Goal: Task Accomplishment & Management: Manage account settings

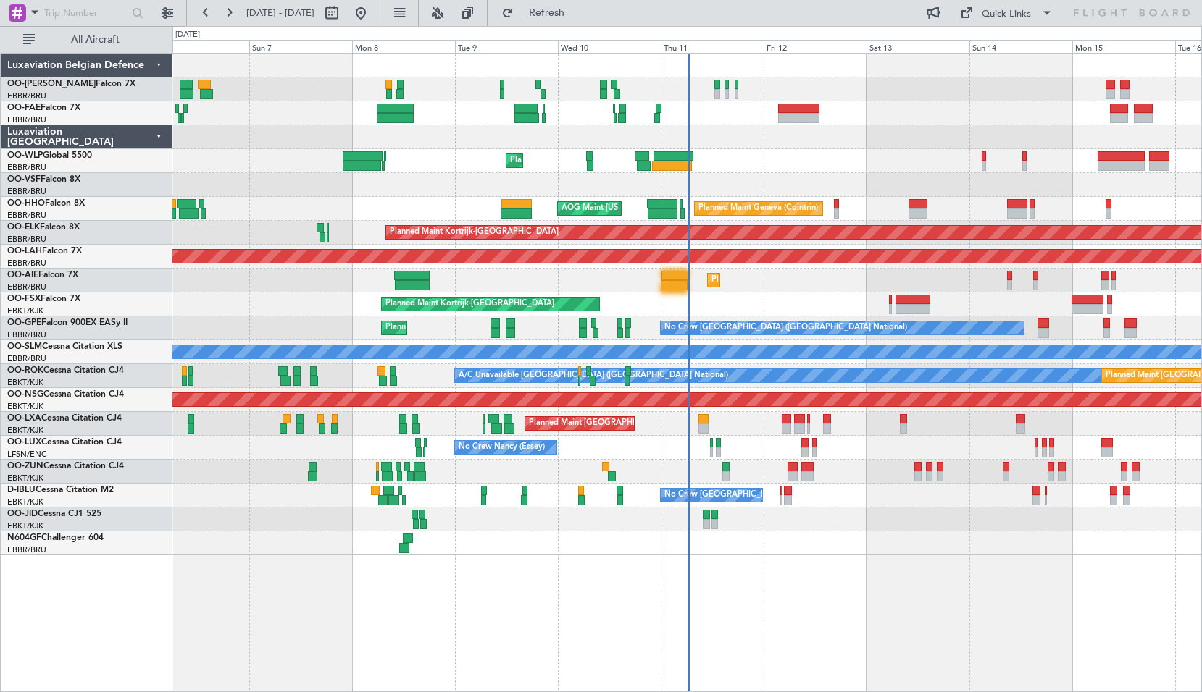
click at [675, 290] on div "Planned Maint [GEOGRAPHIC_DATA] ([GEOGRAPHIC_DATA]) Unplanned Maint [GEOGRAPHIC…" at bounding box center [686, 281] width 1029 height 24
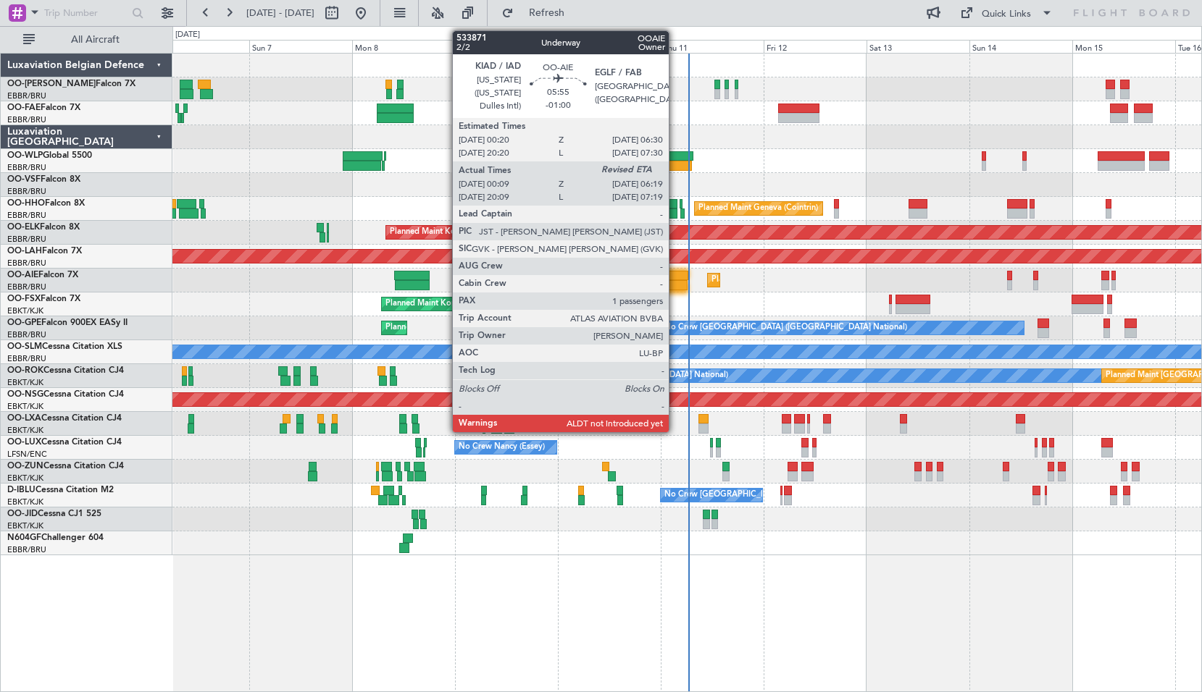
click at [675, 289] on div at bounding box center [674, 285] width 27 height 10
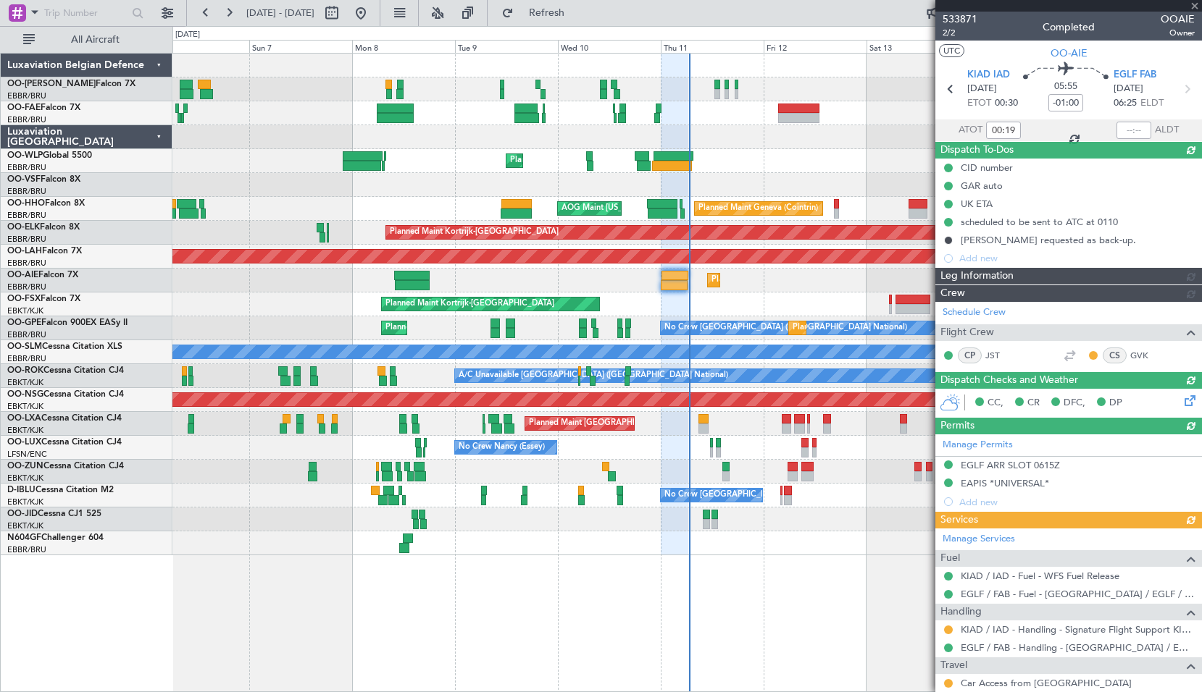
type input "06:27"
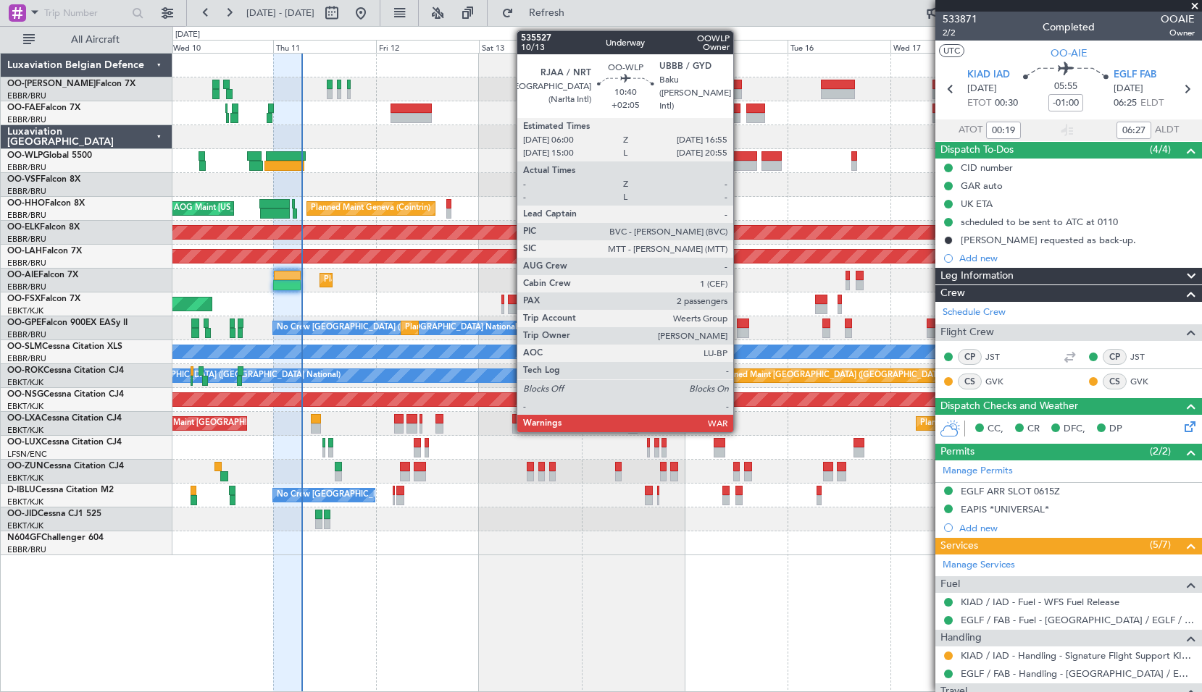
click at [740, 164] on div at bounding box center [733, 166] width 47 height 10
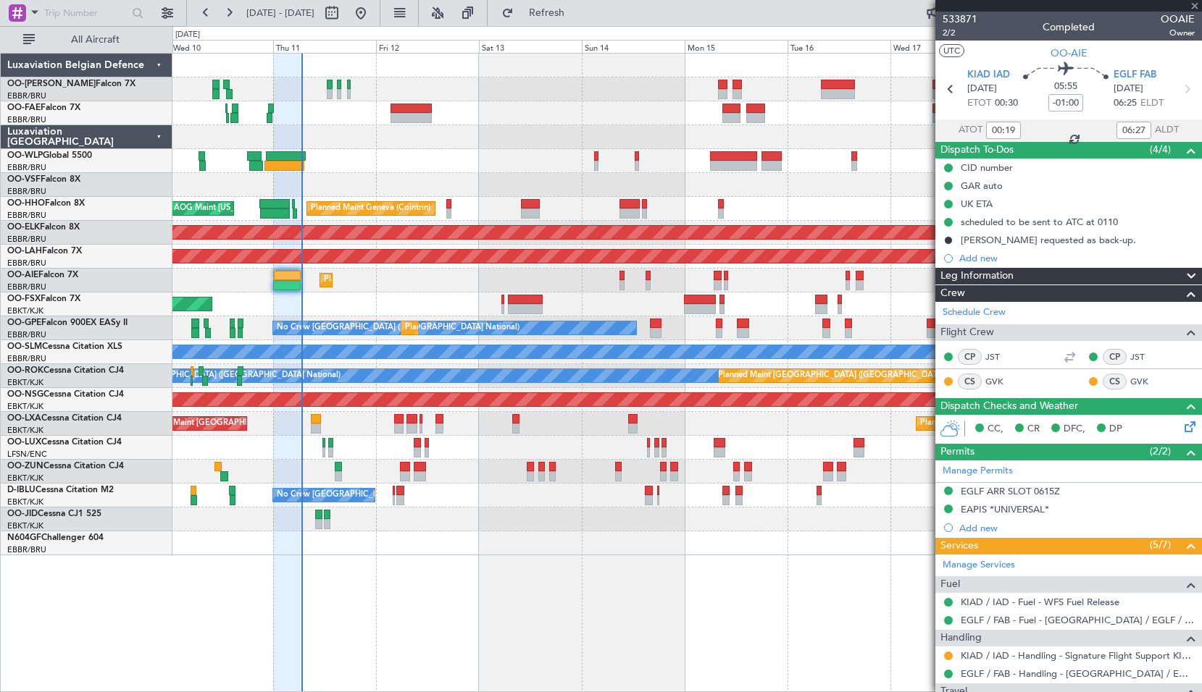
type input "+02:05"
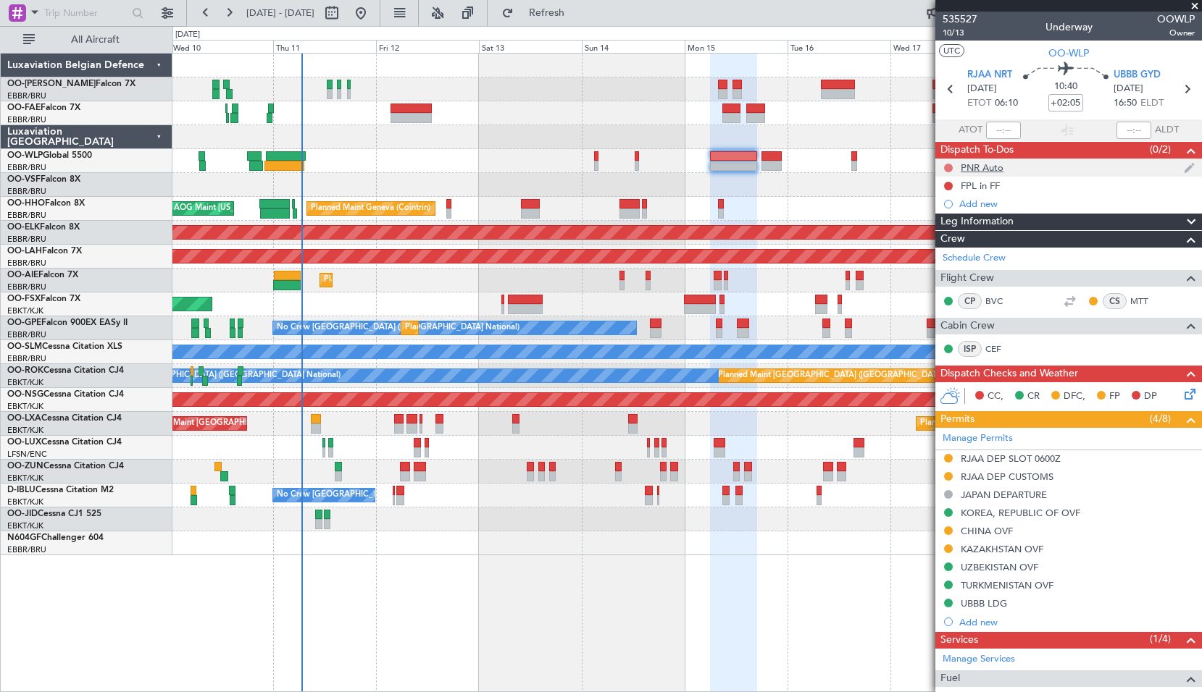
click at [947, 164] on button at bounding box center [948, 168] width 9 height 9
click at [955, 247] on span "Cancelled" at bounding box center [951, 253] width 41 height 14
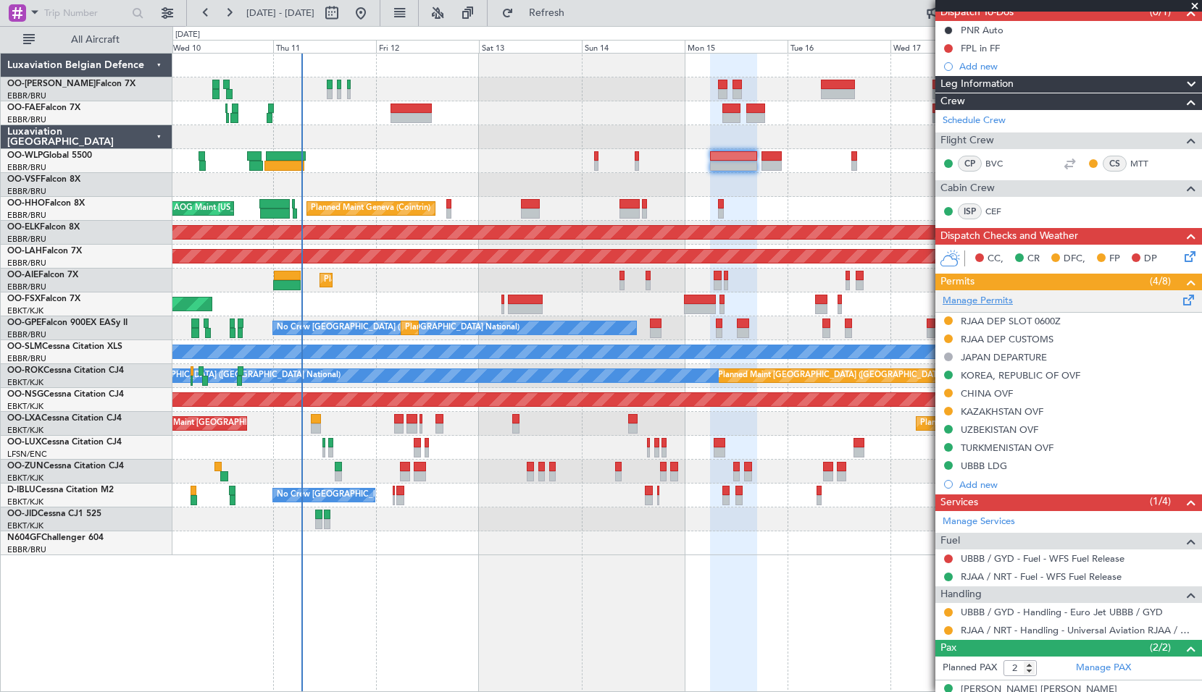
scroll to position [191, 0]
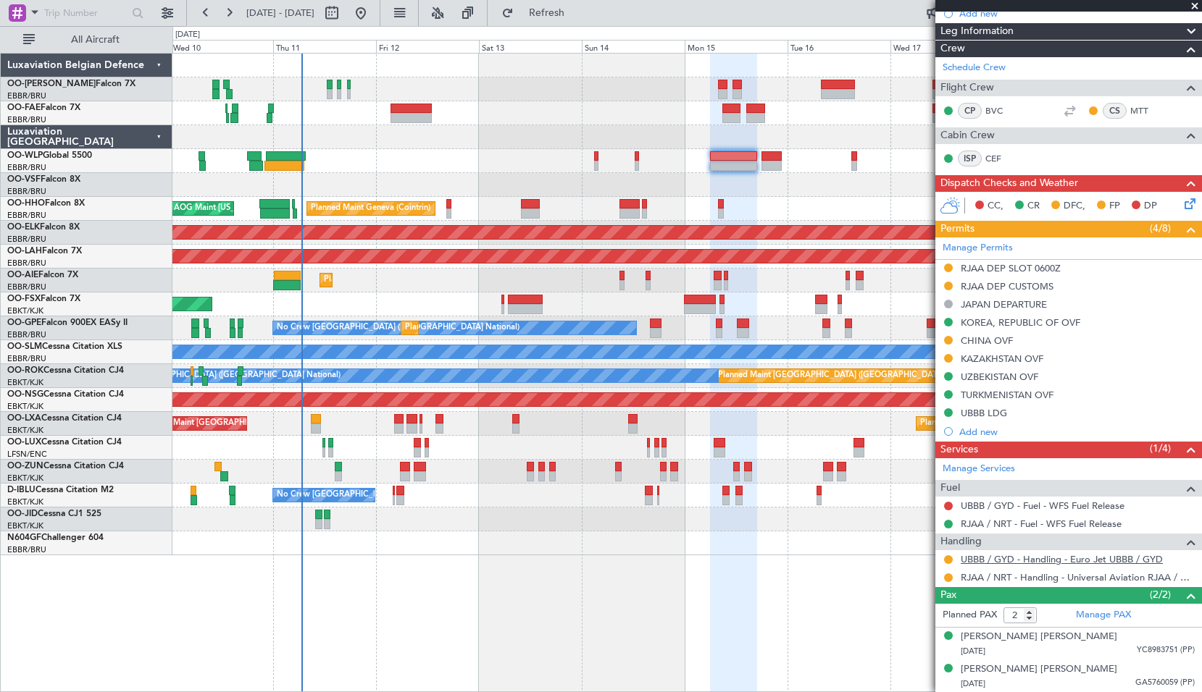
click at [1052, 556] on link "UBBB / GYD - Handling - Euro Jet UBBB / GYD" at bounding box center [1061, 559] width 202 height 12
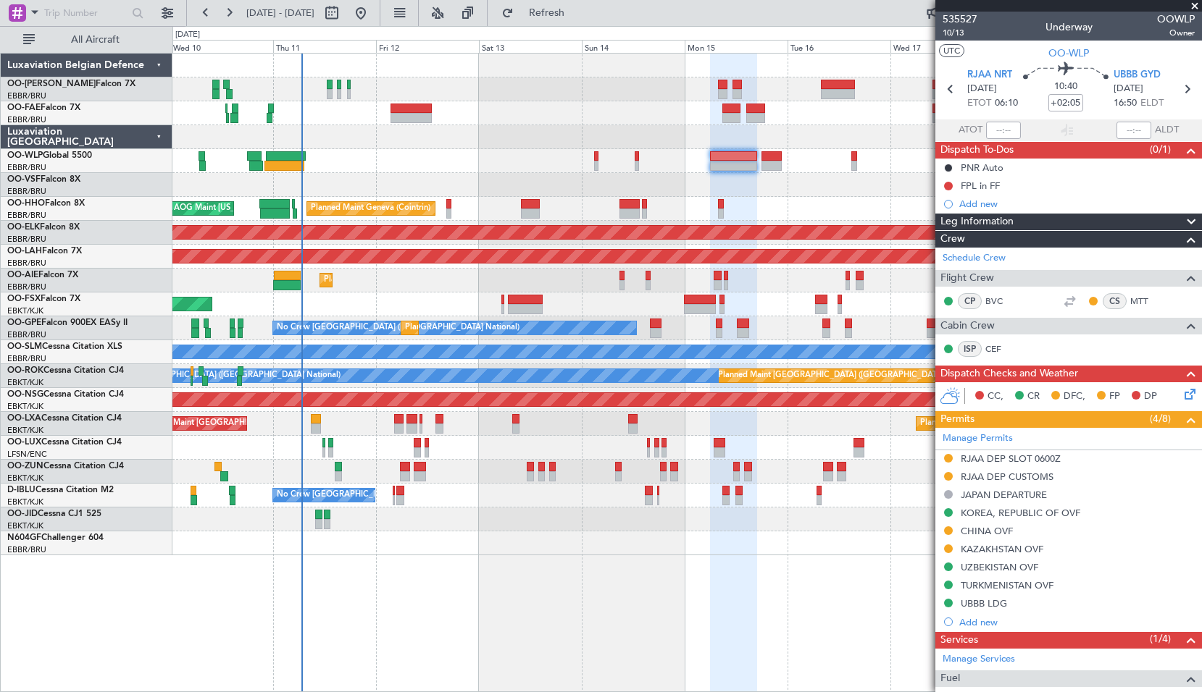
click at [1192, 8] on span at bounding box center [1194, 6] width 14 height 13
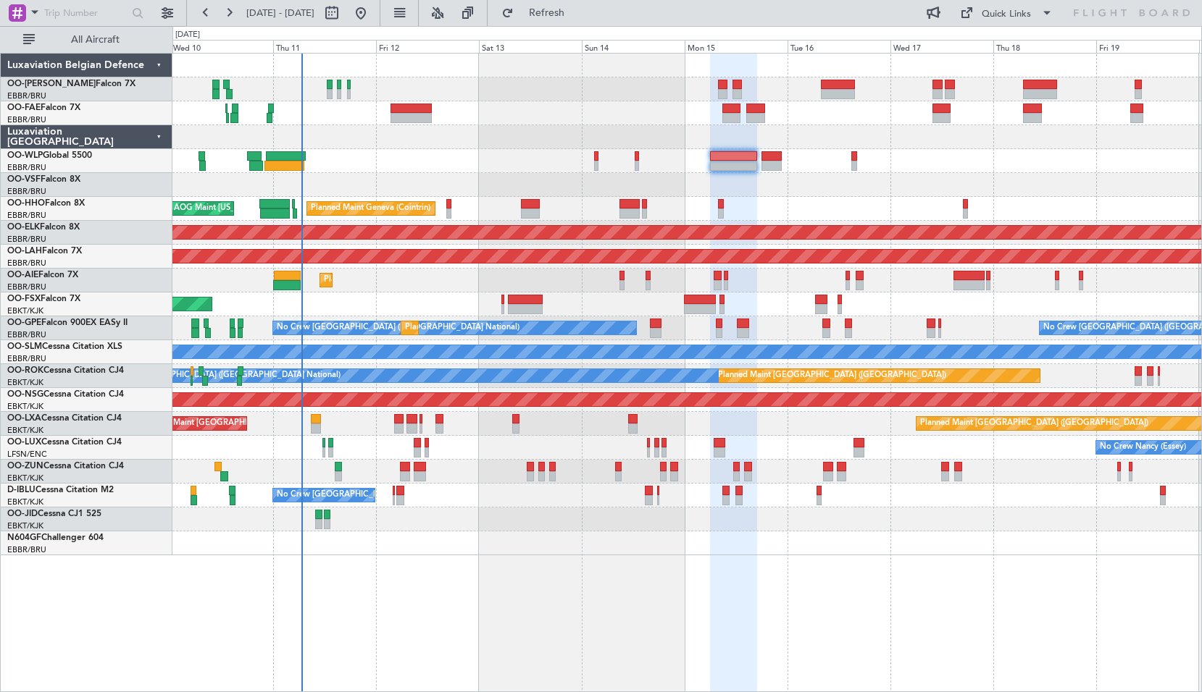
type input "0"
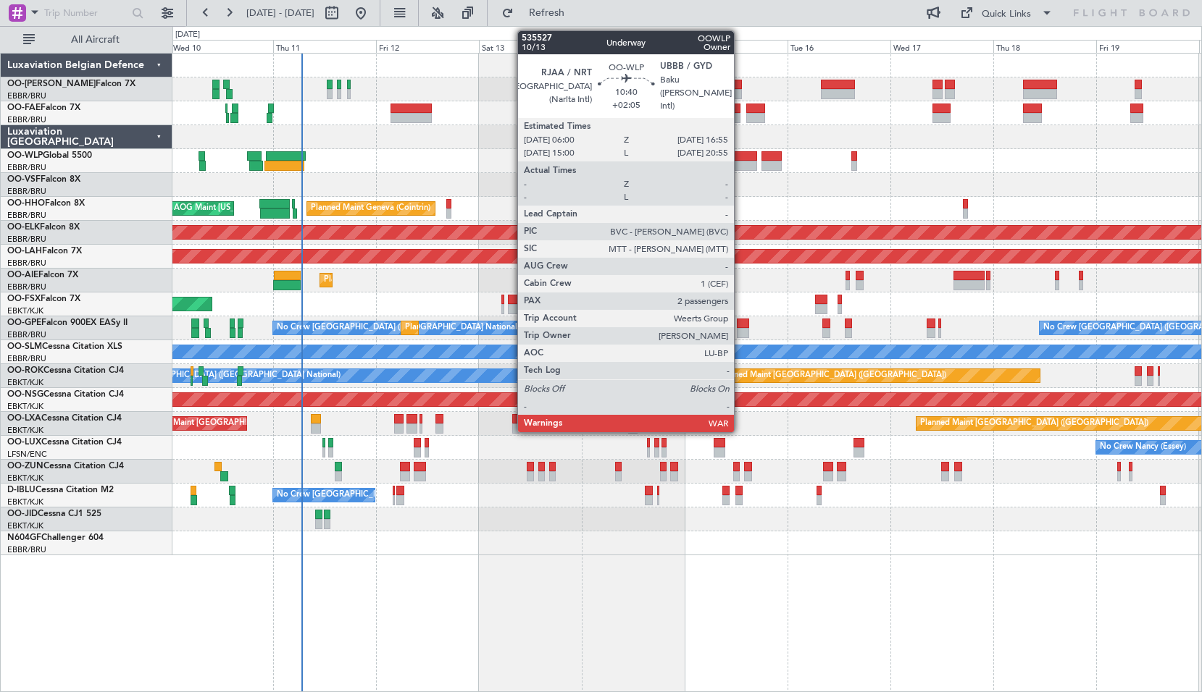
click at [740, 164] on div at bounding box center [733, 166] width 47 height 10
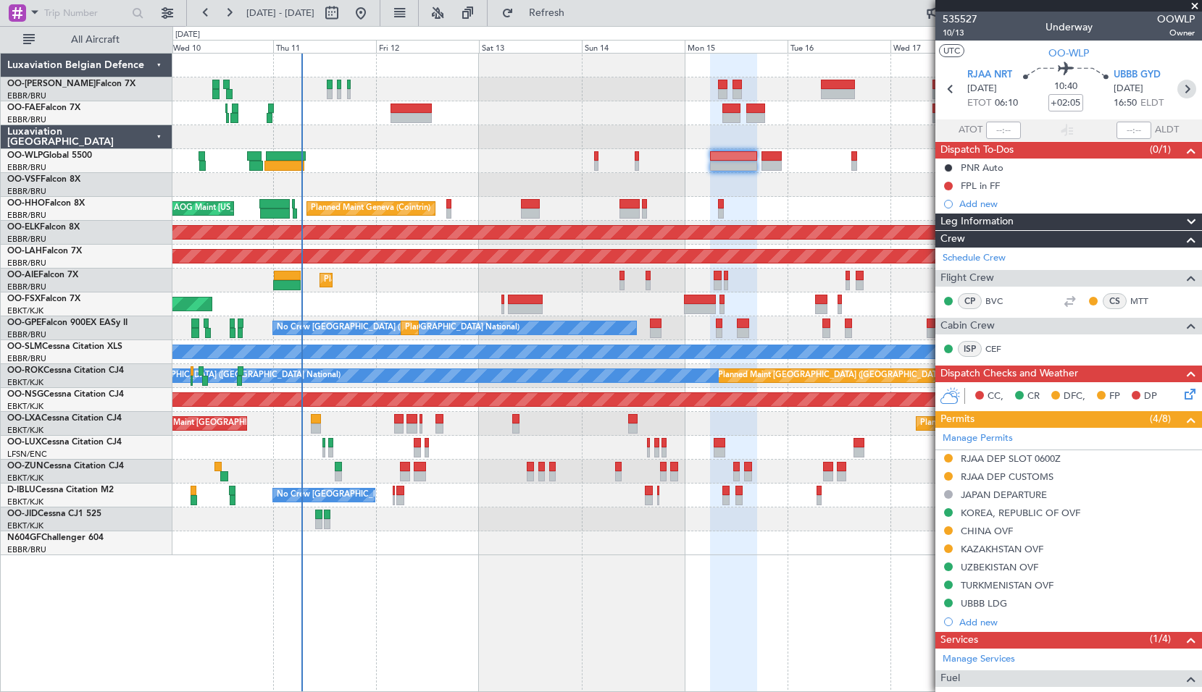
click at [1177, 91] on icon at bounding box center [1186, 89] width 19 height 19
type input "+00:30"
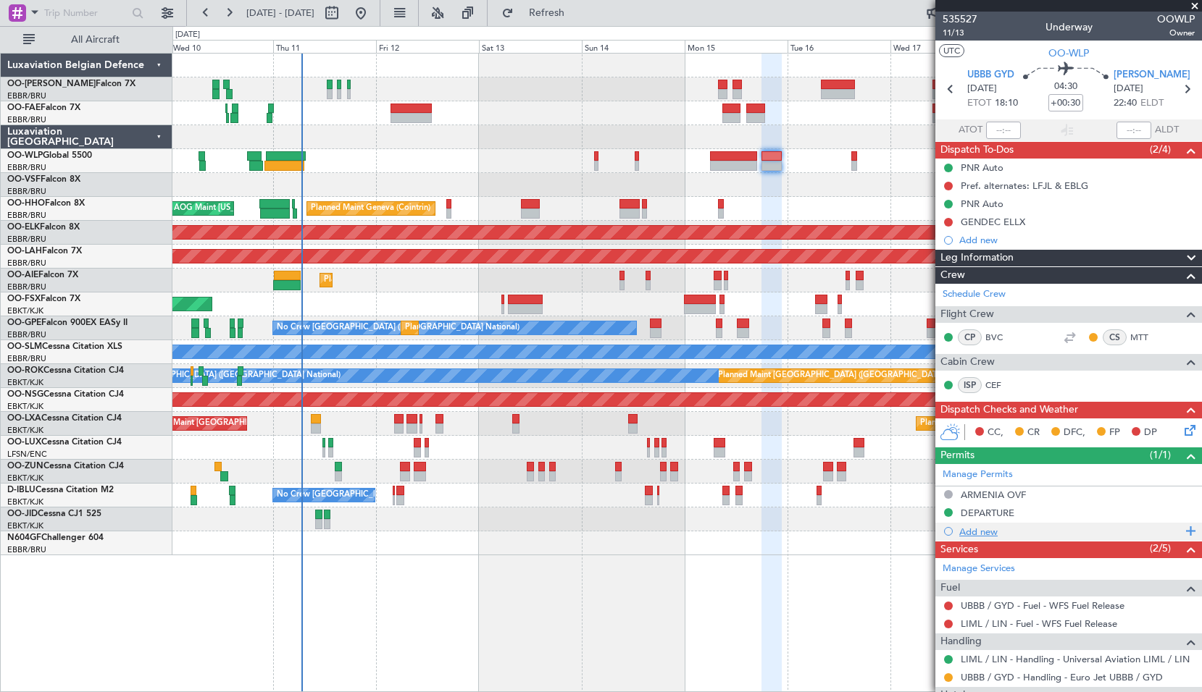
scroll to position [135, 0]
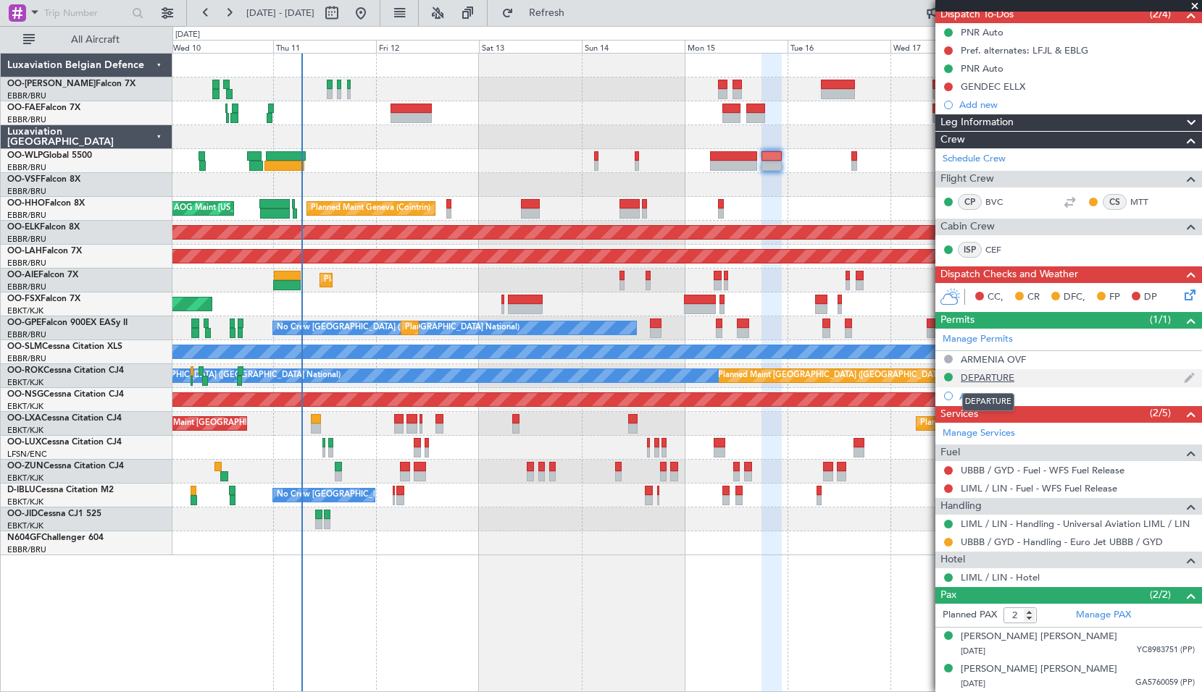
click at [998, 374] on div "DEPARTURE" at bounding box center [987, 378] width 54 height 12
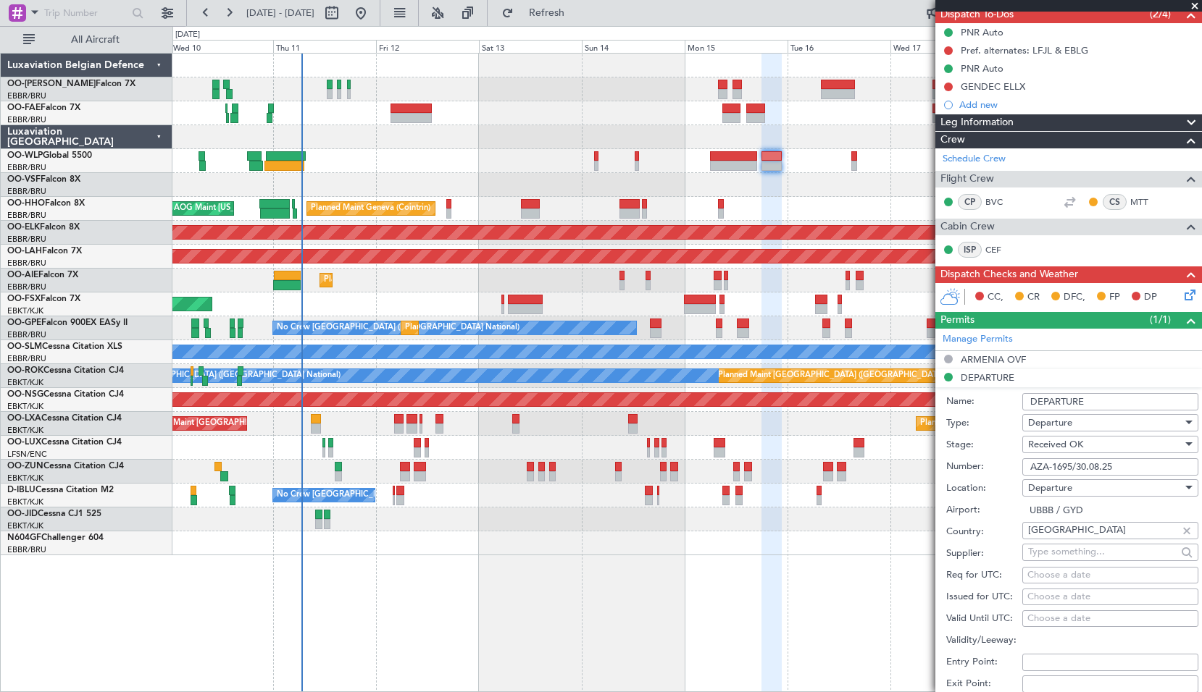
click at [1031, 398] on input "DEPARTURE" at bounding box center [1110, 401] width 176 height 17
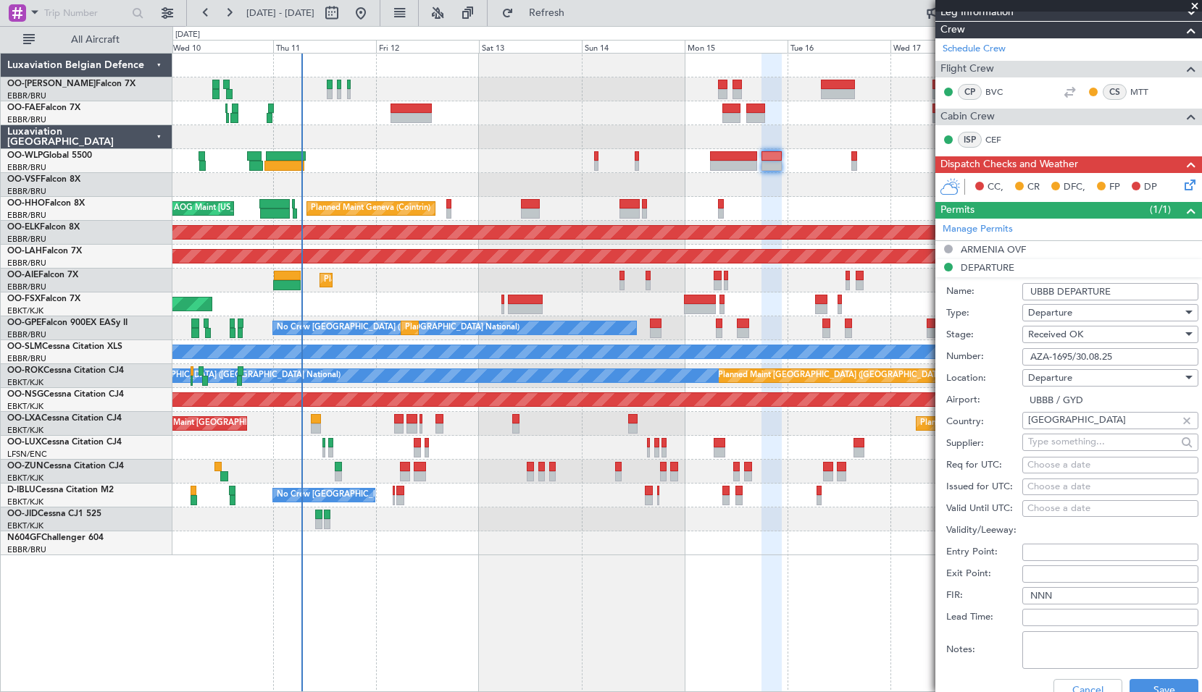
scroll to position [353, 0]
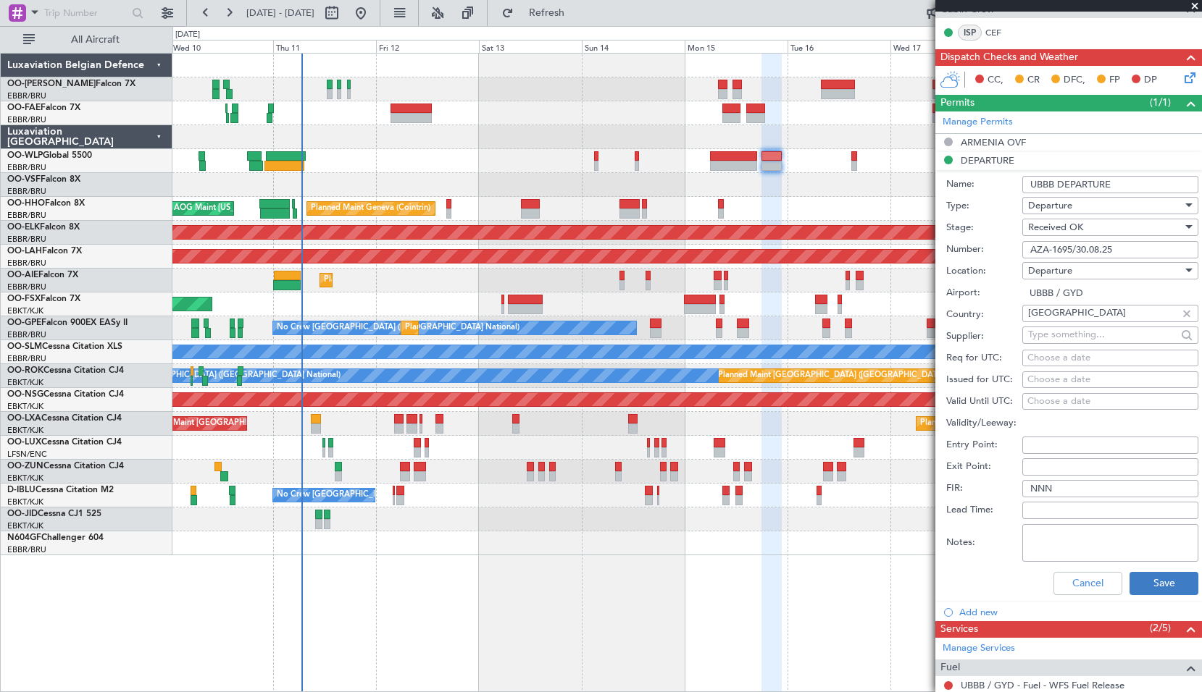
type input "UBBB DEPARTURE"
click at [1159, 582] on button "Save" at bounding box center [1163, 583] width 69 height 23
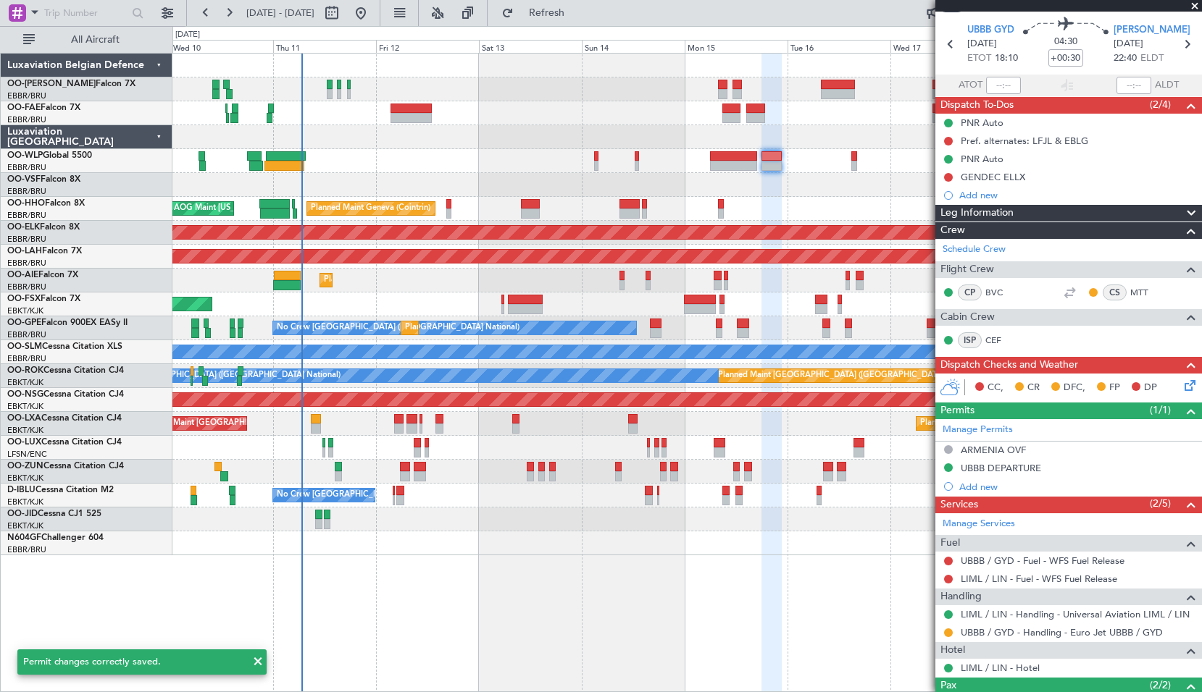
scroll to position [0, 0]
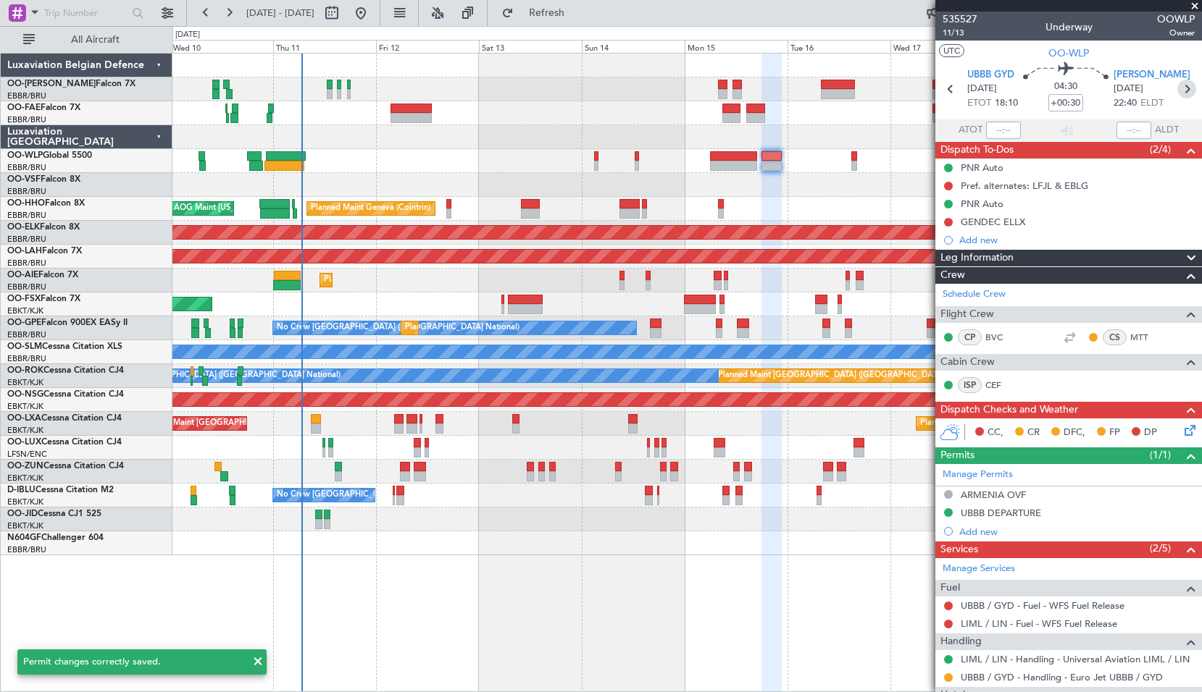
click at [1177, 89] on icon at bounding box center [1186, 89] width 19 height 19
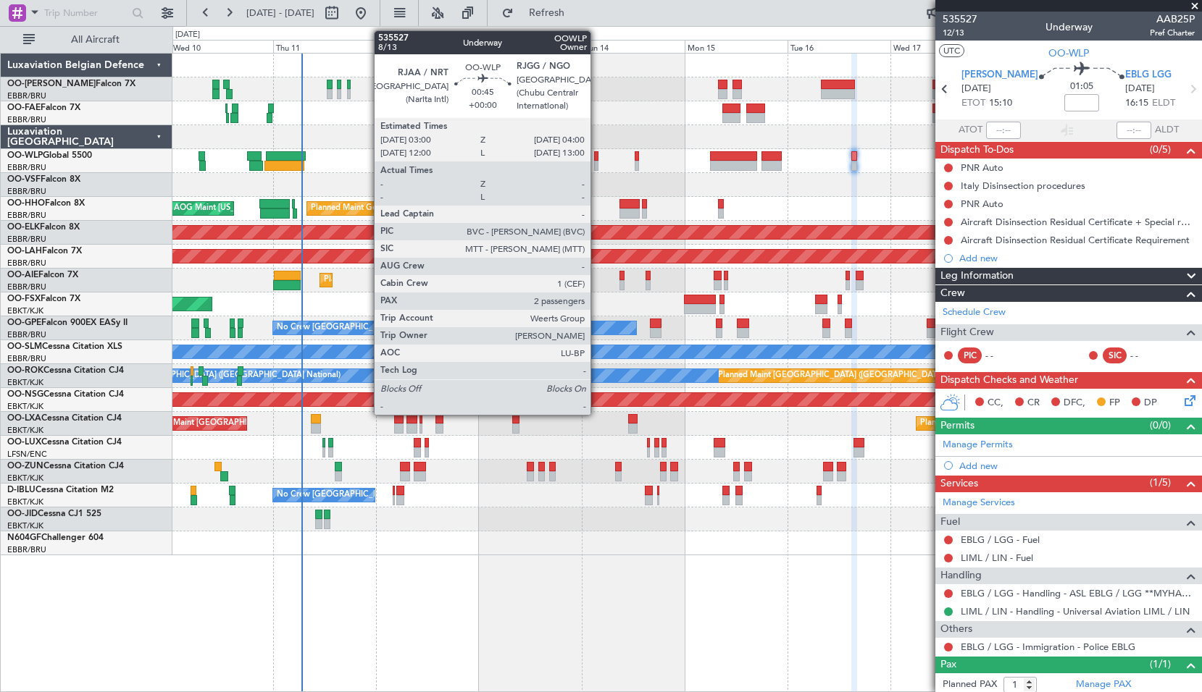
click at [596, 158] on div at bounding box center [596, 156] width 4 height 10
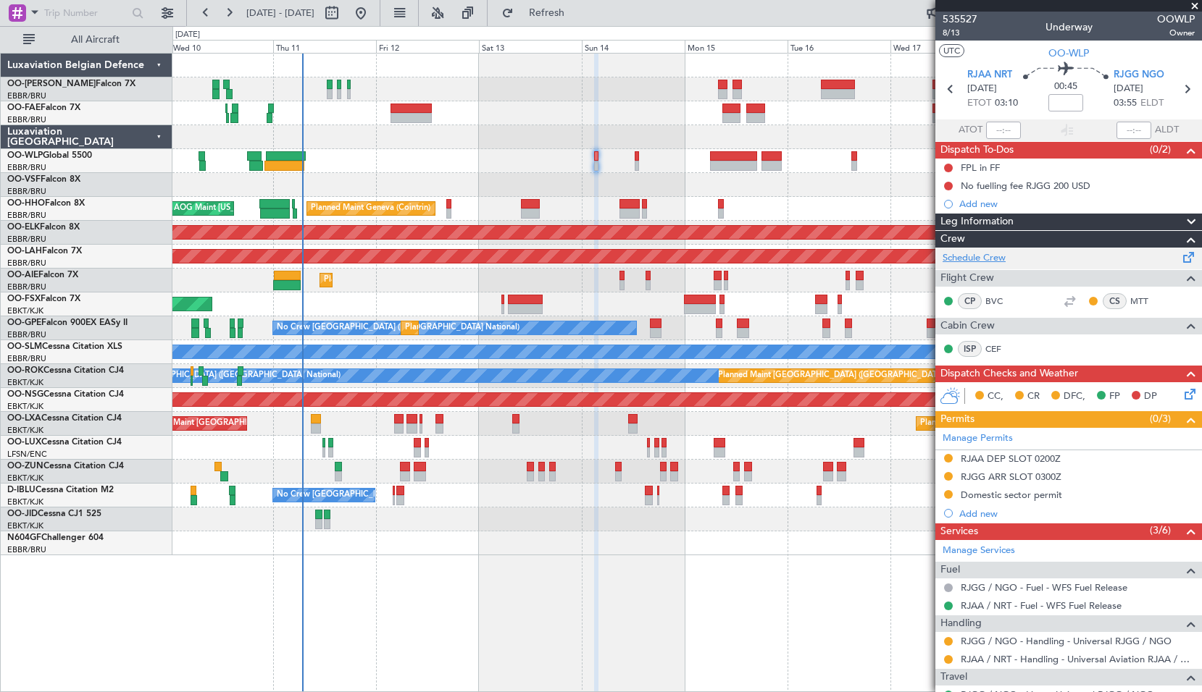
click at [979, 254] on link "Schedule Crew" at bounding box center [973, 258] width 63 height 14
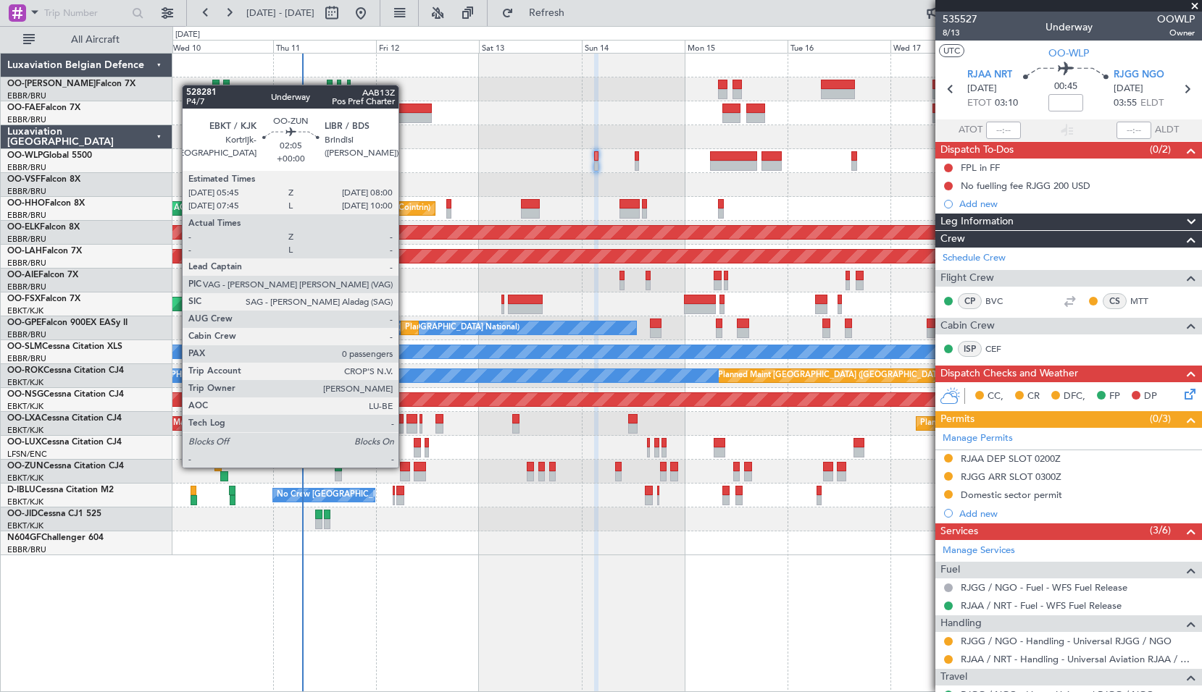
click at [405, 466] on div at bounding box center [405, 467] width 10 height 10
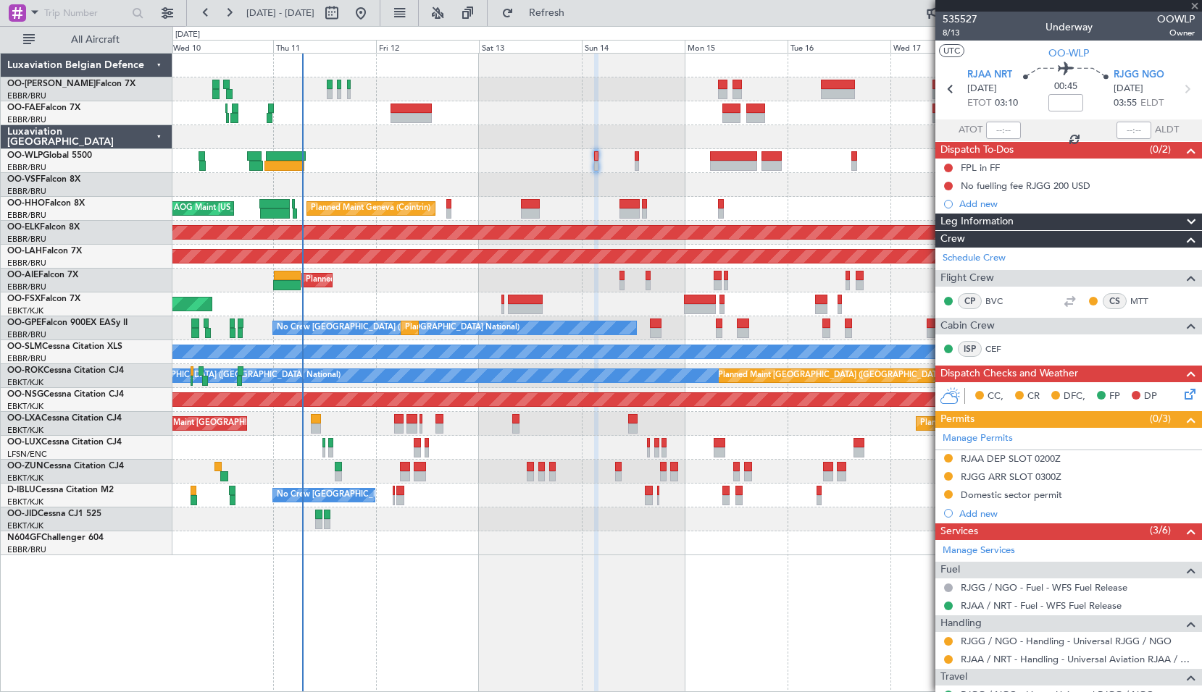
click at [442, 515] on div at bounding box center [686, 520] width 1029 height 24
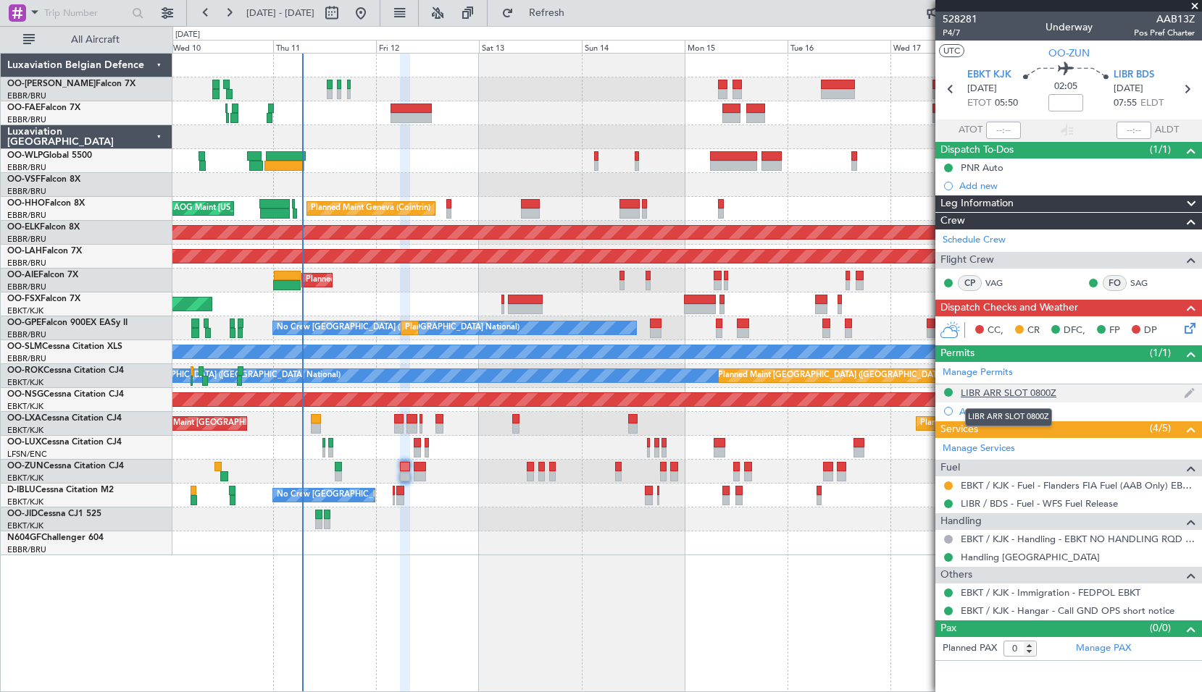
click at [1008, 393] on div "LIBR ARR SLOT 0800Z" at bounding box center [1008, 393] width 96 height 12
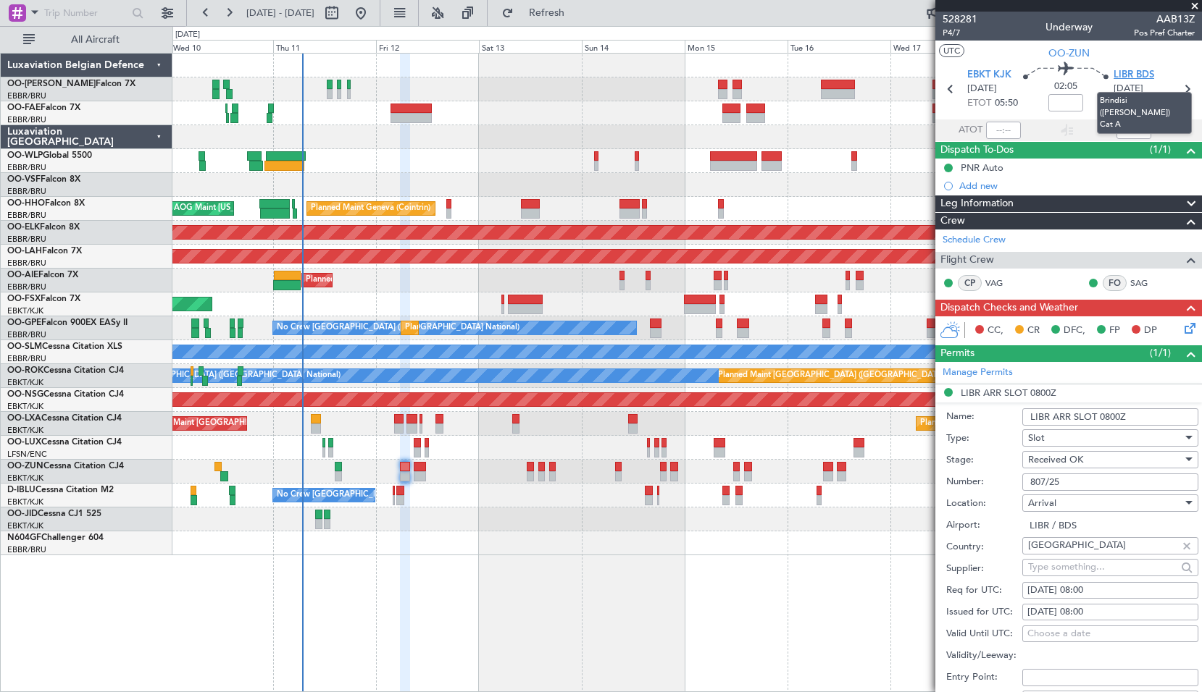
click at [1127, 76] on span "LIBR BDS" at bounding box center [1133, 75] width 41 height 14
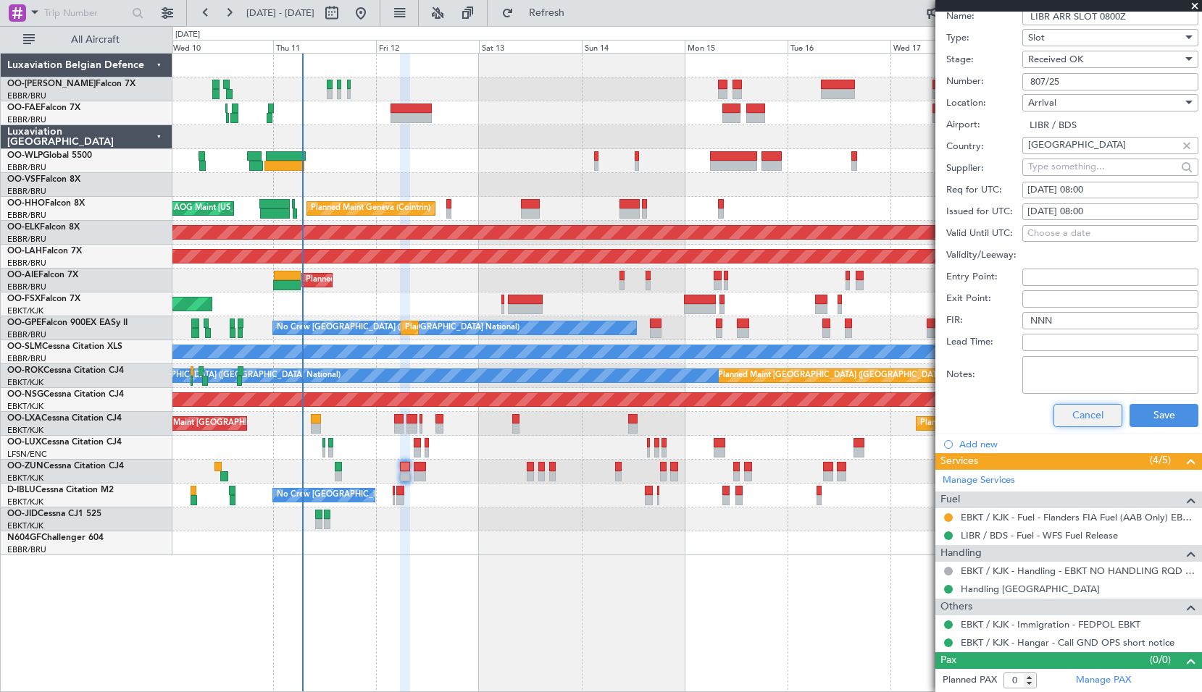
click at [1081, 411] on button "Cancel" at bounding box center [1087, 415] width 69 height 23
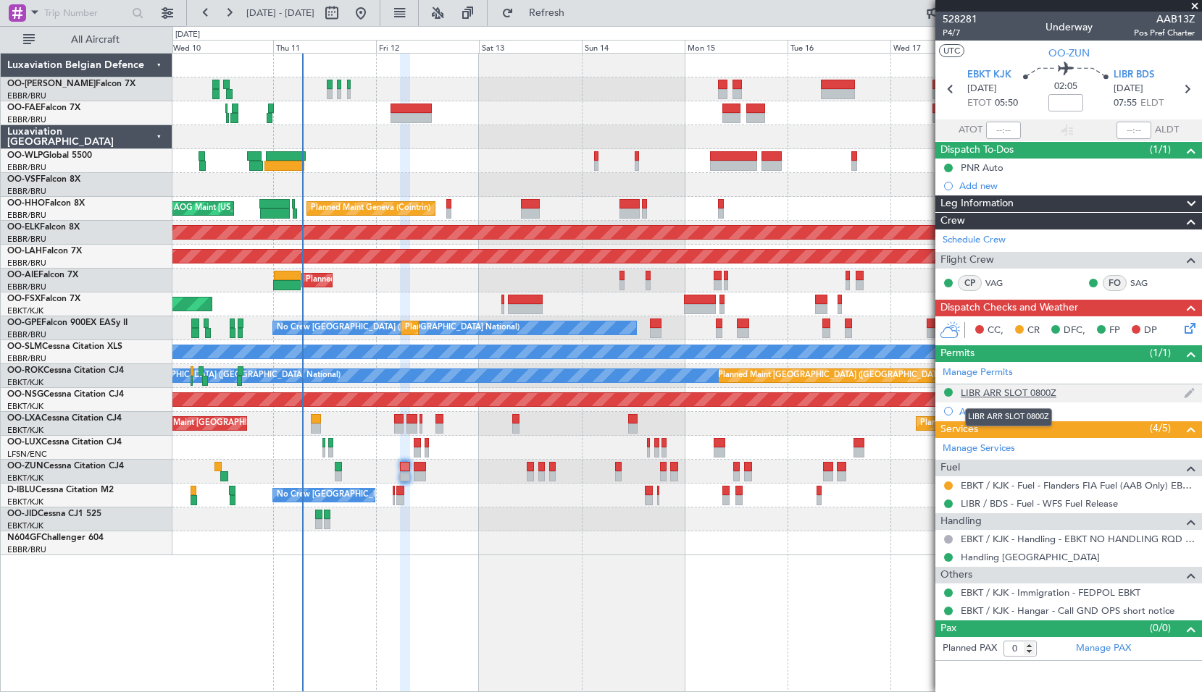
click at [997, 396] on div "LIBR ARR SLOT 0800Z" at bounding box center [1008, 393] width 96 height 12
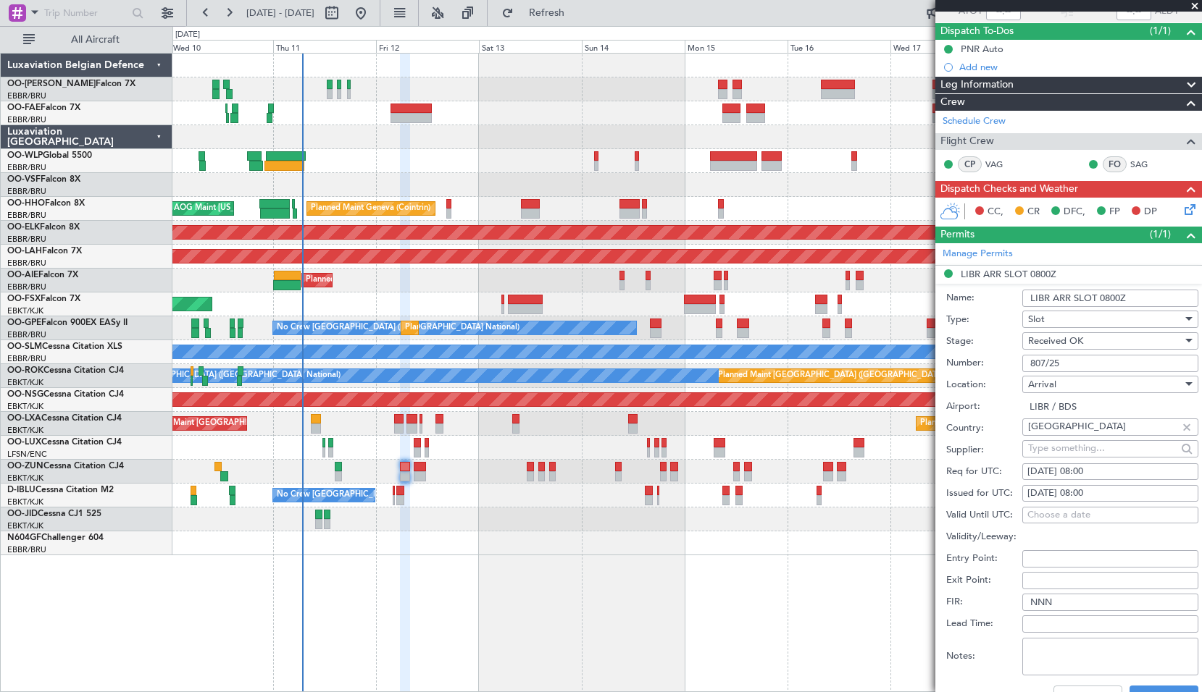
scroll to position [217, 0]
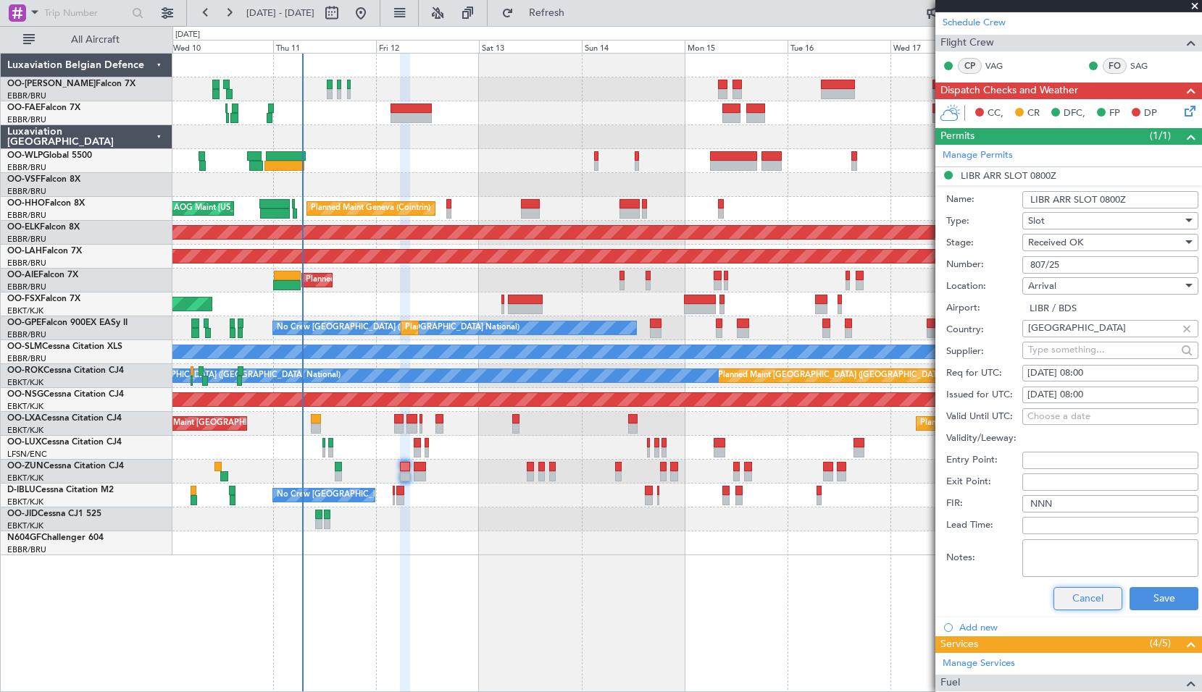
click at [1080, 591] on button "Cancel" at bounding box center [1087, 598] width 69 height 23
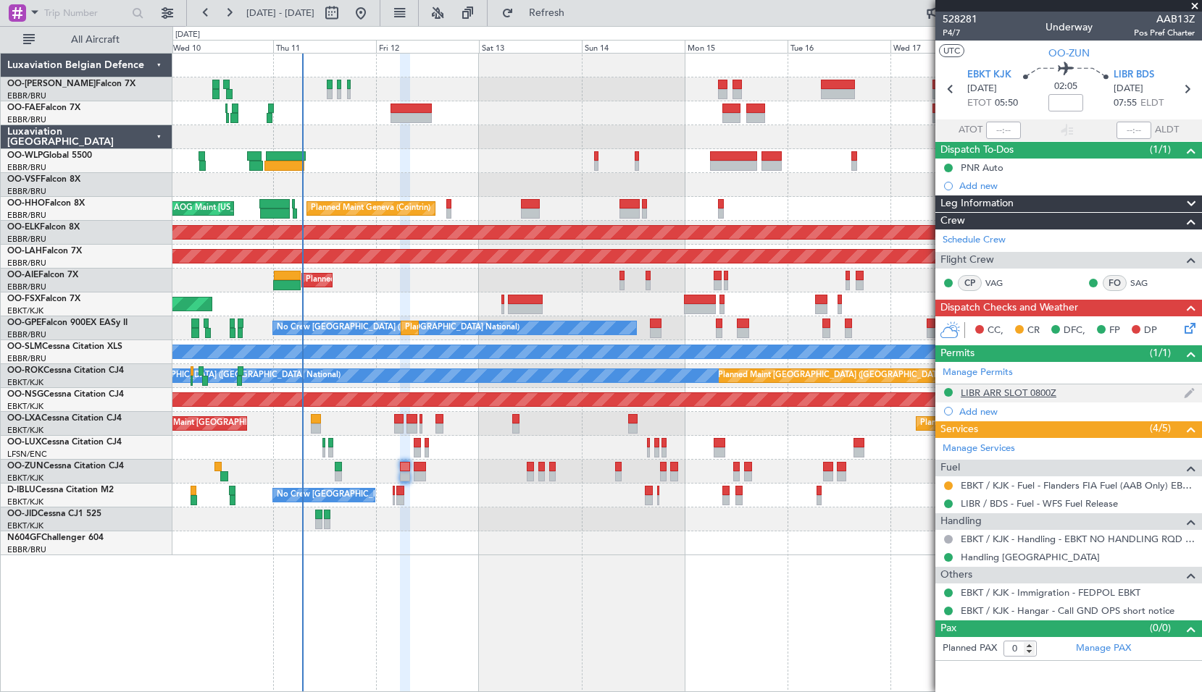
scroll to position [0, 0]
click at [1010, 553] on link "Handling Brindisi" at bounding box center [1029, 557] width 139 height 12
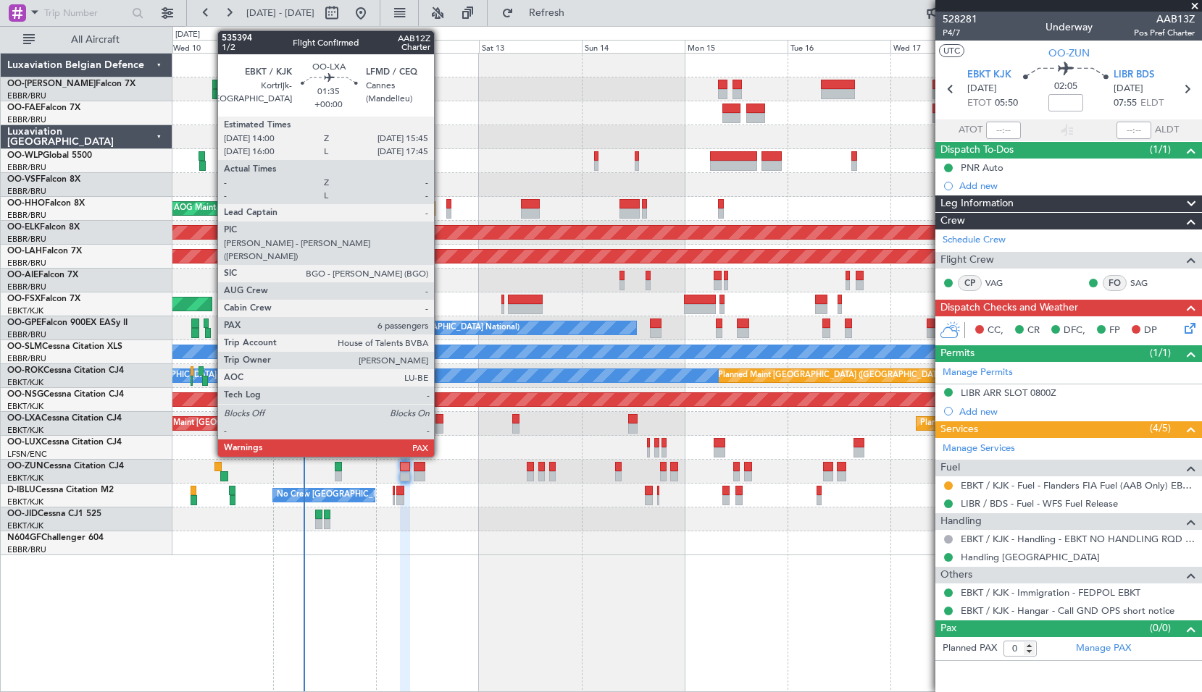
click at [440, 420] on div at bounding box center [439, 419] width 8 height 10
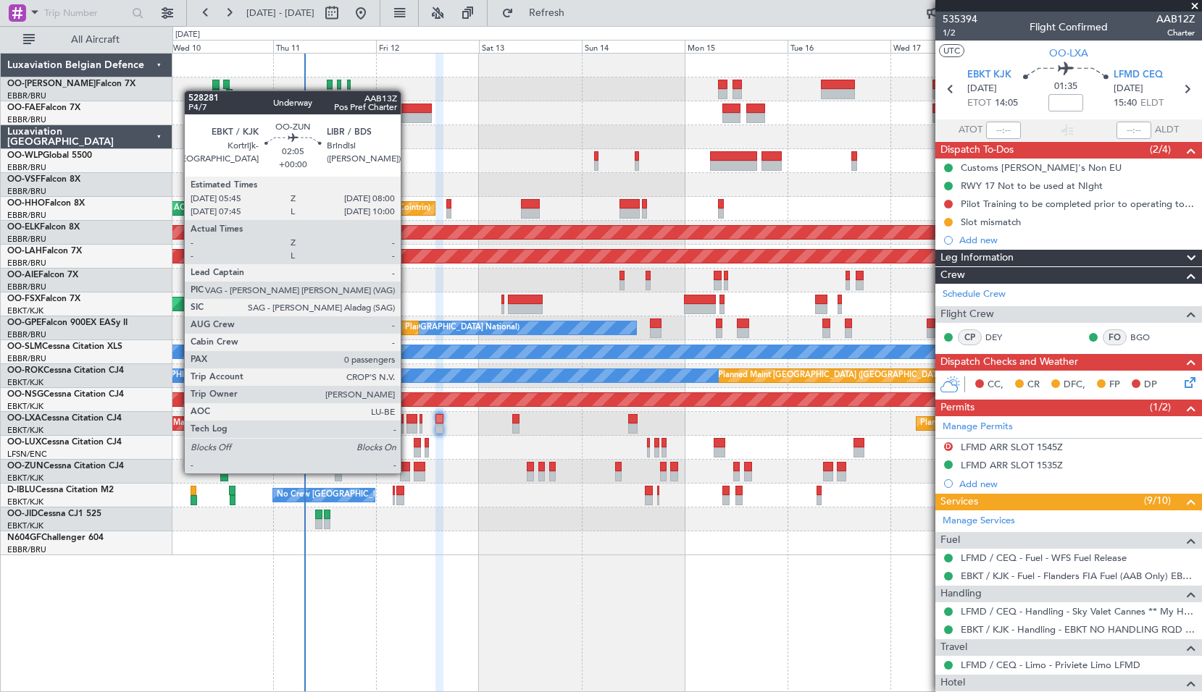
click at [407, 472] on div at bounding box center [405, 477] width 10 height 10
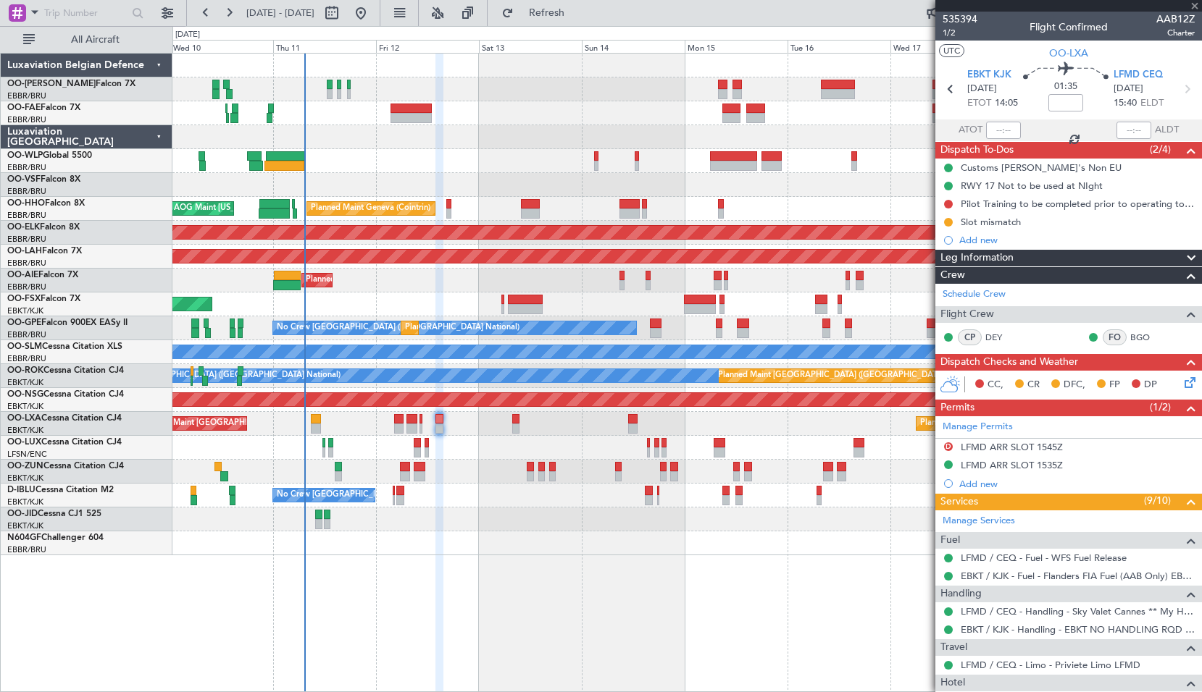
type input "0"
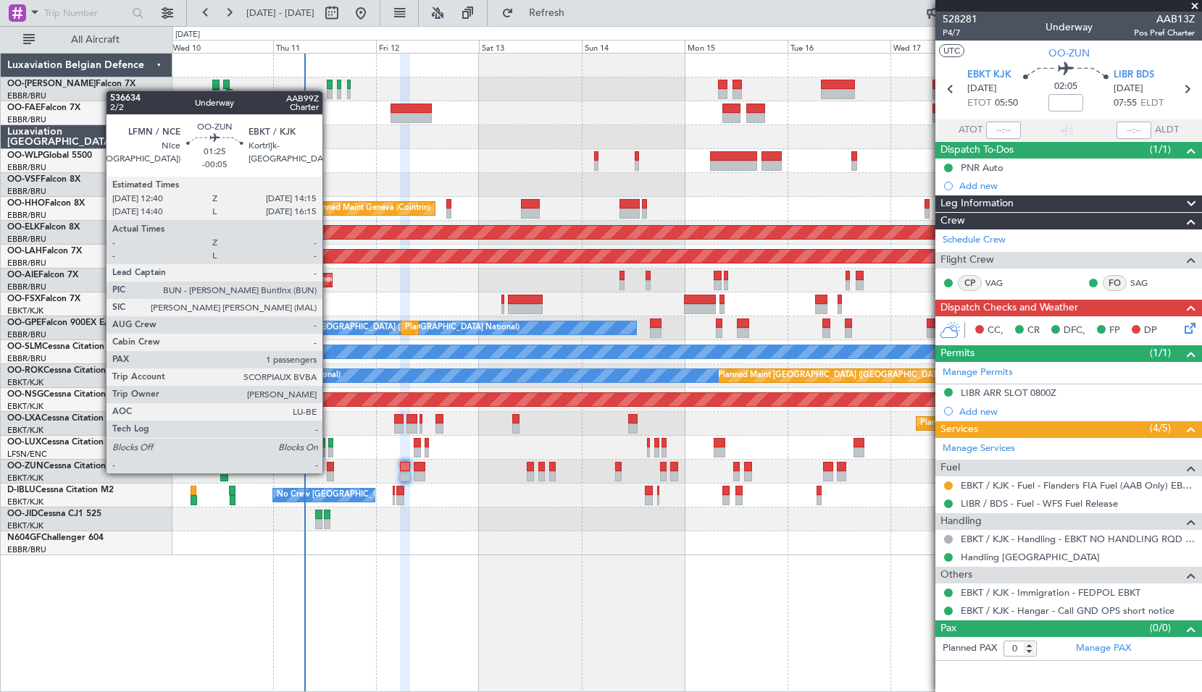
click at [329, 472] on div at bounding box center [330, 477] width 7 height 10
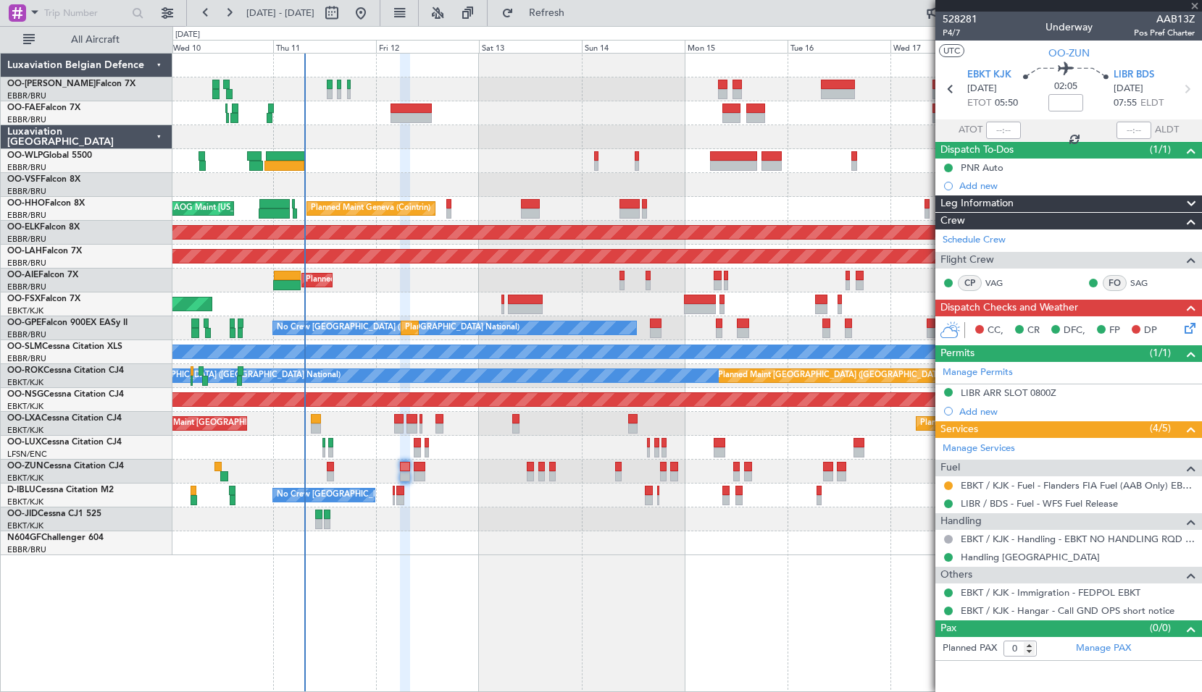
click at [343, 470] on div "Planned Maint Kortrijk-[GEOGRAPHIC_DATA]" at bounding box center [686, 472] width 1029 height 24
type input "-00:05"
type input "1"
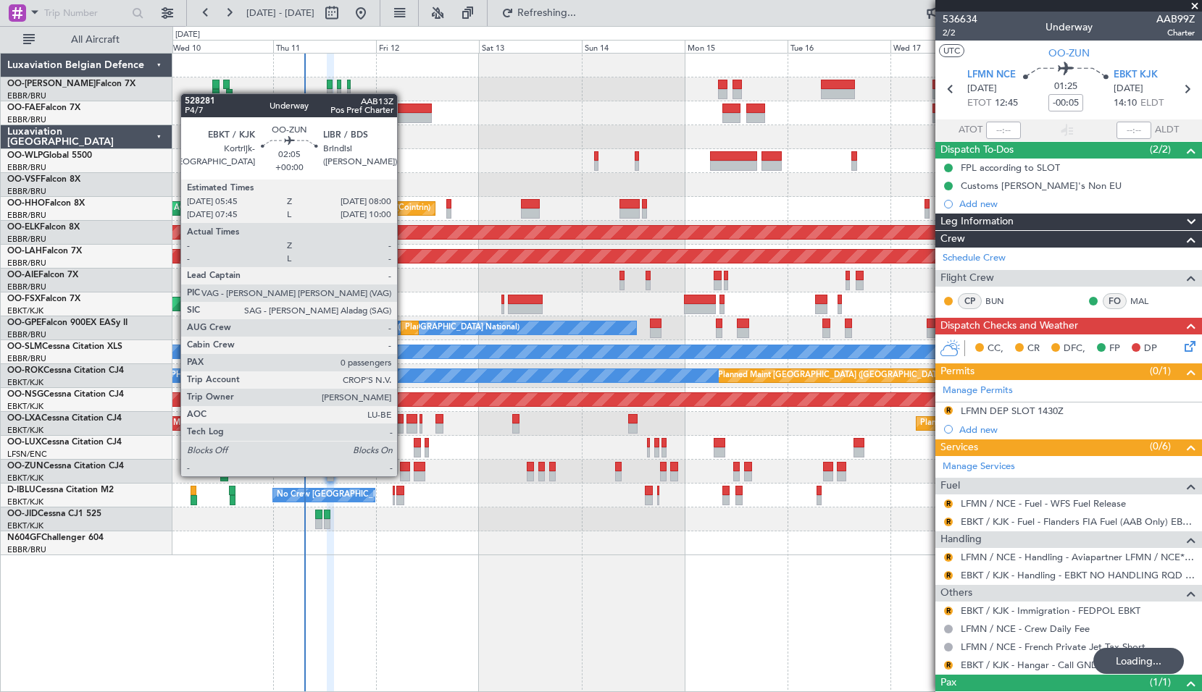
click at [403, 475] on div at bounding box center [405, 477] width 10 height 10
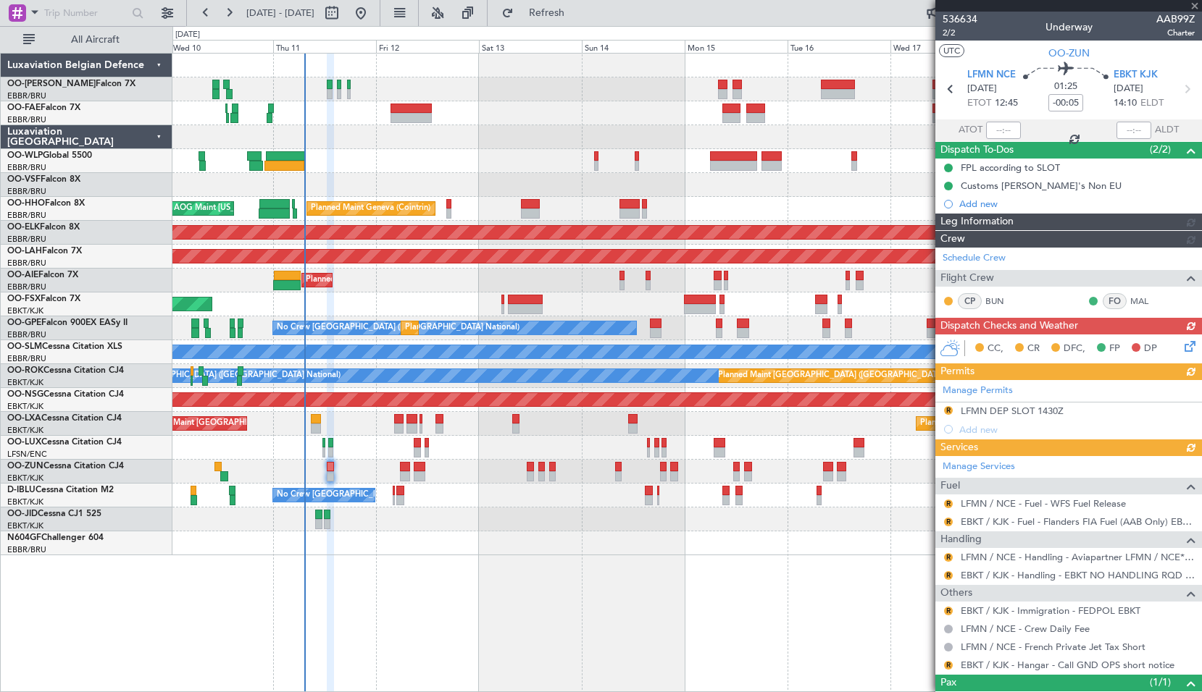
type input "0"
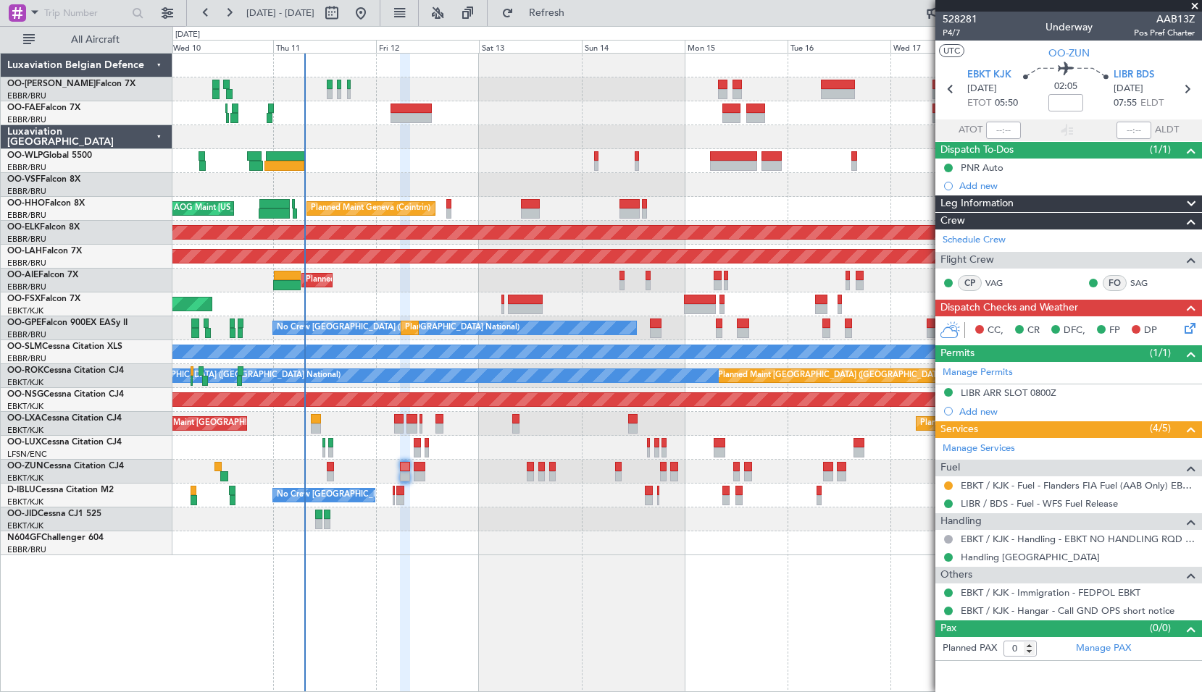
drag, startPoint x: 1003, startPoint y: 394, endPoint x: 1044, endPoint y: 398, distance: 40.7
click at [1004, 394] on div "LIBR ARR SLOT 0800Z" at bounding box center [1008, 393] width 96 height 12
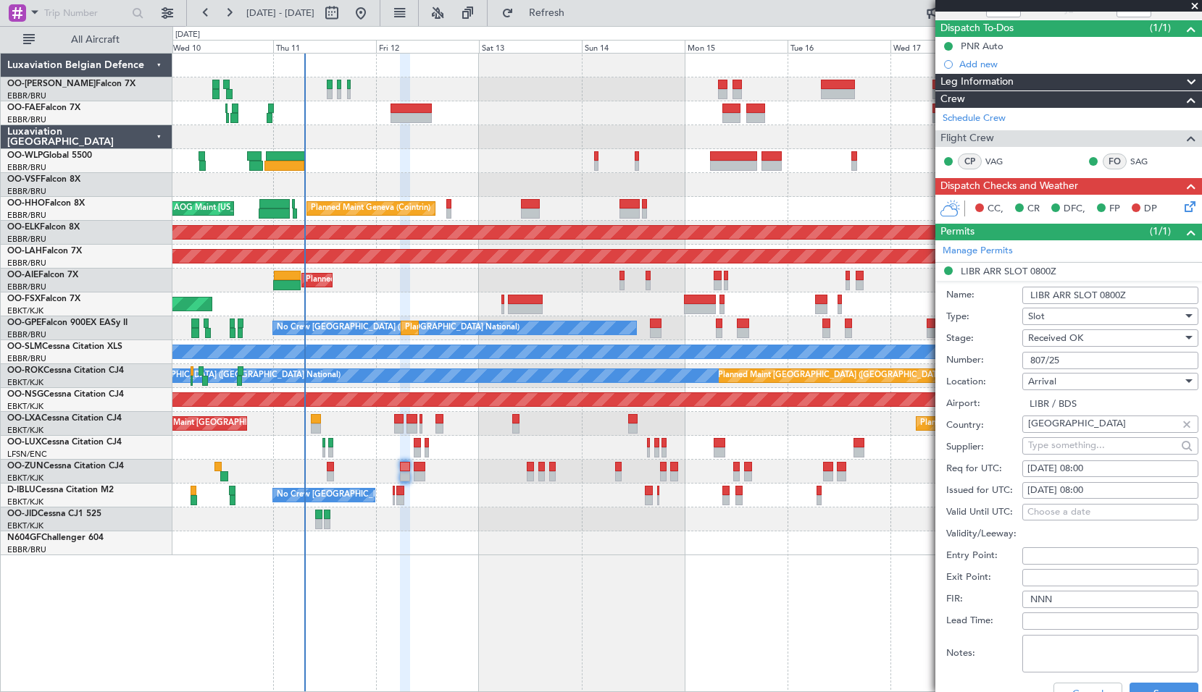
scroll to position [217, 0]
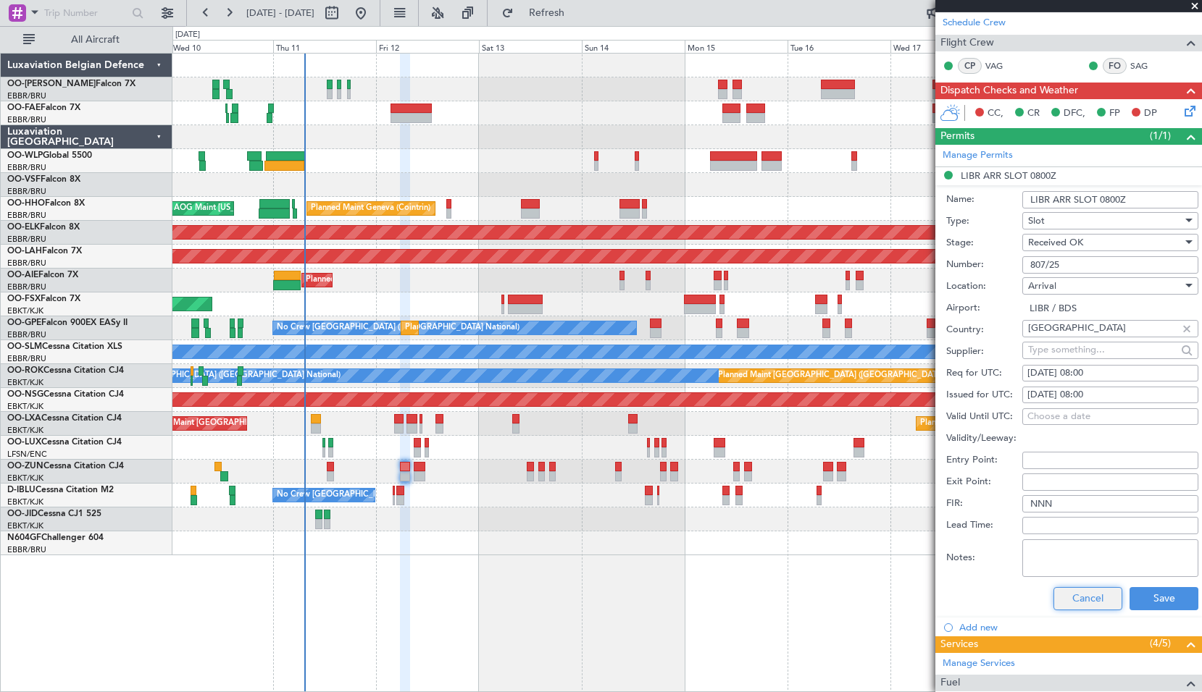
click at [1073, 603] on button "Cancel" at bounding box center [1087, 598] width 69 height 23
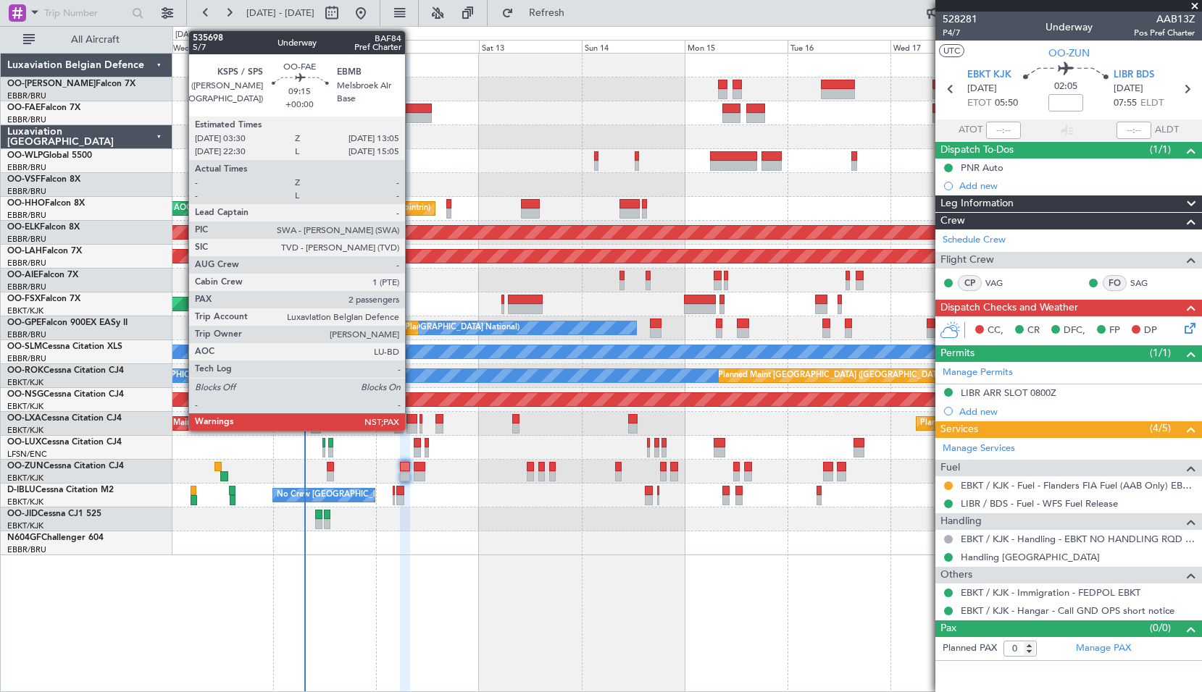
click at [412, 112] on div at bounding box center [410, 109] width 41 height 10
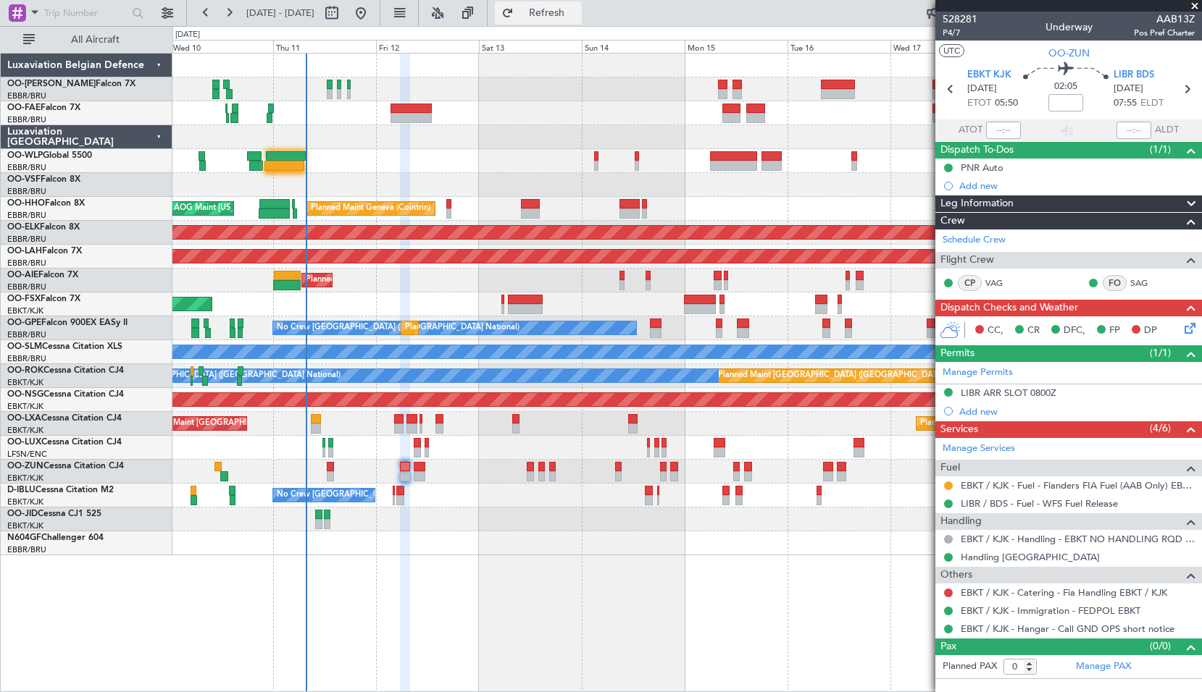
click at [577, 14] on span "Refresh" at bounding box center [546, 13] width 61 height 10
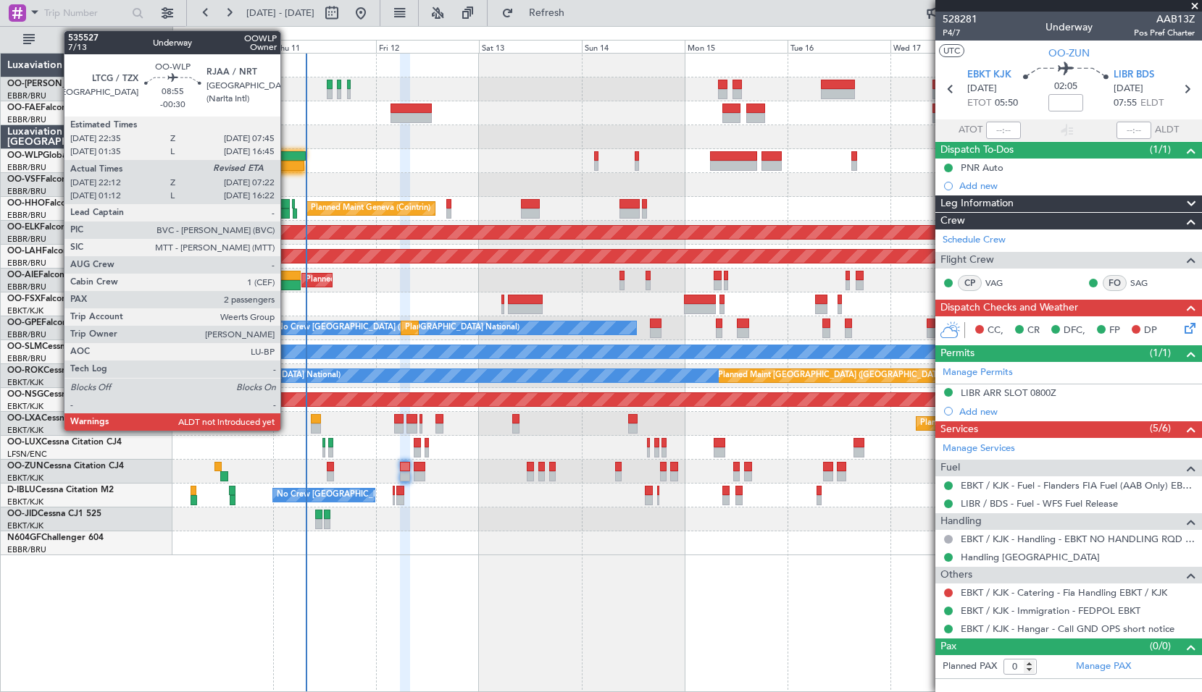
click at [287, 162] on div at bounding box center [284, 166] width 40 height 10
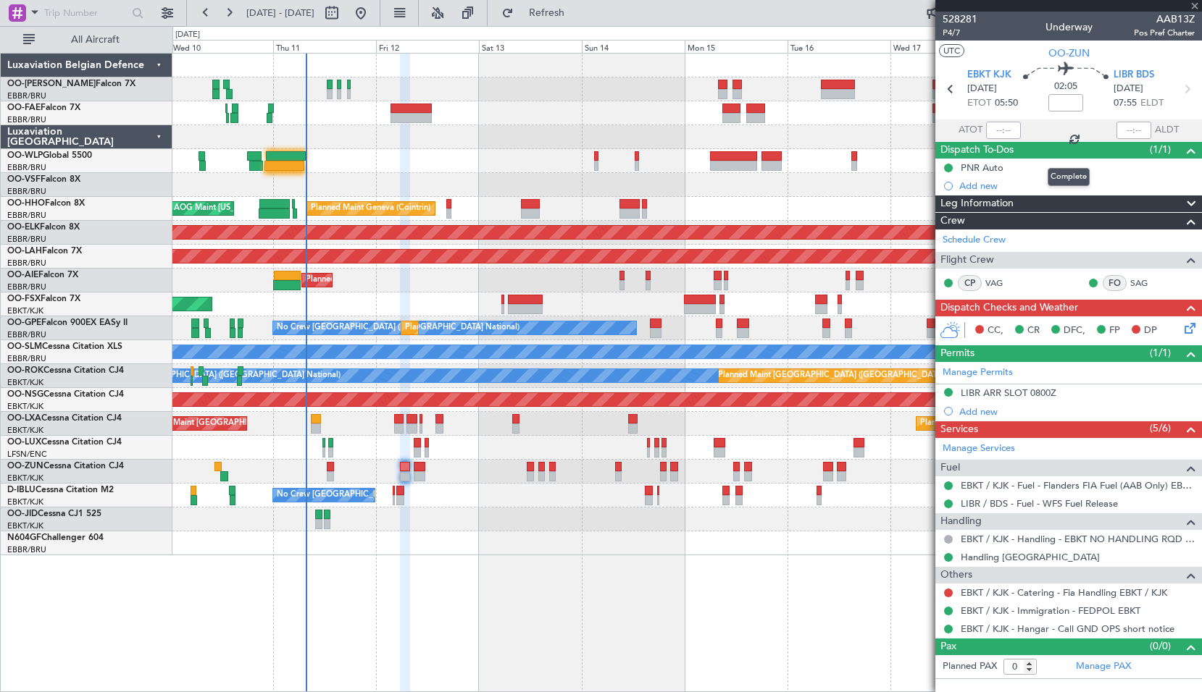
type input "-00:30"
type input "22:22"
type input "2"
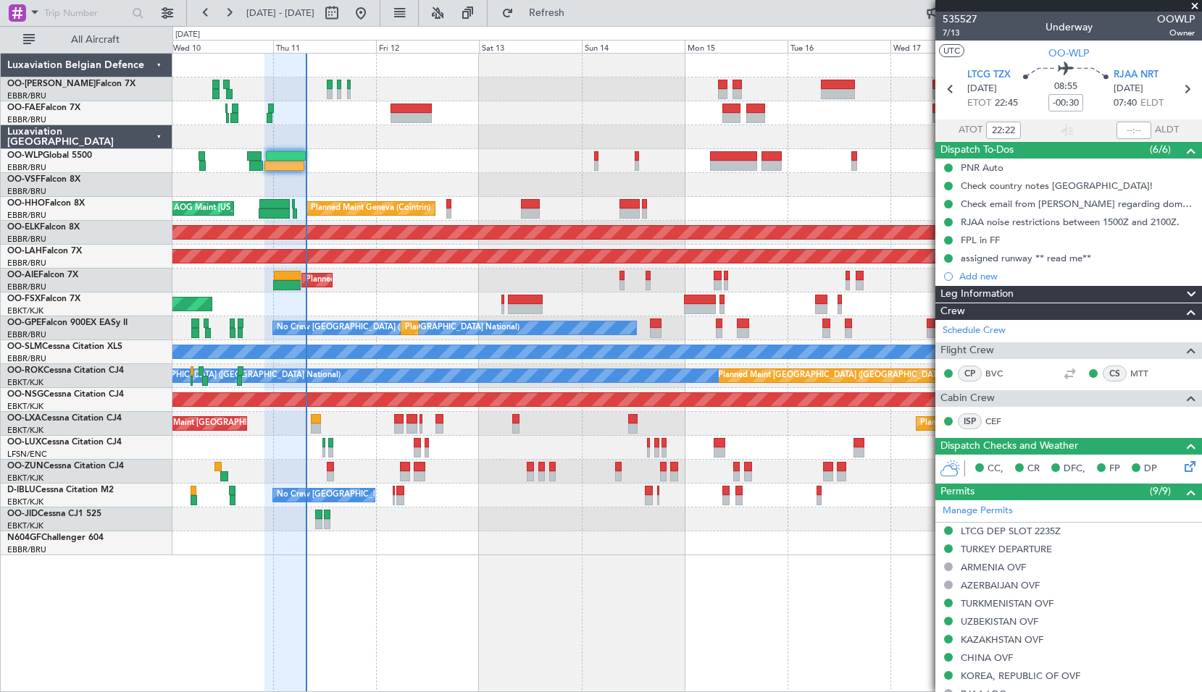
click at [1120, 124] on mat-tooltip-component "Estimated Landing Time" at bounding box center [1120, 129] width 114 height 38
click at [1131, 127] on input "text" at bounding box center [1133, 130] width 35 height 17
click at [361, 159] on div "Planned Maint Liege" at bounding box center [686, 161] width 1029 height 24
type input "07:28"
click at [445, 150] on div "Planned Maint Liege" at bounding box center [686, 161] width 1029 height 24
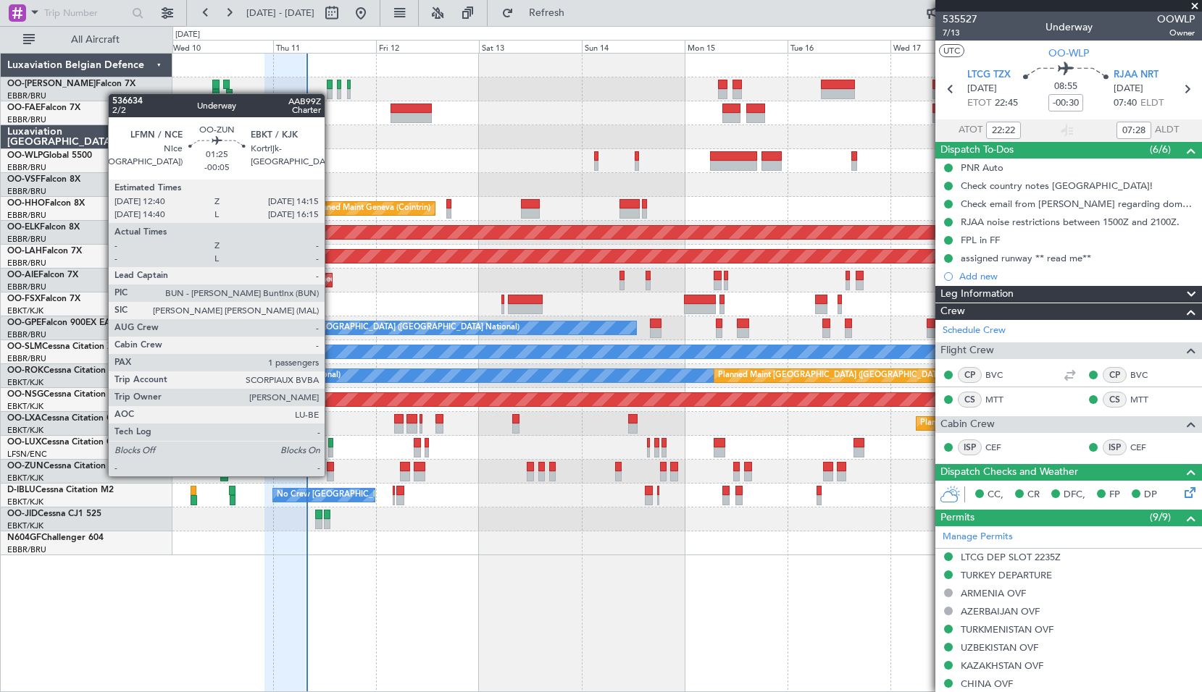
click at [331, 475] on div at bounding box center [330, 477] width 7 height 10
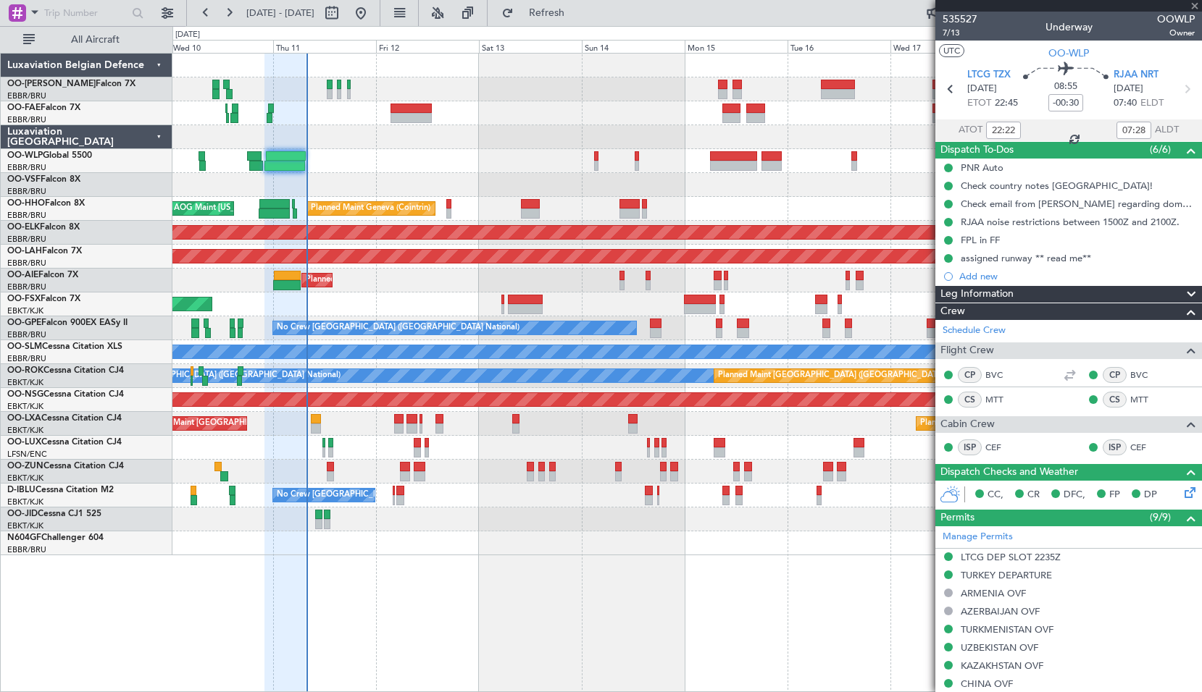
click at [353, 467] on div "Planned Maint Kortrijk-[GEOGRAPHIC_DATA]" at bounding box center [686, 472] width 1029 height 24
type input "-00:05"
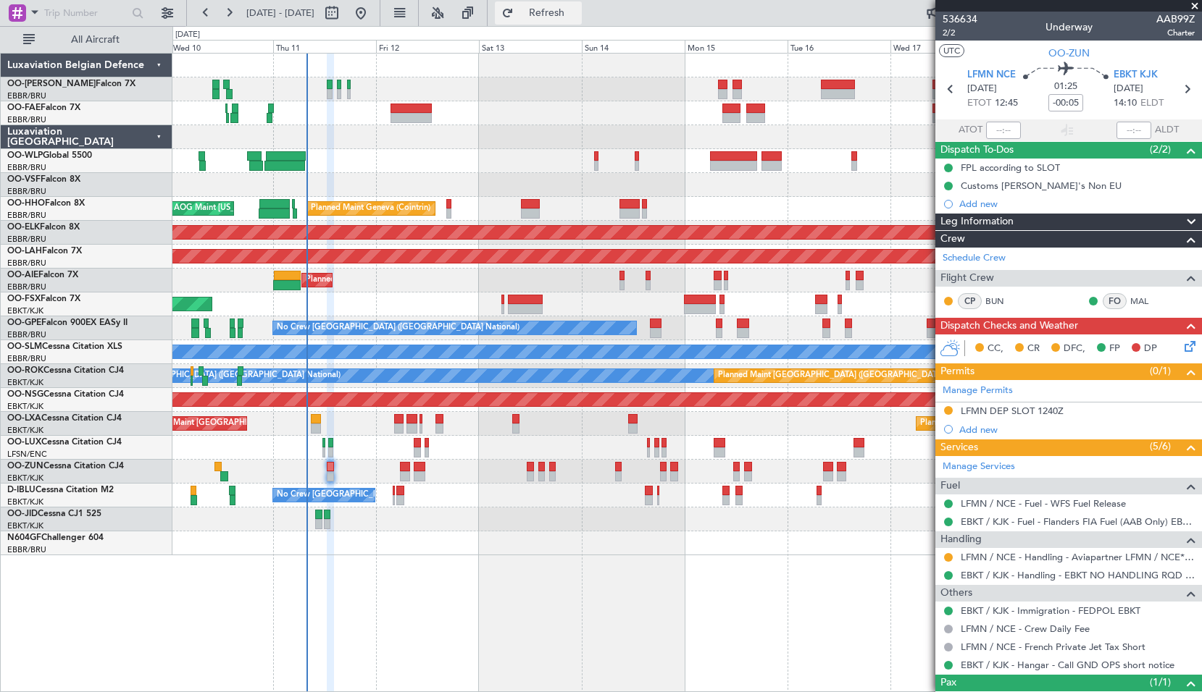
click at [568, 13] on span "Refresh" at bounding box center [546, 13] width 61 height 10
click at [1197, 6] on span at bounding box center [1194, 6] width 14 height 13
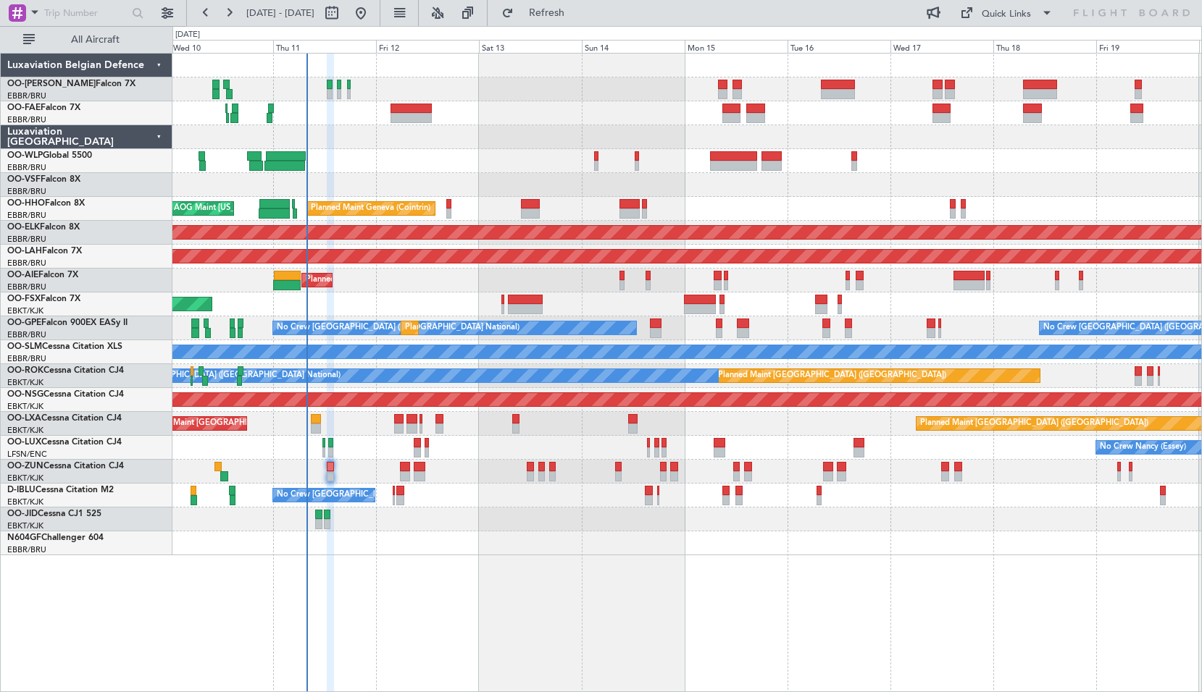
type input "0"
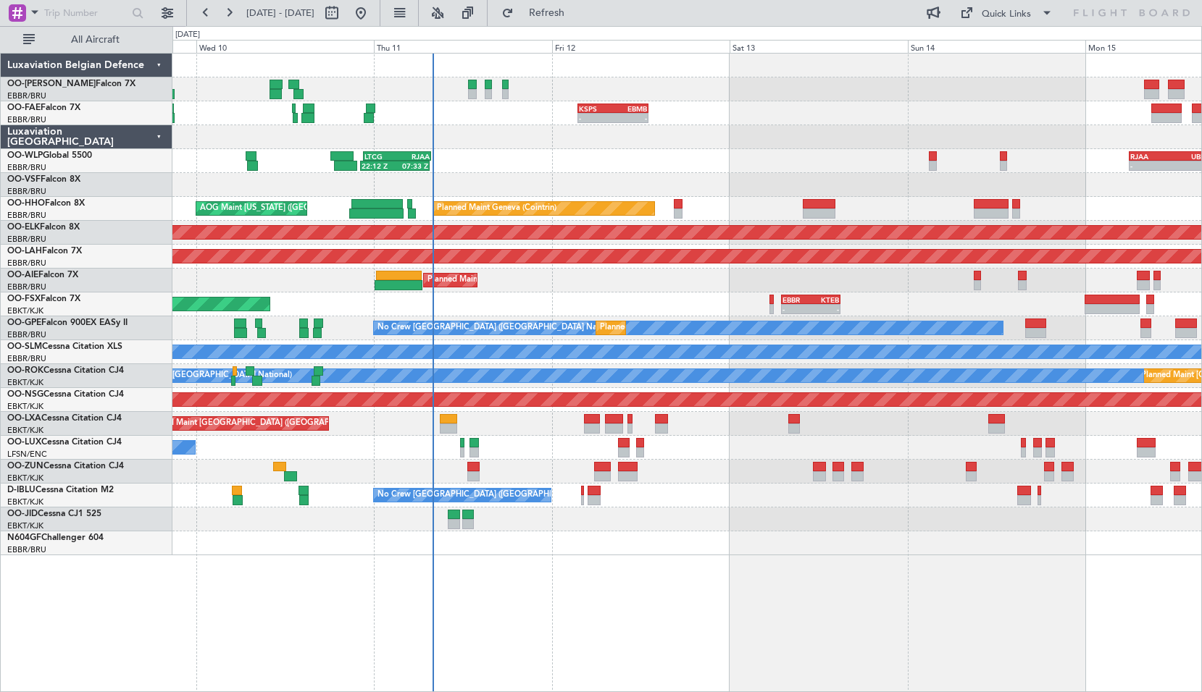
click at [503, 551] on div "- - KSPS 03:30 Z EBMB 13:05 Z EBMB 06:00 Z KTEB 14:25 Z 06:00 Z 14:25 Z 22:12 Z…" at bounding box center [686, 373] width 1029 height 640
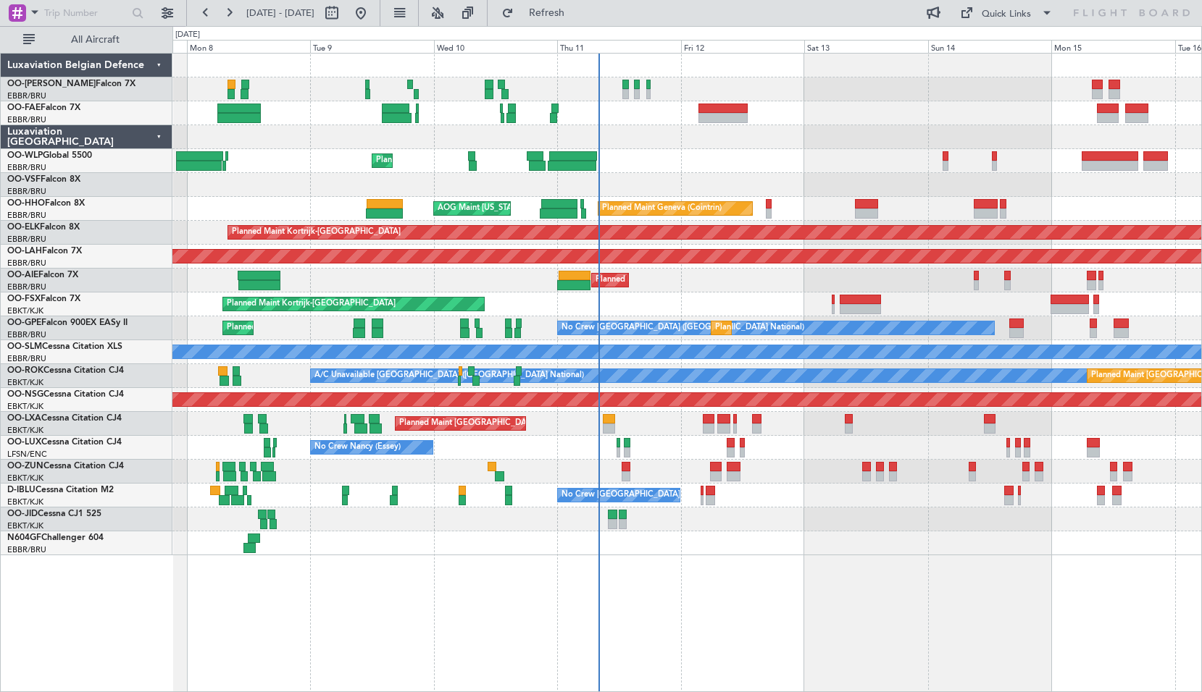
click at [642, 176] on div "Planned Maint Liege Planned Maint Geneva (Cointrin) AOG Maint New York (Teterbo…" at bounding box center [686, 305] width 1029 height 502
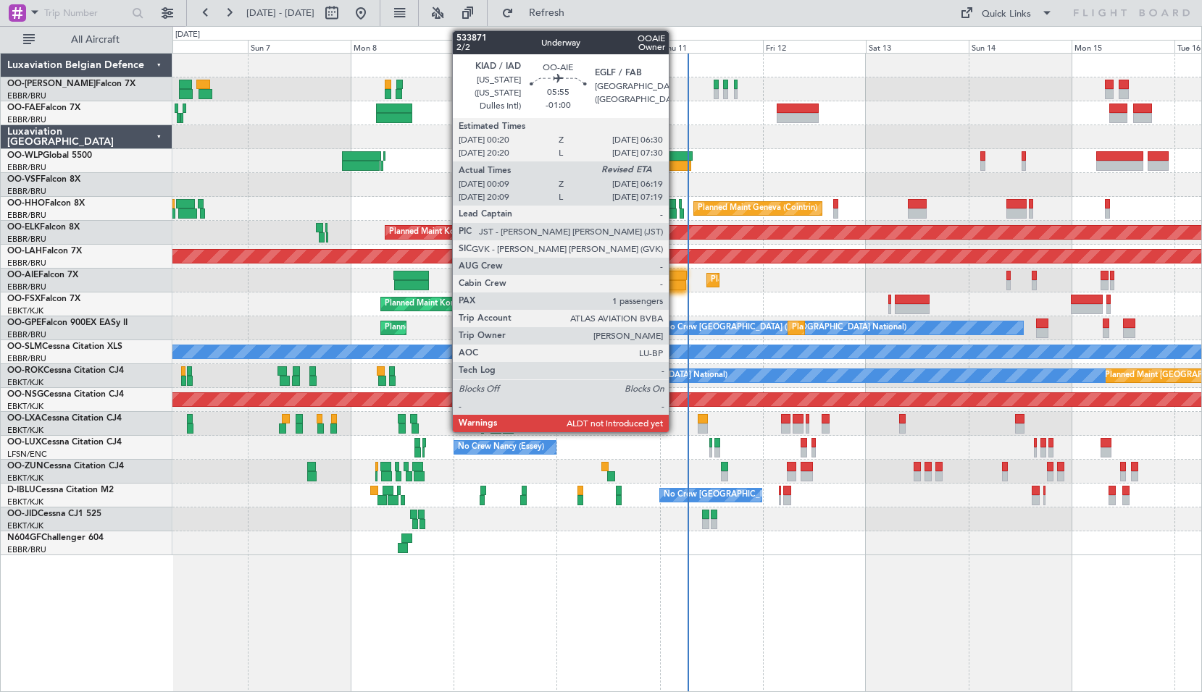
click at [675, 281] on div at bounding box center [672, 285] width 27 height 10
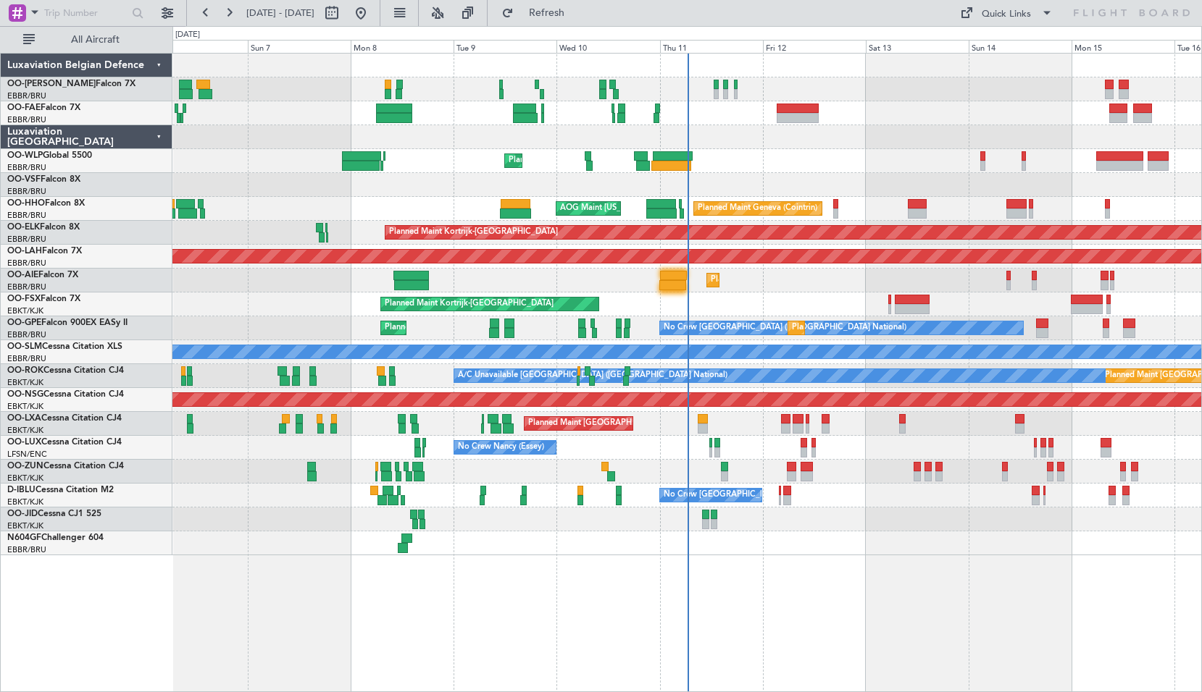
click at [746, 280] on div "Planned Maint [GEOGRAPHIC_DATA] ([GEOGRAPHIC_DATA]) Unplanned Maint [GEOGRAPHIC…" at bounding box center [686, 281] width 1029 height 24
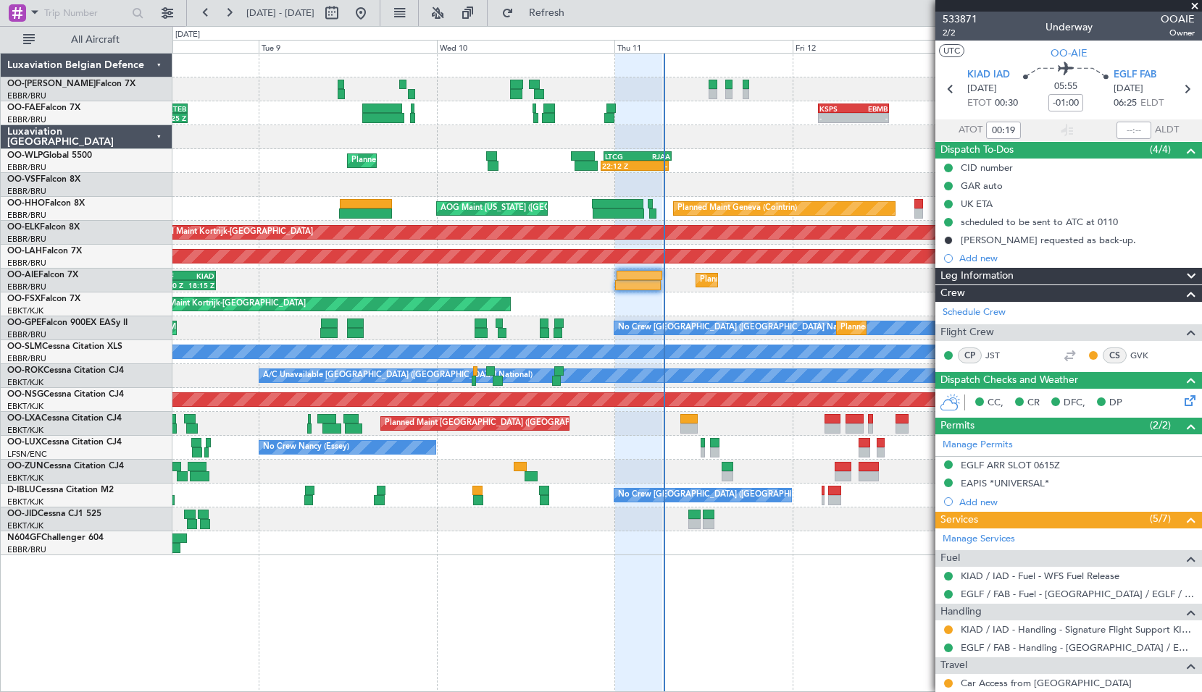
click at [1197, 5] on span at bounding box center [1194, 6] width 14 height 13
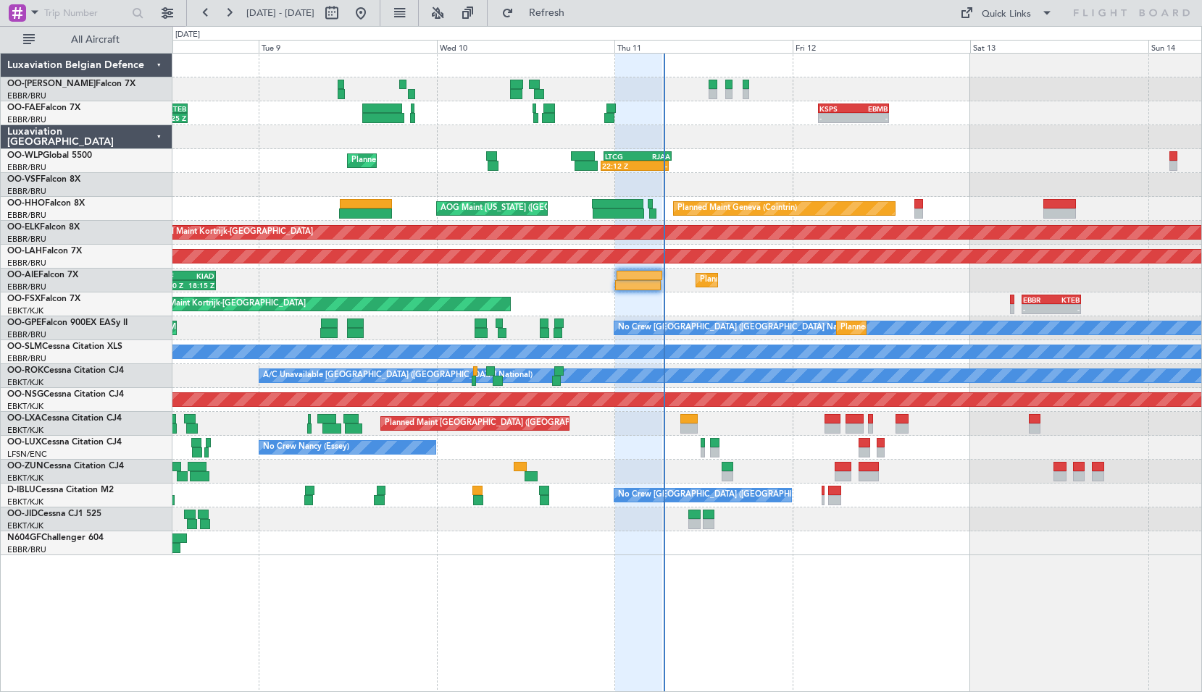
type input "0"
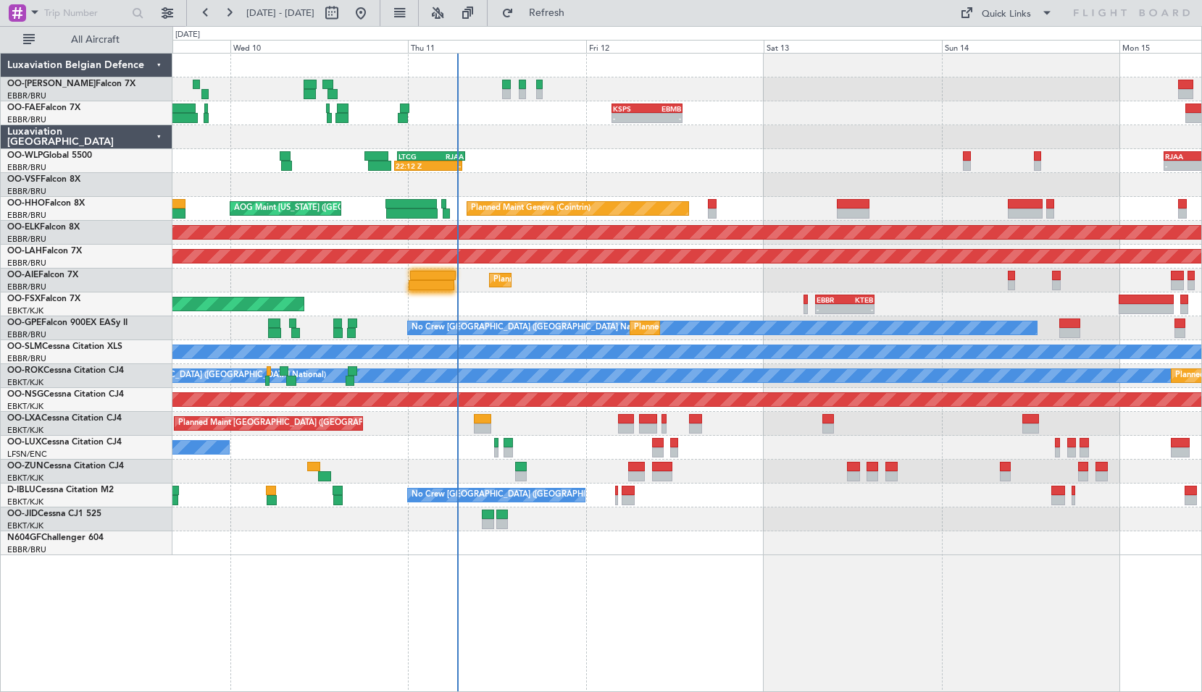
click at [613, 557] on div "- - KSPS 03:30 Z EBMB 13:05 Z EBMB 06:00 Z KTEB 14:25 Z 06:00 Z 14:25 Z 22:12 Z…" at bounding box center [686, 373] width 1029 height 640
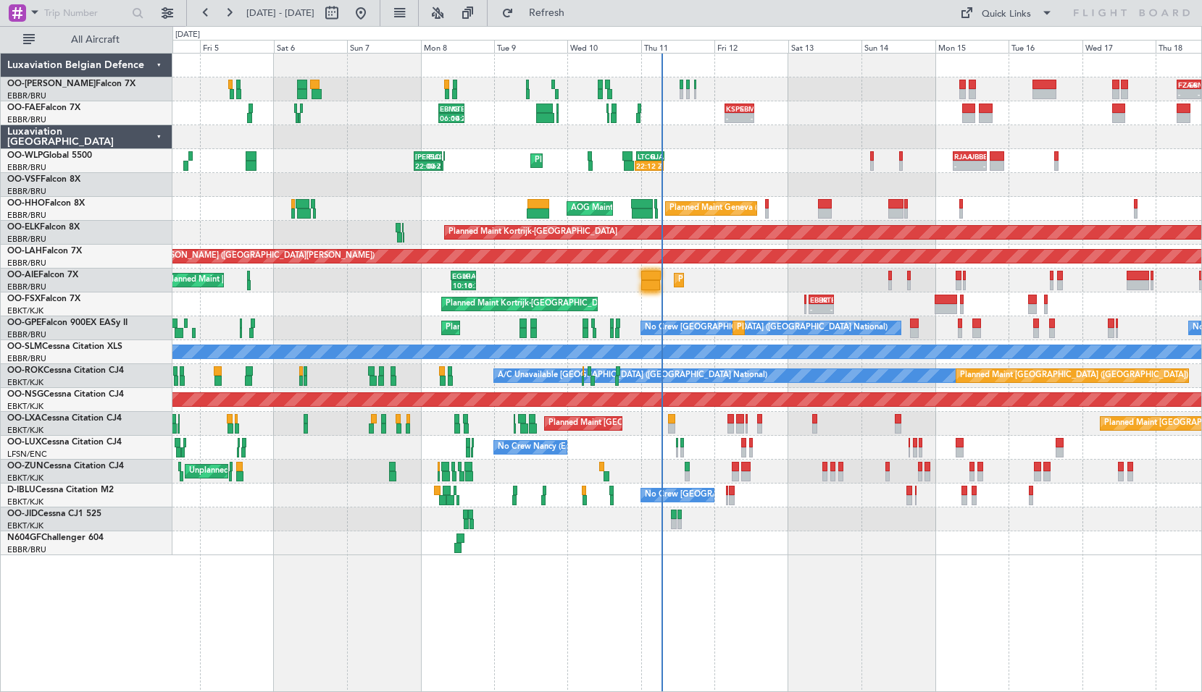
click at [803, 117] on div "- - KSPS 03:30 Z EBMB 13:05 Z EBMB 06:00 Z KTEB 14:25 Z 06:00 Z 14:25 Z Owner […" at bounding box center [686, 113] width 1029 height 24
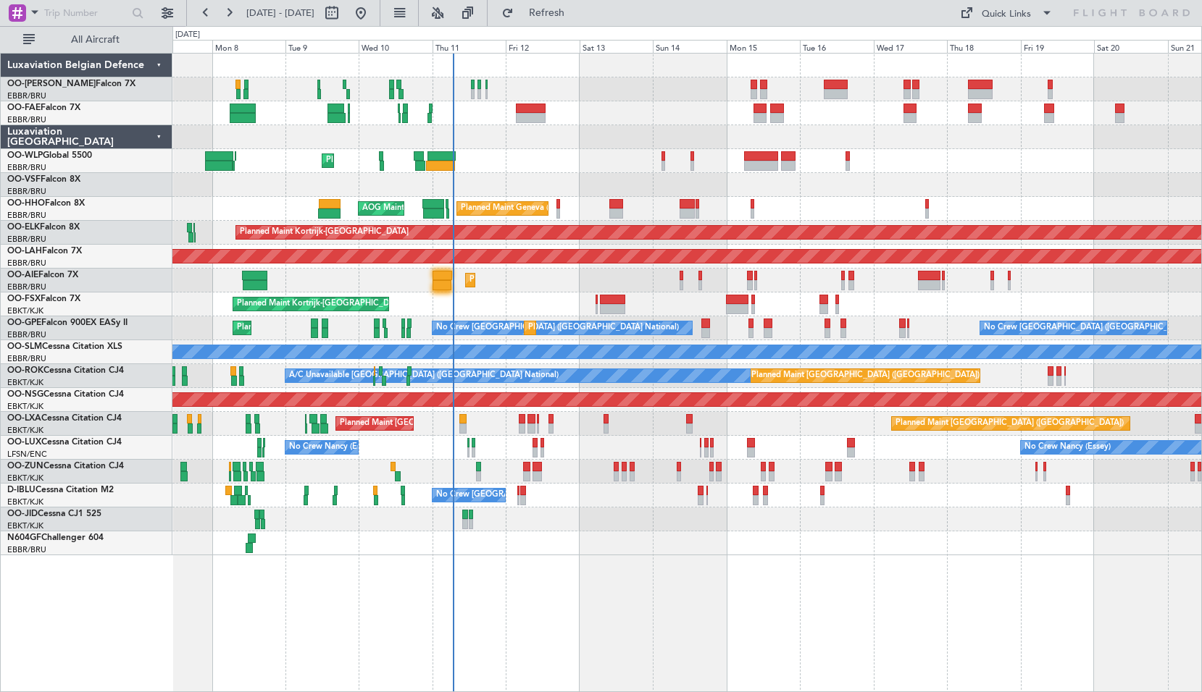
click at [811, 119] on div "Owner Melsbroek Air Base" at bounding box center [686, 113] width 1029 height 24
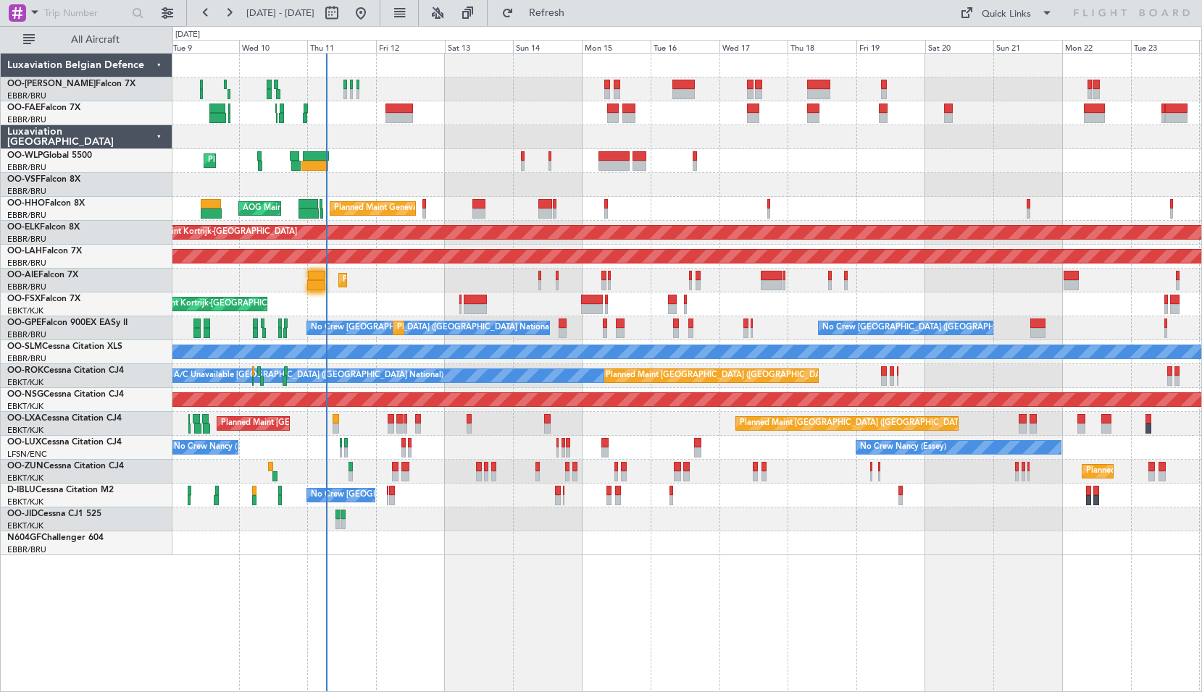
click at [798, 183] on div at bounding box center [686, 185] width 1029 height 24
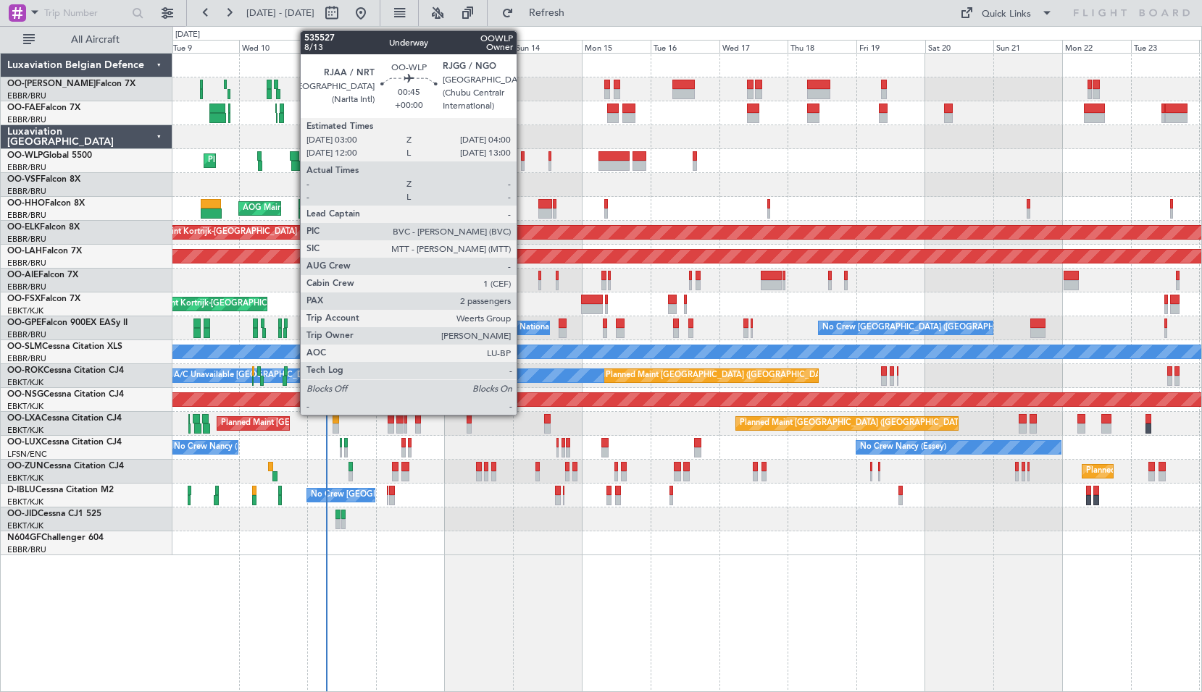
click at [523, 156] on div at bounding box center [522, 156] width 3 height 10
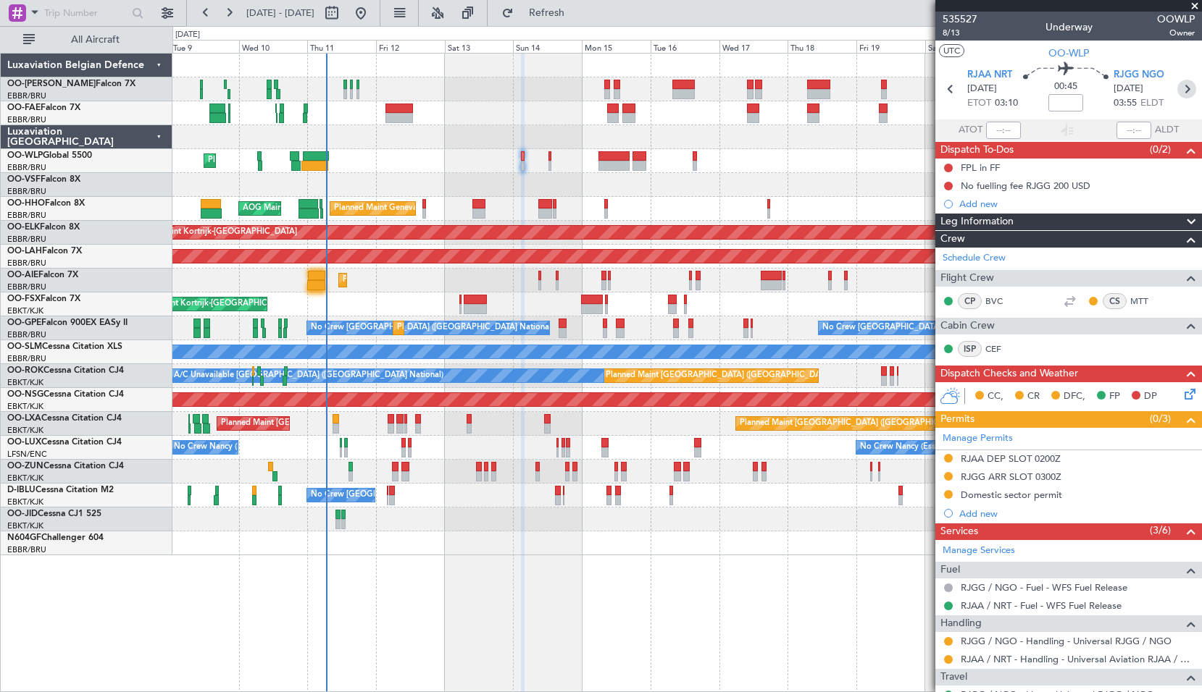
click at [1177, 93] on icon at bounding box center [1186, 89] width 19 height 19
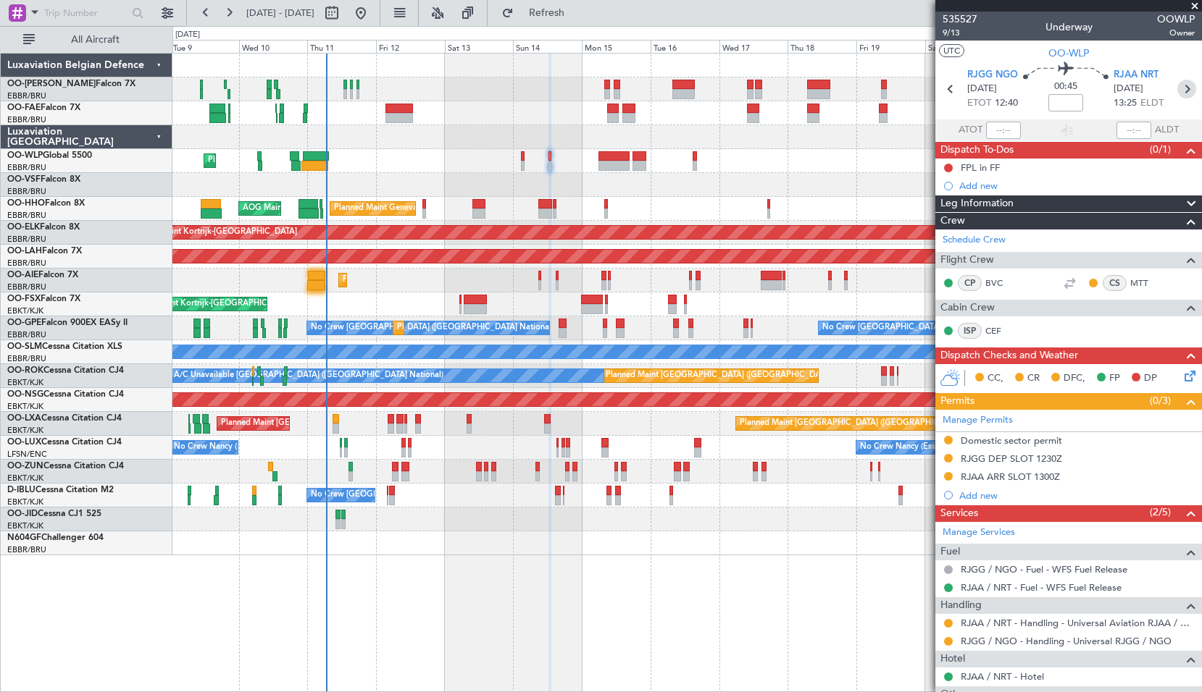
click at [1180, 93] on icon at bounding box center [1186, 89] width 19 height 19
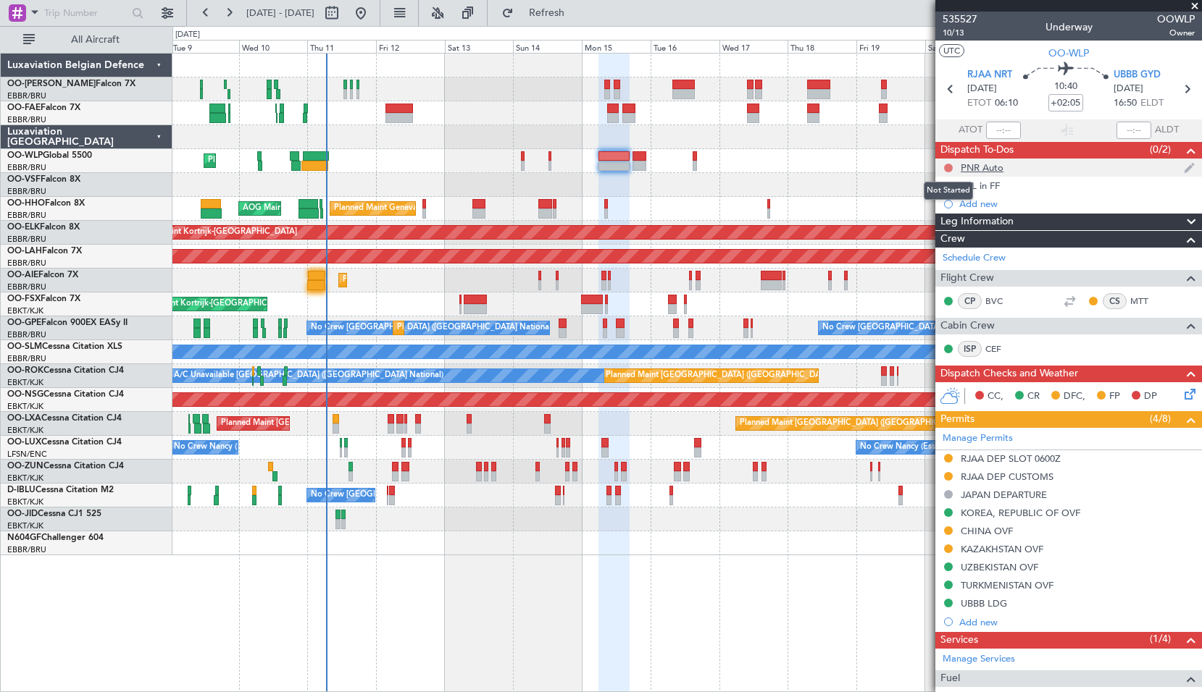
click at [949, 165] on button at bounding box center [948, 168] width 9 height 9
click at [943, 226] on span "Completed" at bounding box center [955, 232] width 48 height 14
click at [950, 169] on button at bounding box center [948, 168] width 9 height 9
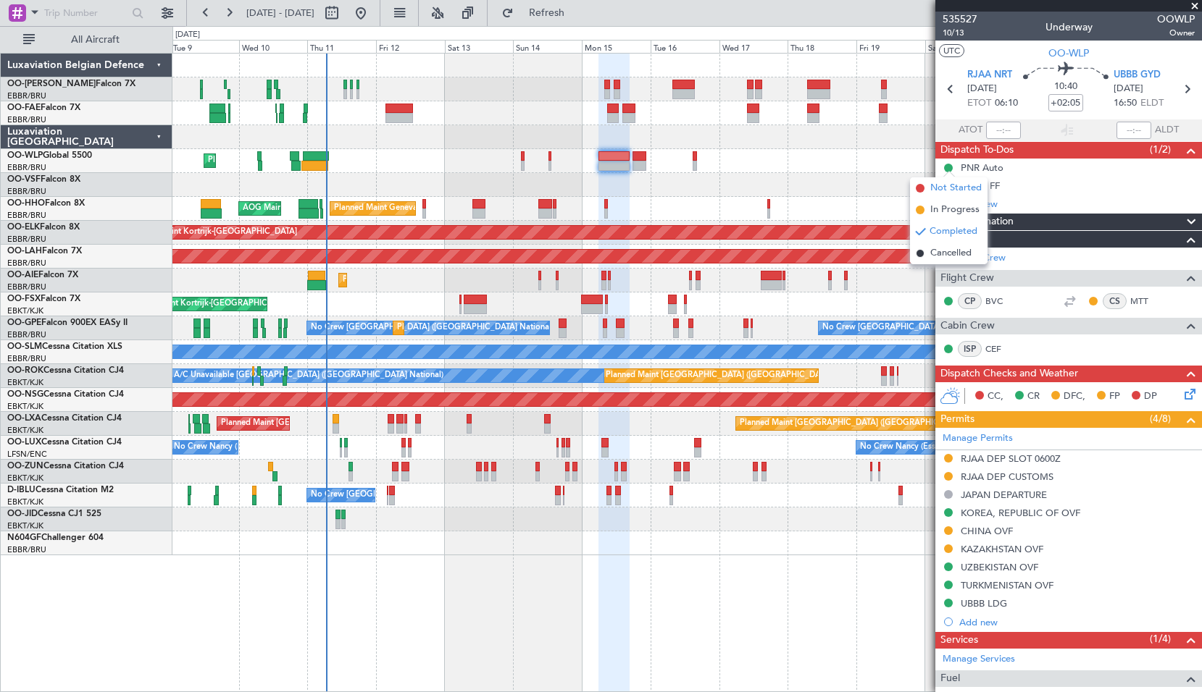
click at [945, 186] on span "Not Started" at bounding box center [955, 188] width 51 height 14
click at [1179, 94] on icon at bounding box center [1186, 89] width 19 height 19
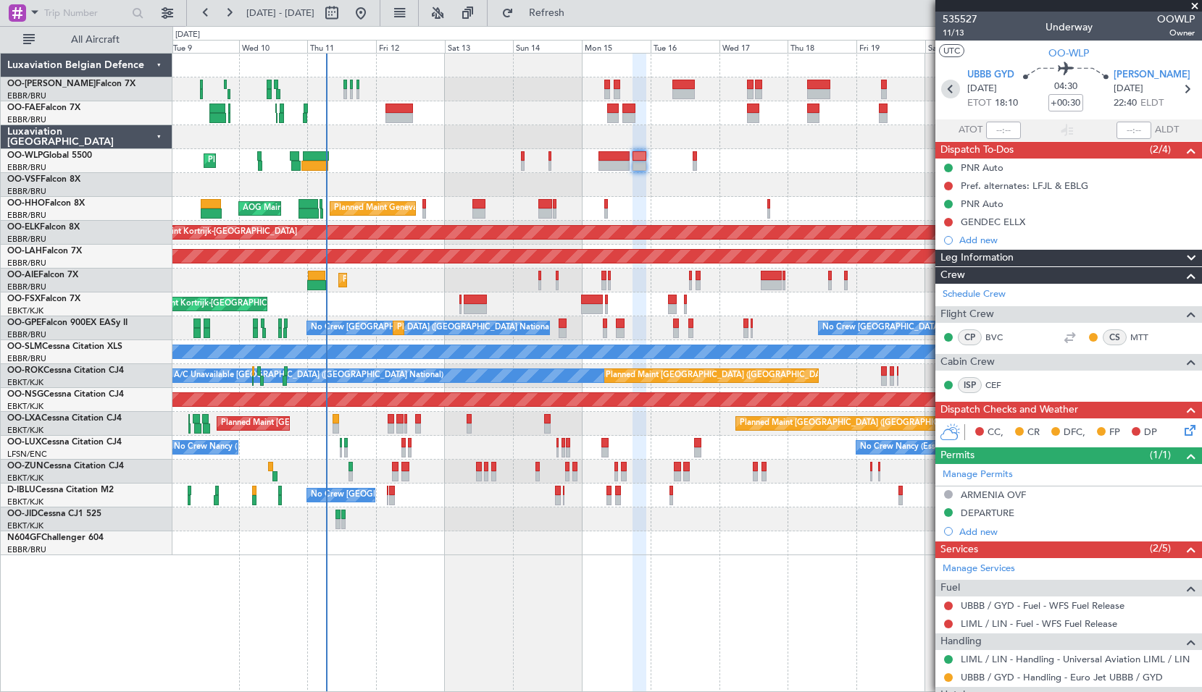
click at [949, 96] on icon at bounding box center [950, 89] width 19 height 19
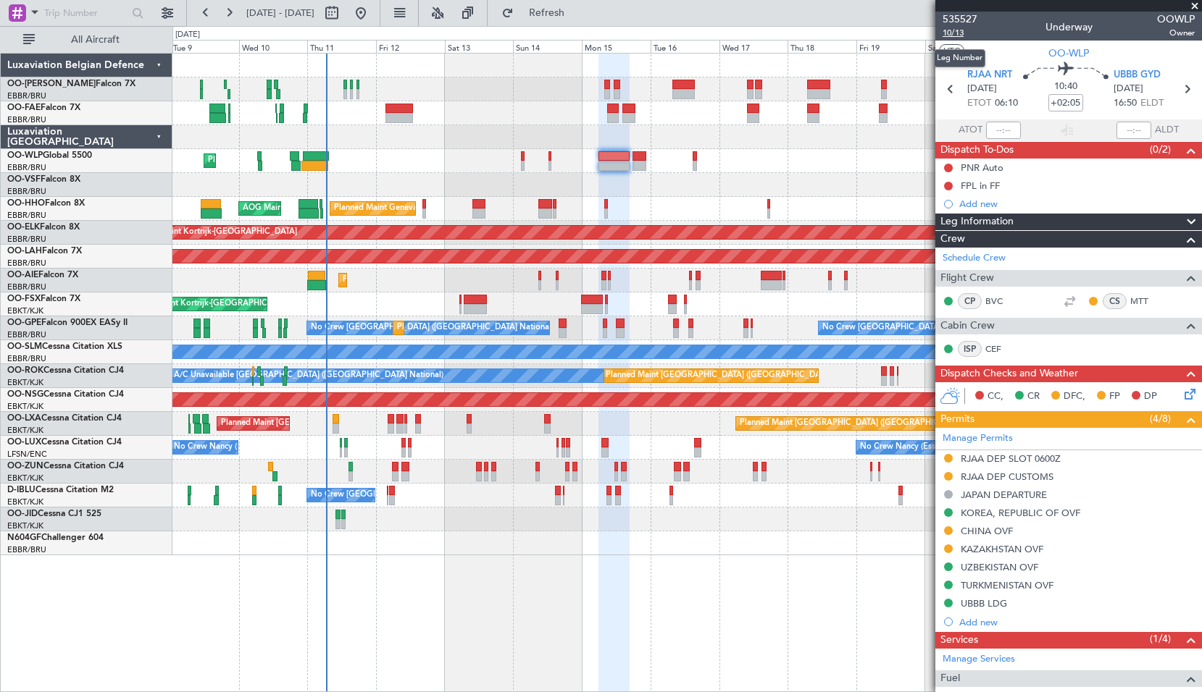
click at [954, 32] on span "10/13" at bounding box center [959, 33] width 35 height 12
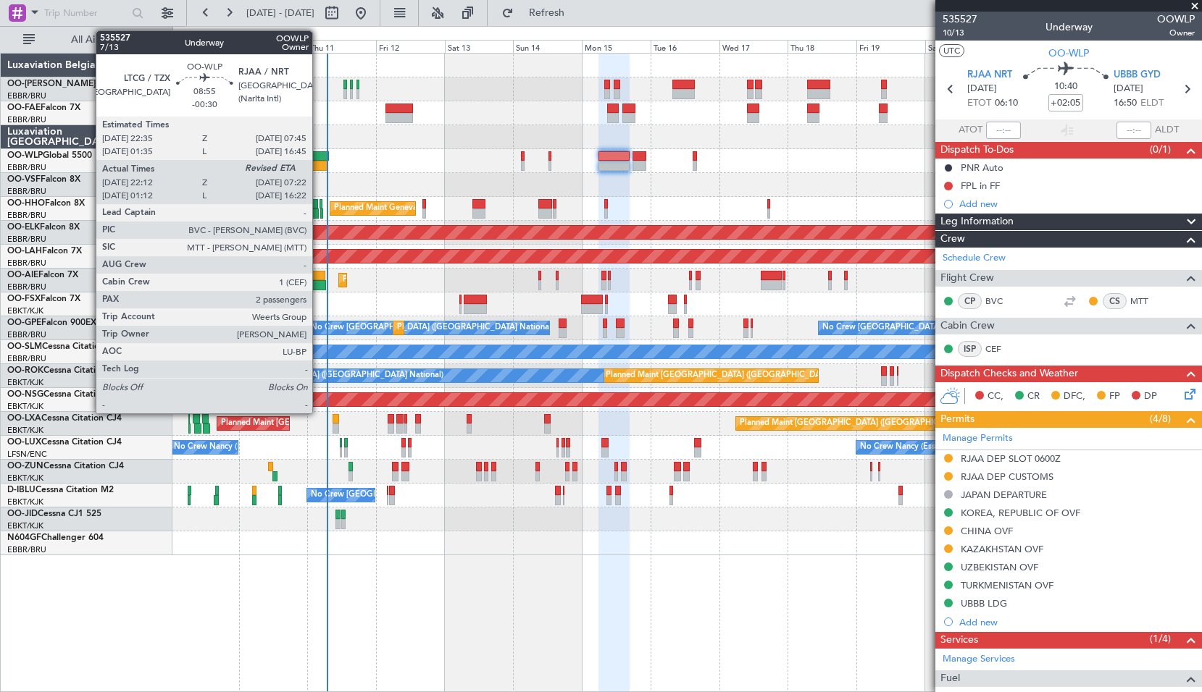
click at [319, 164] on div at bounding box center [314, 166] width 27 height 10
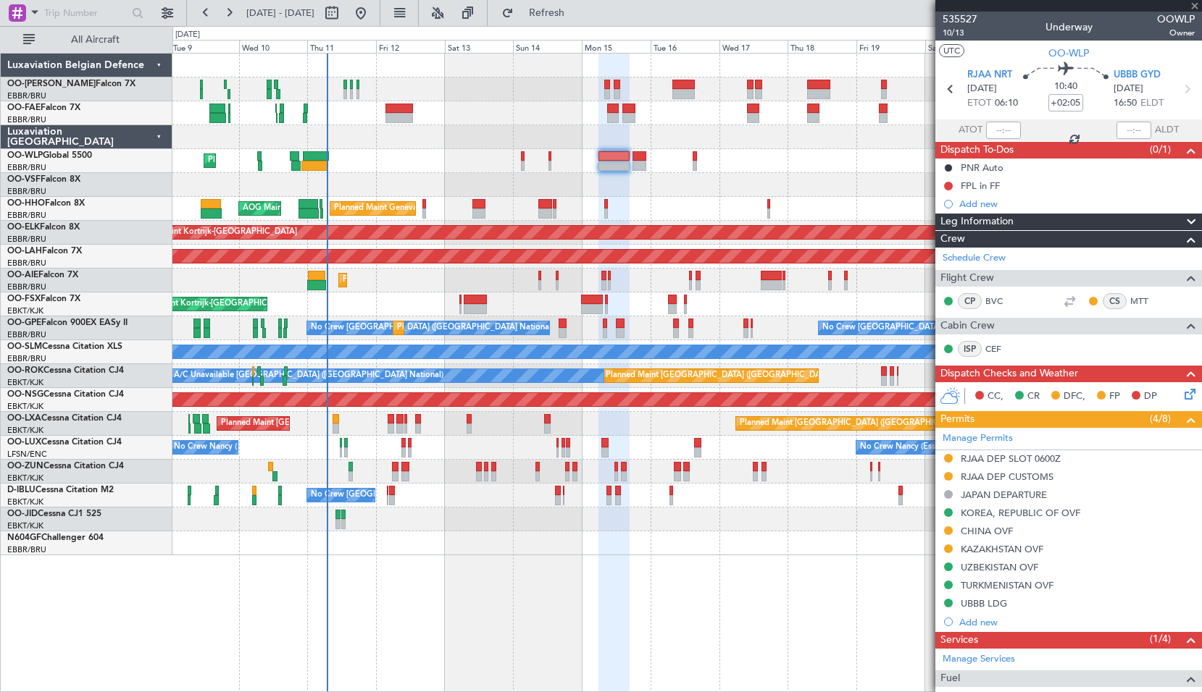
click at [449, 167] on div "Planned Maint Liege" at bounding box center [686, 161] width 1029 height 24
type input "-00:30"
type input "22:22"
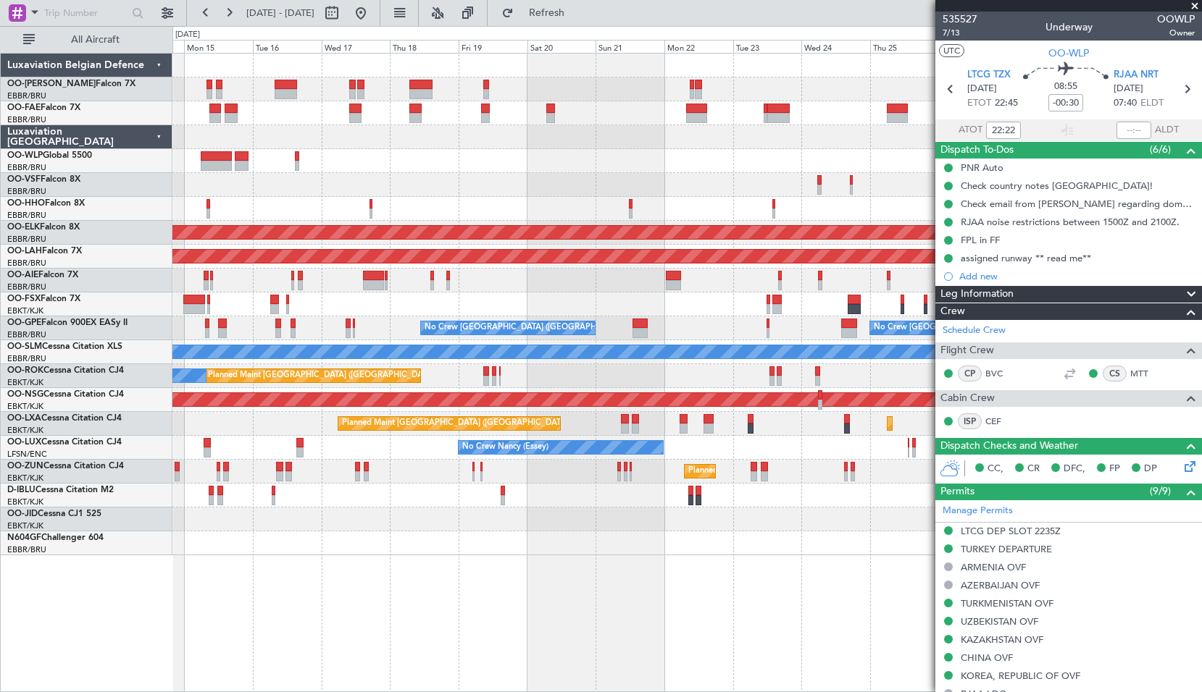
click at [349, 174] on div at bounding box center [686, 185] width 1029 height 24
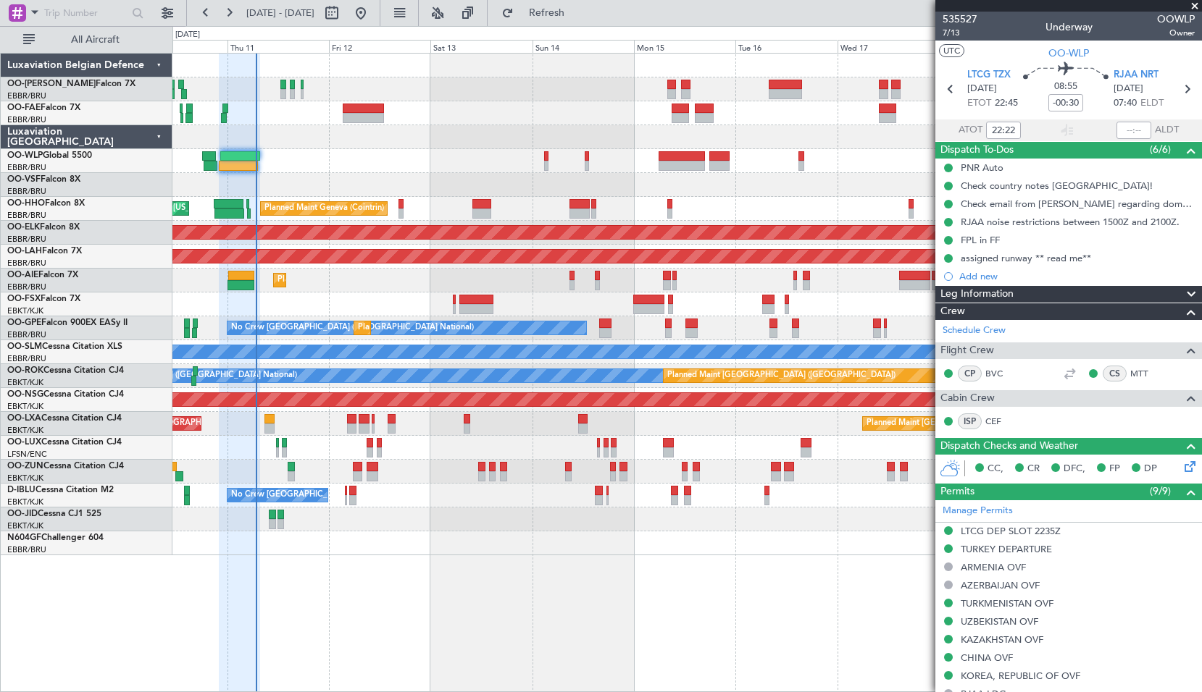
click at [1190, 5] on span at bounding box center [1194, 6] width 14 height 13
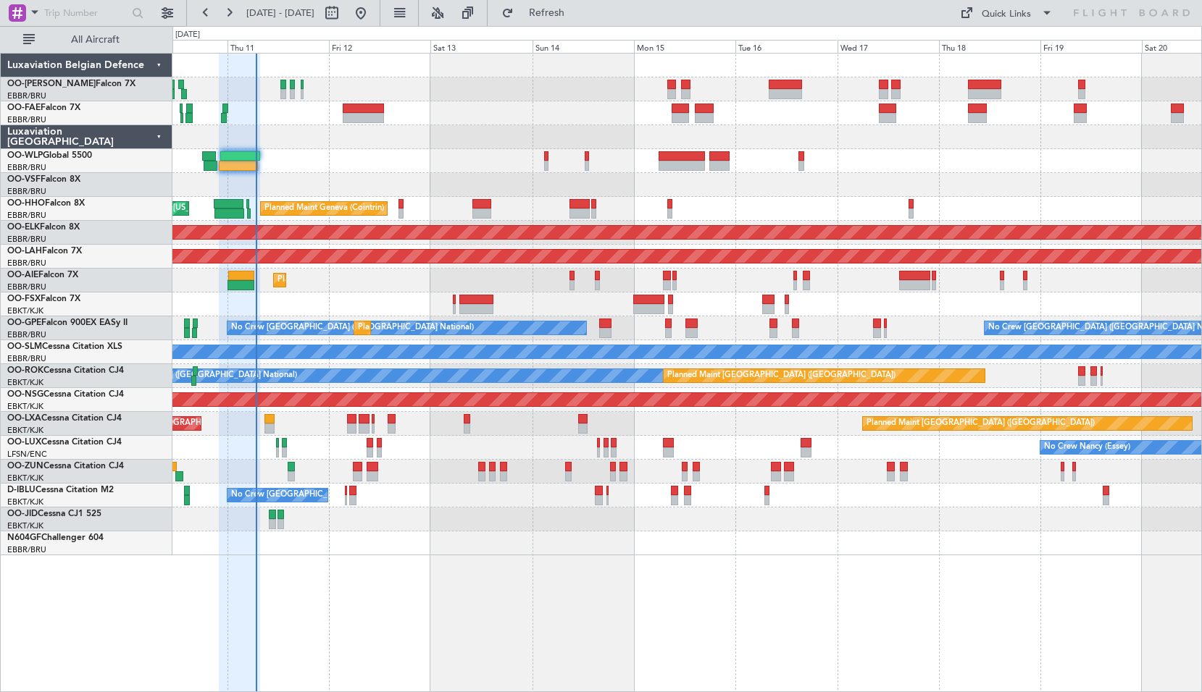
type input "0"
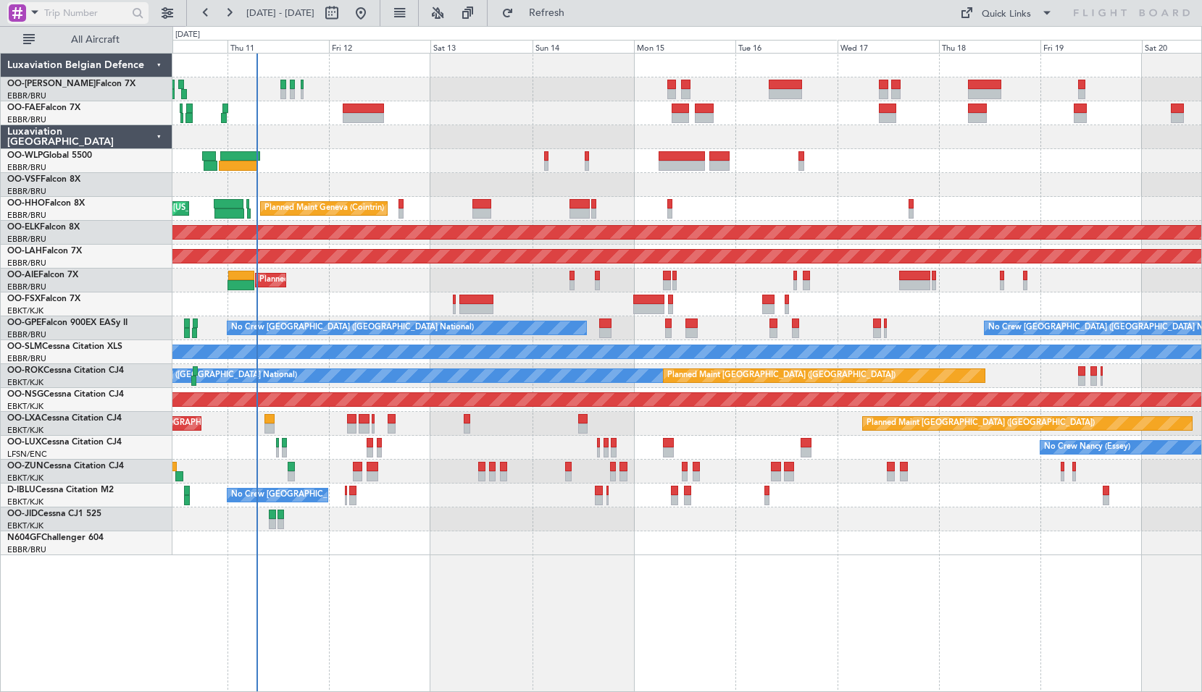
click at [33, 14] on span at bounding box center [34, 12] width 17 height 18
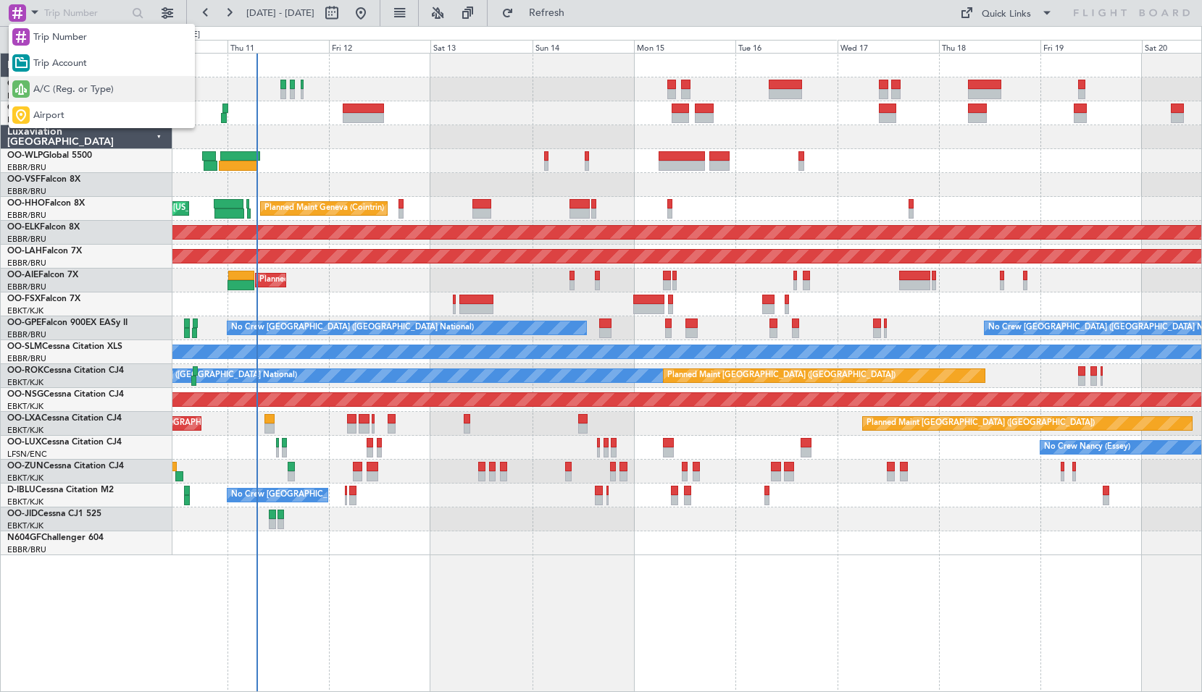
click at [66, 86] on span "A/C (Reg. or Type)" at bounding box center [73, 90] width 80 height 14
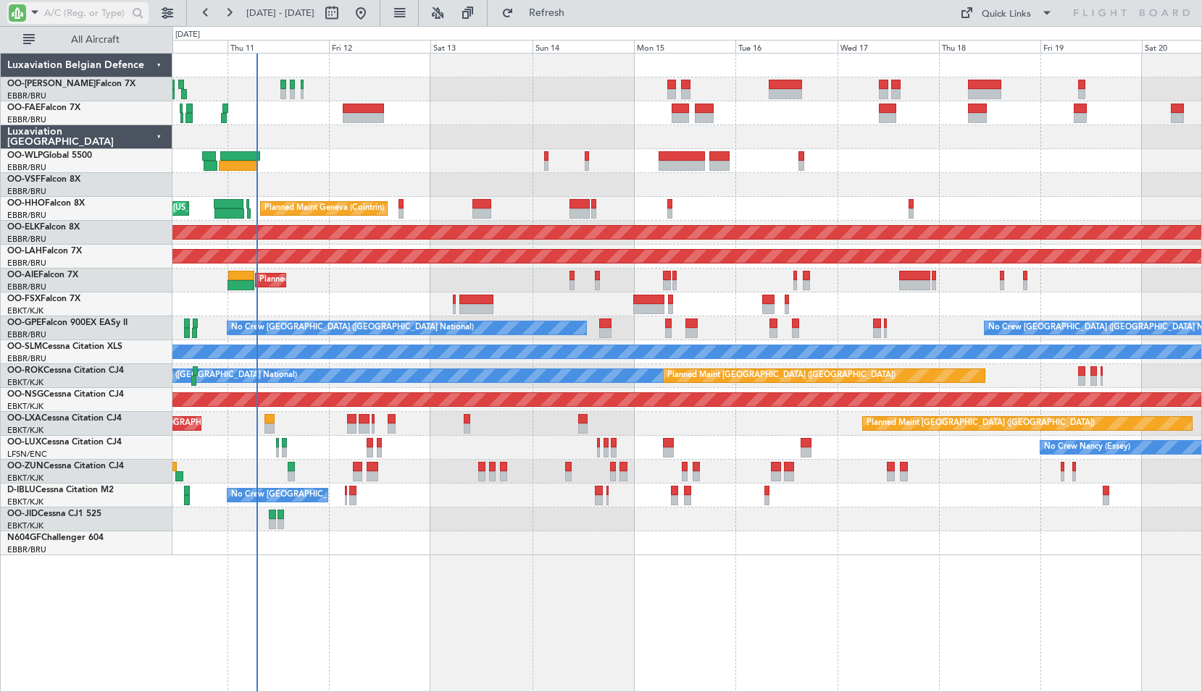
click at [56, 14] on input "text" at bounding box center [85, 13] width 83 height 22
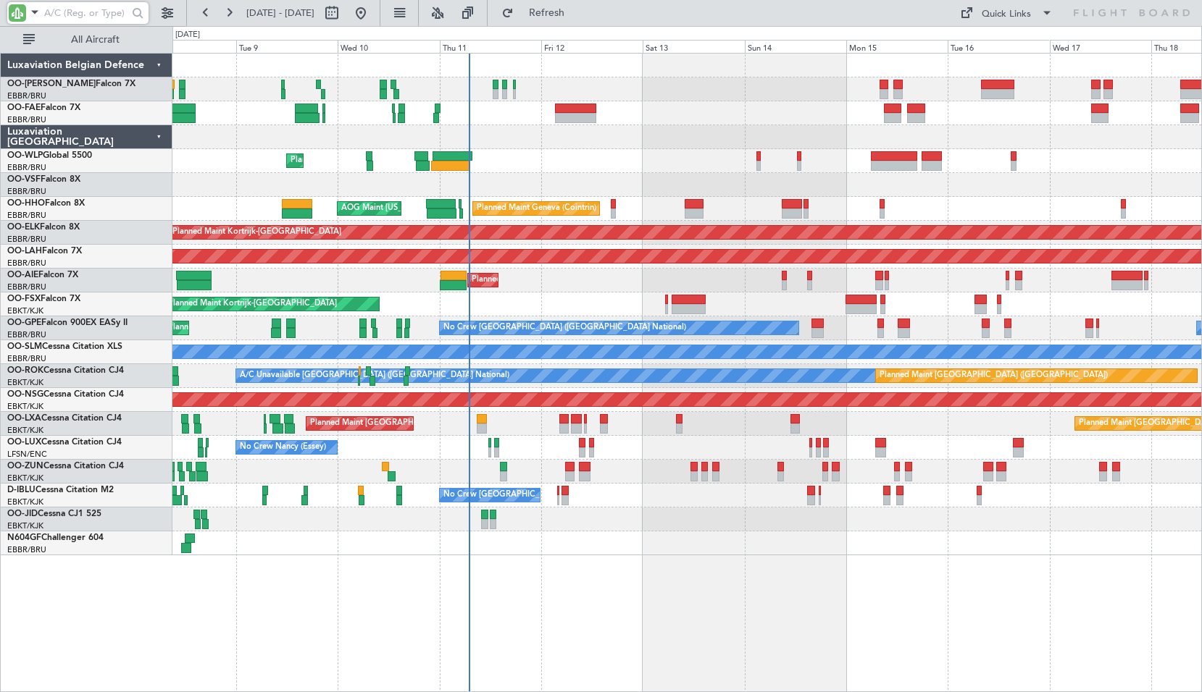
click at [611, 174] on div "Planned Maint Liege Planned Maint Geneva ([GEOGRAPHIC_DATA]) AOG Maint [US_STAT…" at bounding box center [686, 305] width 1029 height 502
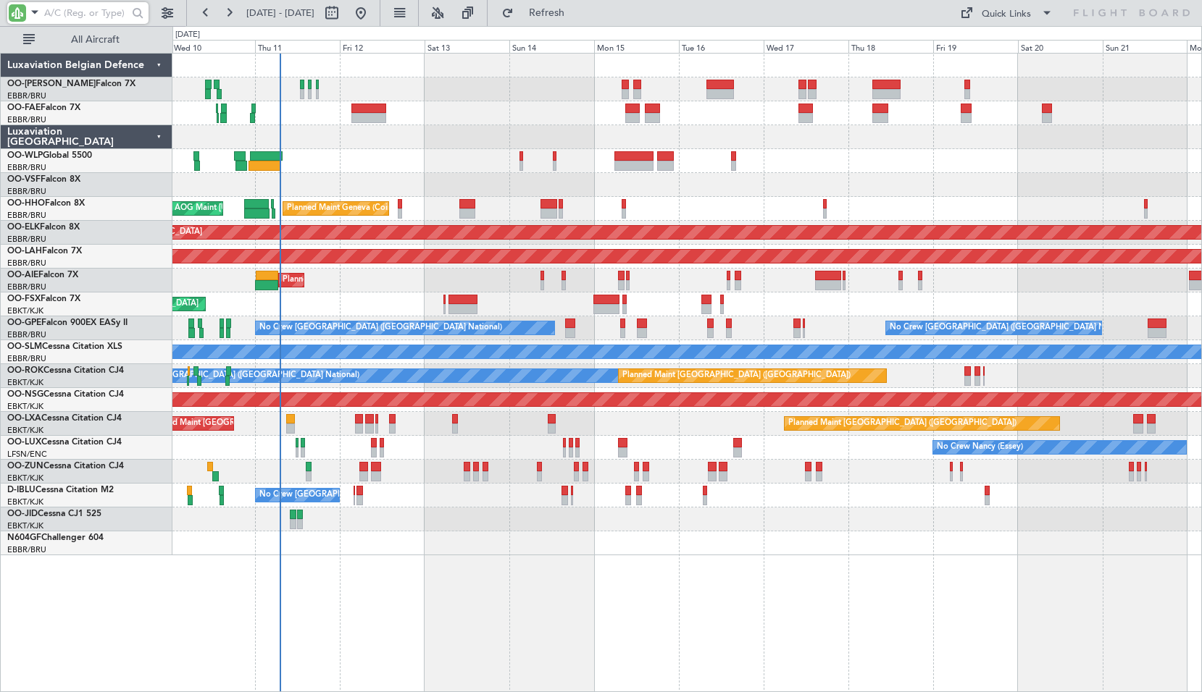
click at [753, 209] on div "Planned Maint Geneva (Cointrin) AOG Maint [US_STATE] ([GEOGRAPHIC_DATA])" at bounding box center [686, 209] width 1029 height 24
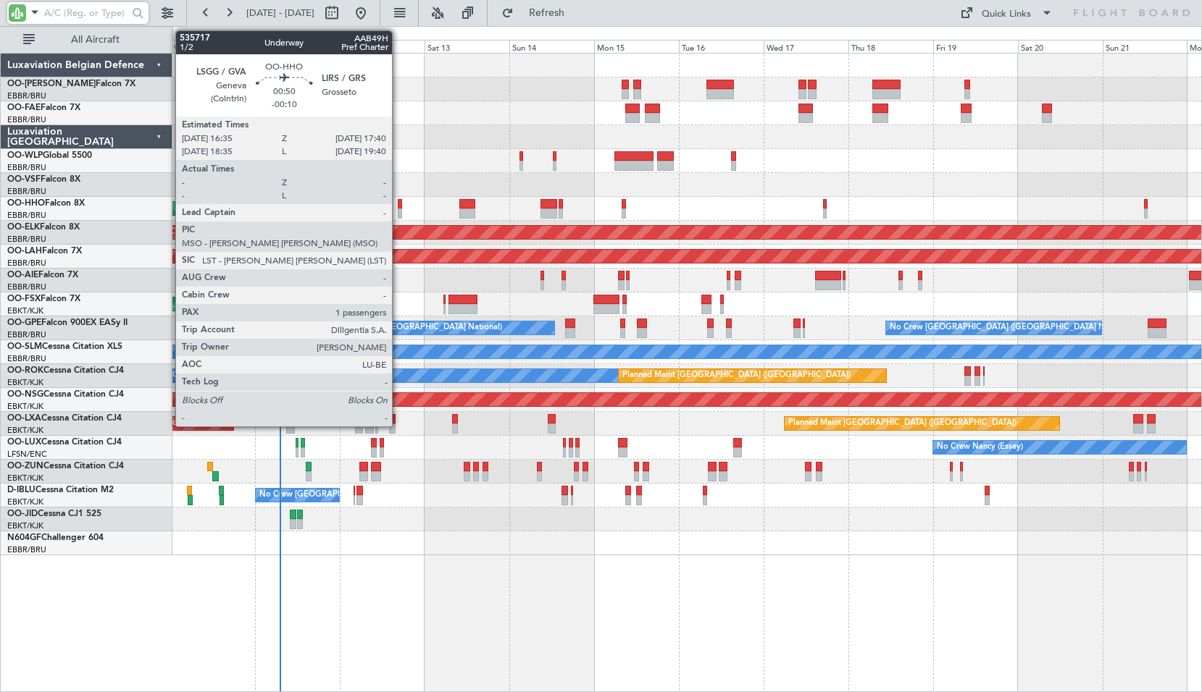
click at [398, 210] on div at bounding box center [400, 214] width 4 height 10
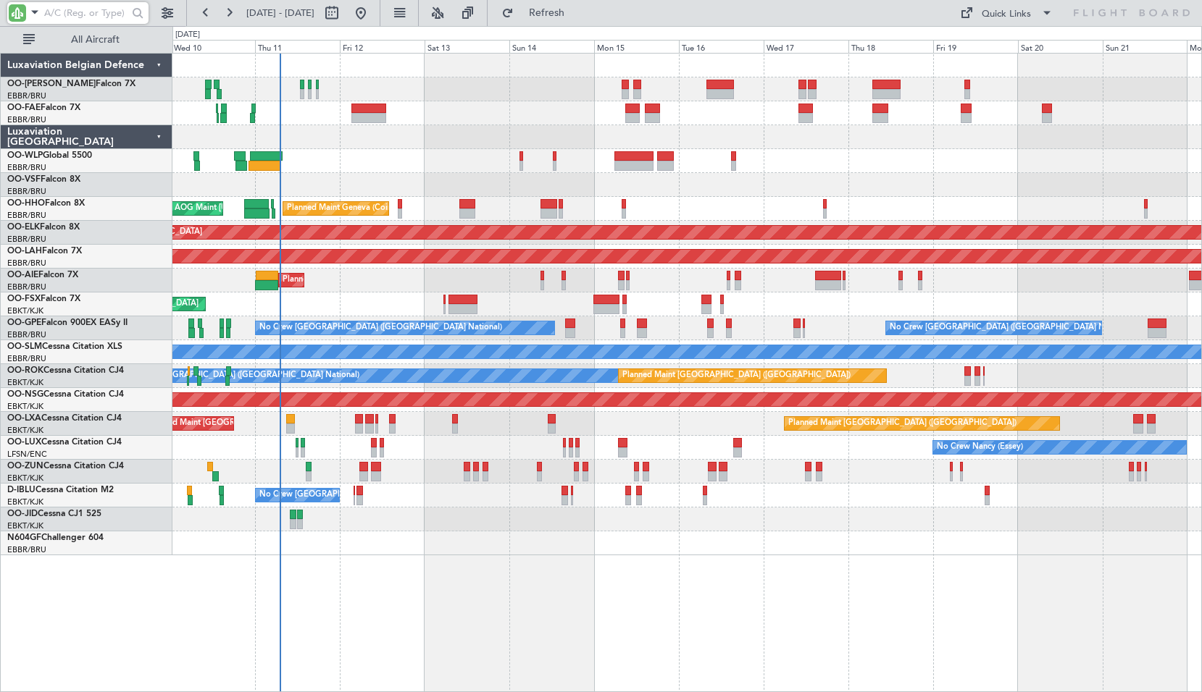
click at [419, 178] on div at bounding box center [686, 185] width 1029 height 24
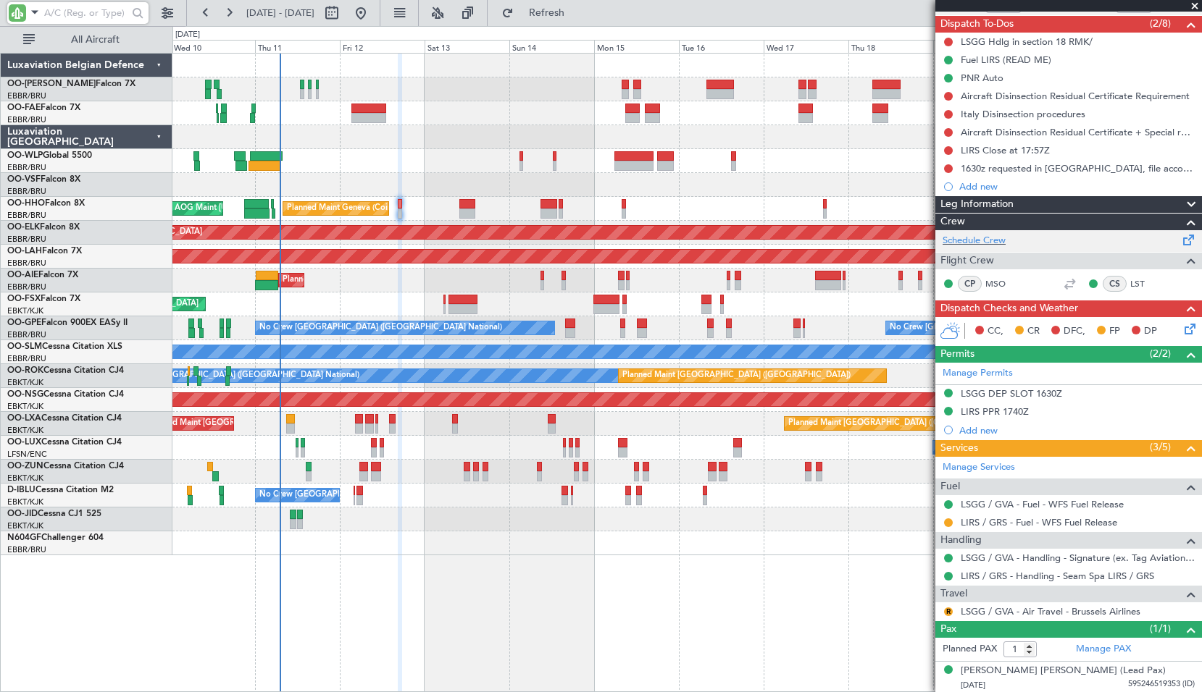
scroll to position [127, 0]
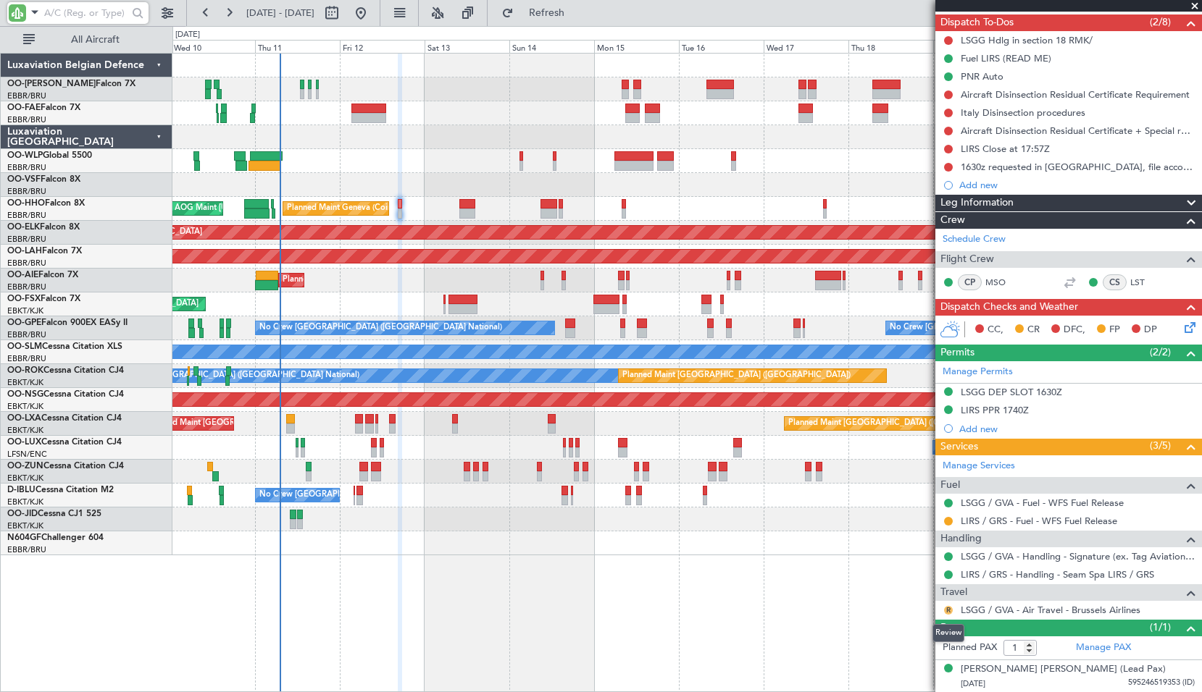
click at [948, 611] on button "R" at bounding box center [948, 610] width 9 height 9
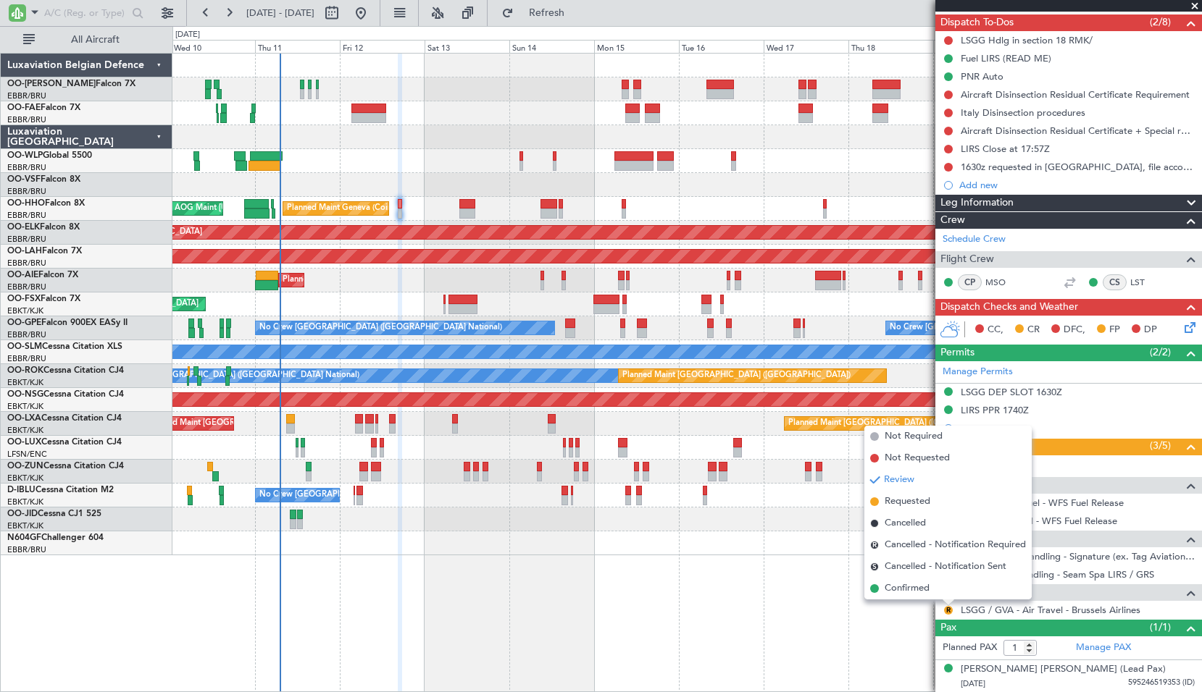
click at [802, 587] on div "Planned Maint Liege Planned Maint Geneva ([GEOGRAPHIC_DATA]) AOG Maint [US_STAT…" at bounding box center [686, 373] width 1029 height 640
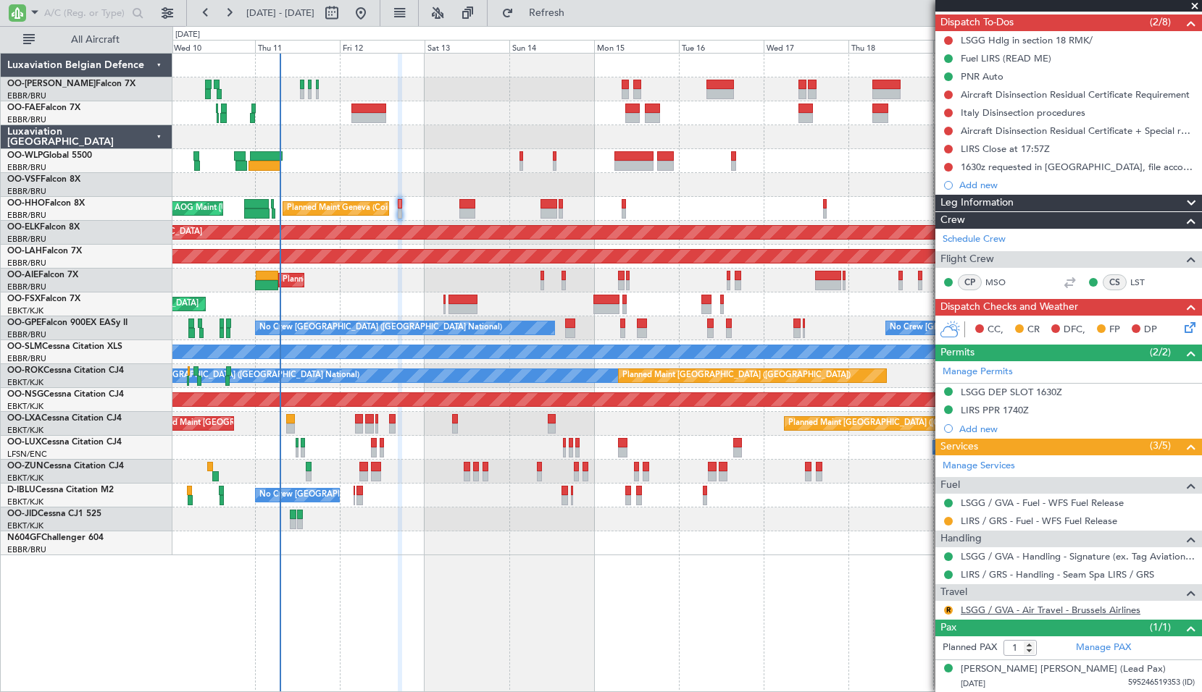
click at [1052, 612] on link "LSGG / GVA - Air Travel - Brussels Airlines" at bounding box center [1050, 610] width 180 height 12
click at [580, 21] on button "Refresh" at bounding box center [538, 12] width 87 height 23
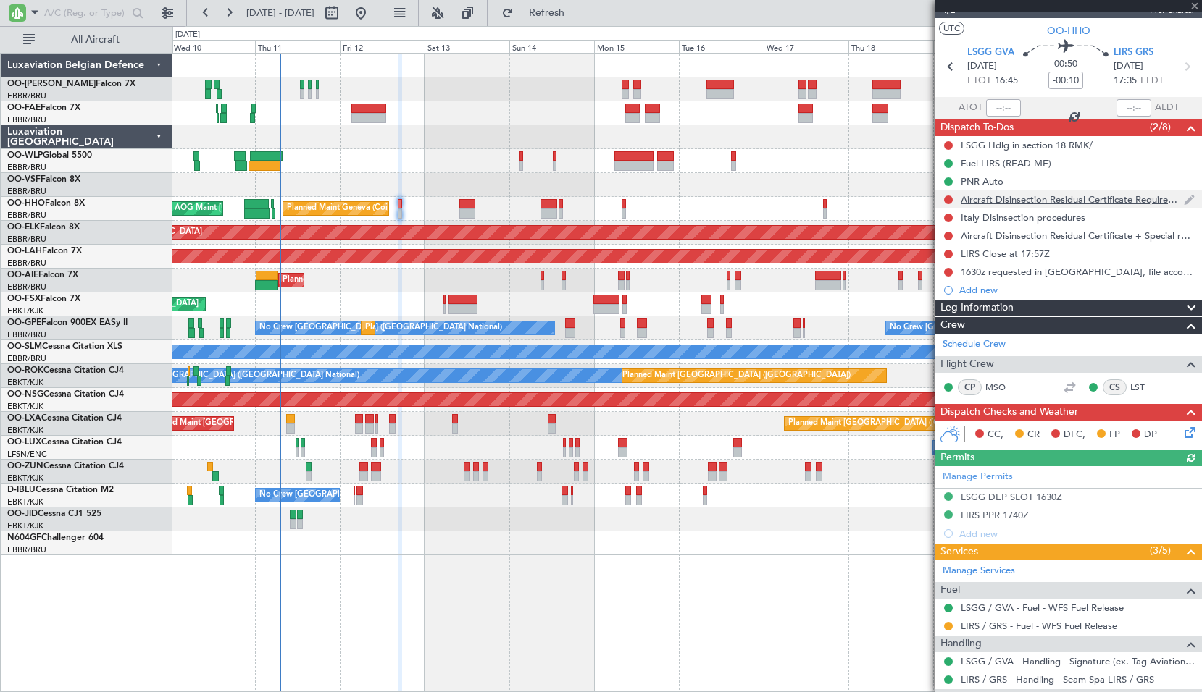
scroll to position [0, 0]
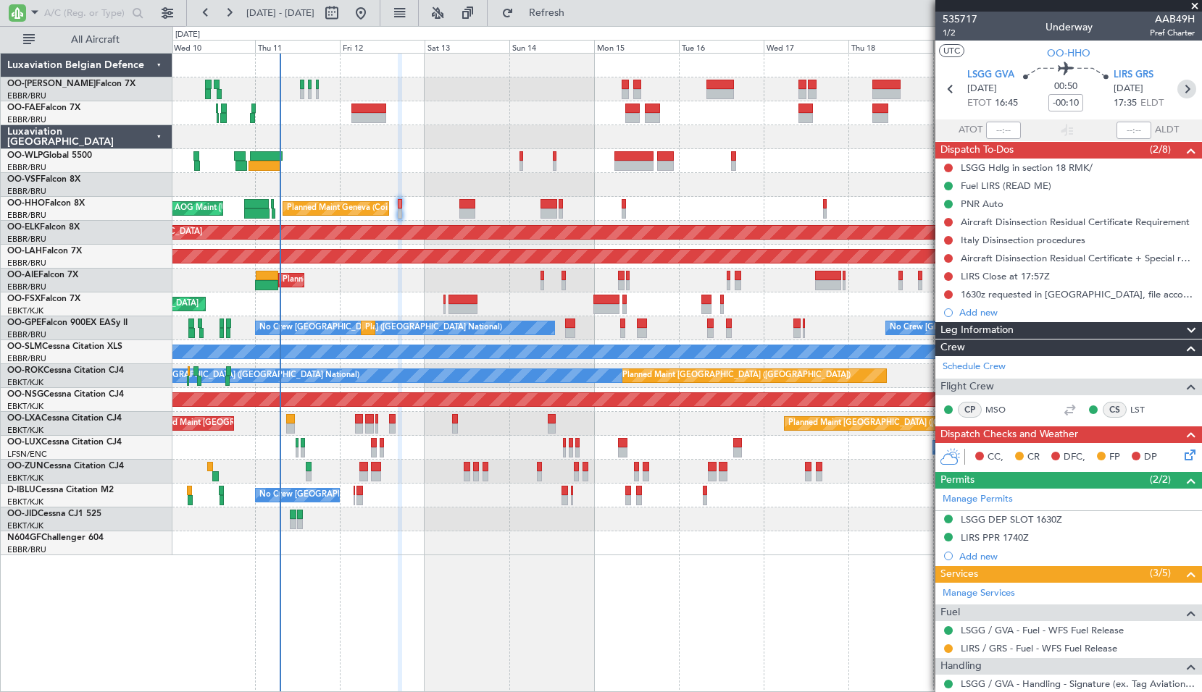
click at [1177, 85] on icon at bounding box center [1186, 89] width 19 height 19
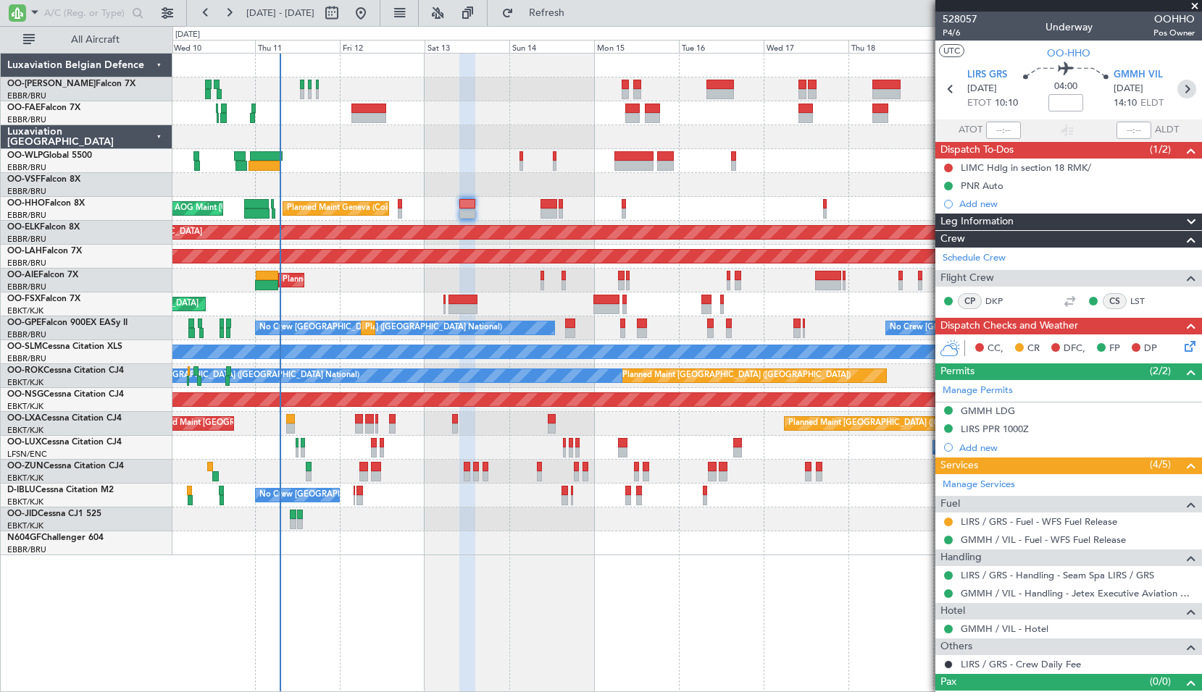
click at [1182, 83] on icon at bounding box center [1186, 89] width 19 height 19
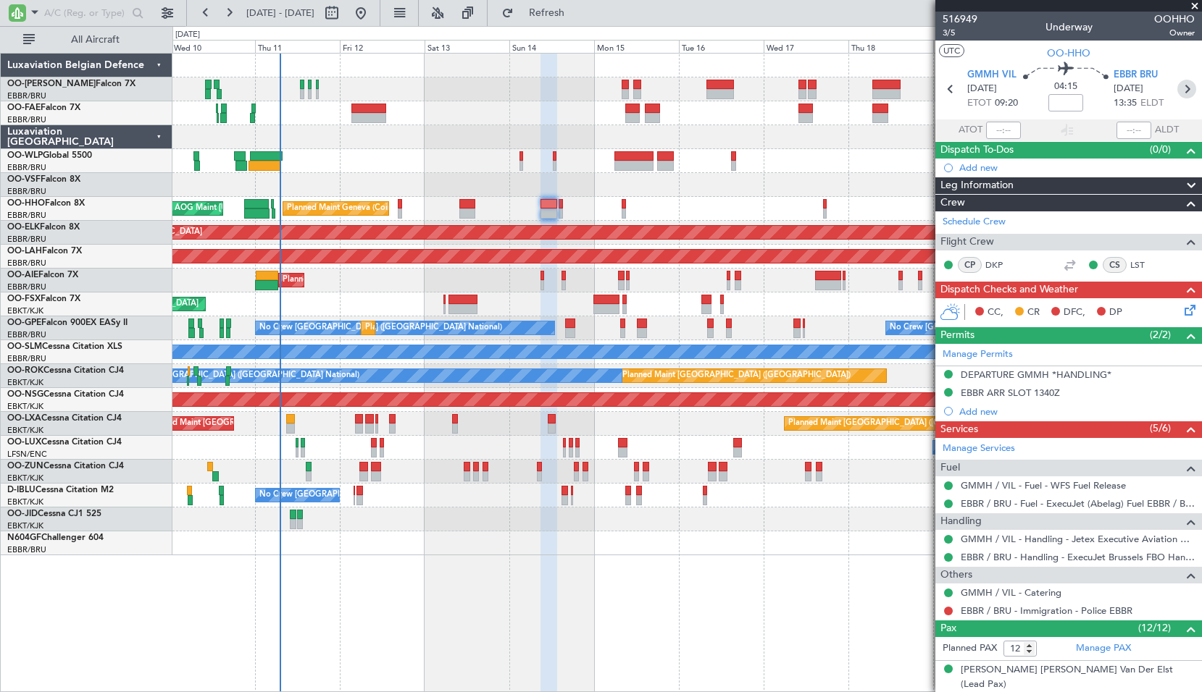
click at [1181, 91] on icon at bounding box center [1186, 89] width 19 height 19
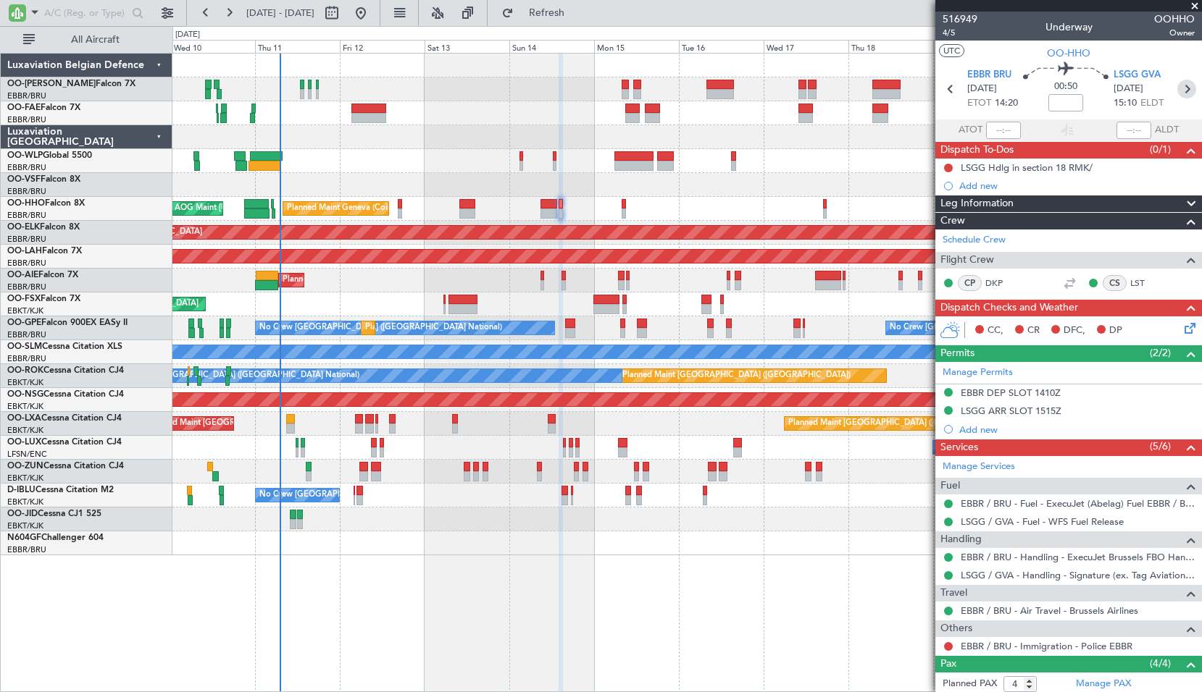
click at [1184, 94] on icon at bounding box center [1186, 89] width 19 height 19
type input "1"
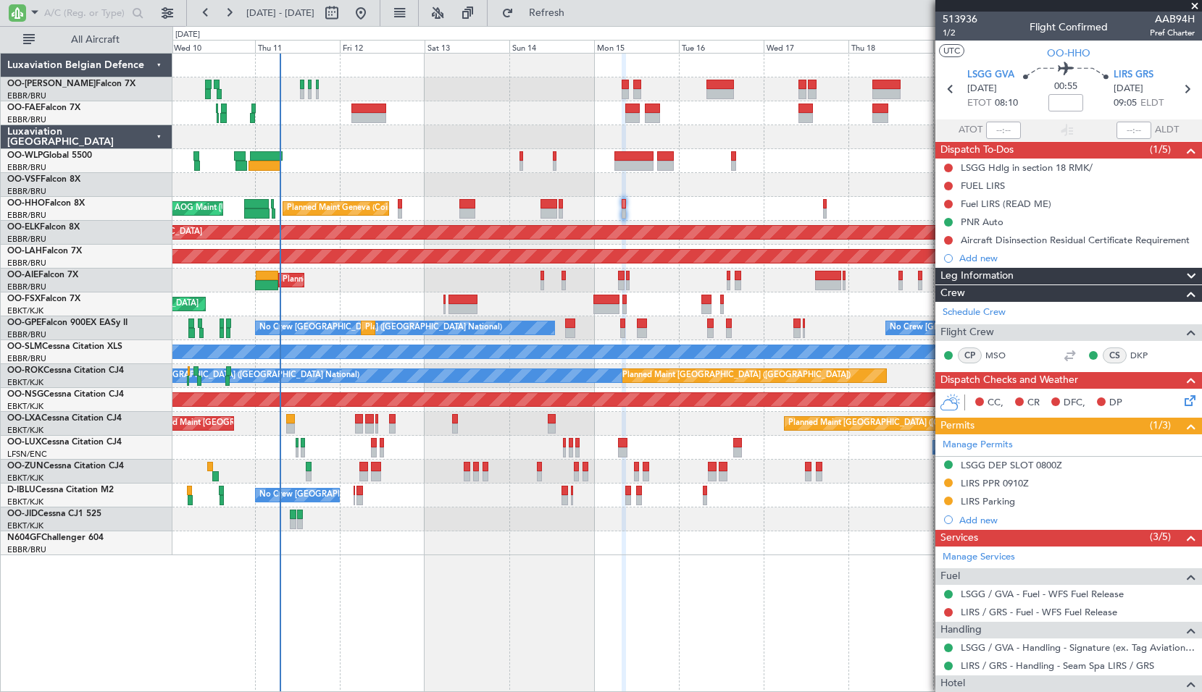
click at [1000, 186] on div "FUEL LIRS" at bounding box center [982, 186] width 44 height 12
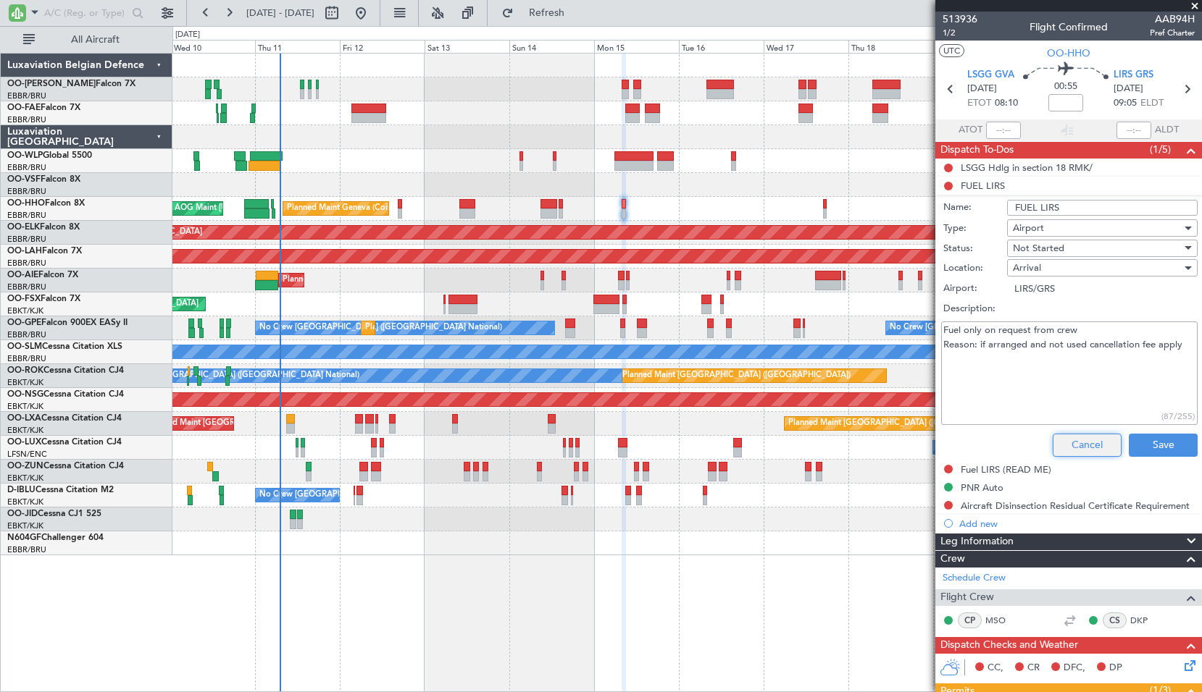
click at [1071, 437] on button "Cancel" at bounding box center [1086, 445] width 69 height 23
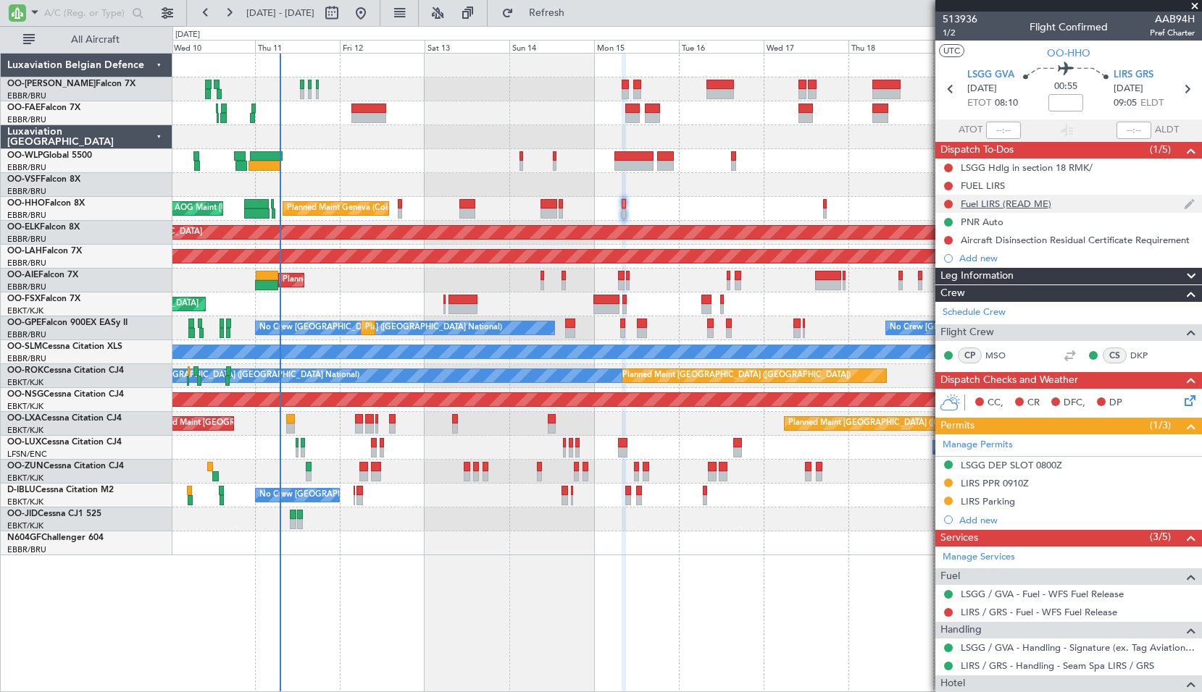
click at [1012, 205] on div "Fuel LIRS (READ ME)" at bounding box center [1005, 204] width 91 height 12
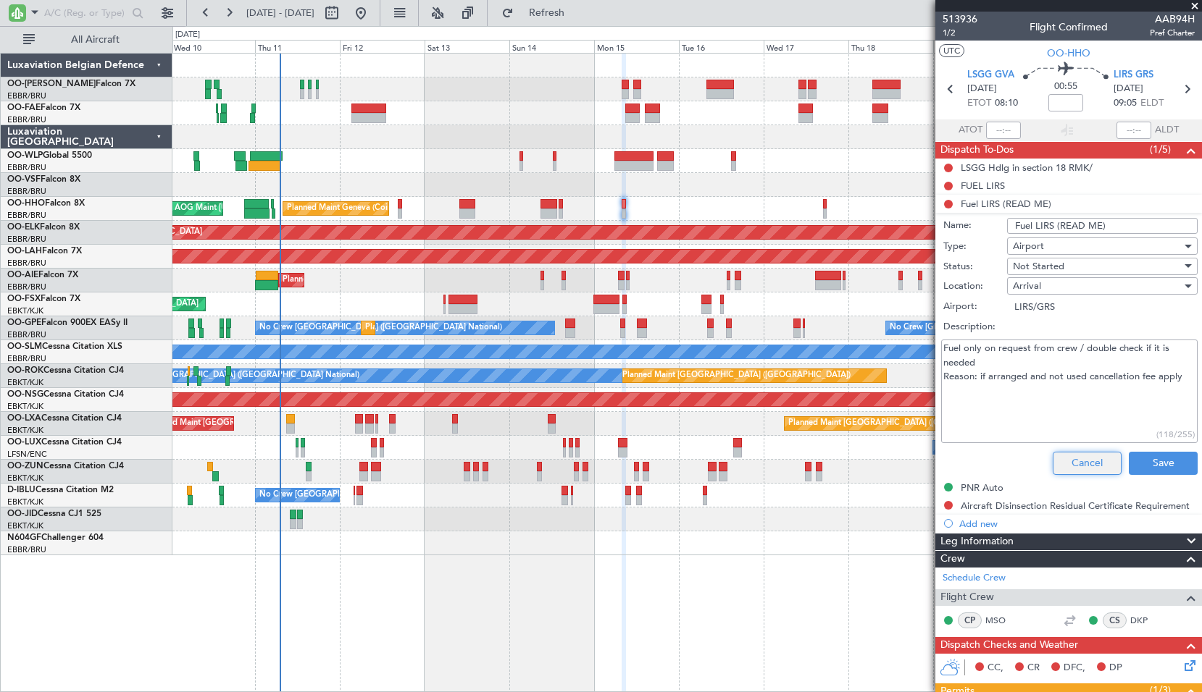
click at [1083, 466] on button "Cancel" at bounding box center [1086, 463] width 69 height 23
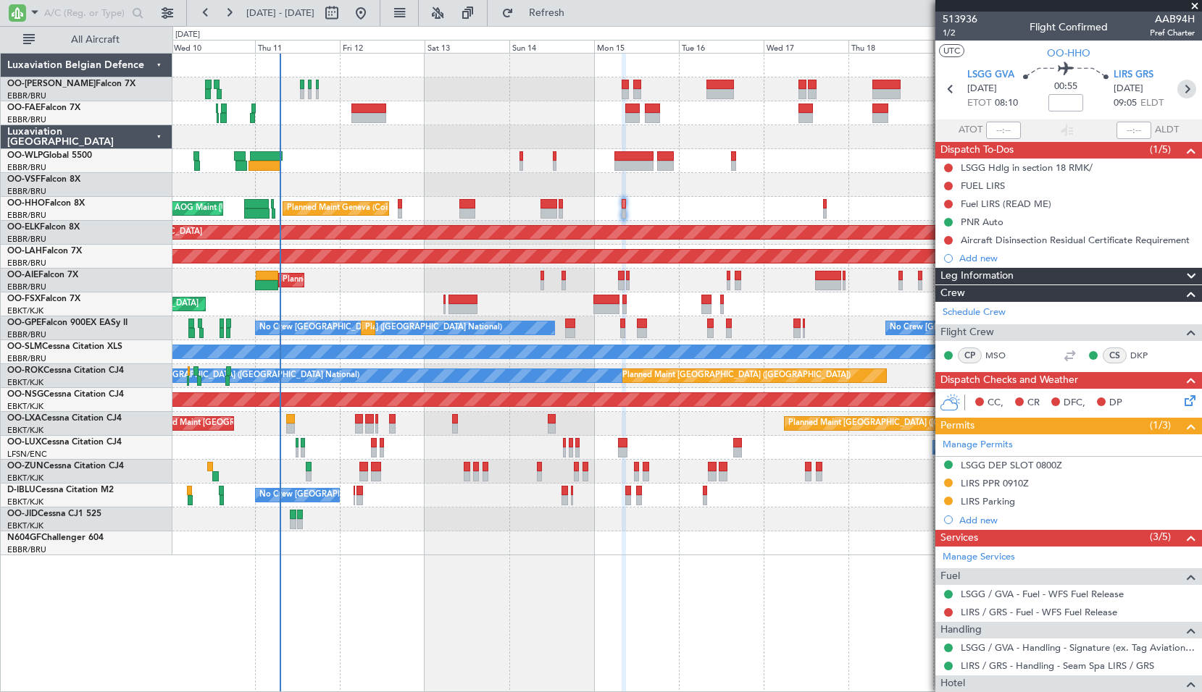
click at [1183, 89] on icon at bounding box center [1186, 89] width 19 height 19
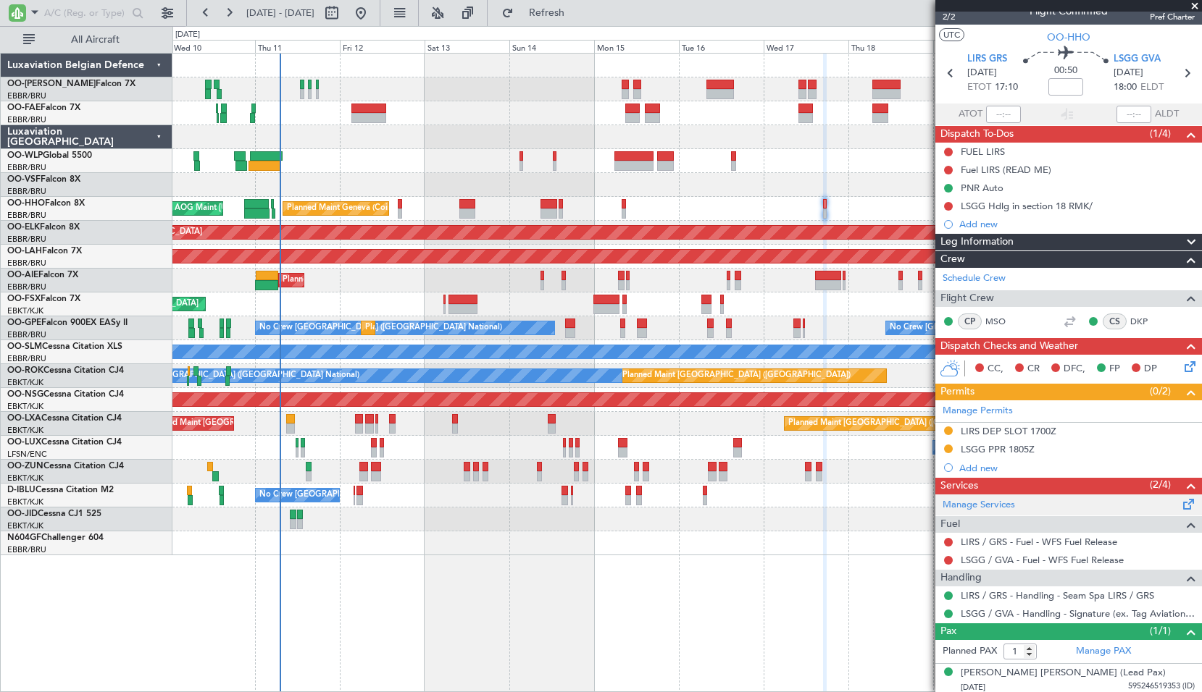
scroll to position [20, 0]
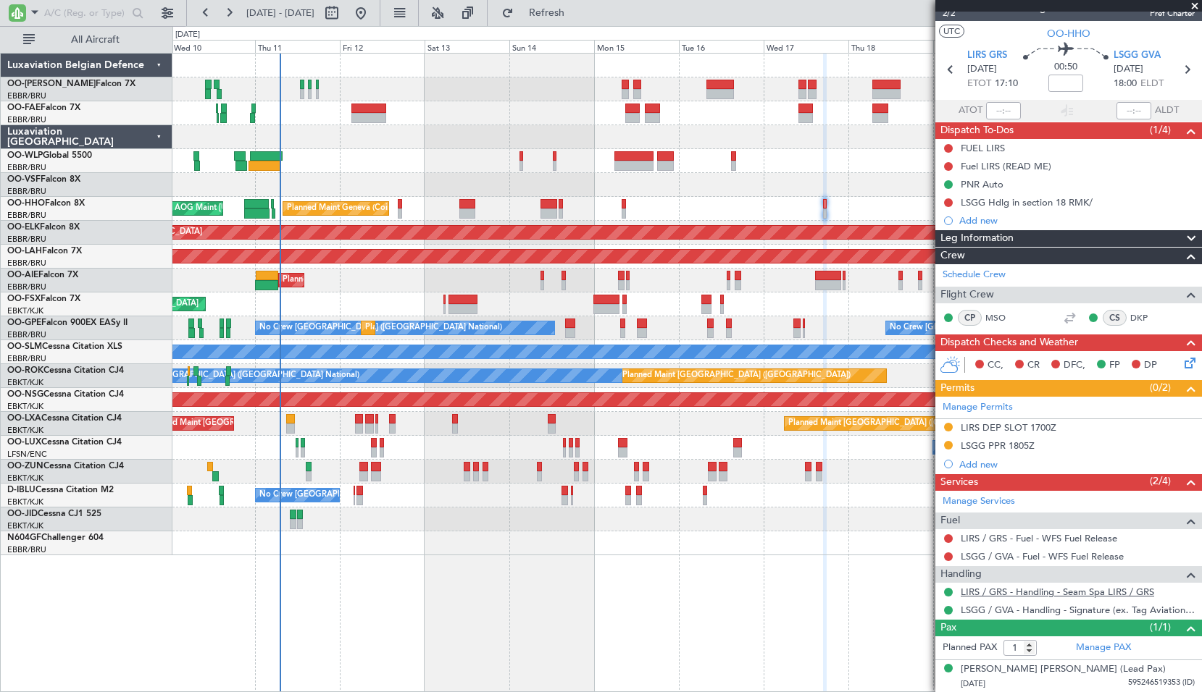
click at [1082, 590] on link "LIRS / GRS - Handling - Seam Spa LIRS / GRS" at bounding box center [1056, 592] width 193 height 12
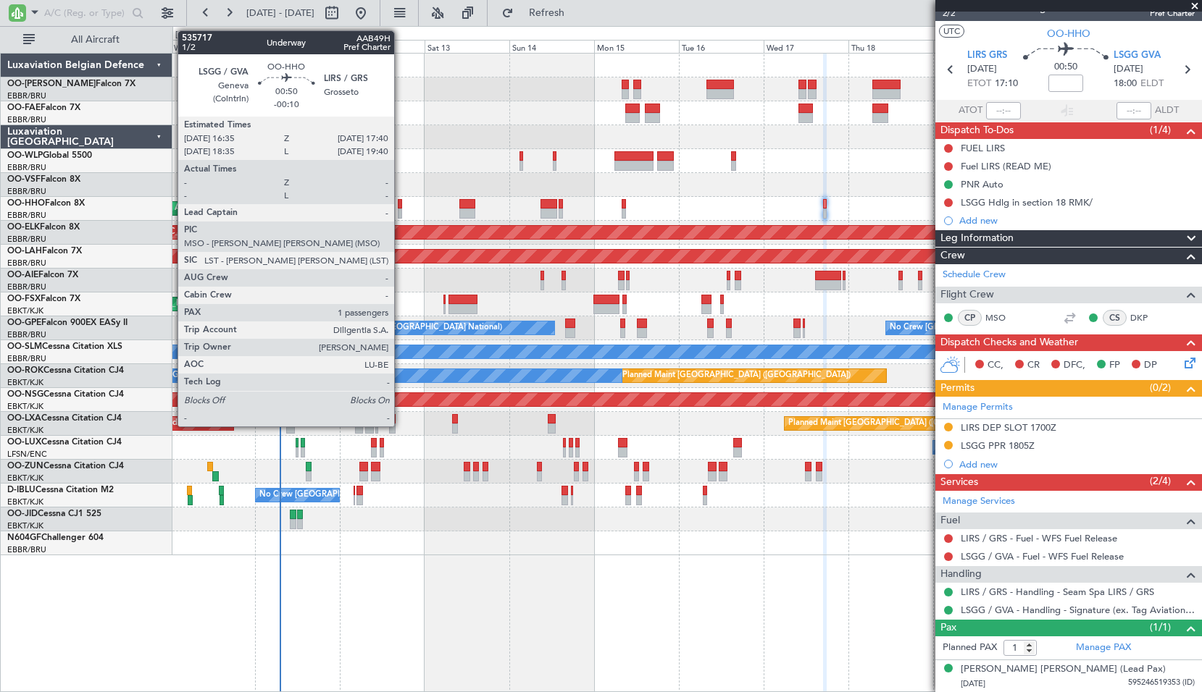
click at [401, 205] on div at bounding box center [400, 204] width 4 height 10
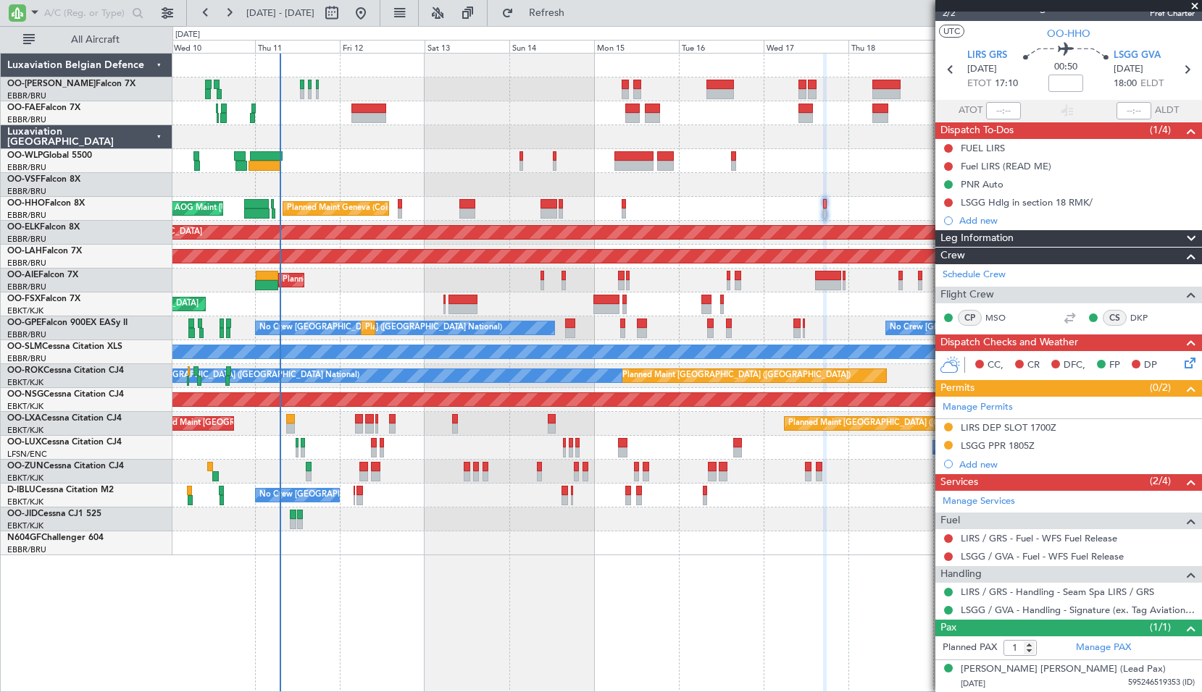
click at [424, 188] on div at bounding box center [686, 185] width 1029 height 24
type input "-00:10"
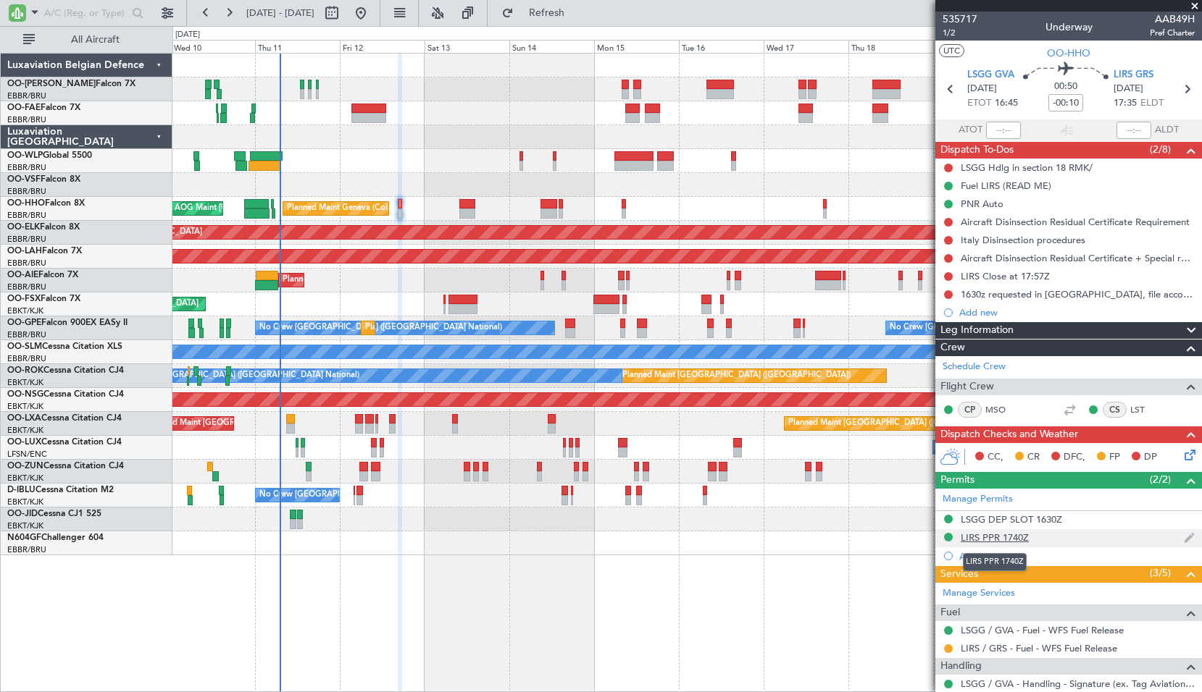
click at [1013, 537] on div "LIRS PPR 1740Z" at bounding box center [994, 538] width 68 height 12
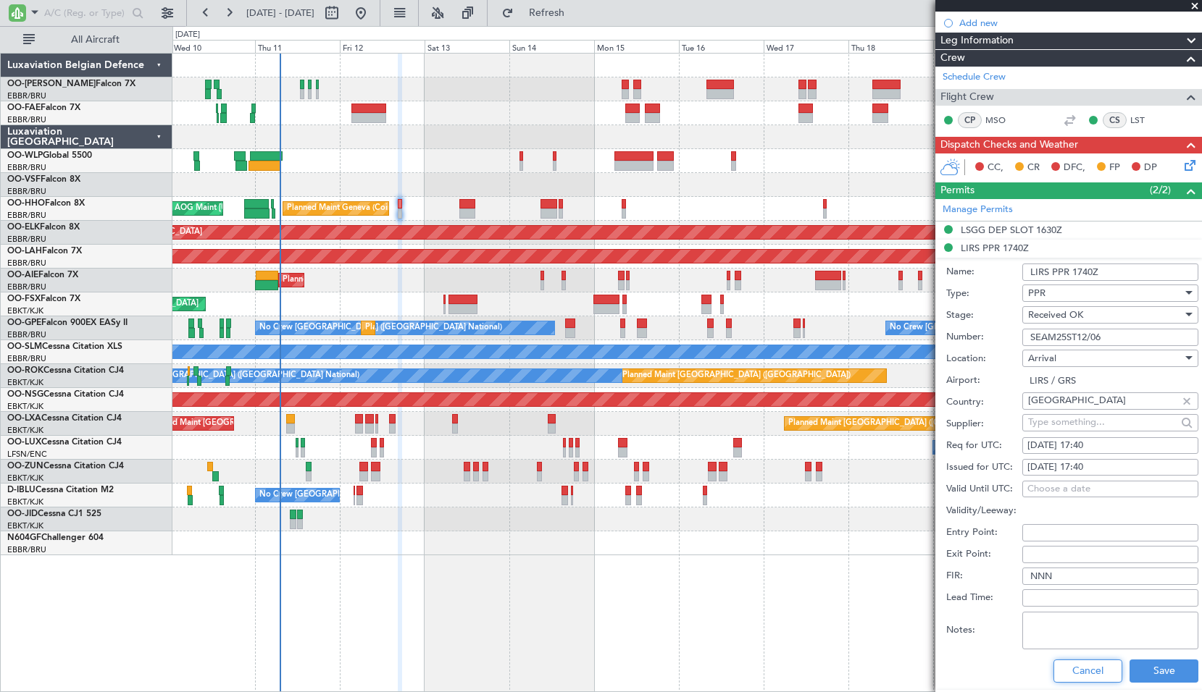
drag, startPoint x: 1076, startPoint y: 666, endPoint x: 1180, endPoint y: 659, distance: 104.6
click at [1075, 666] on button "Cancel" at bounding box center [1087, 671] width 69 height 23
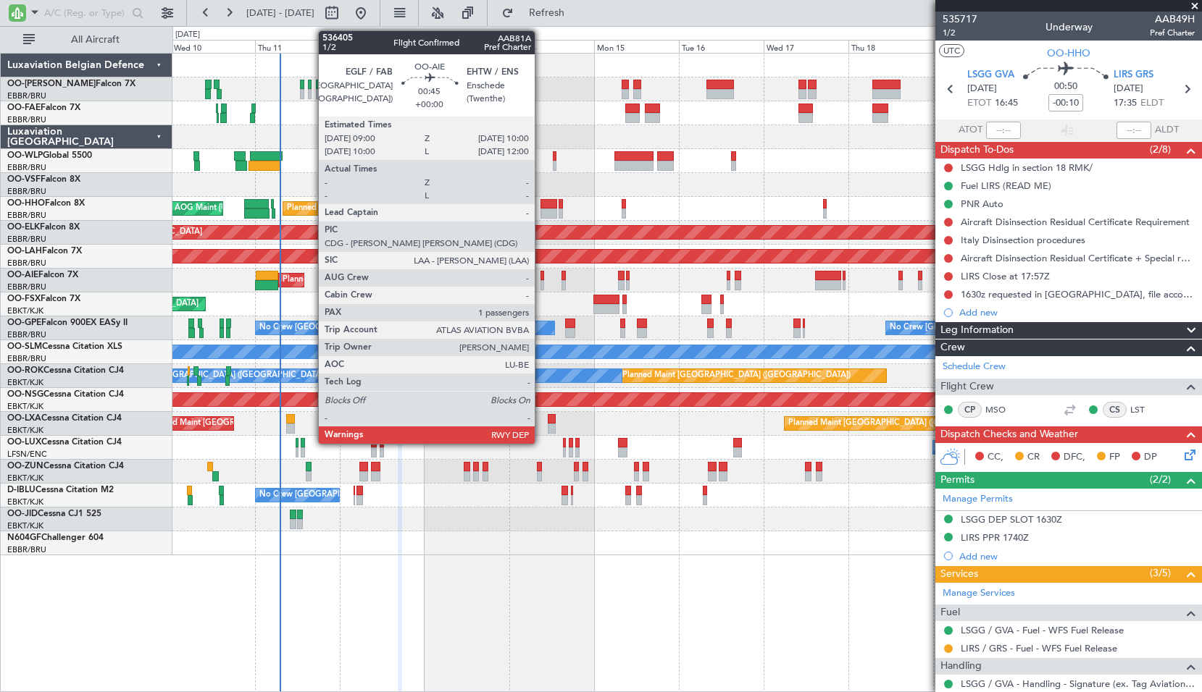
click at [541, 275] on div at bounding box center [542, 276] width 4 height 10
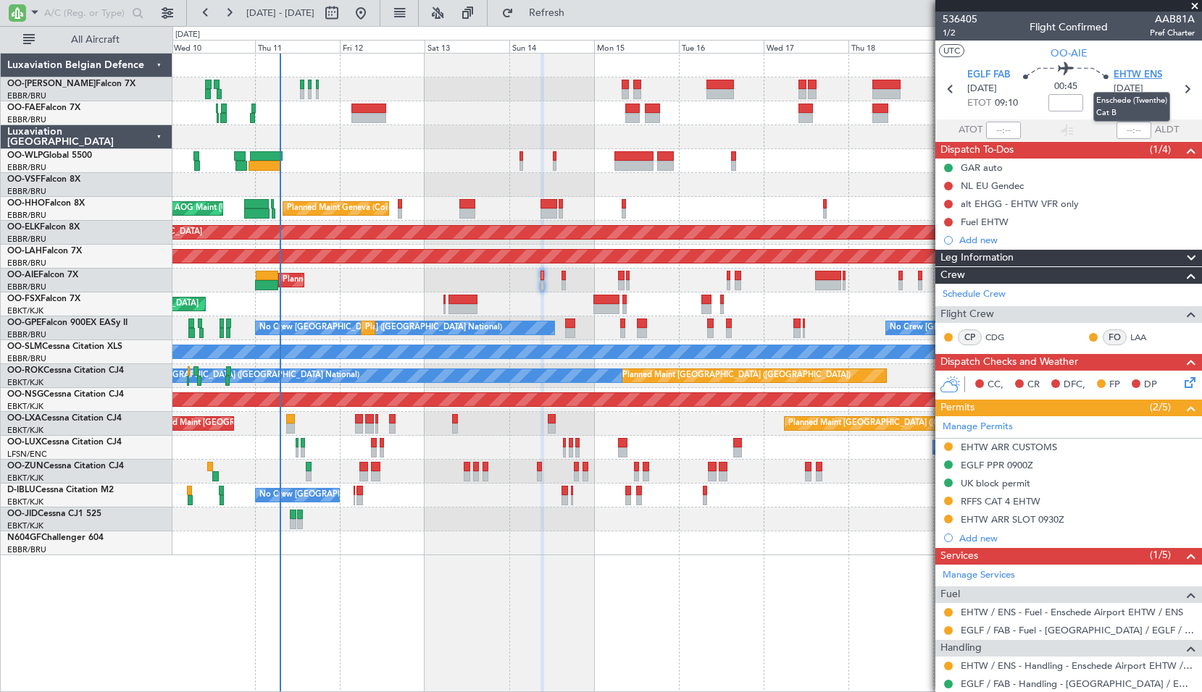
click at [1131, 74] on span "EHTW ENS" at bounding box center [1137, 75] width 49 height 14
click at [996, 184] on div "NL EU Gendec" at bounding box center [991, 186] width 63 height 12
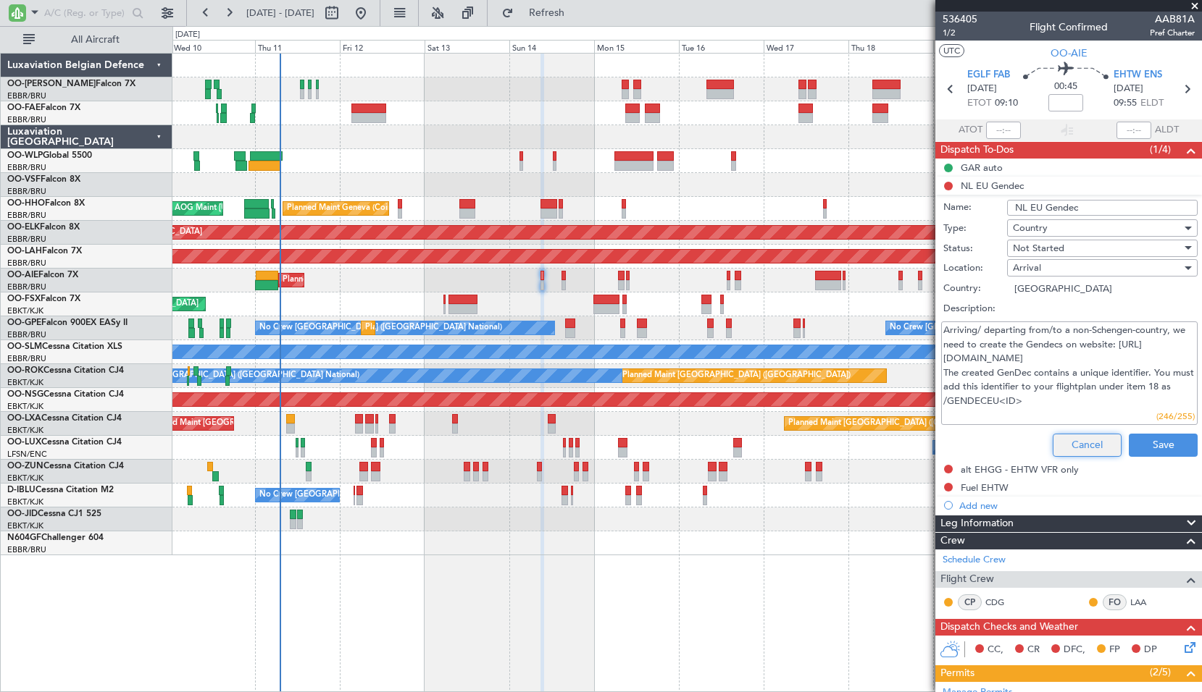
click at [1062, 445] on button "Cancel" at bounding box center [1086, 445] width 69 height 23
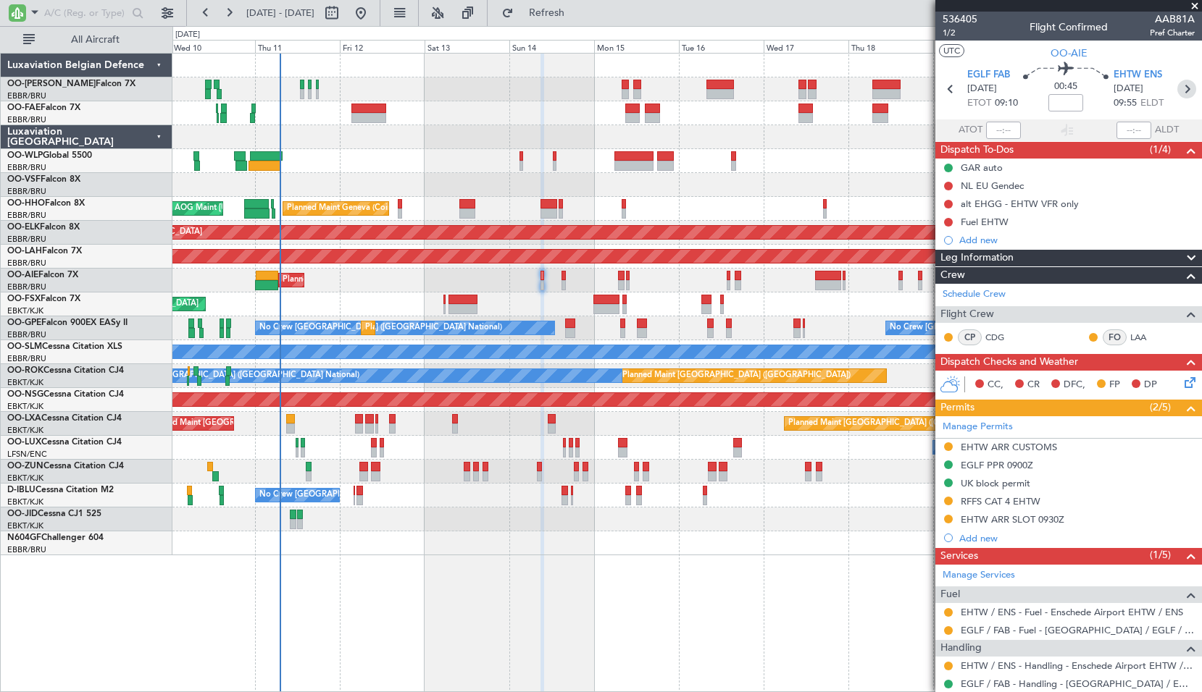
click at [1178, 91] on icon at bounding box center [1186, 89] width 19 height 19
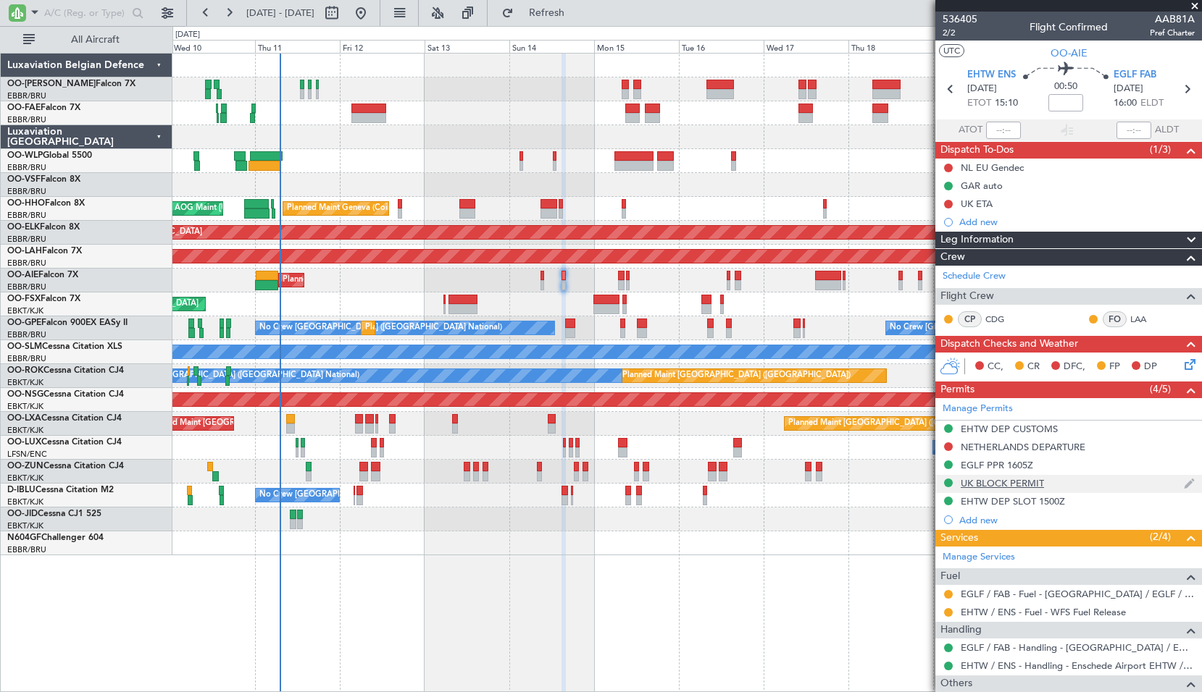
scroll to position [72, 0]
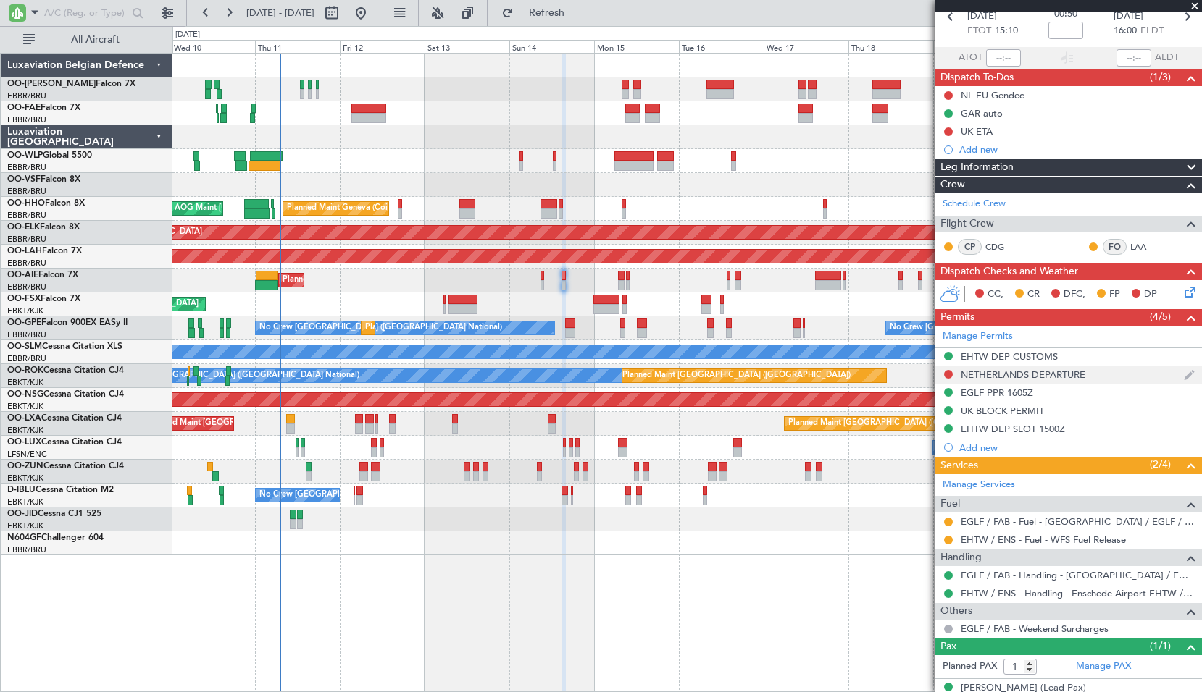
click at [1066, 376] on div "NETHERLANDS DEPARTURE" at bounding box center [1022, 375] width 125 height 12
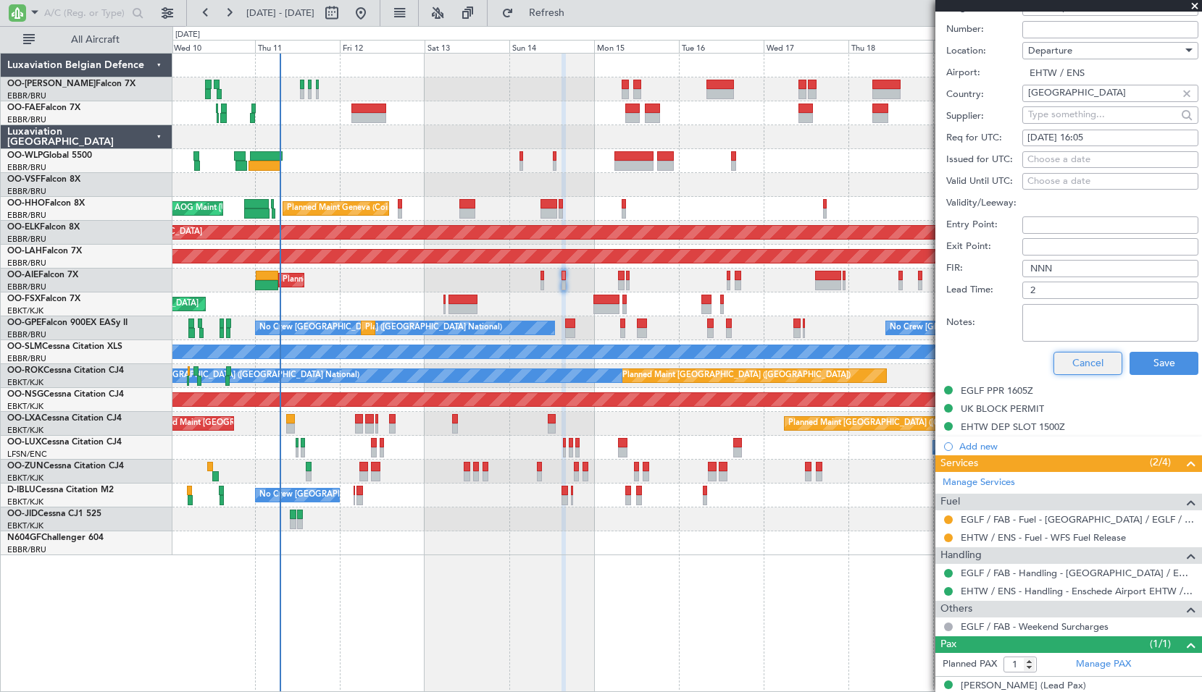
click at [1086, 364] on button "Cancel" at bounding box center [1087, 363] width 69 height 23
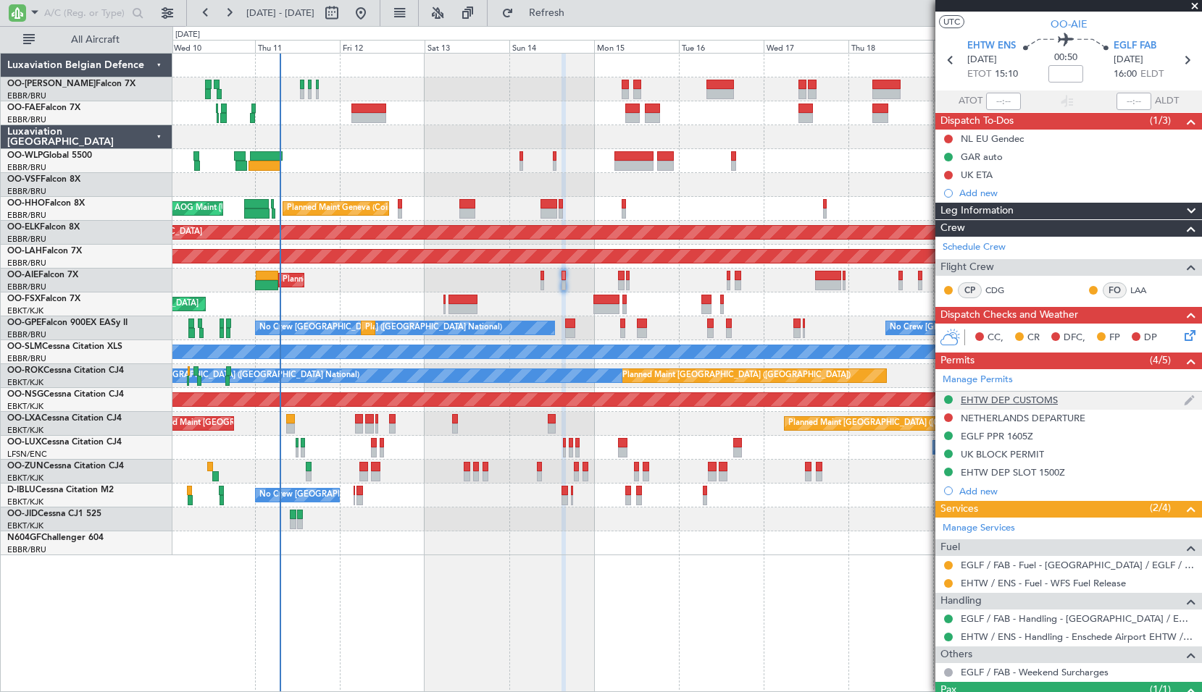
scroll to position [0, 0]
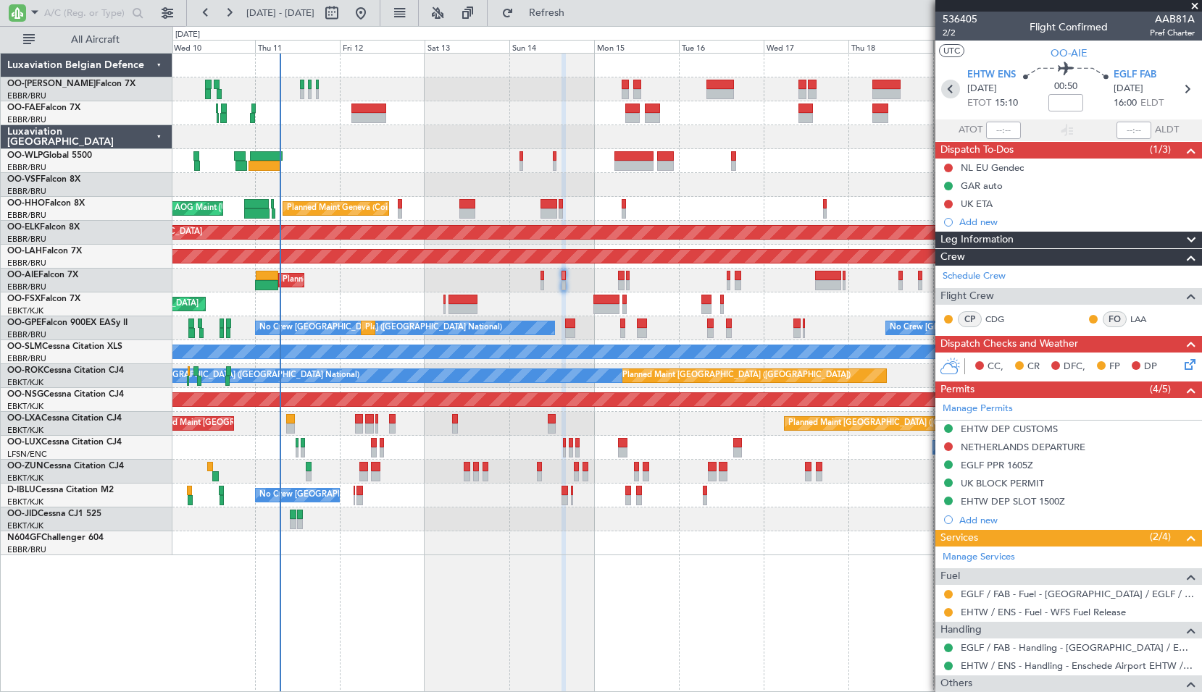
click at [950, 88] on icon at bounding box center [950, 89] width 19 height 19
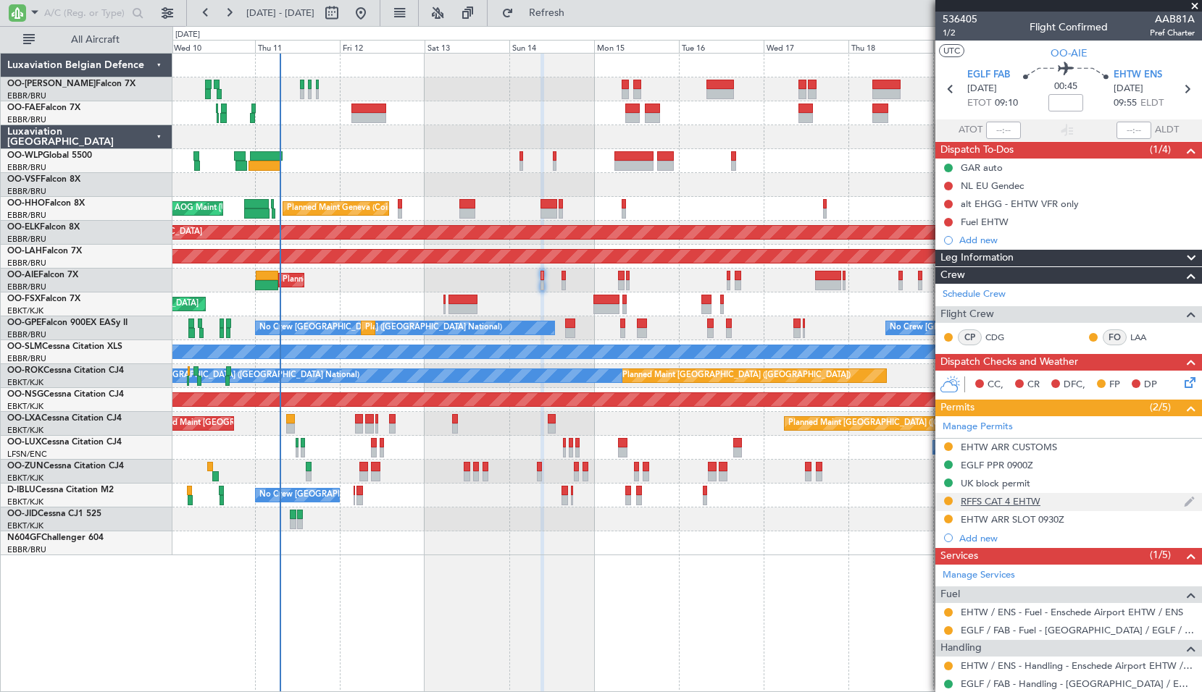
click at [1018, 505] on div "RFFS CAT 4 EHTW" at bounding box center [1000, 501] width 80 height 12
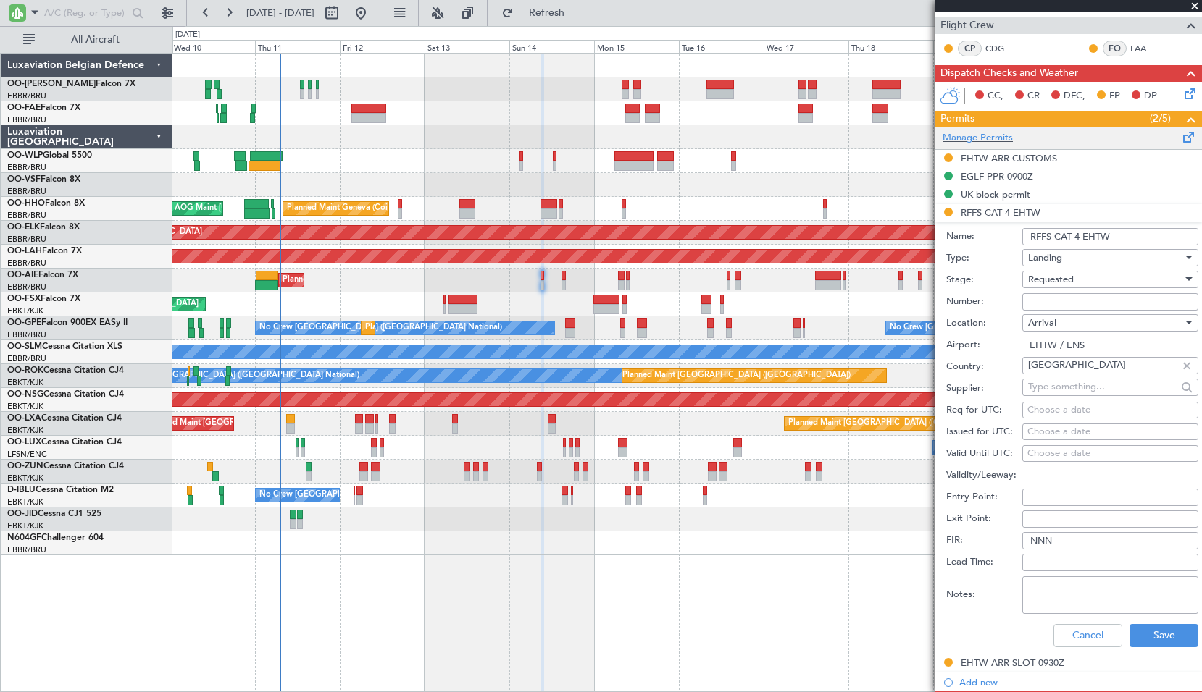
scroll to position [290, 0]
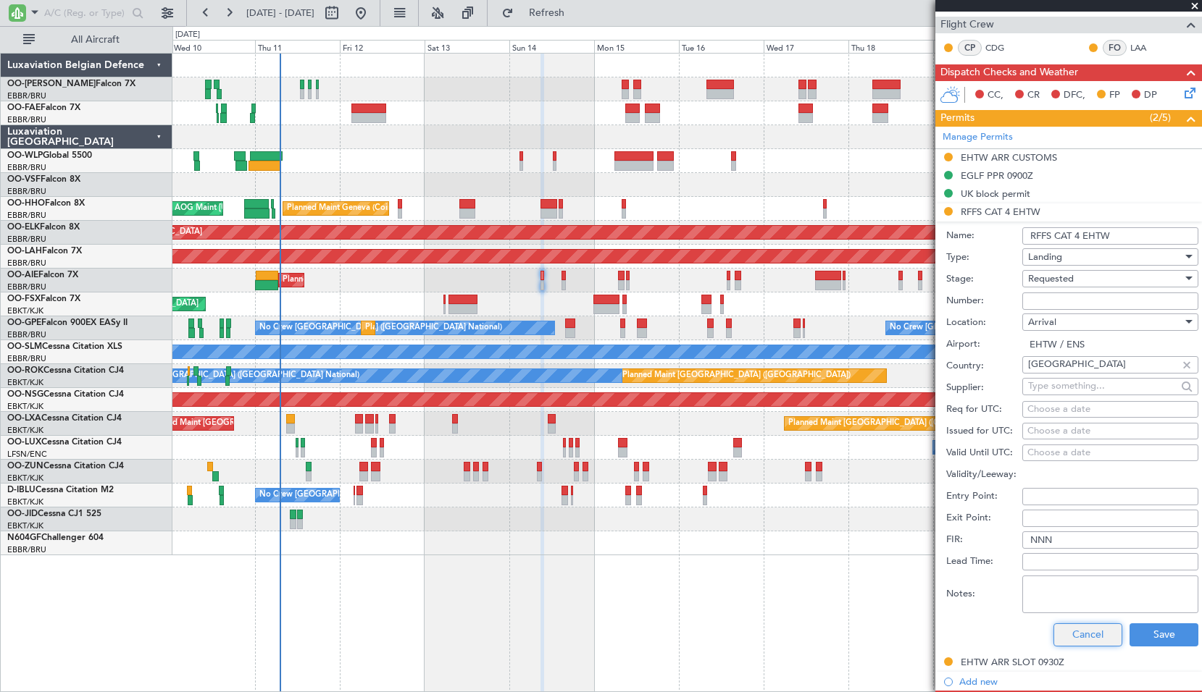
click at [1092, 632] on button "Cancel" at bounding box center [1087, 635] width 69 height 23
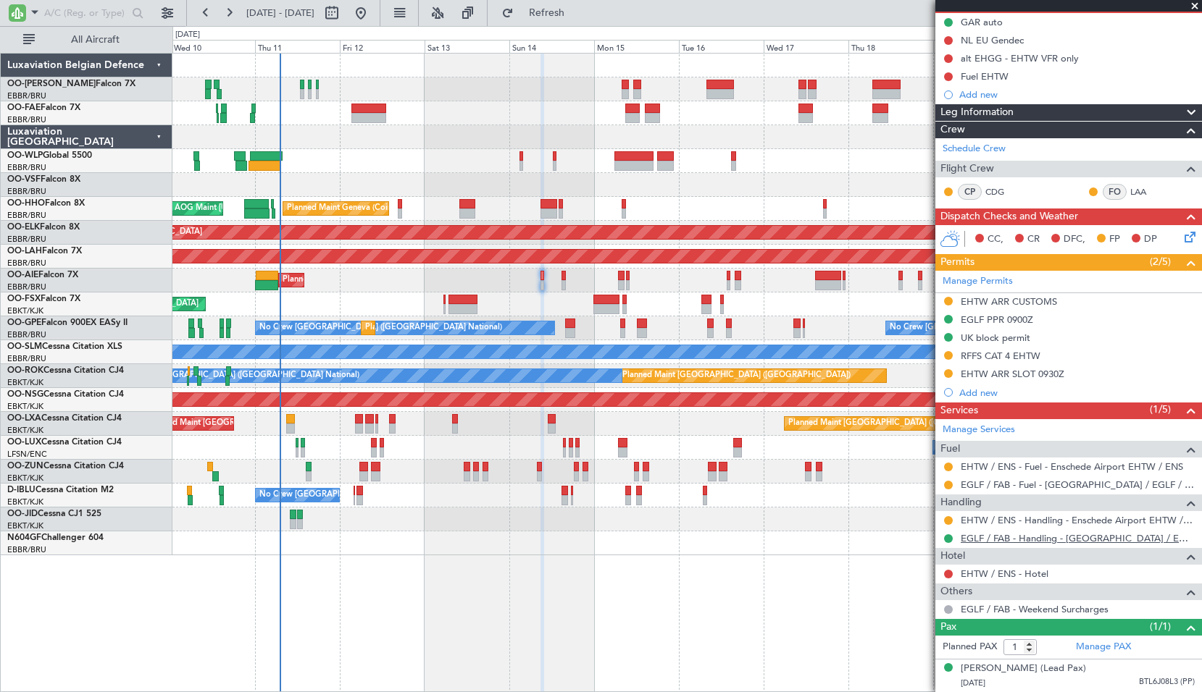
scroll to position [159, 0]
click at [1002, 350] on div "RFFS CAT 4 EHTW" at bounding box center [1000, 356] width 80 height 12
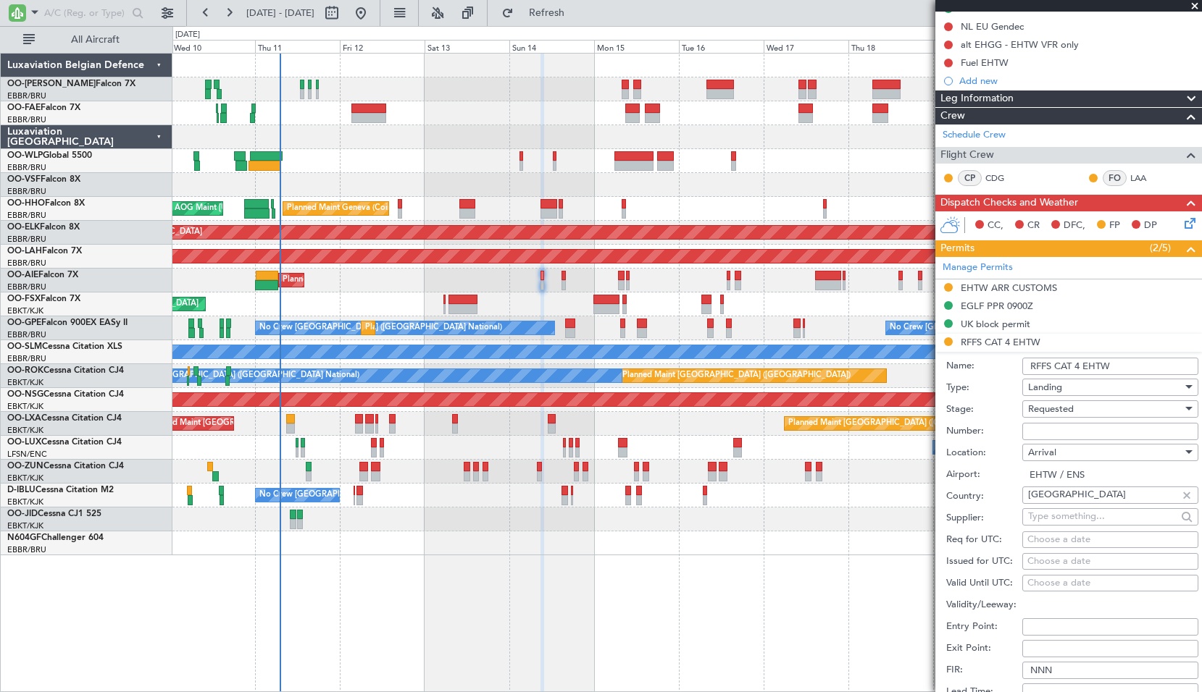
scroll to position [290, 0]
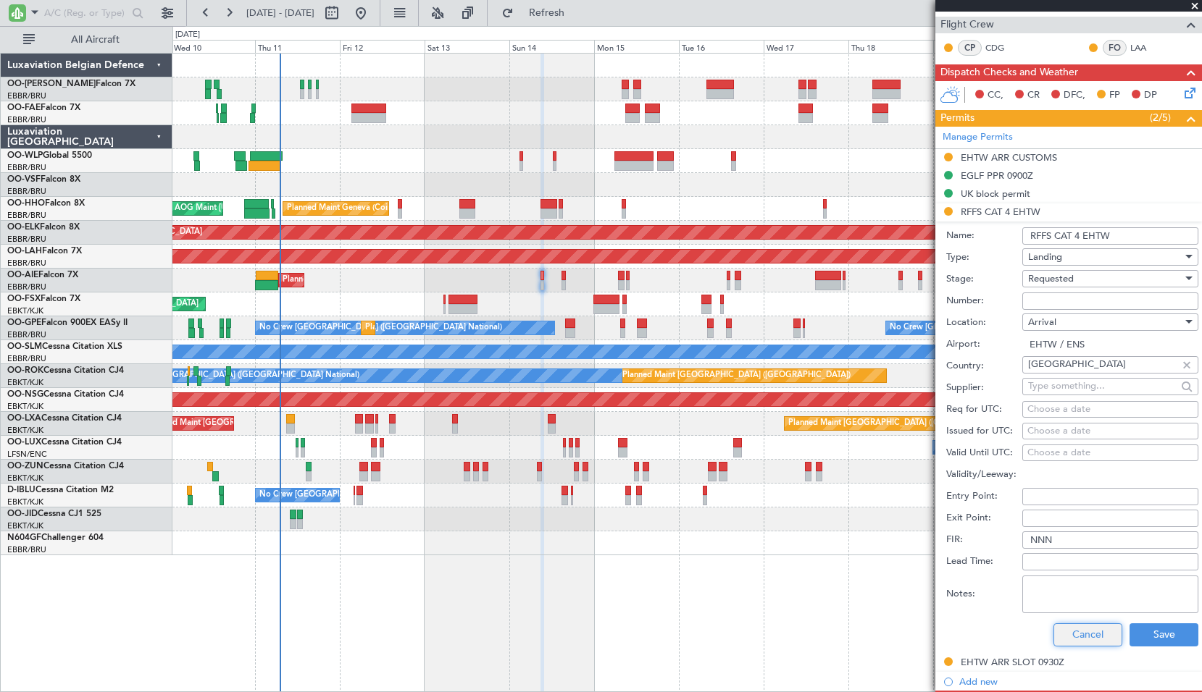
click at [1083, 631] on button "Cancel" at bounding box center [1087, 635] width 69 height 23
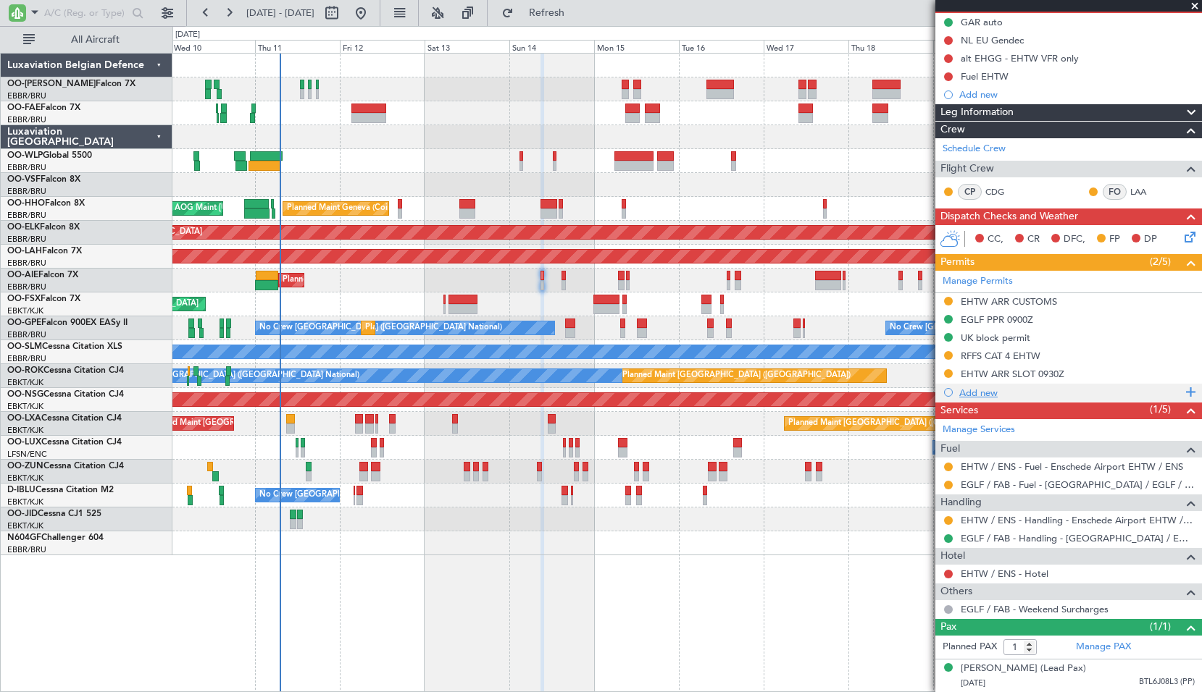
scroll to position [0, 0]
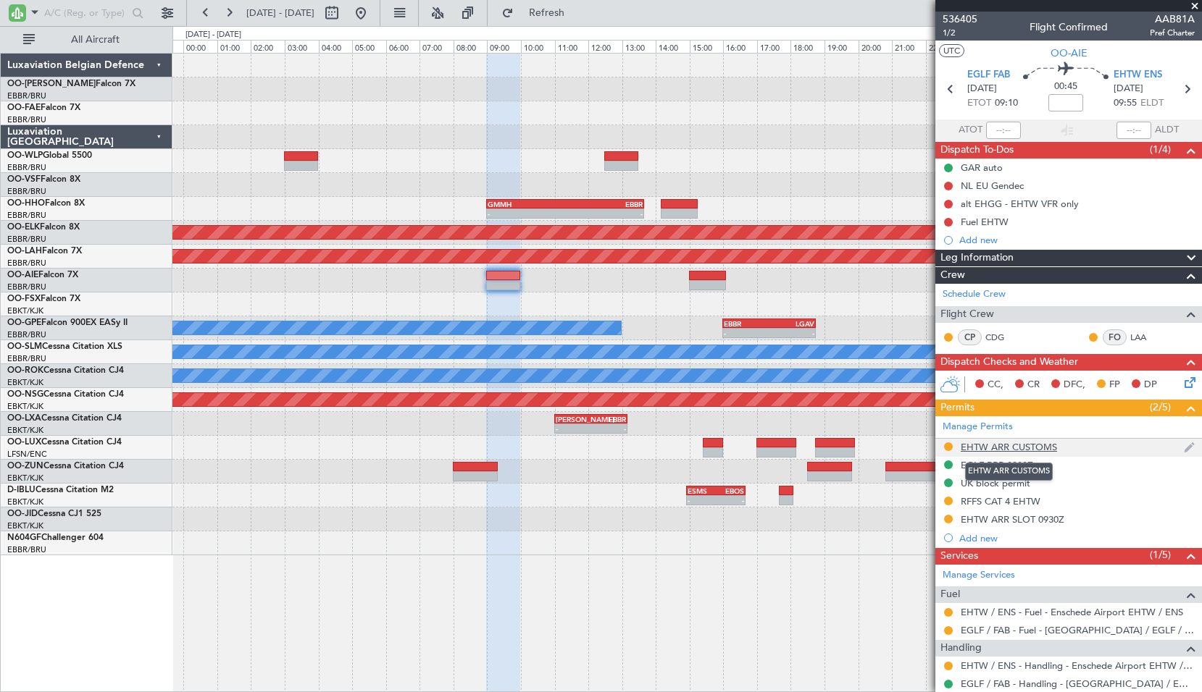
click at [1036, 448] on div "EHTW ARR CUSTOMS" at bounding box center [1008, 447] width 96 height 12
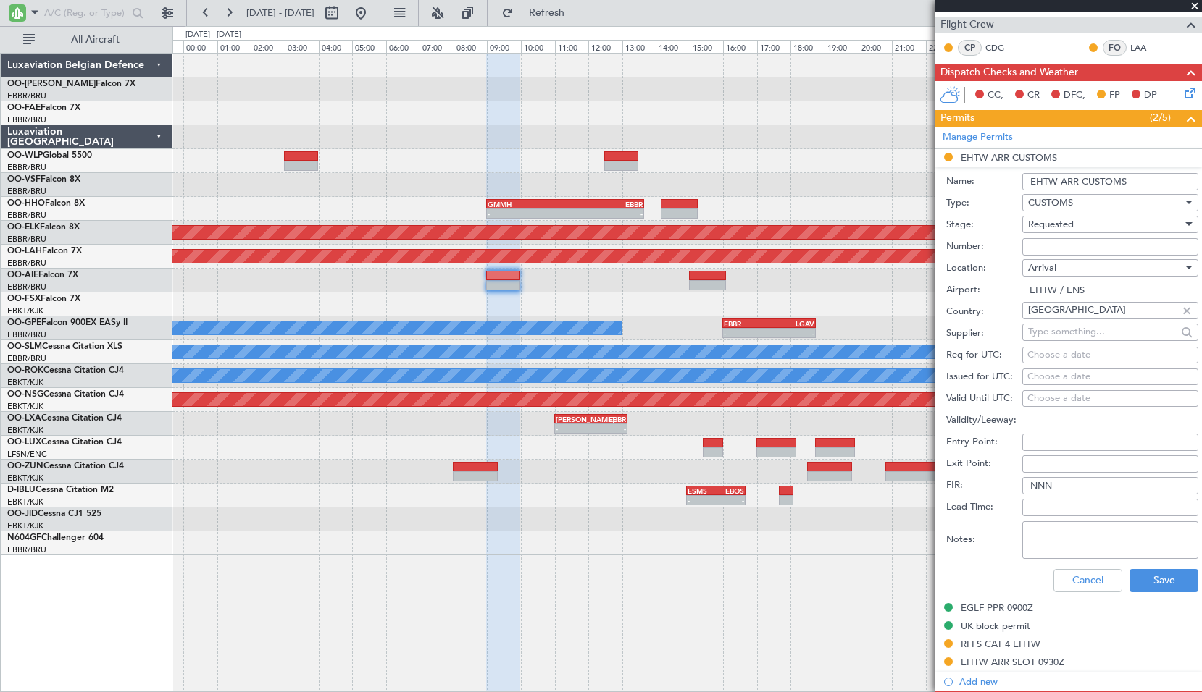
scroll to position [362, 0]
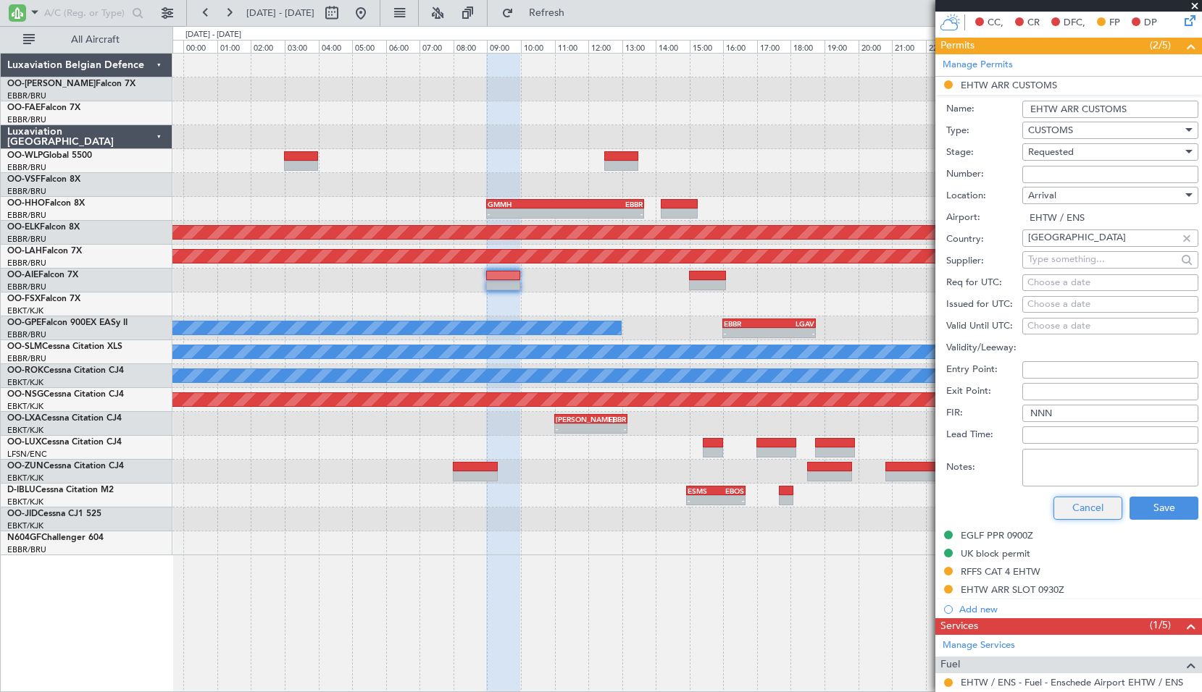
click at [1084, 506] on button "Cancel" at bounding box center [1087, 508] width 69 height 23
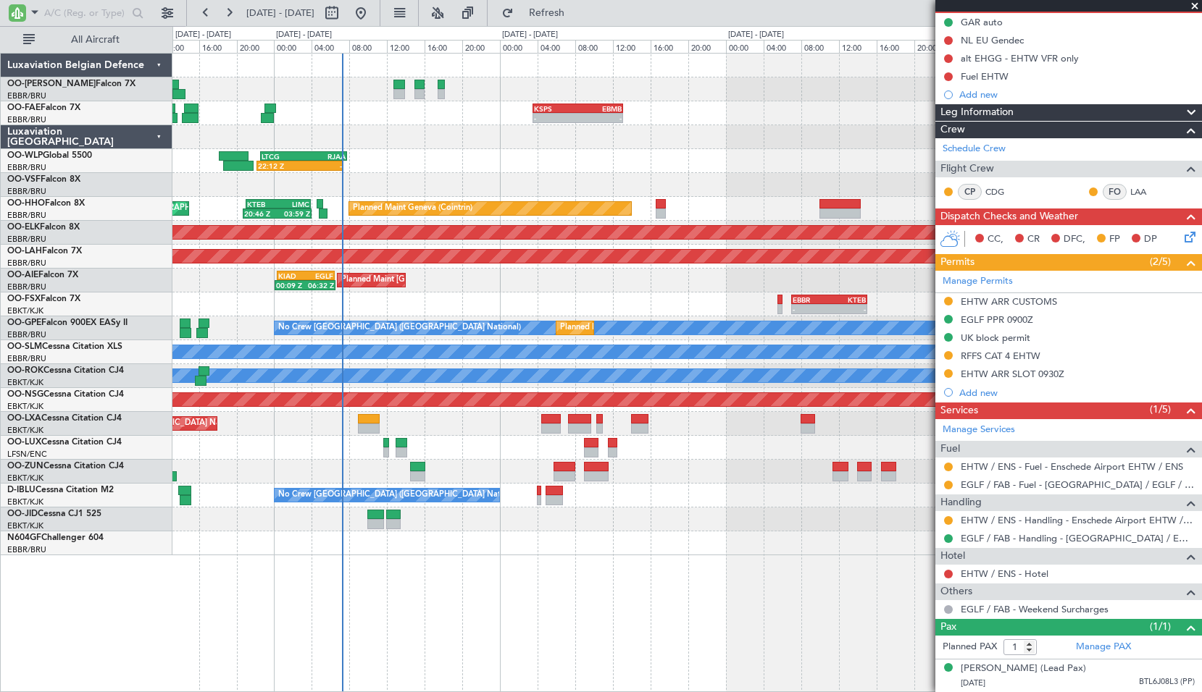
click at [662, 524] on div "KSPS 03:30 Z EBMB 13:05 Z - - LTCG 22:35 Z RJAA 07:45 Z 22:12 Z - Planned Maint…" at bounding box center [686, 305] width 1029 height 502
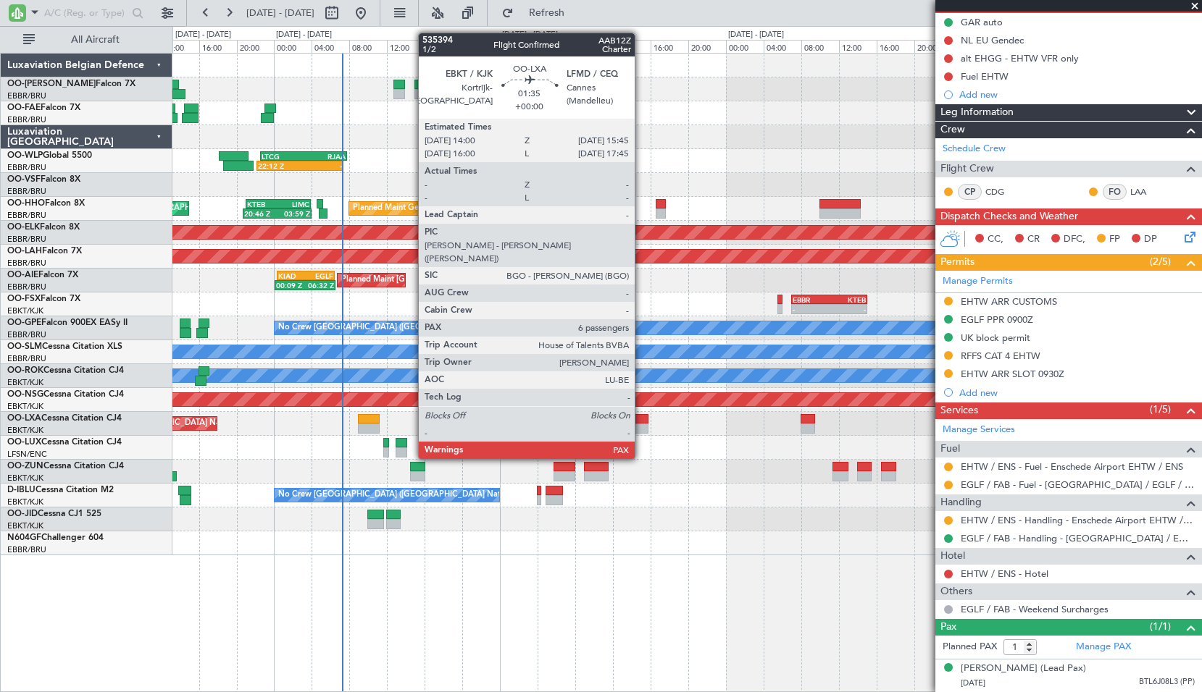
click at [641, 432] on div at bounding box center [639, 429] width 17 height 10
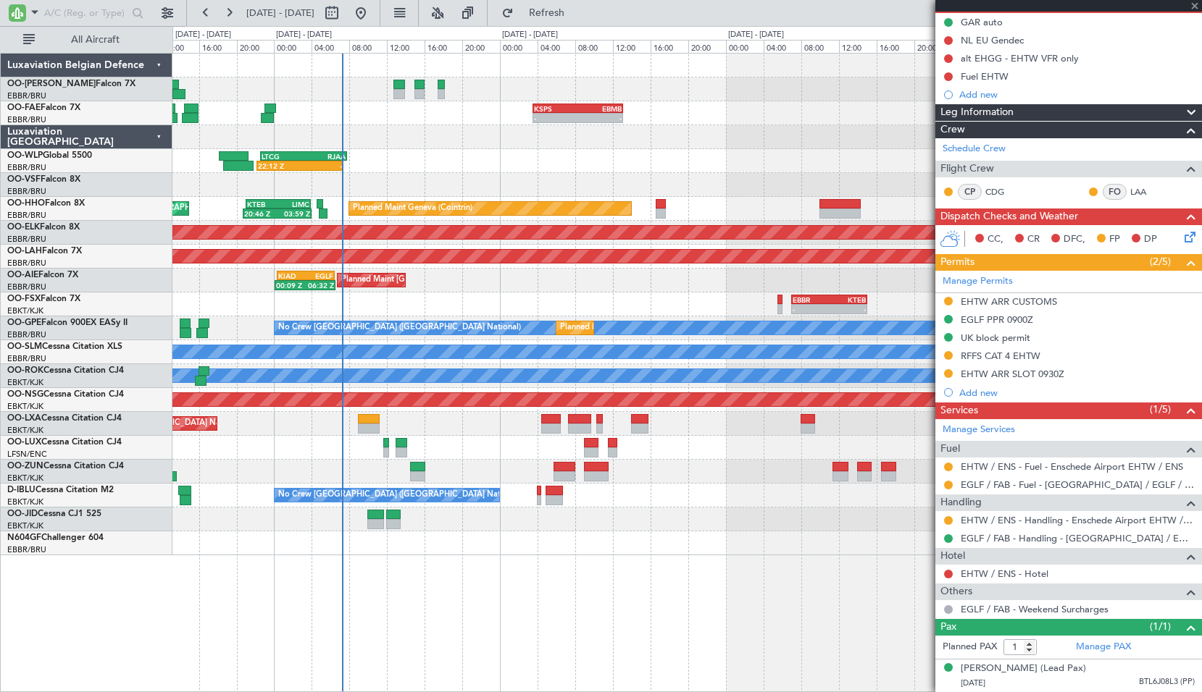
click at [650, 456] on div "No Crew Nancy (Essey)" at bounding box center [686, 448] width 1029 height 24
type input "6"
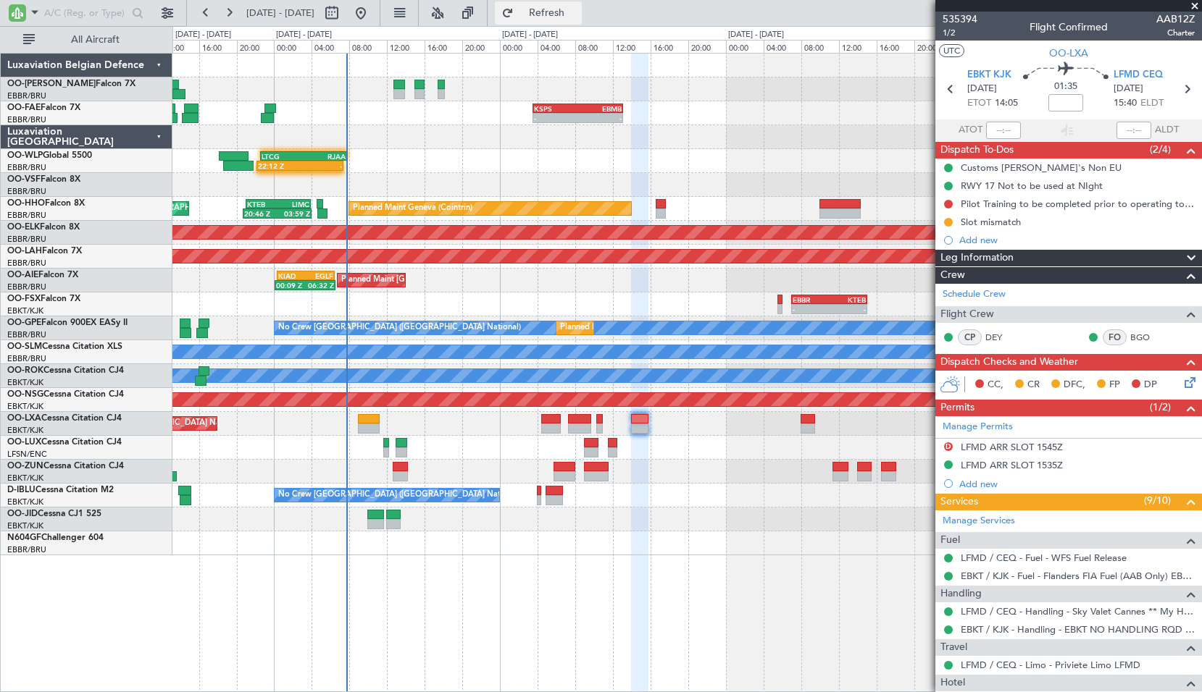
click at [577, 9] on span "Refresh" at bounding box center [546, 13] width 61 height 10
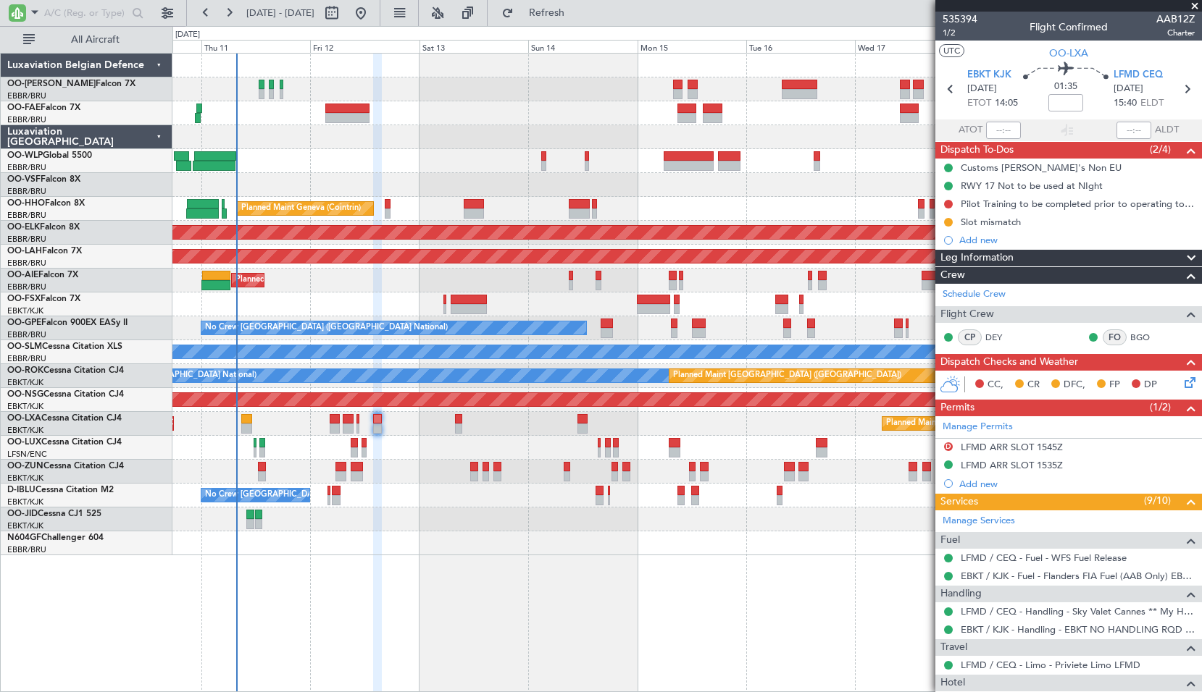
click at [646, 198] on div "Planned Maint Geneva (Cointrin) AOG Maint New York (Teterboro)" at bounding box center [686, 209] width 1029 height 24
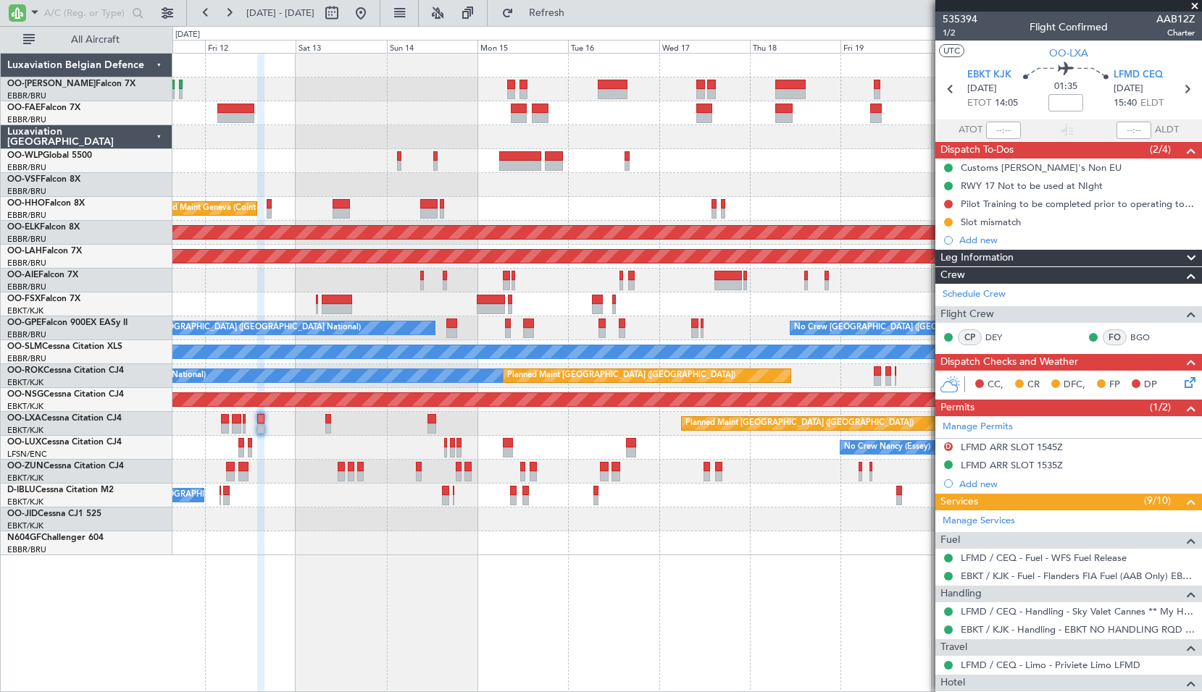
click at [551, 203] on div "Planned Maint Geneva (Cointrin) AOG Maint New York (Teterboro)" at bounding box center [686, 209] width 1029 height 24
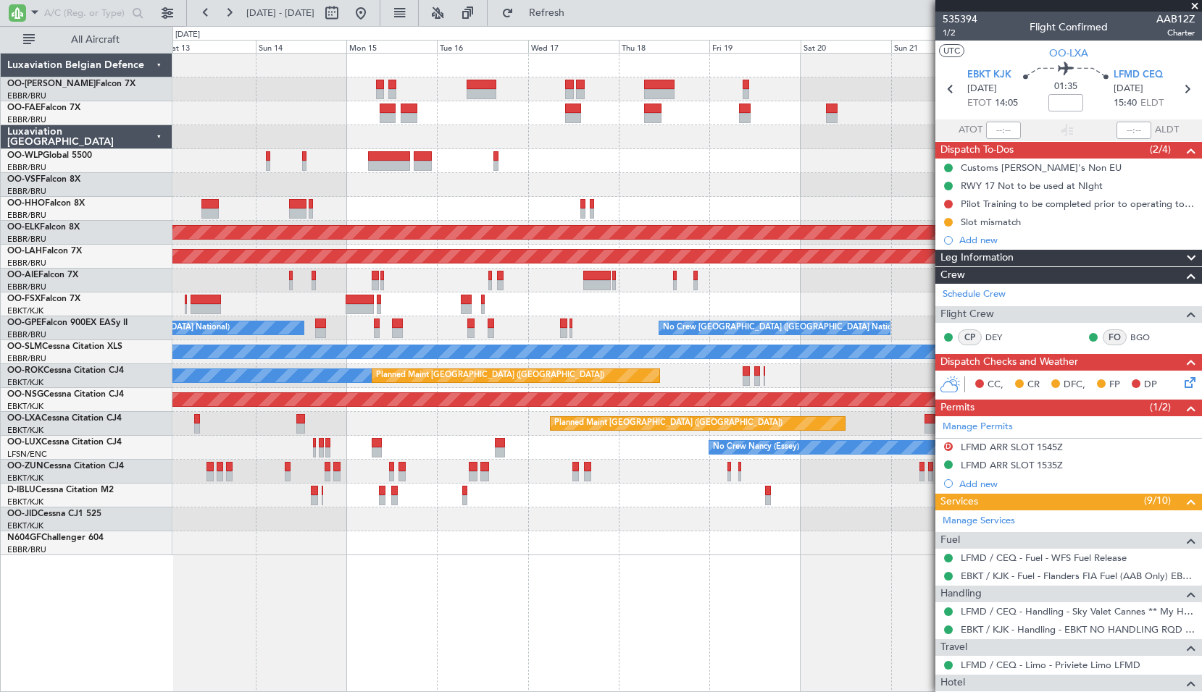
click at [621, 209] on div "Planned Maint Geneva (Cointrin) AOG Maint New York (Teterboro)" at bounding box center [686, 209] width 1029 height 24
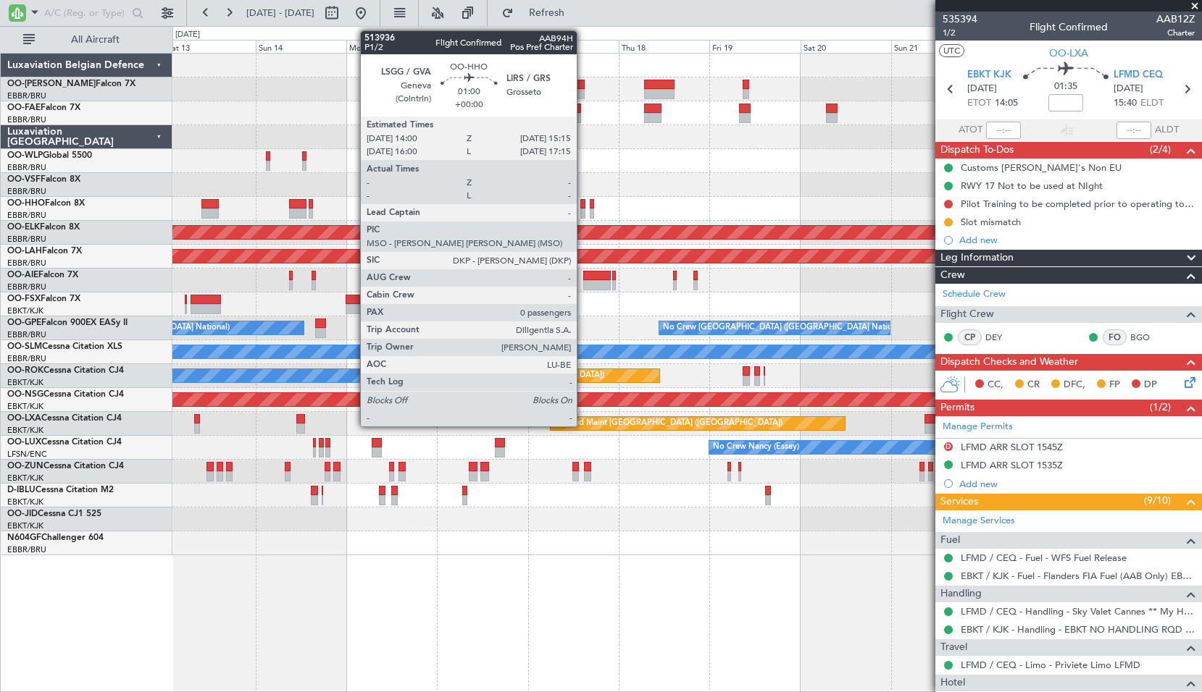
click at [583, 206] on div at bounding box center [582, 204] width 5 height 10
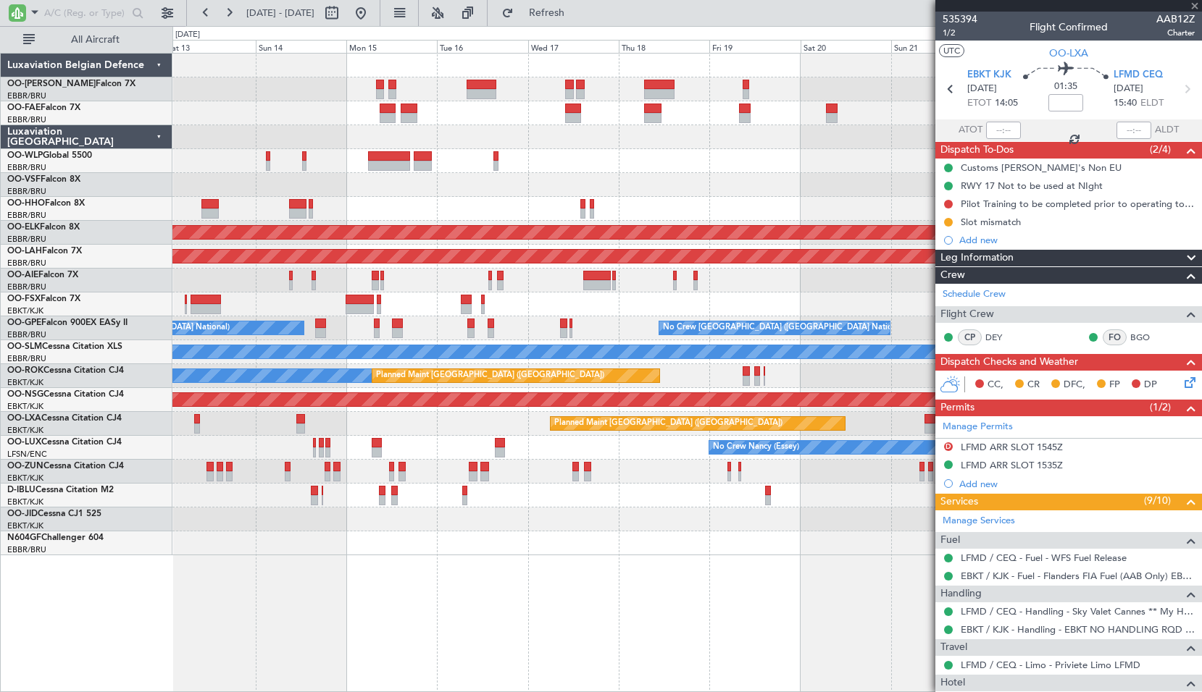
click at [619, 196] on div at bounding box center [686, 185] width 1029 height 24
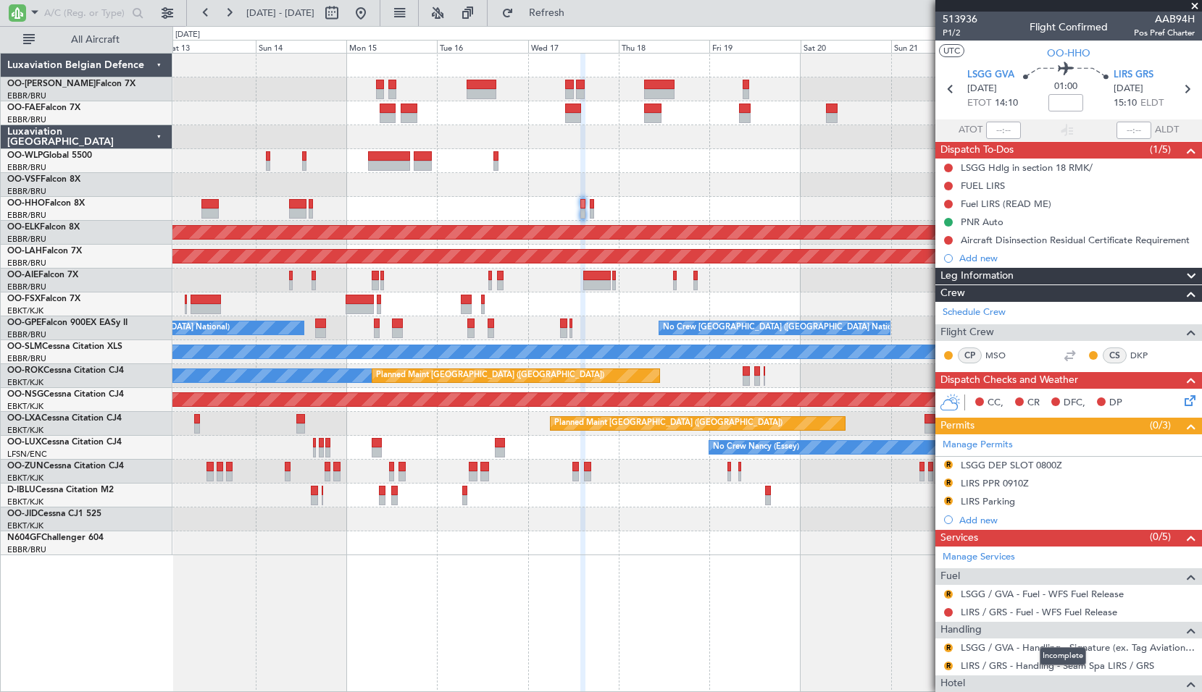
click at [1034, 664] on mat-tooltip-component "Incomplete" at bounding box center [1062, 656] width 67 height 38
click at [1032, 668] on mat-tooltip-component "Incomplete" at bounding box center [1062, 656] width 67 height 38
click at [1019, 667] on link "LIRS / GRS - Handling - Seam Spa LIRS / GRS" at bounding box center [1056, 666] width 193 height 12
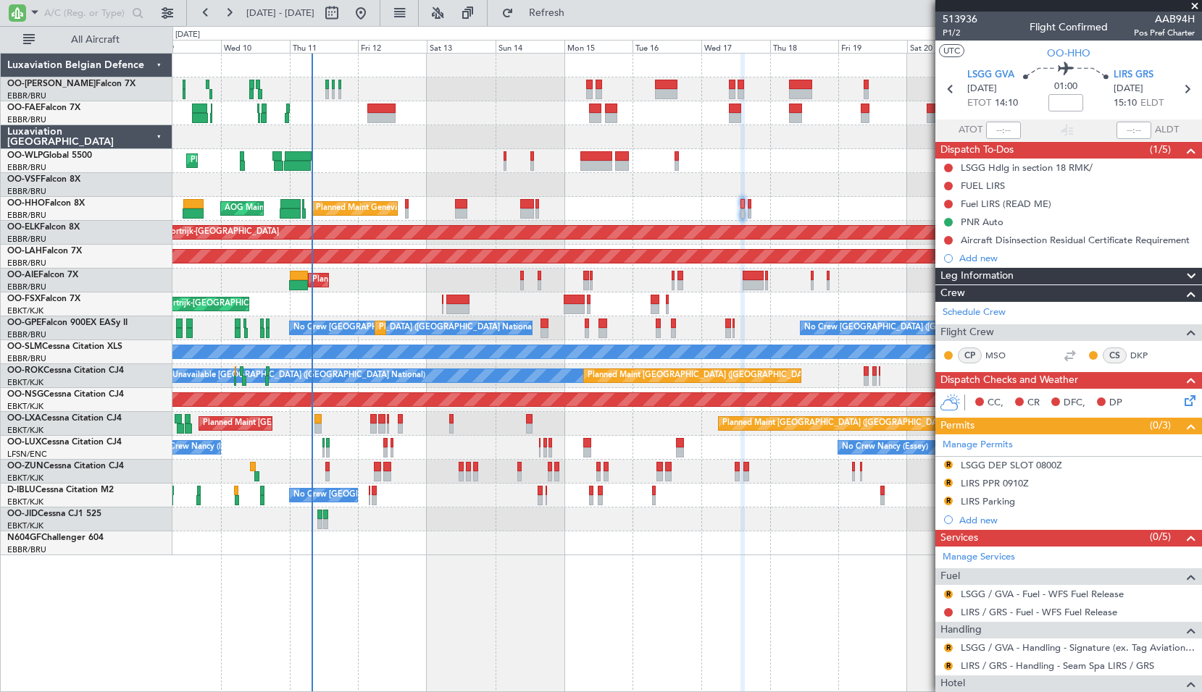
click at [647, 196] on div at bounding box center [686, 185] width 1029 height 24
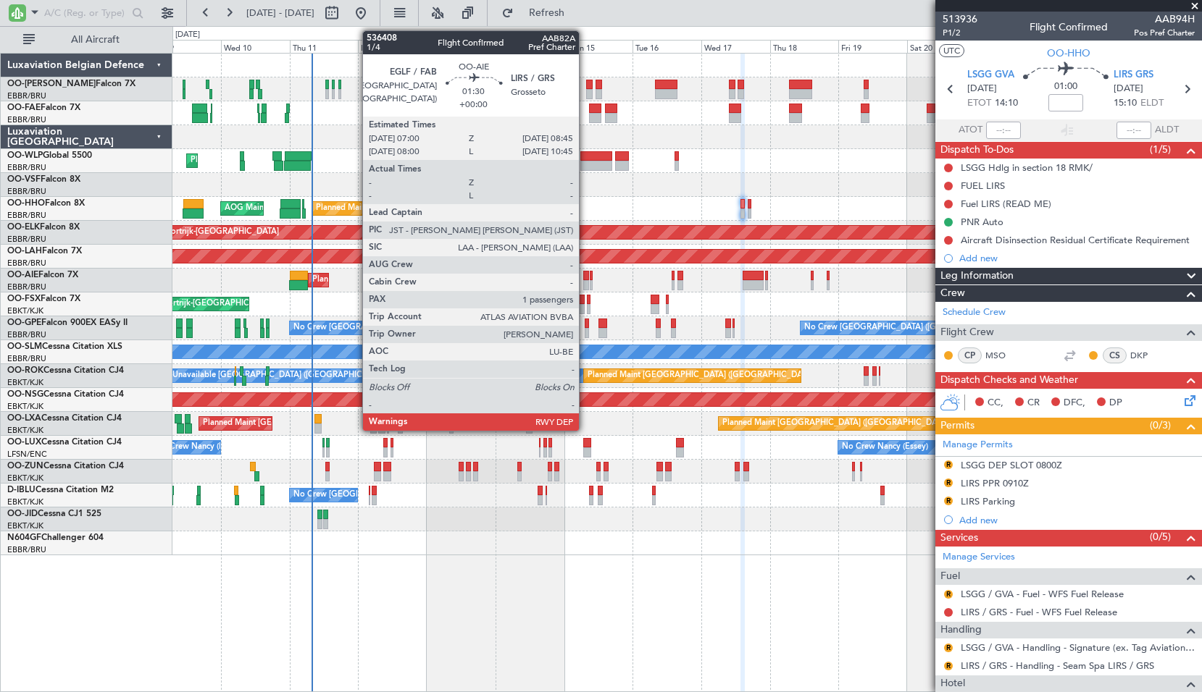
click at [585, 278] on div at bounding box center [585, 276] width 5 height 10
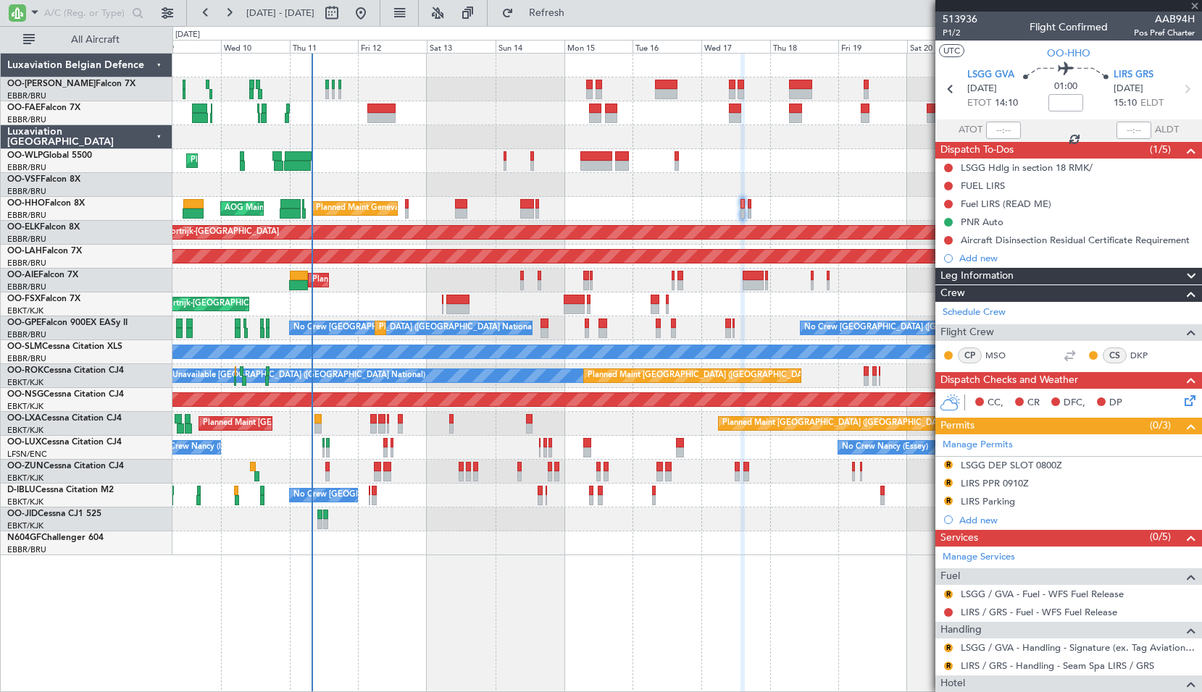
click at [627, 275] on div "Planned Maint London (Farnborough) Planned Maint London (Farnborough)" at bounding box center [686, 281] width 1029 height 24
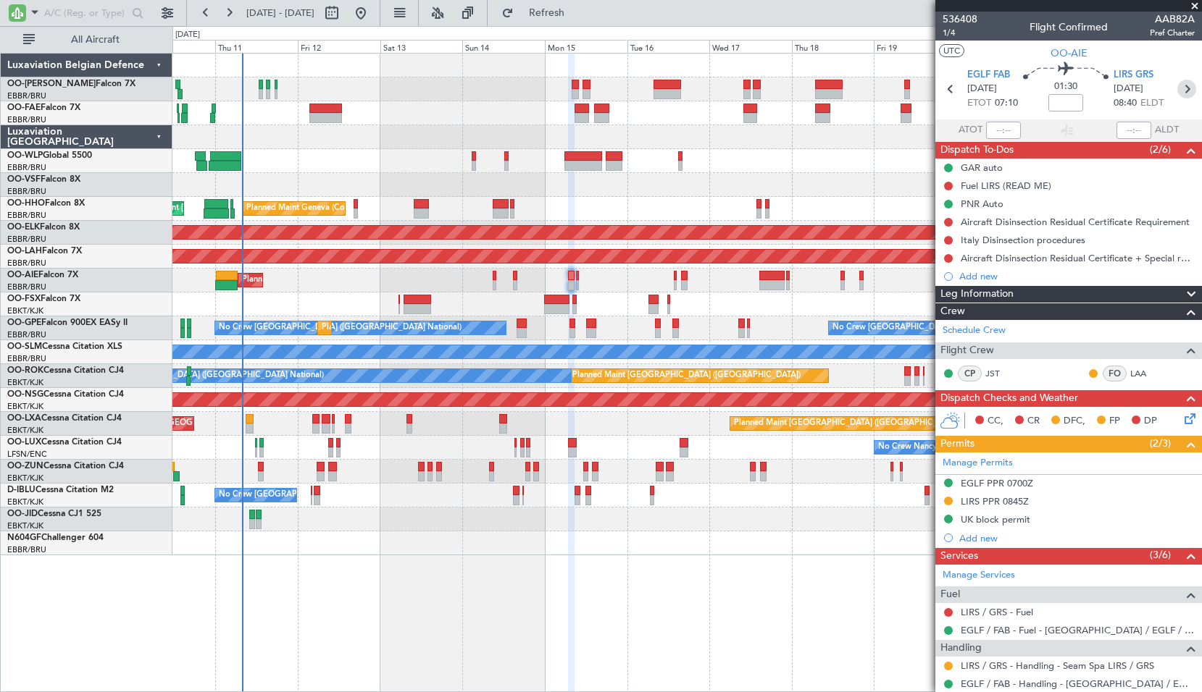
click at [1179, 92] on icon at bounding box center [1186, 89] width 19 height 19
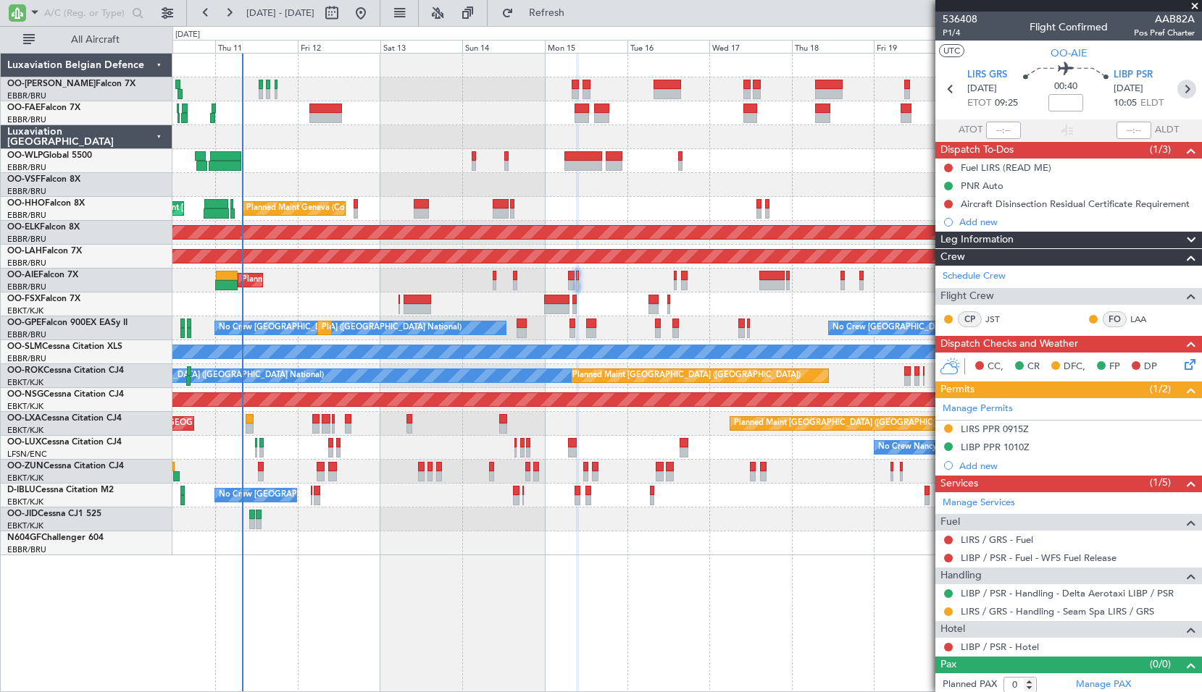
click at [1178, 87] on icon at bounding box center [1186, 89] width 19 height 19
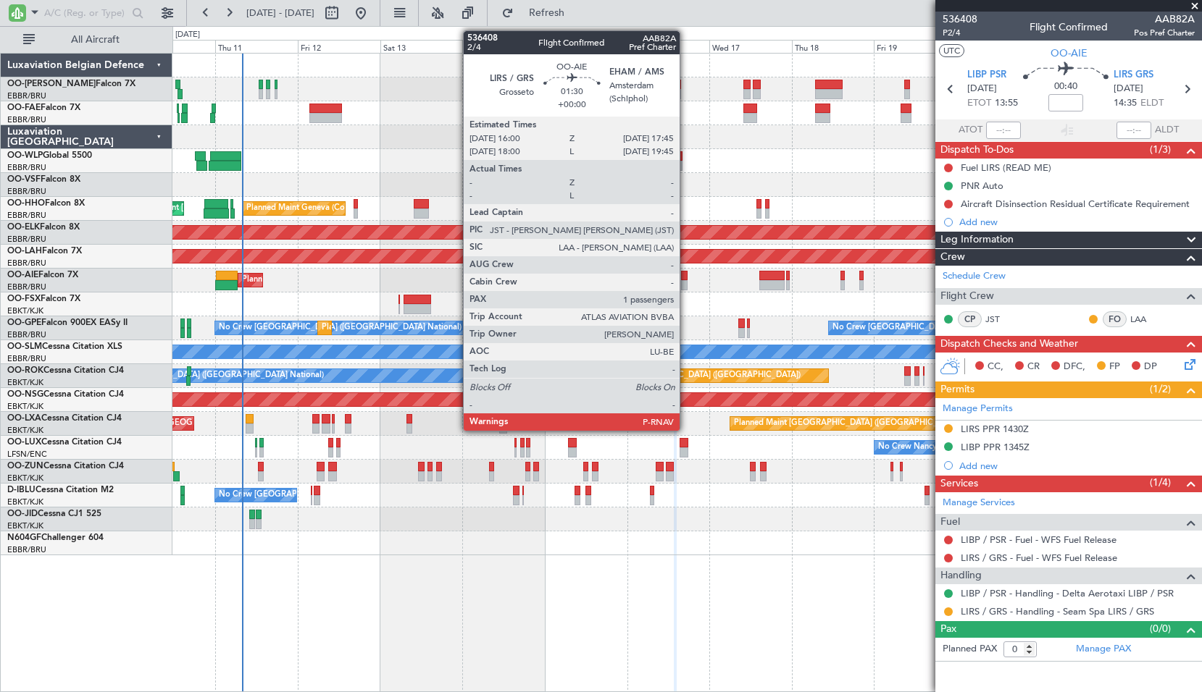
click at [686, 275] on div at bounding box center [684, 276] width 7 height 10
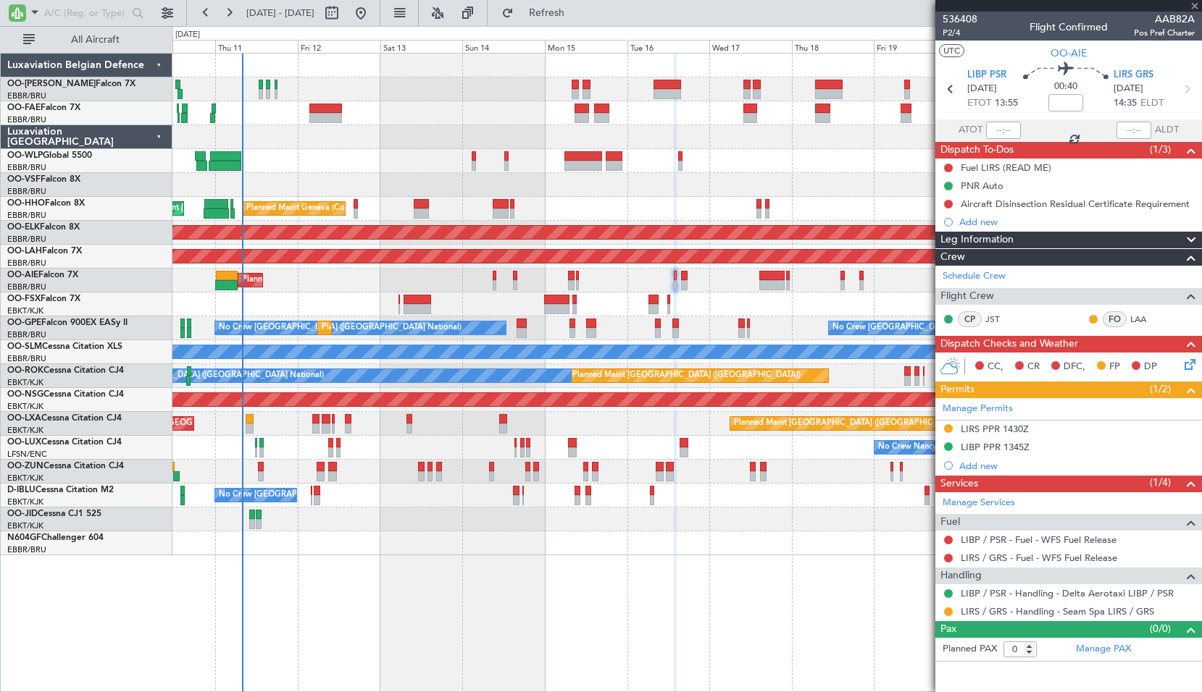
click at [719, 288] on div "Planned Maint [GEOGRAPHIC_DATA] ([GEOGRAPHIC_DATA])" at bounding box center [686, 281] width 1029 height 24
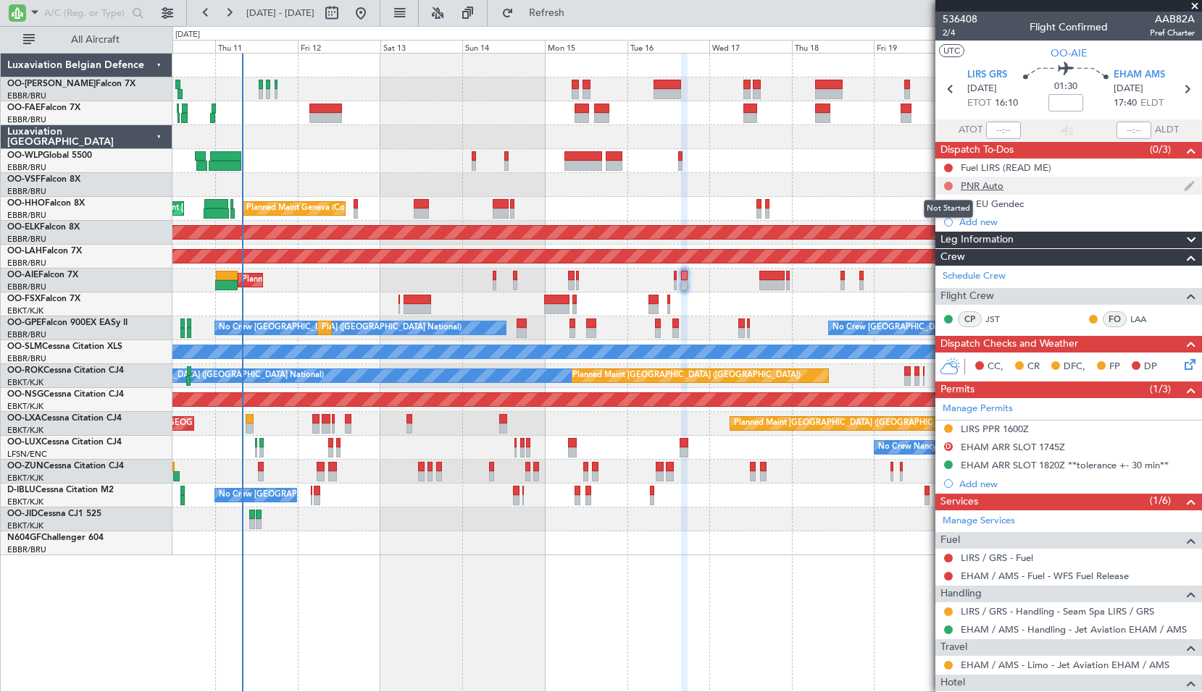
click at [945, 185] on button at bounding box center [948, 186] width 9 height 9
click at [945, 250] on span "Completed" at bounding box center [955, 250] width 48 height 14
click at [1179, 83] on icon at bounding box center [1186, 89] width 19 height 19
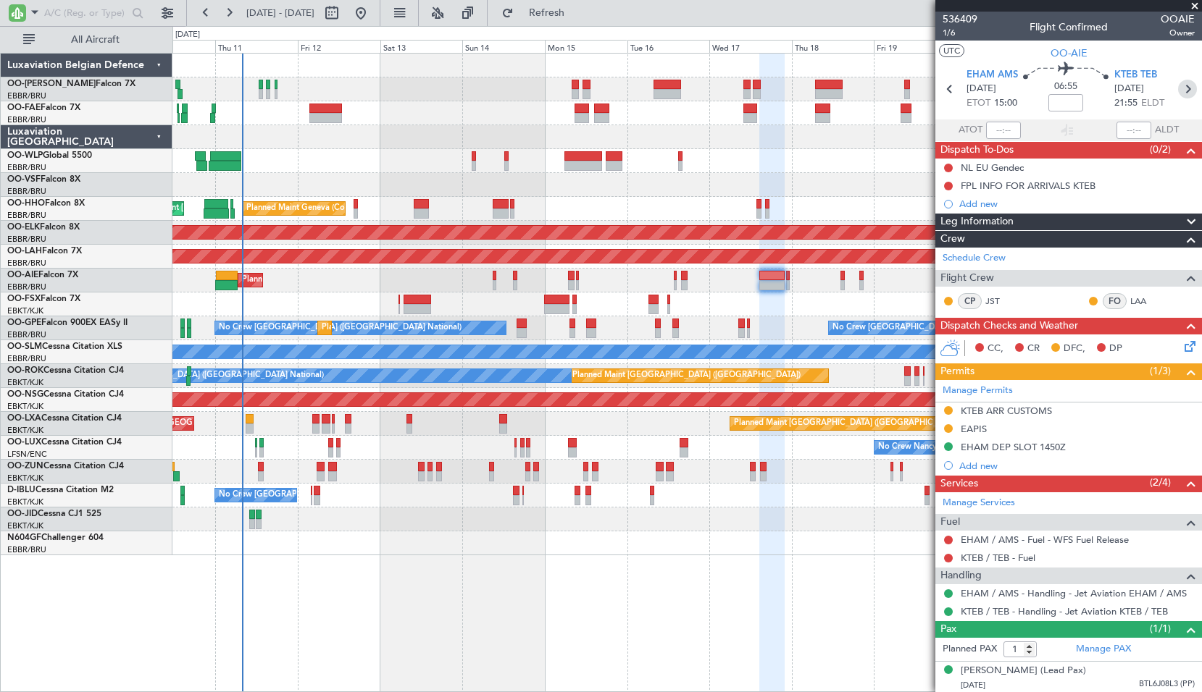
click at [1182, 93] on icon at bounding box center [1187, 89] width 19 height 19
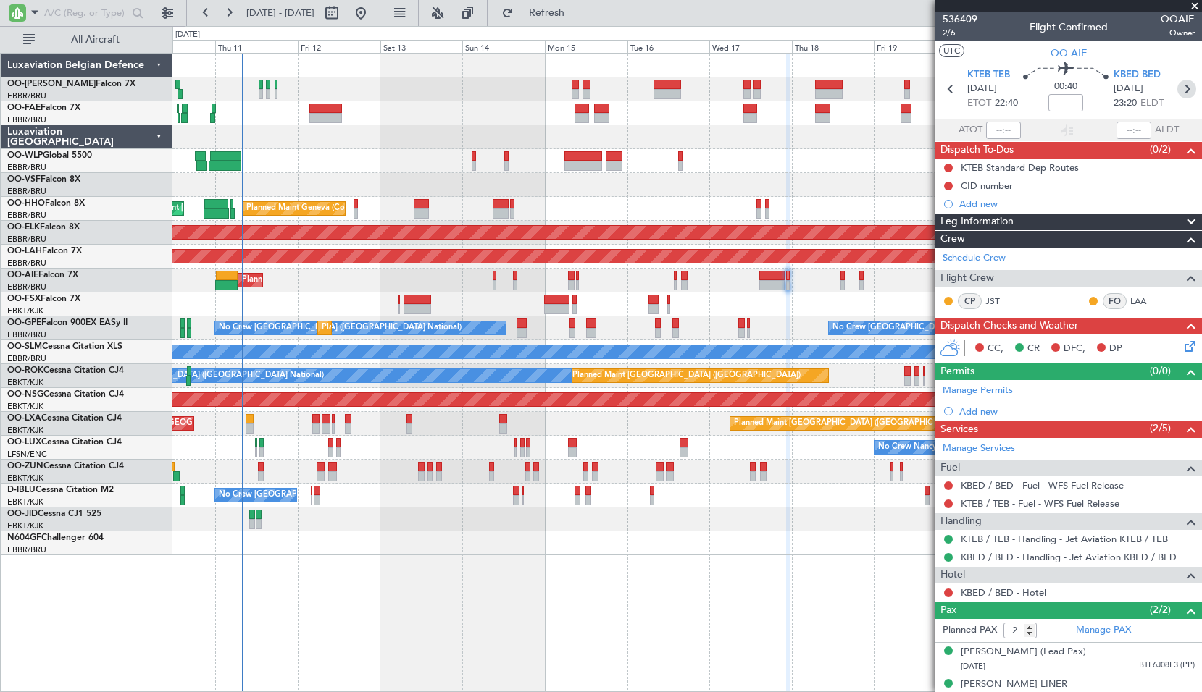
click at [1184, 89] on icon at bounding box center [1186, 89] width 19 height 19
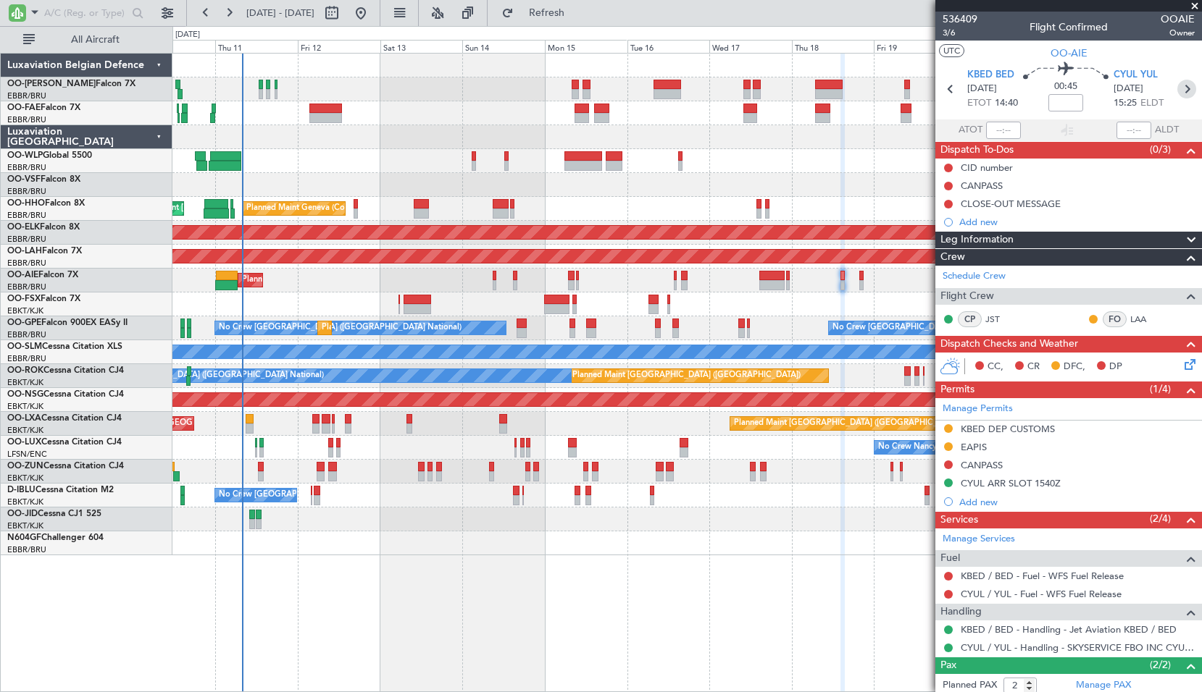
click at [1178, 82] on icon at bounding box center [1186, 89] width 19 height 19
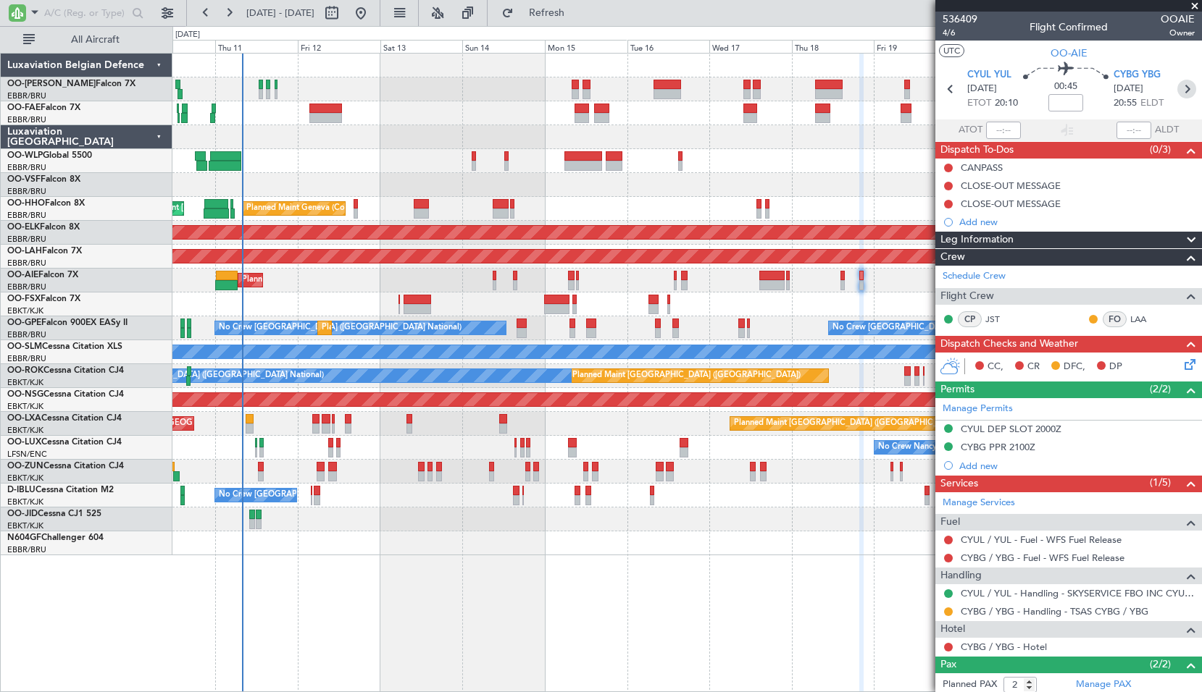
click at [1178, 92] on icon at bounding box center [1186, 89] width 19 height 19
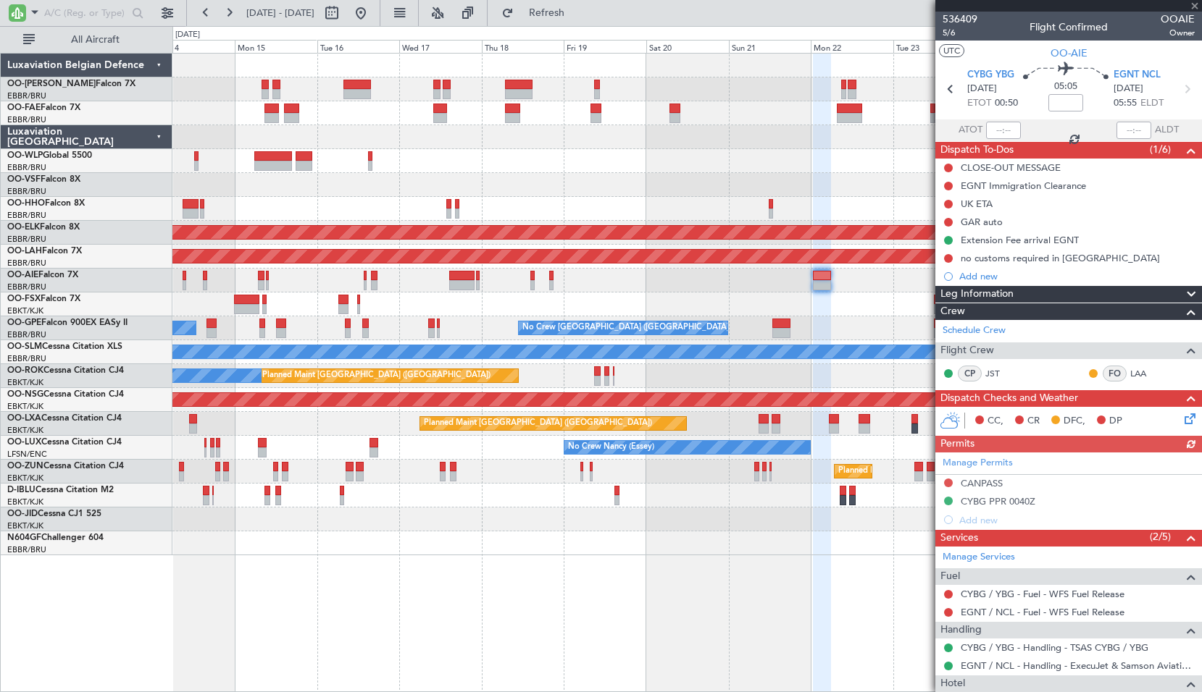
click at [593, 304] on div at bounding box center [686, 305] width 1029 height 24
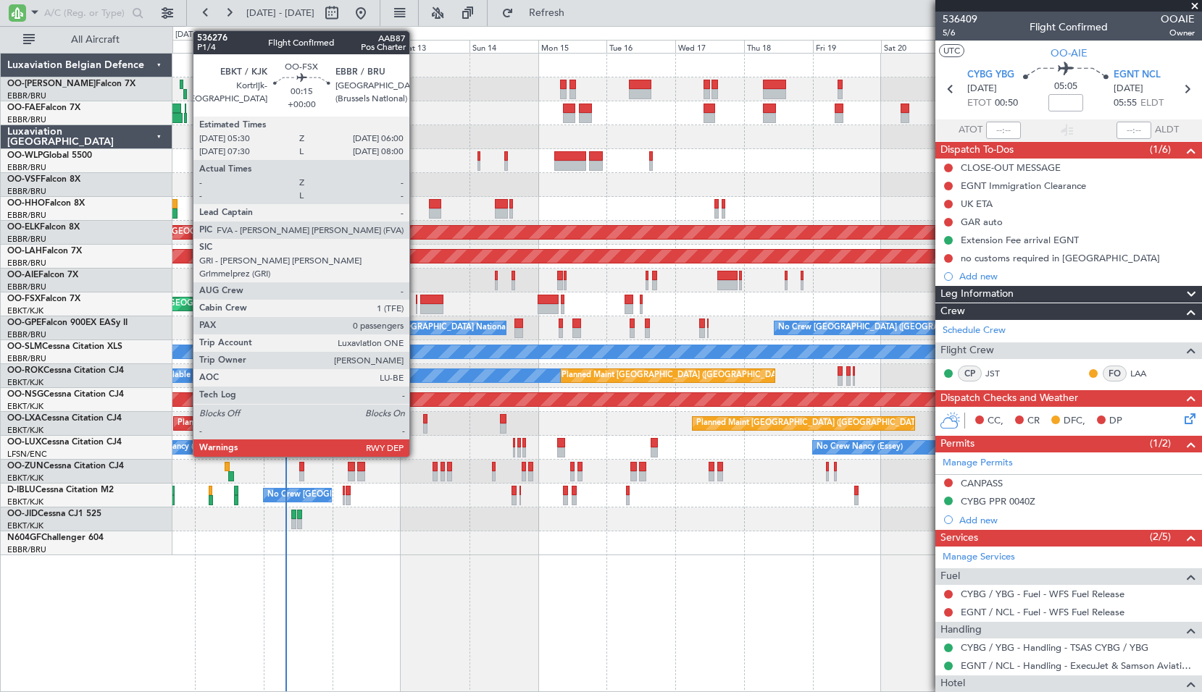
click at [416, 309] on div at bounding box center [416, 309] width 1 height 10
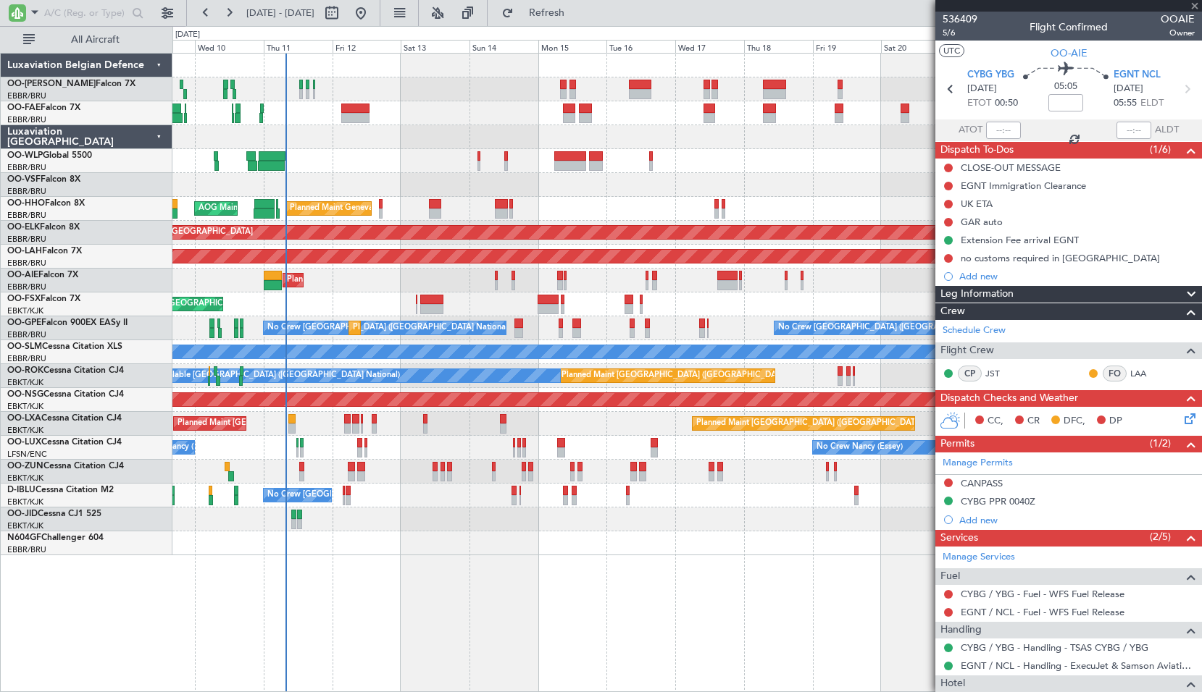
type input "0"
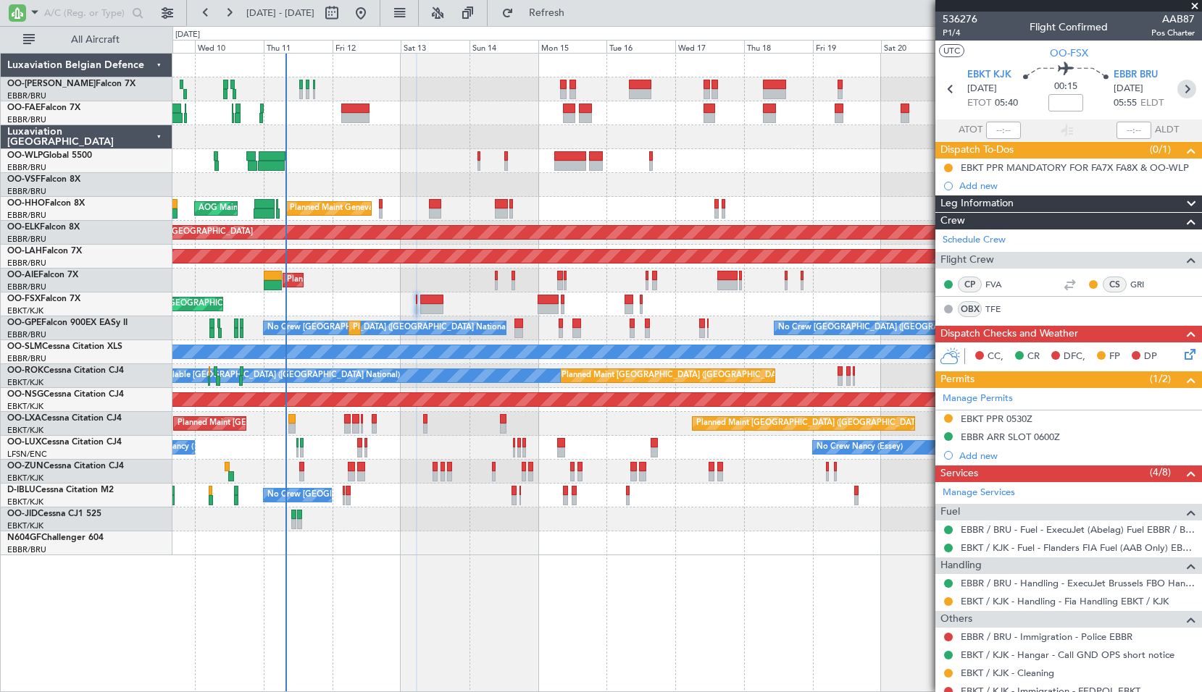
click at [1177, 93] on icon at bounding box center [1186, 89] width 19 height 19
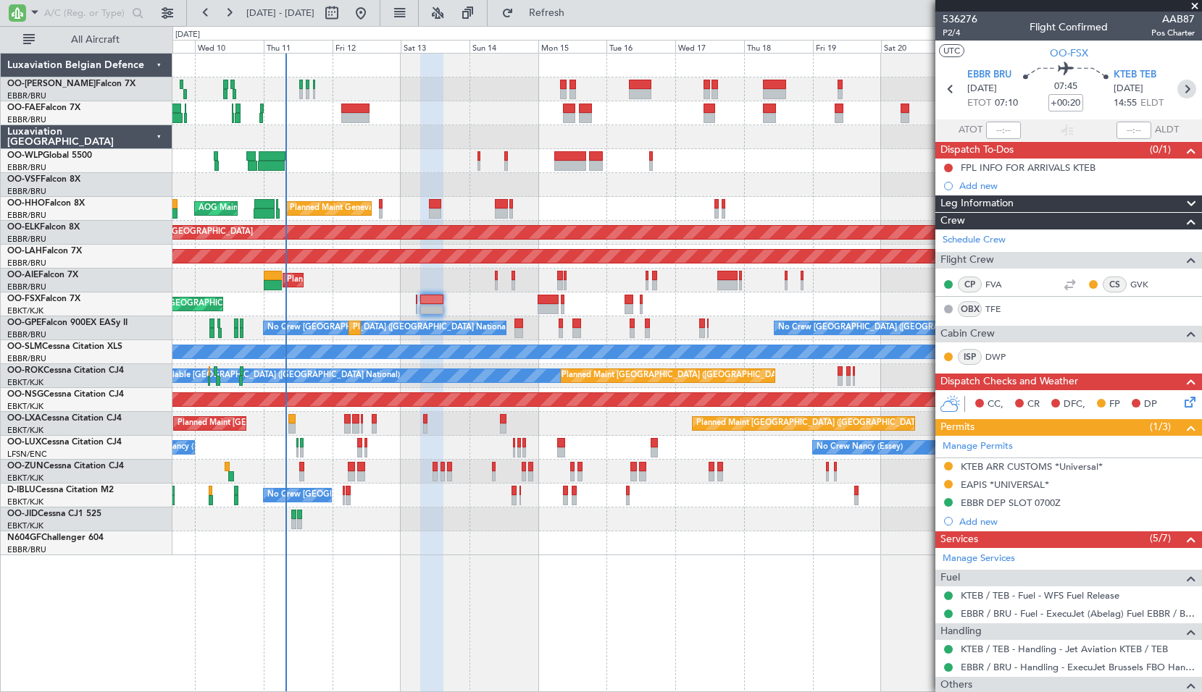
click at [1177, 89] on icon at bounding box center [1186, 89] width 19 height 19
type input "+00:15"
type input "4"
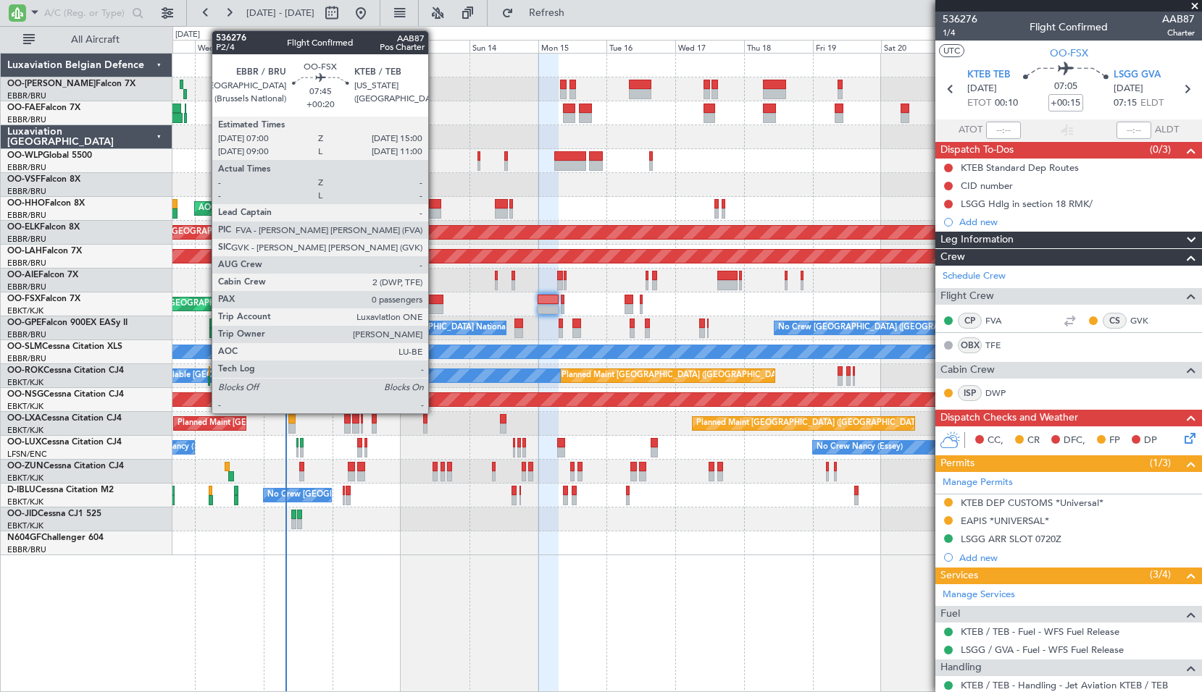
click at [435, 306] on div at bounding box center [431, 309] width 23 height 10
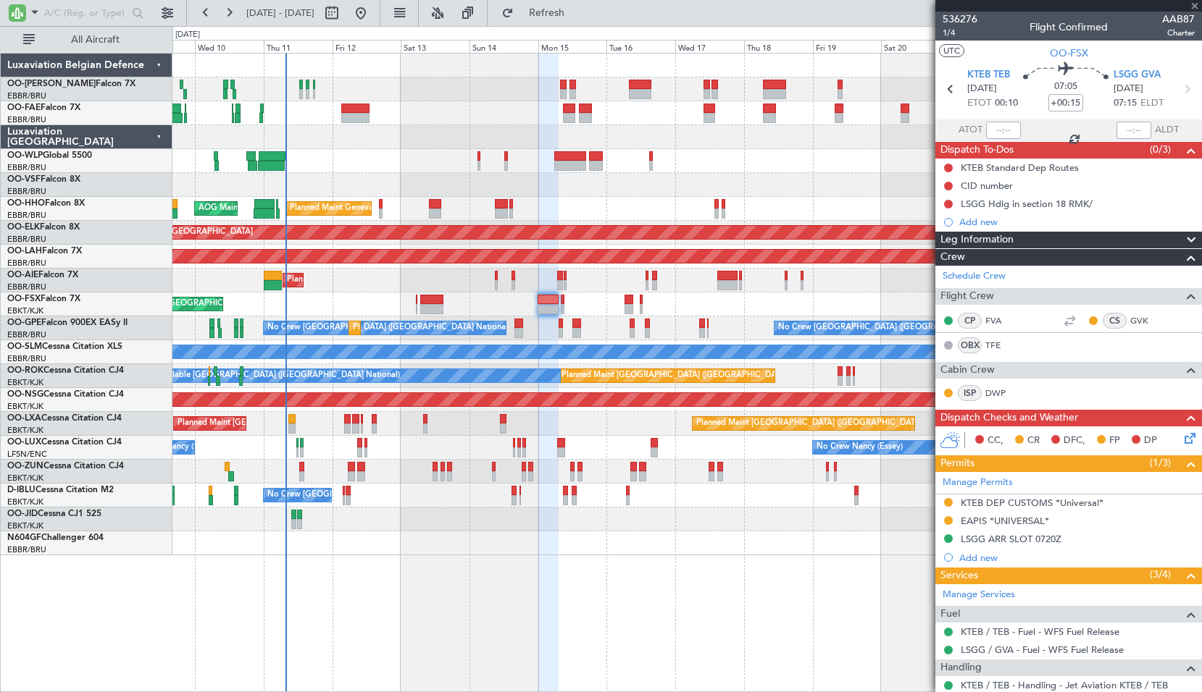
click at [465, 306] on div "Planned Maint Kortrijk-[GEOGRAPHIC_DATA]" at bounding box center [686, 305] width 1029 height 24
type input "+00:20"
type input "0"
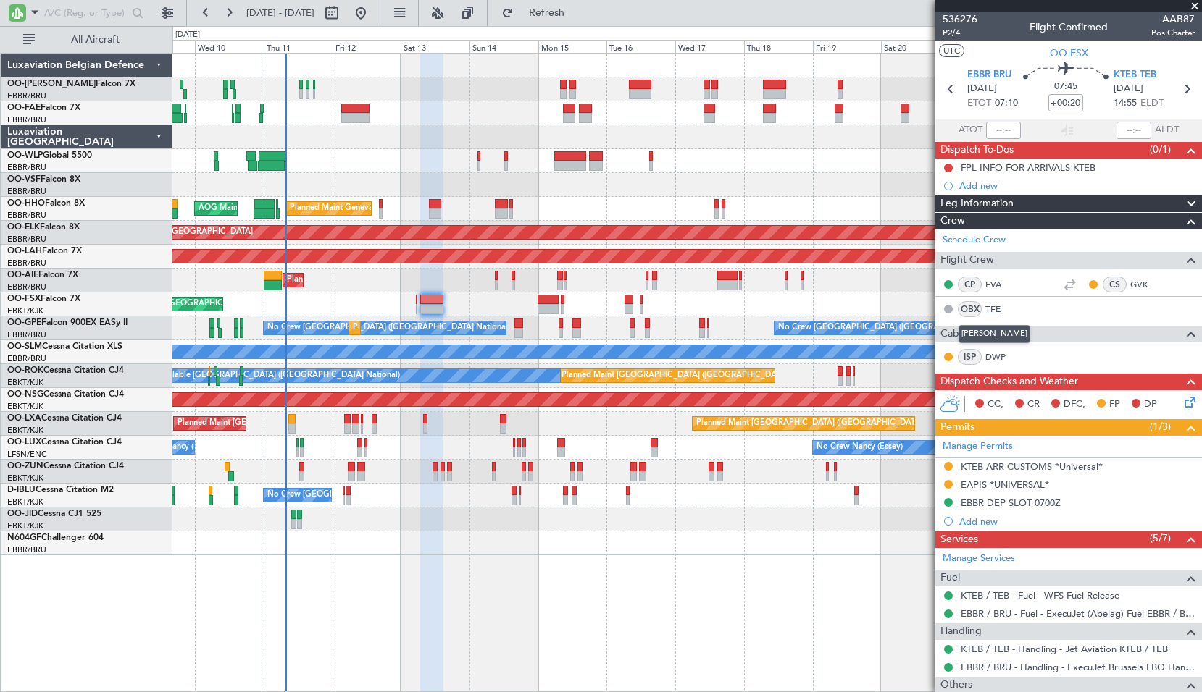
click at [993, 309] on link "TFE" at bounding box center [1001, 309] width 33 height 13
click at [1177, 89] on icon at bounding box center [1186, 89] width 19 height 19
type input "+00:15"
type input "4"
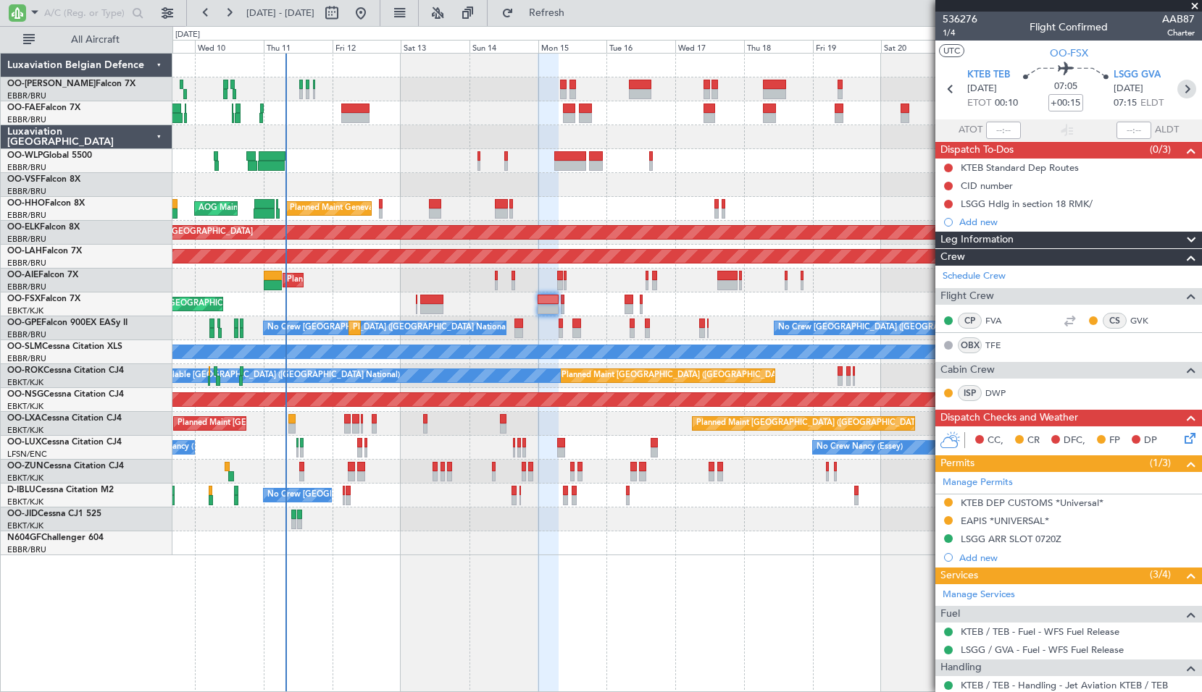
click at [1177, 88] on icon at bounding box center [1186, 89] width 19 height 19
type input "0"
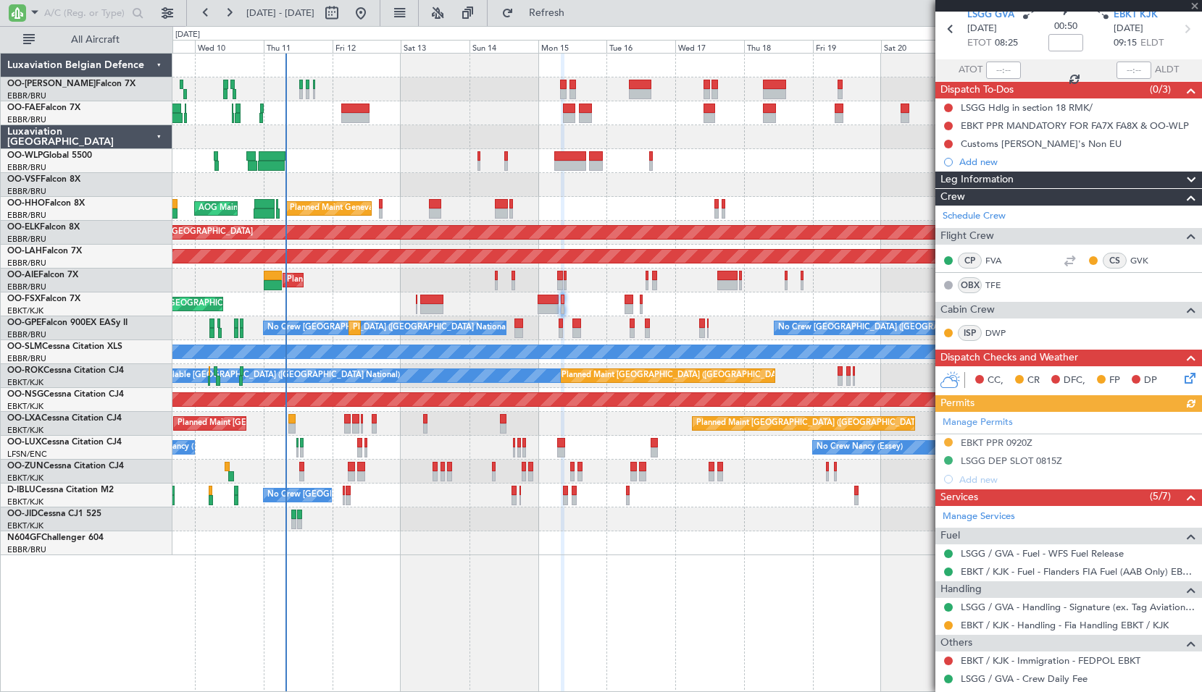
scroll to position [114, 0]
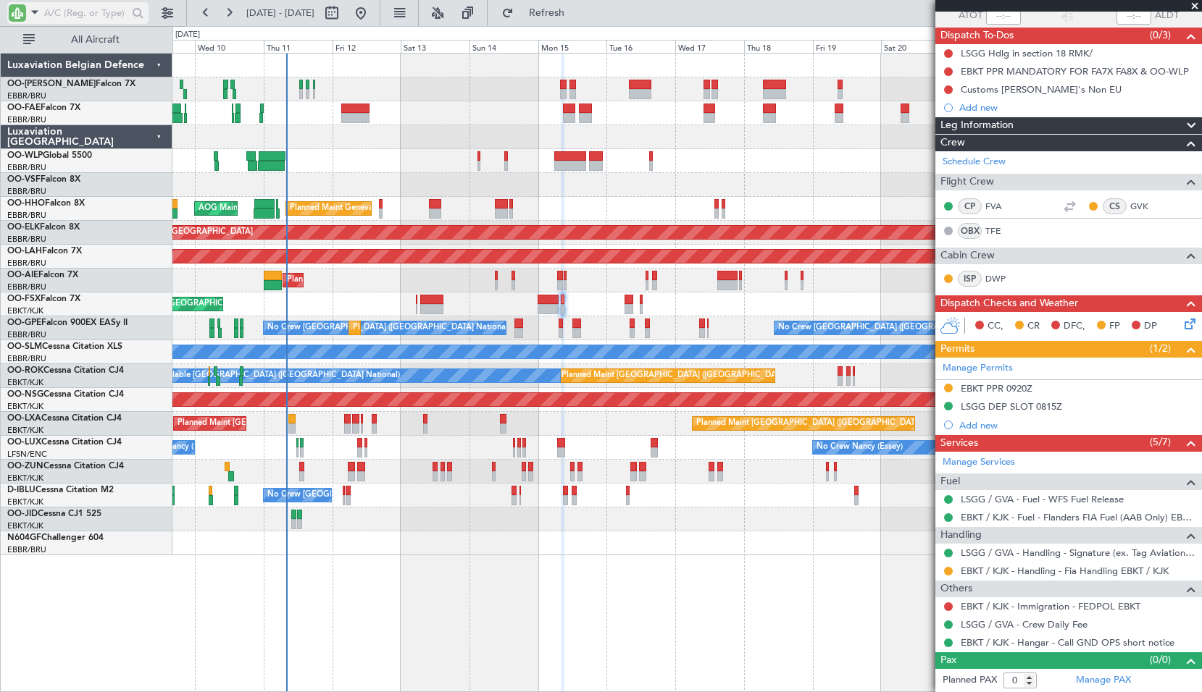
click at [30, 15] on span at bounding box center [34, 12] width 17 height 18
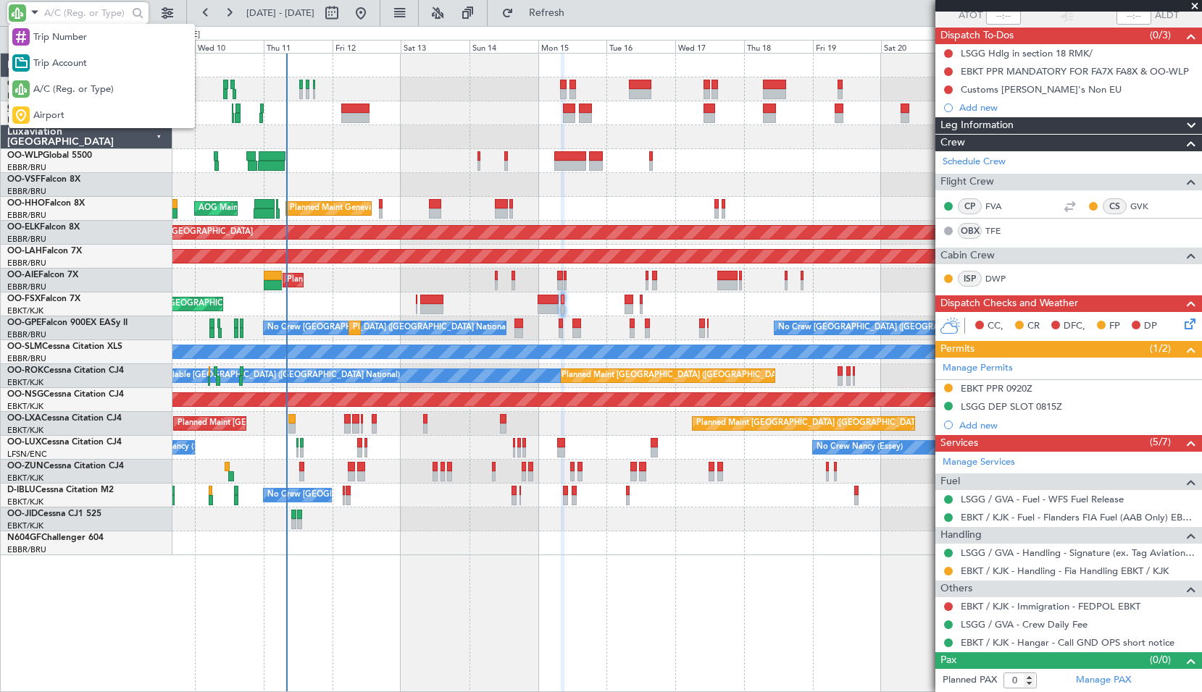
click at [59, 111] on span "Airport" at bounding box center [48, 116] width 31 height 14
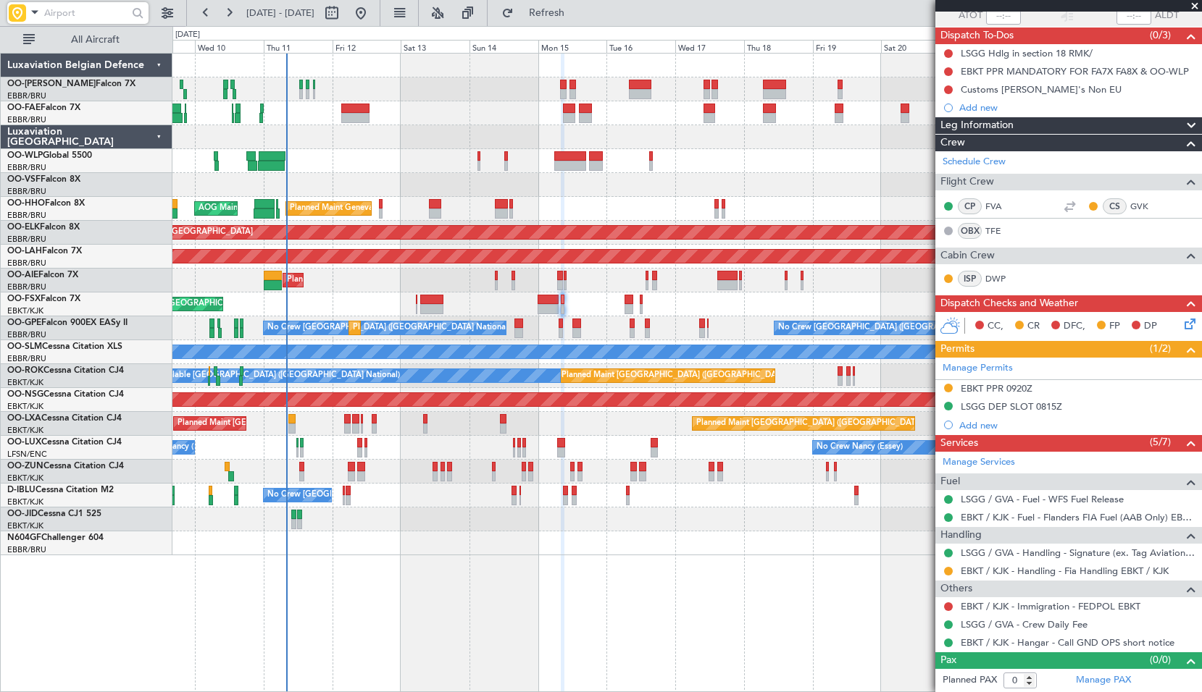
drag, startPoint x: 59, startPoint y: 111, endPoint x: 49, endPoint y: 15, distance: 96.1
click at [49, 15] on input "text" at bounding box center [85, 13] width 83 height 22
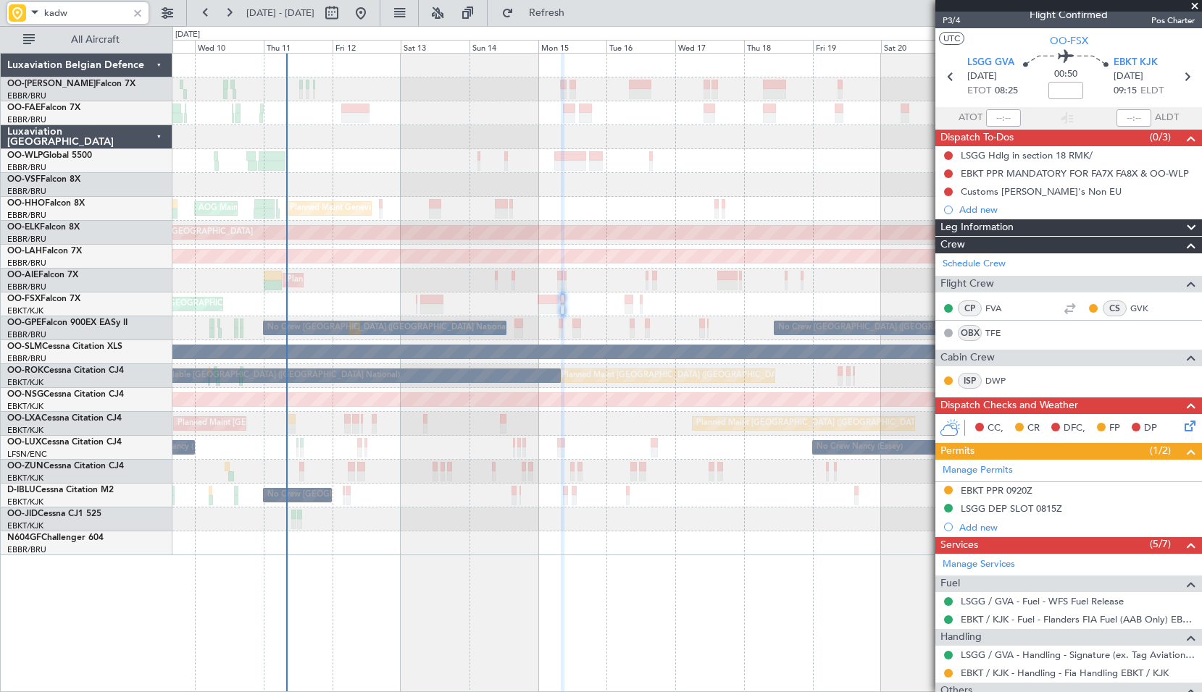
scroll to position [0, 0]
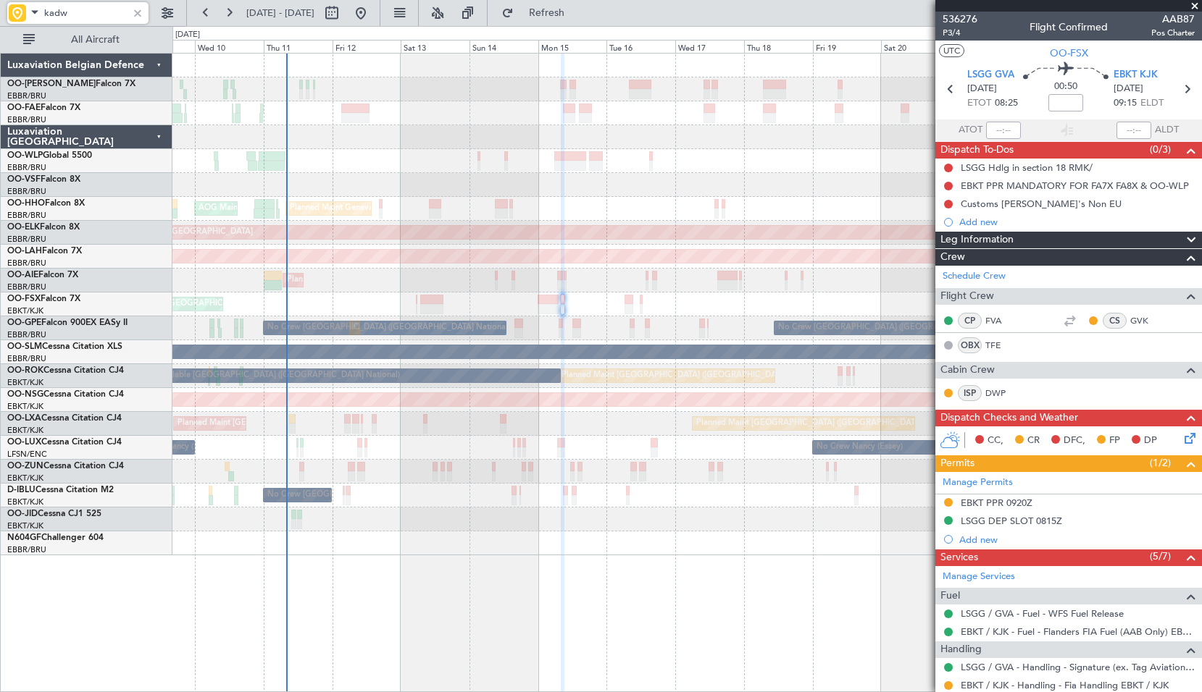
type input "kadw"
click at [1194, 7] on span at bounding box center [1194, 6] width 14 height 13
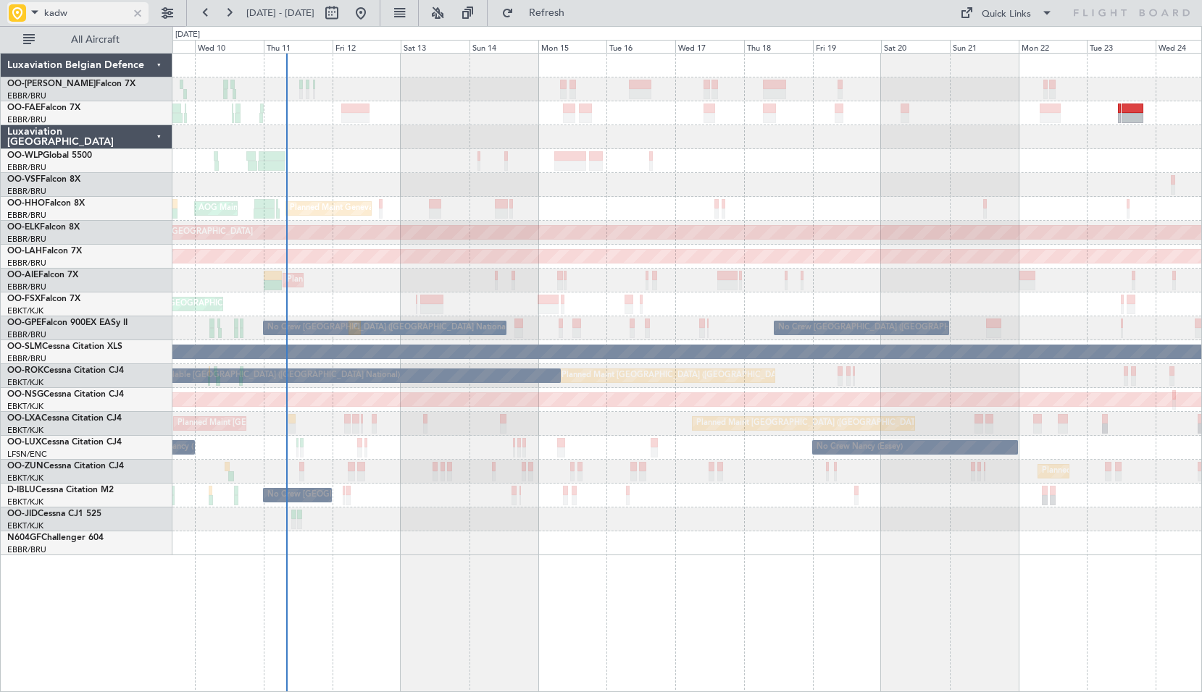
click at [133, 12] on div at bounding box center [138, 13] width 16 height 16
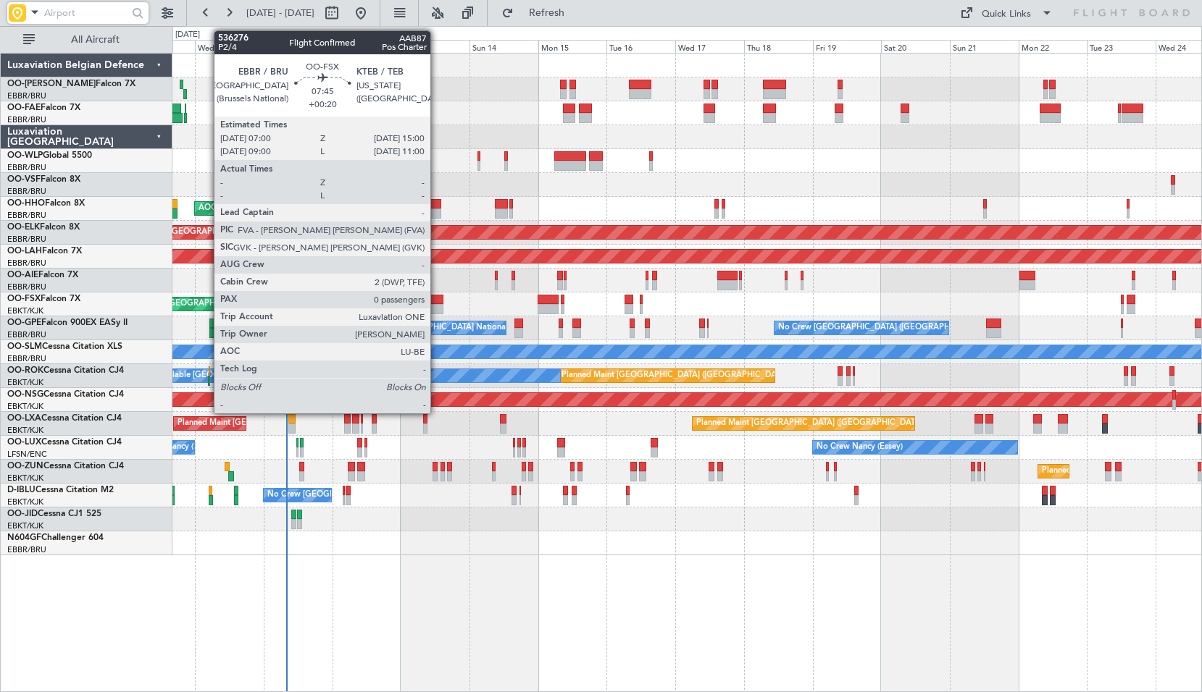
click at [437, 305] on div at bounding box center [431, 309] width 23 height 10
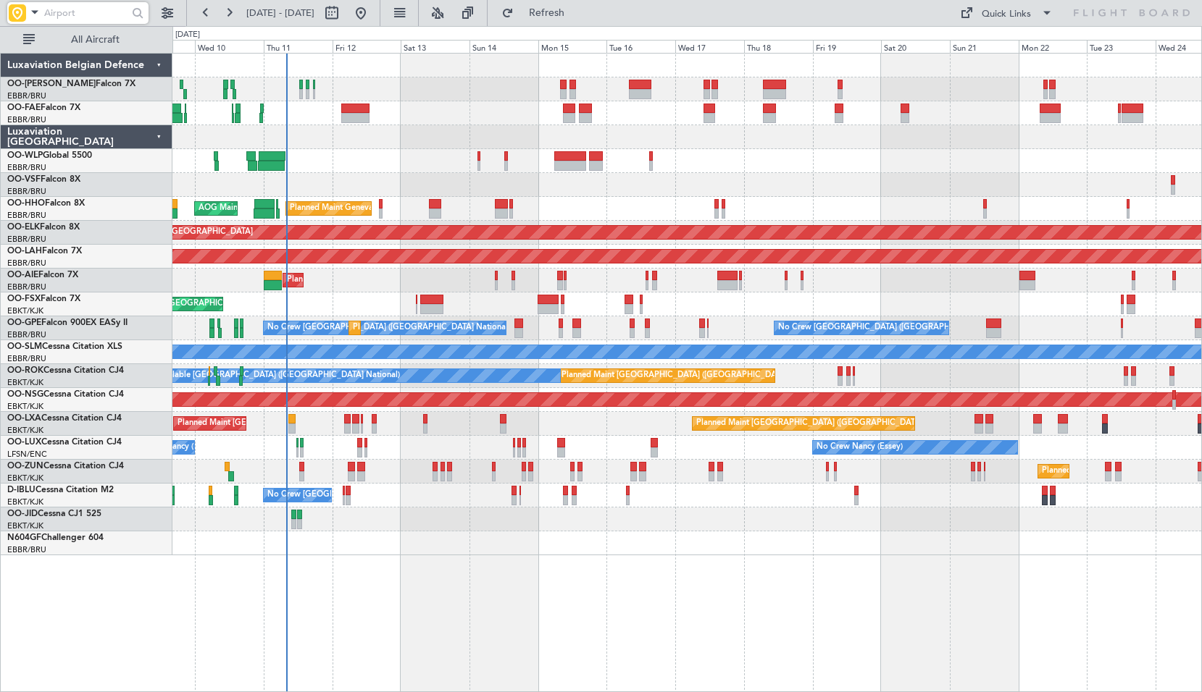
click at [461, 301] on div "Planned Maint Kortrijk-[GEOGRAPHIC_DATA]" at bounding box center [686, 305] width 1029 height 24
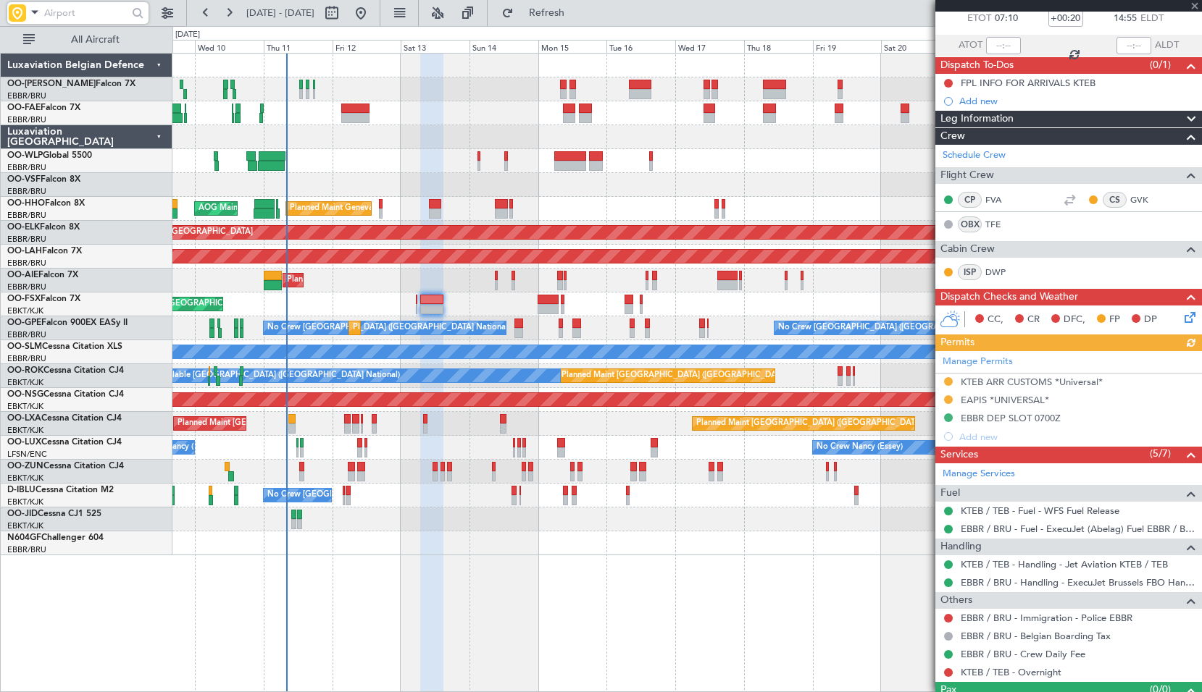
scroll to position [114, 0]
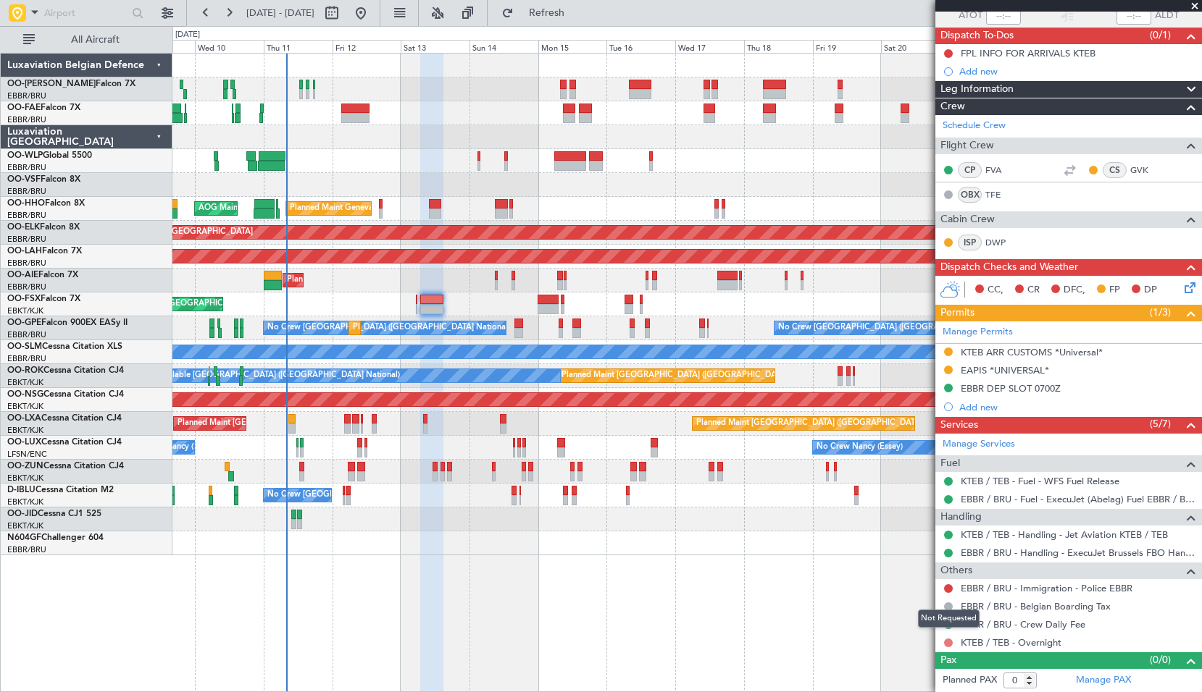
click at [949, 643] on button at bounding box center [948, 643] width 9 height 9
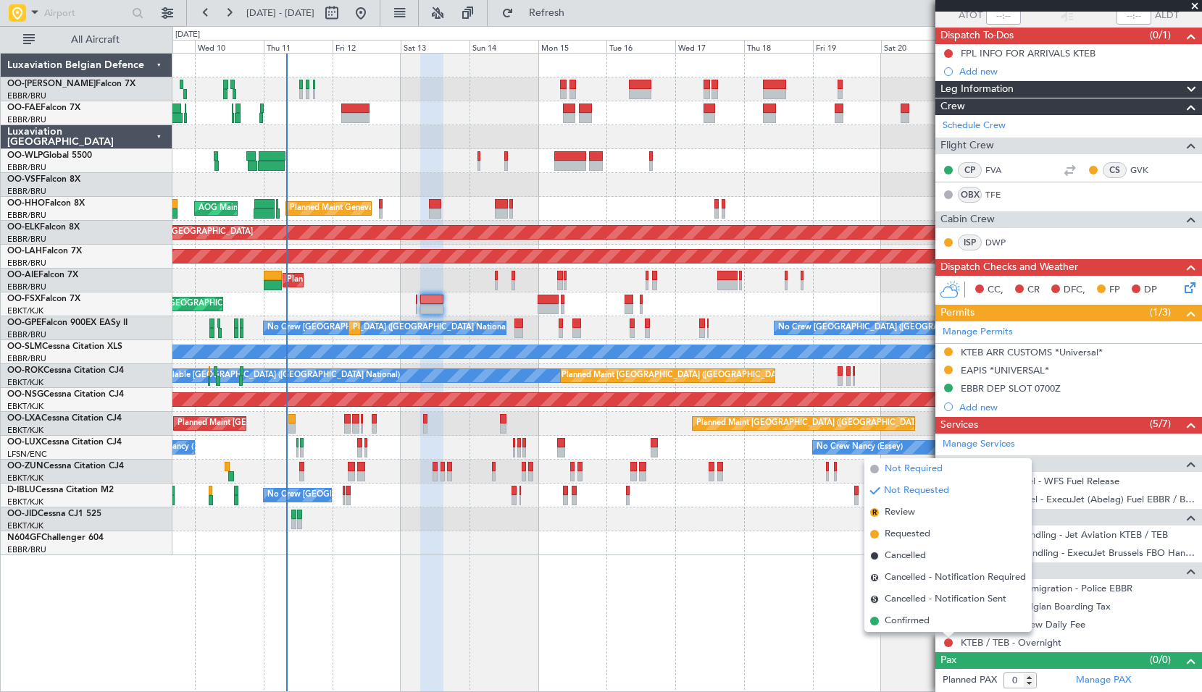
click at [905, 467] on span "Not Required" at bounding box center [913, 469] width 58 height 14
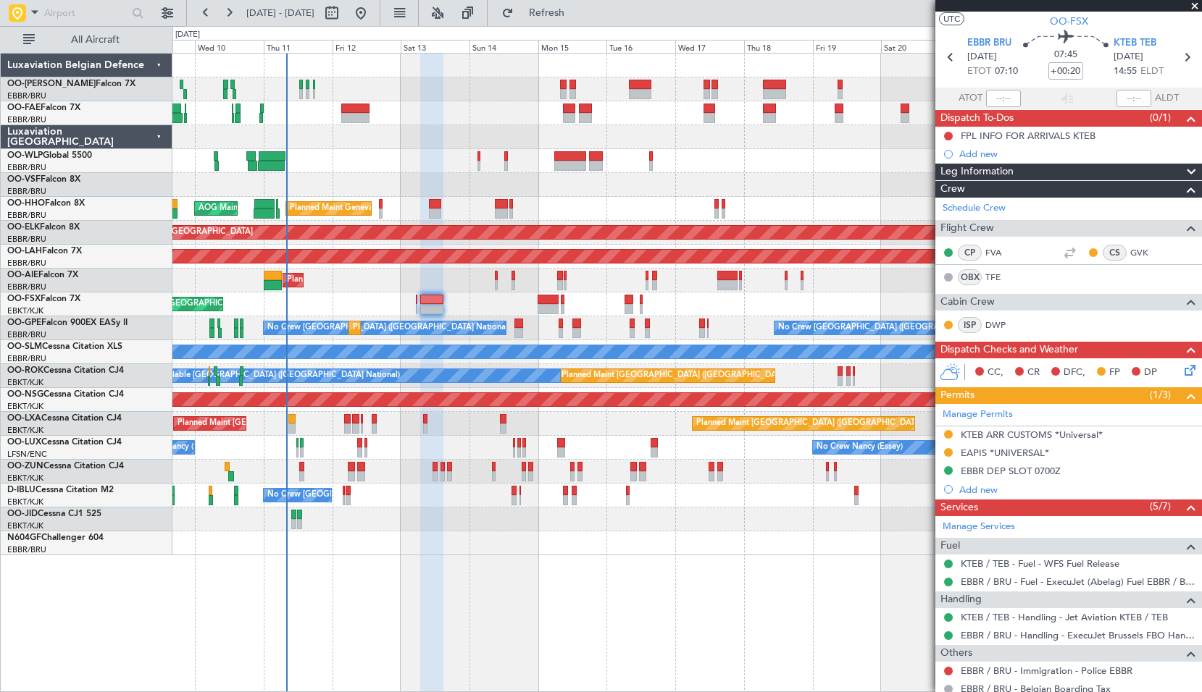
scroll to position [0, 0]
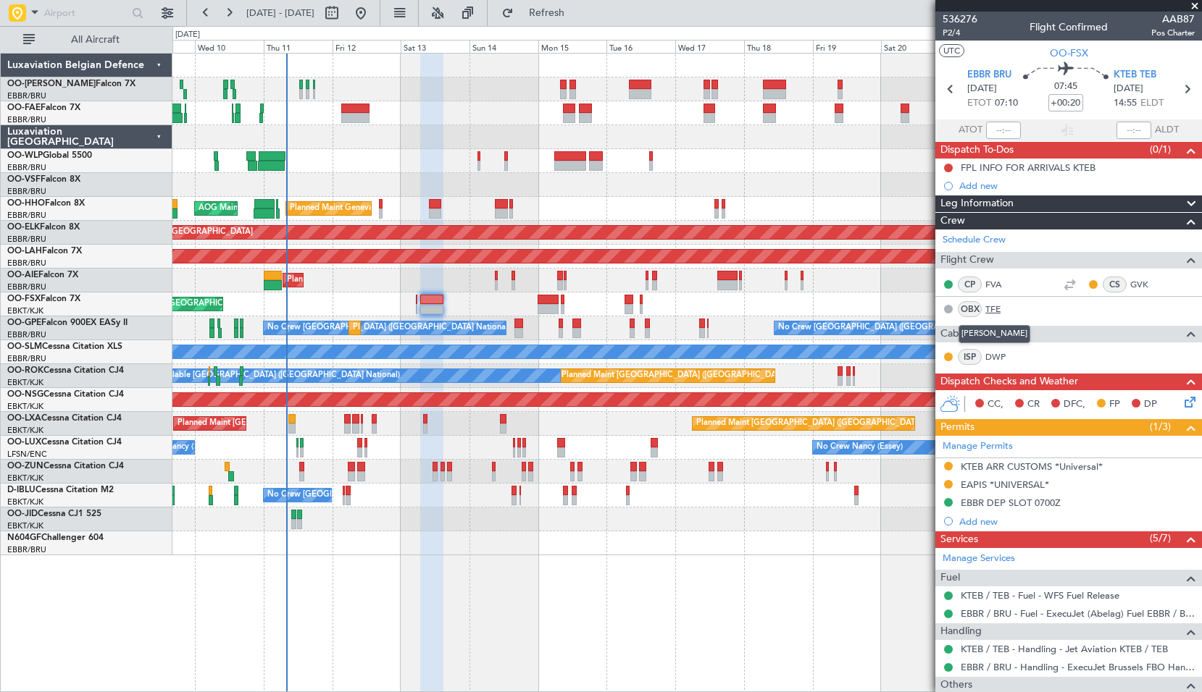
click at [999, 305] on link "TFE" at bounding box center [1001, 309] width 33 height 13
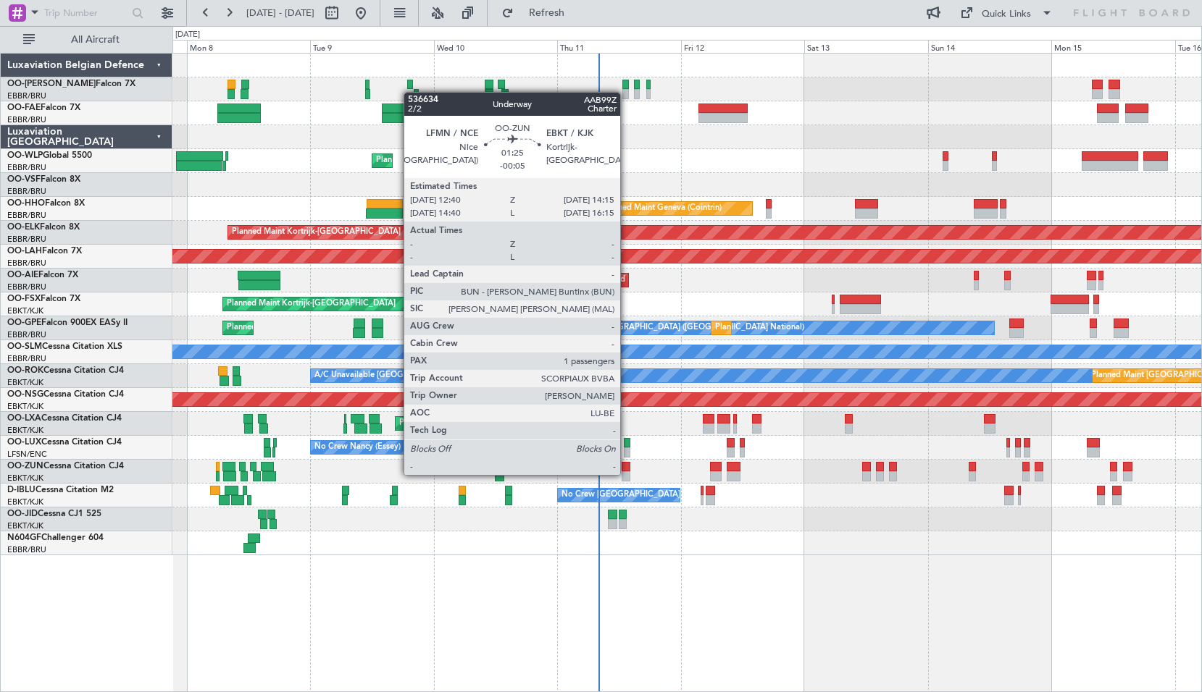
click at [627, 474] on div at bounding box center [625, 477] width 9 height 10
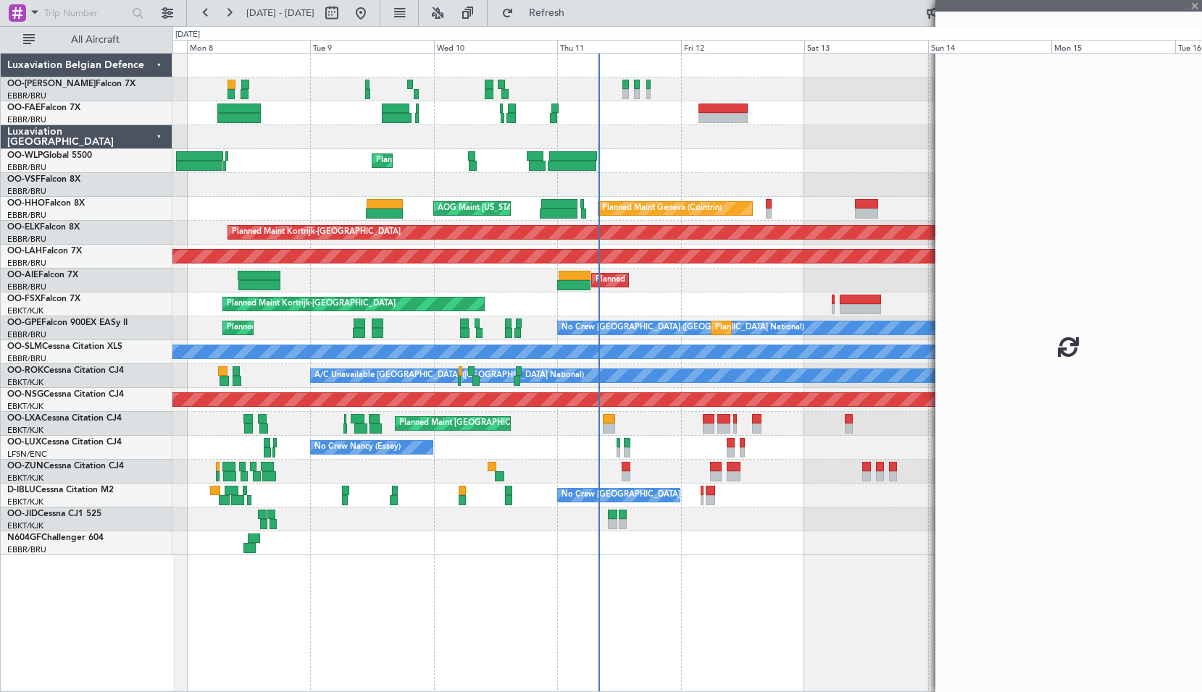
click at [650, 470] on div at bounding box center [686, 472] width 1029 height 24
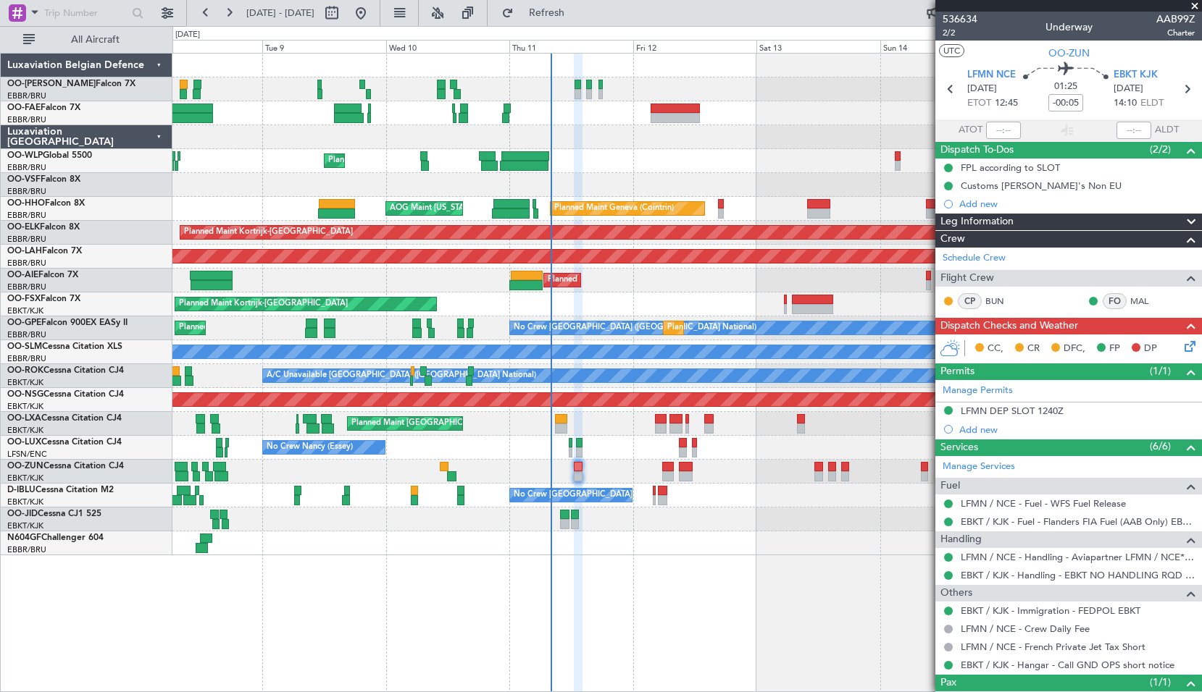
click at [620, 162] on div "Planned Maint Liege" at bounding box center [686, 161] width 1029 height 24
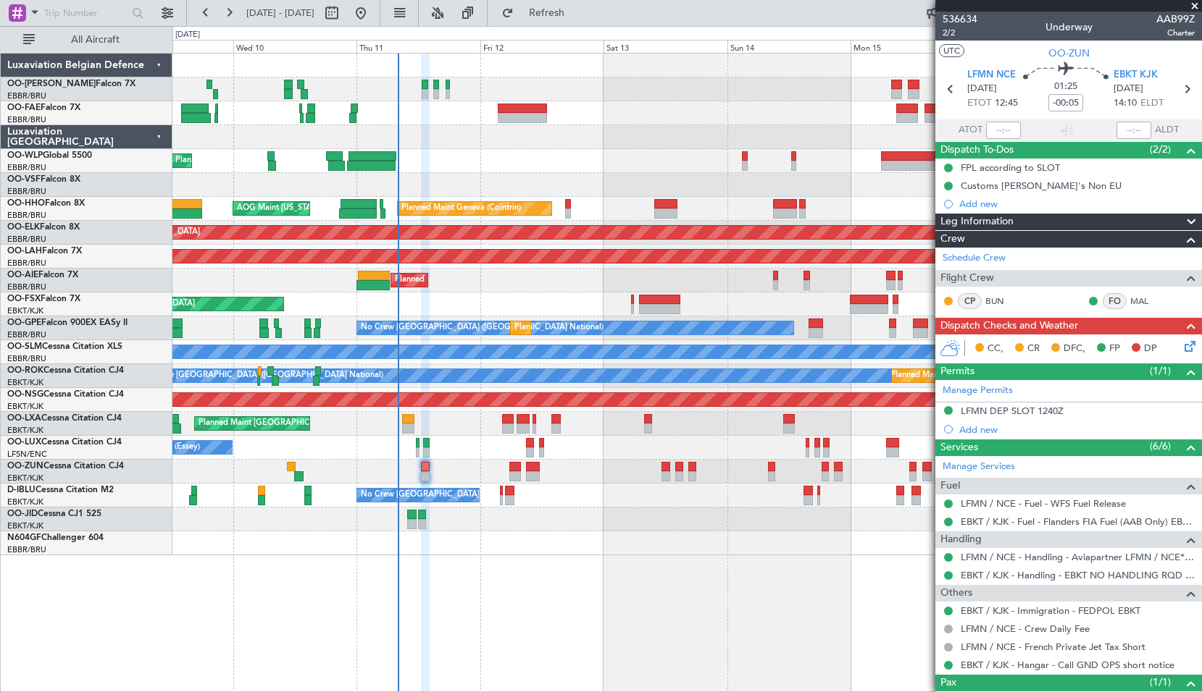
click at [532, 296] on div "Planned Maint Kortrijk-[GEOGRAPHIC_DATA]" at bounding box center [686, 305] width 1029 height 24
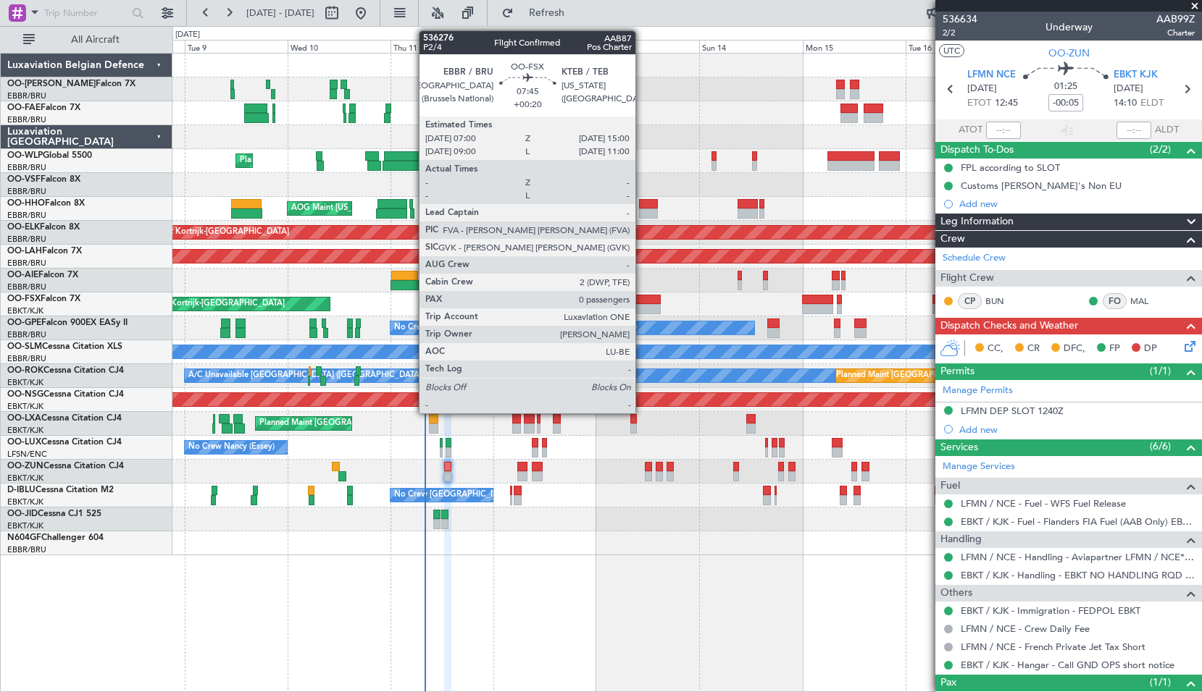
click at [642, 307] on div at bounding box center [643, 309] width 35 height 10
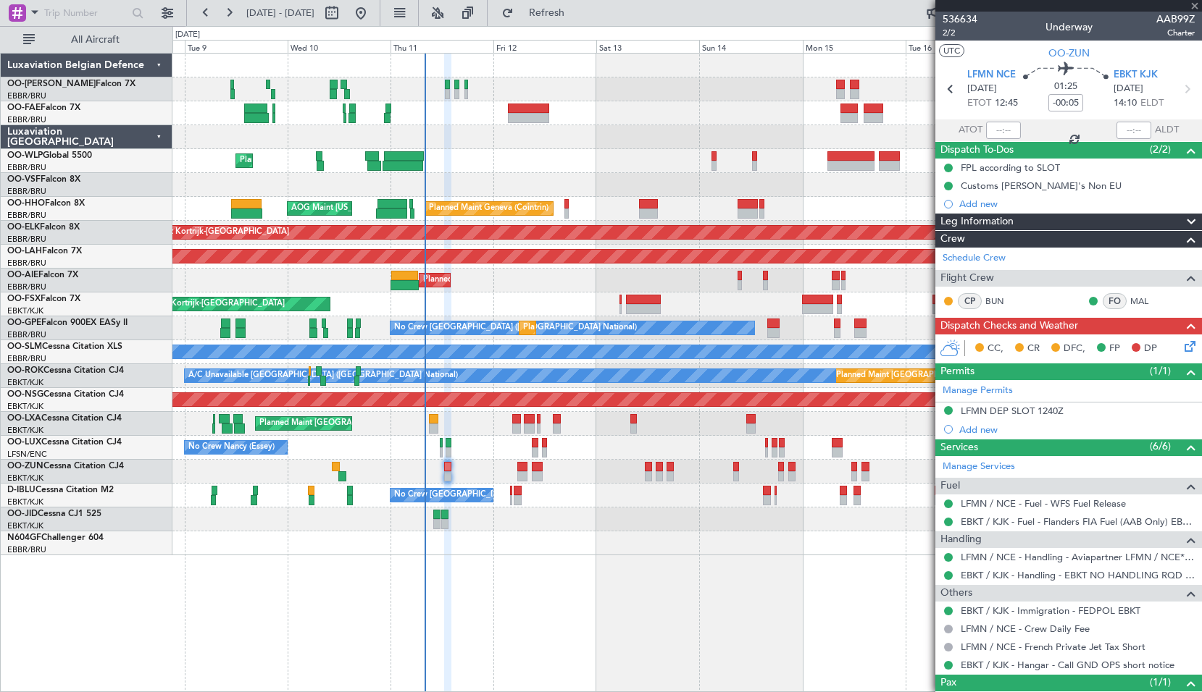
type input "+00:20"
type input "0"
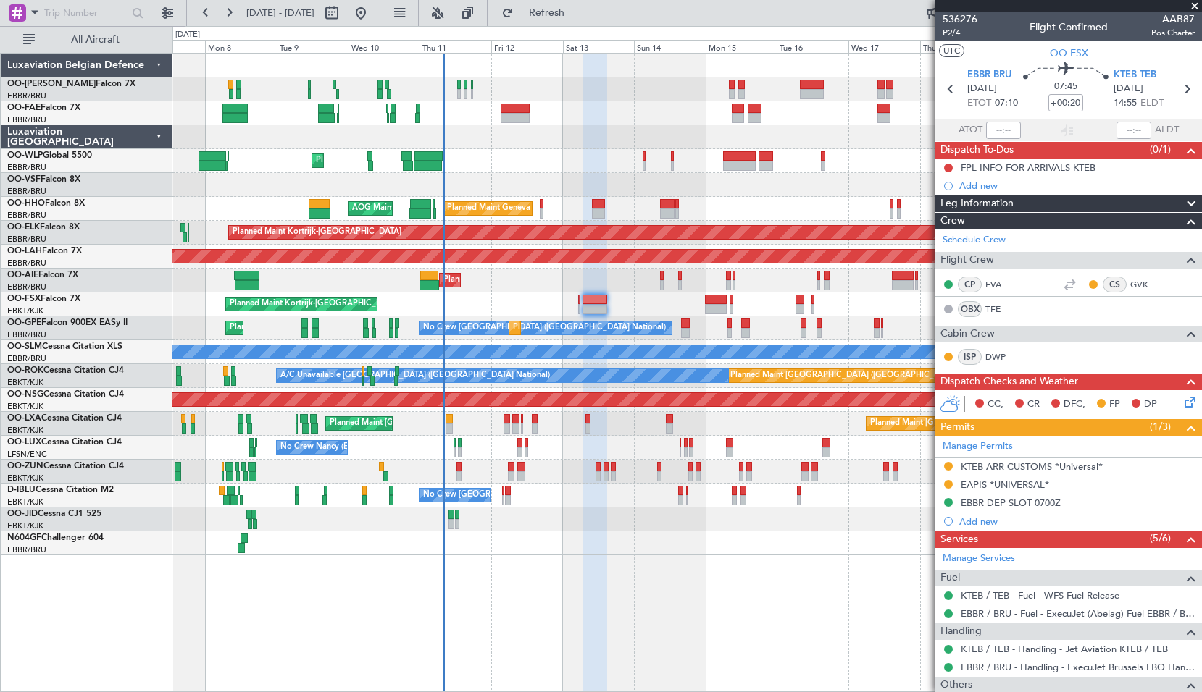
click at [1196, 3] on span at bounding box center [1194, 6] width 14 height 13
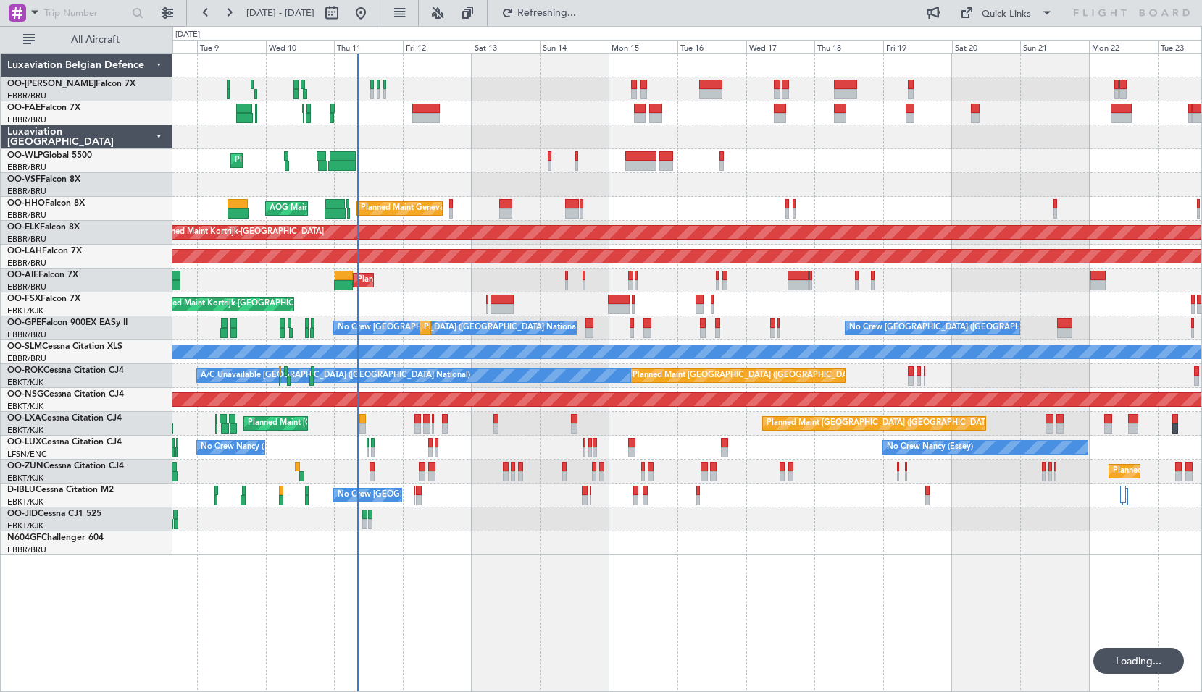
click at [690, 568] on div "Planned Maint Liege Planned Maint Geneva ([GEOGRAPHIC_DATA]) AOG Maint [US_STAT…" at bounding box center [686, 373] width 1029 height 640
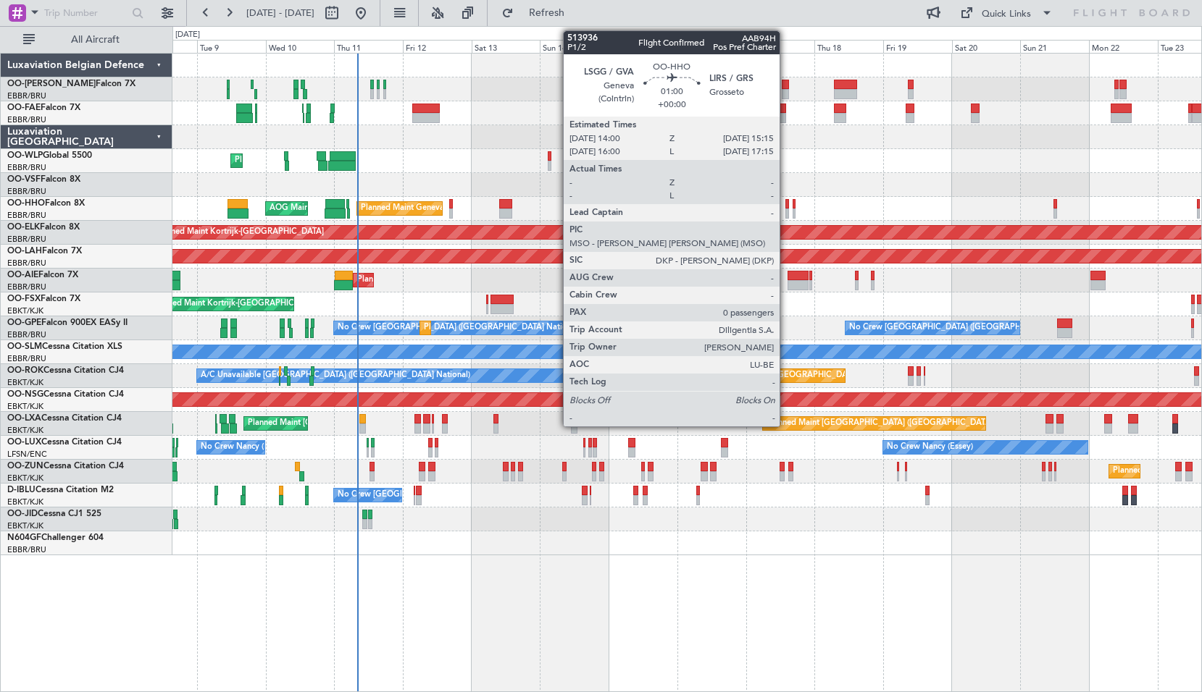
click at [786, 212] on div at bounding box center [787, 214] width 4 height 10
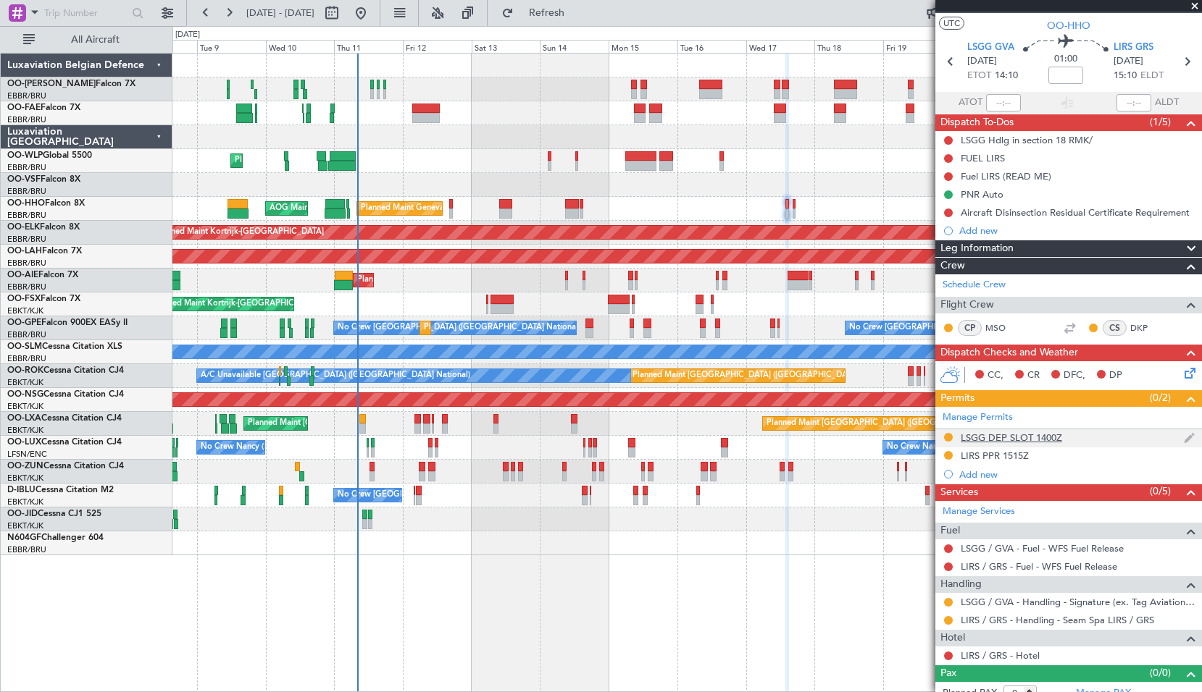
scroll to position [41, 0]
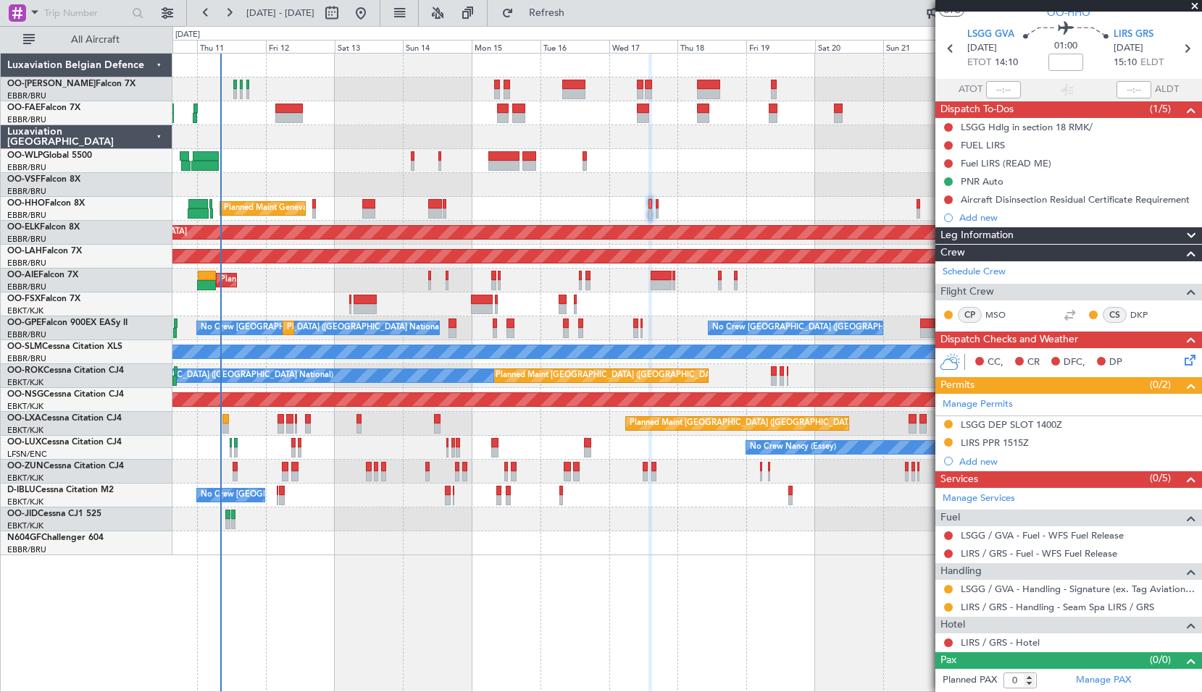
click at [653, 590] on div "Owner Melsbroek Air Base Owner Melsbroek Air Base Planned Maint Liege Planned M…" at bounding box center [686, 373] width 1029 height 640
click at [1194, 7] on span at bounding box center [1194, 6] width 14 height 13
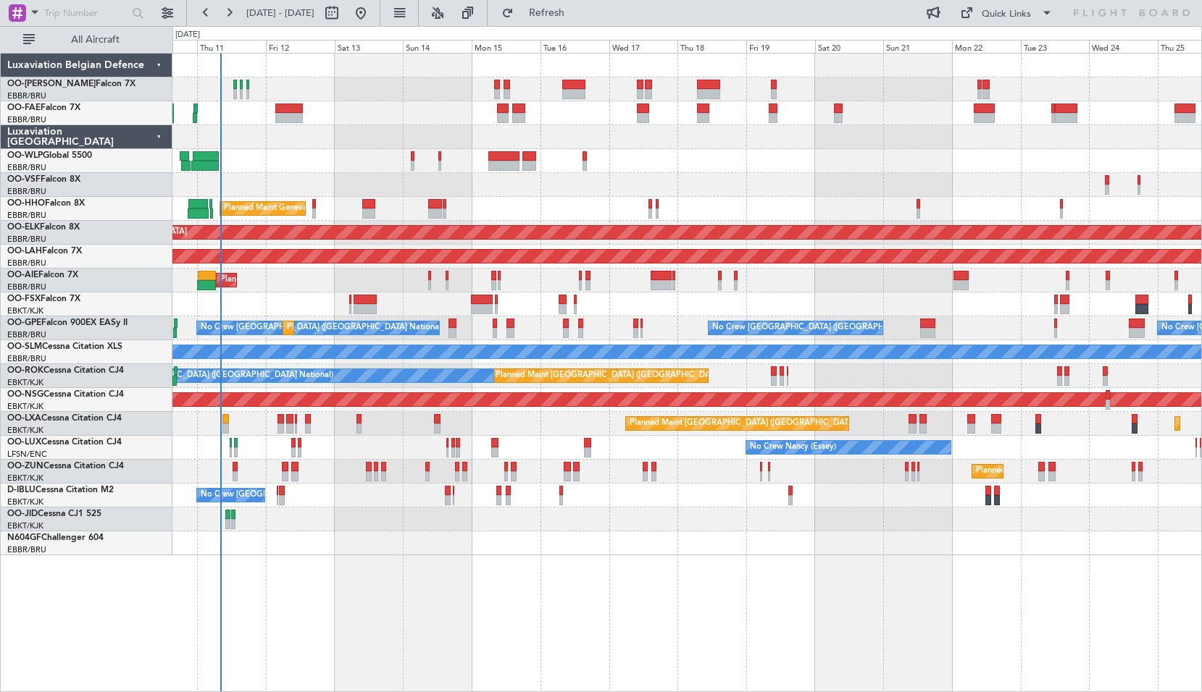
scroll to position [0, 0]
click at [577, 17] on span "Refresh" at bounding box center [546, 13] width 61 height 10
click at [24, 14] on div at bounding box center [17, 12] width 17 height 17
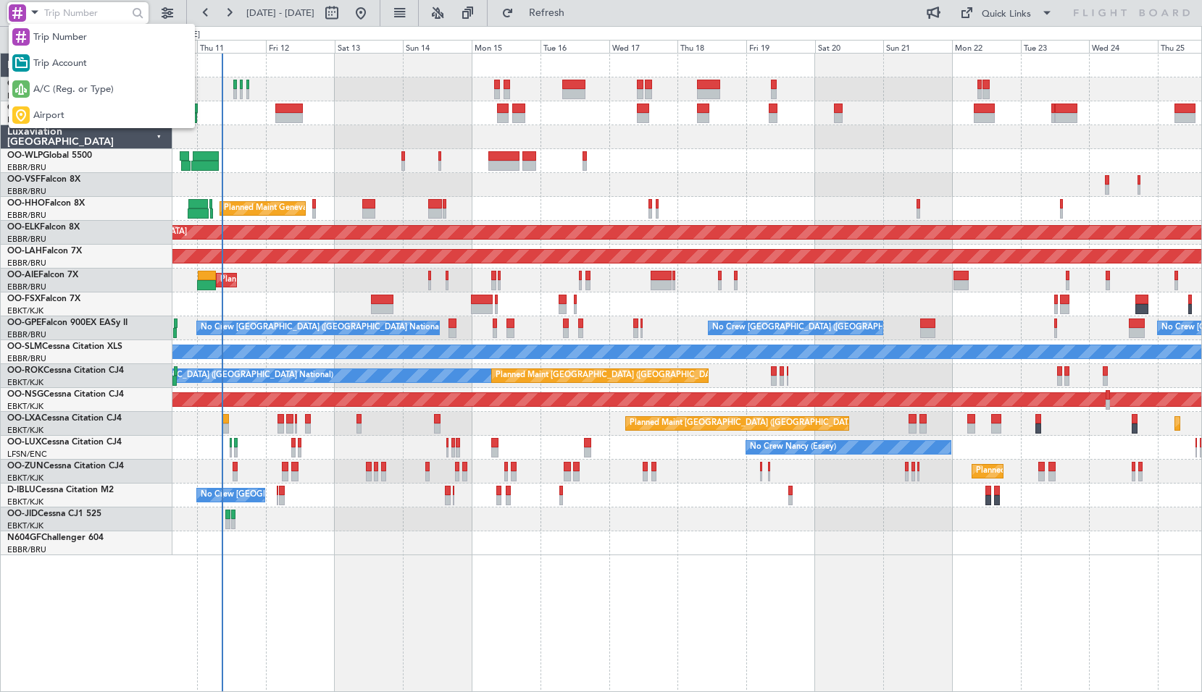
click at [380, 469] on div at bounding box center [601, 346] width 1202 height 692
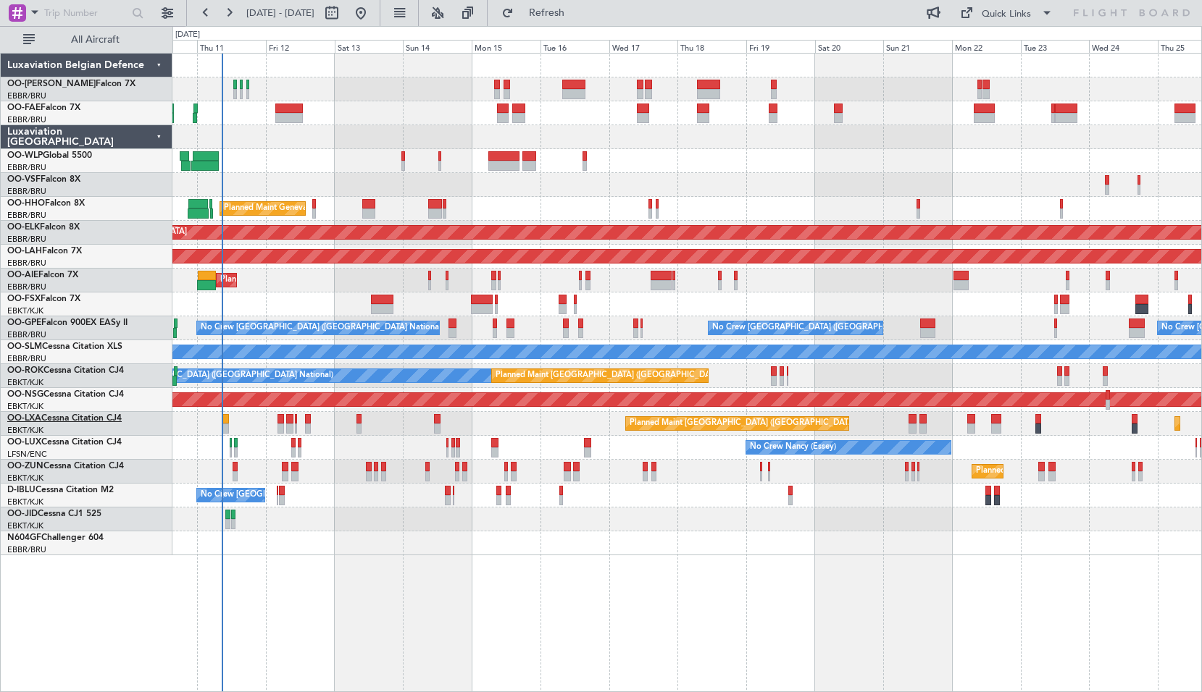
click at [83, 416] on link "OO-LXA Cessna Citation CJ4" at bounding box center [64, 418] width 114 height 9
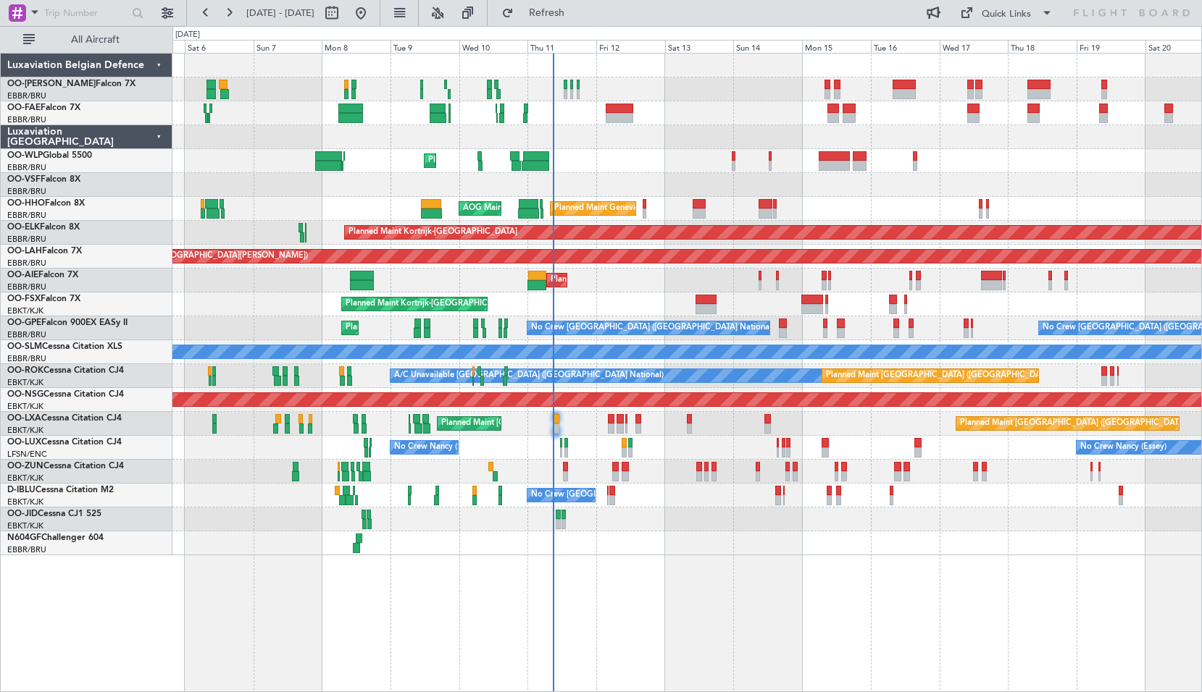
click at [650, 545] on div "Owner Melsbroek Air Base Planned Maint Brussels (Brussels National) Owner Melsb…" at bounding box center [686, 305] width 1029 height 502
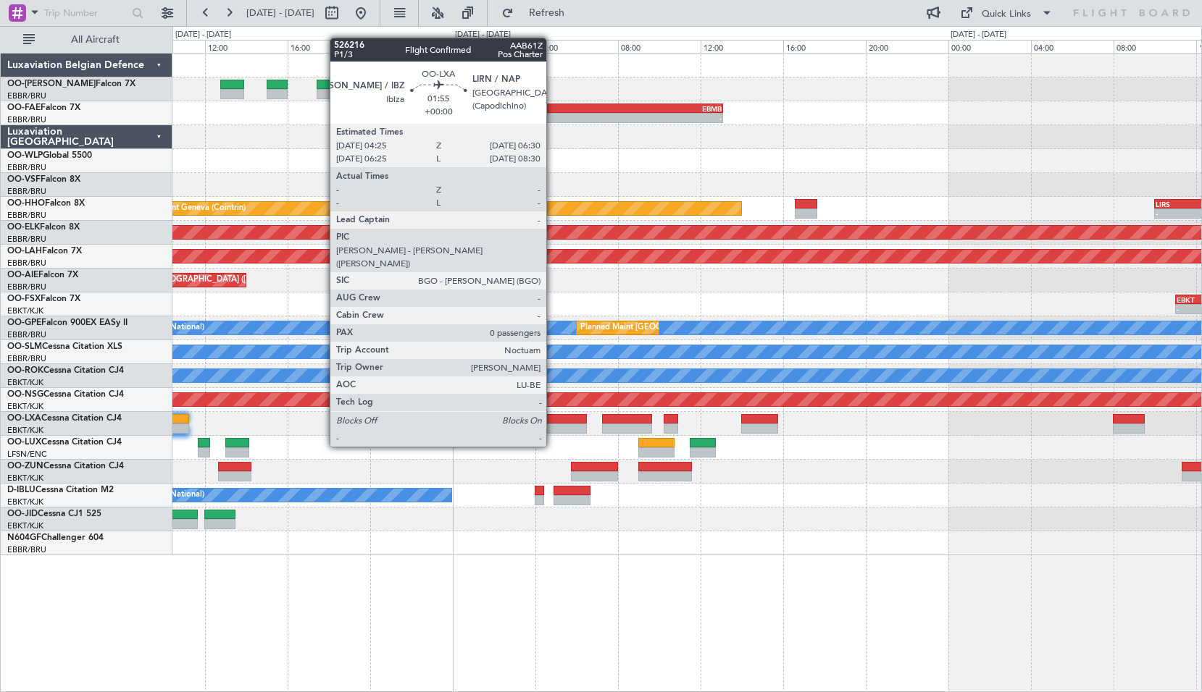
click at [553, 419] on div at bounding box center [564, 419] width 43 height 10
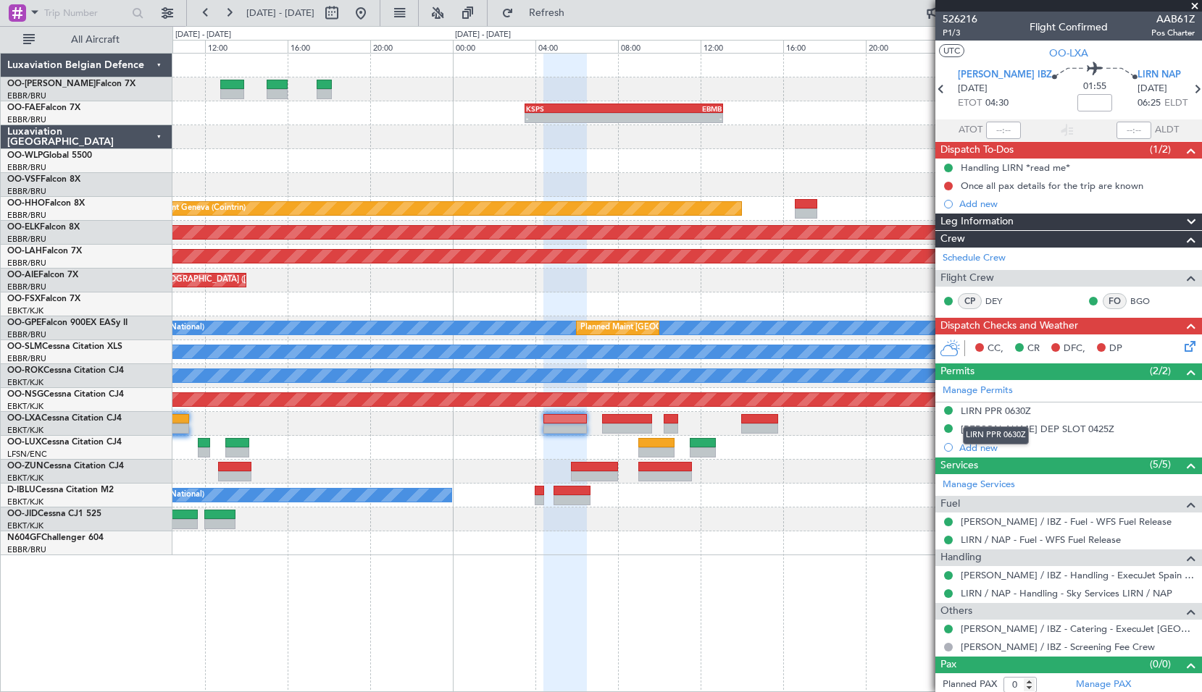
click at [1007, 427] on div "LIRN PPR 0630Z" at bounding box center [996, 436] width 66 height 18
click at [1036, 424] on div "LEIB DEP SLOT 0425Z" at bounding box center [1037, 429] width 154 height 12
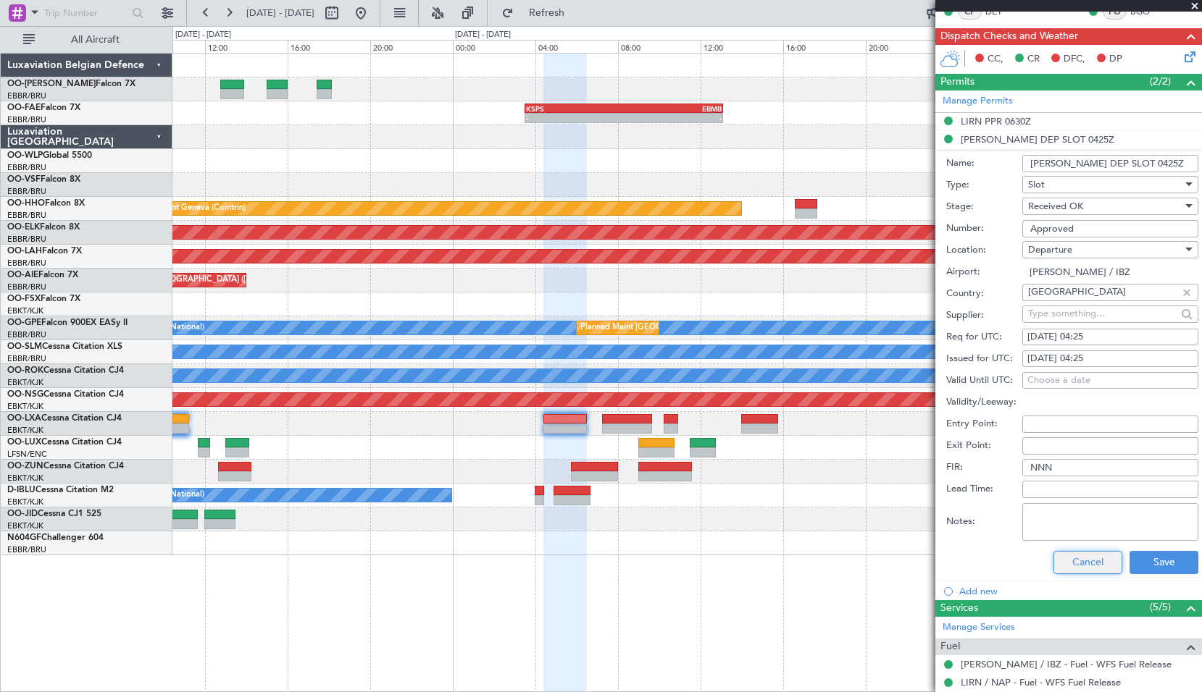
click at [1087, 559] on button "Cancel" at bounding box center [1087, 562] width 69 height 23
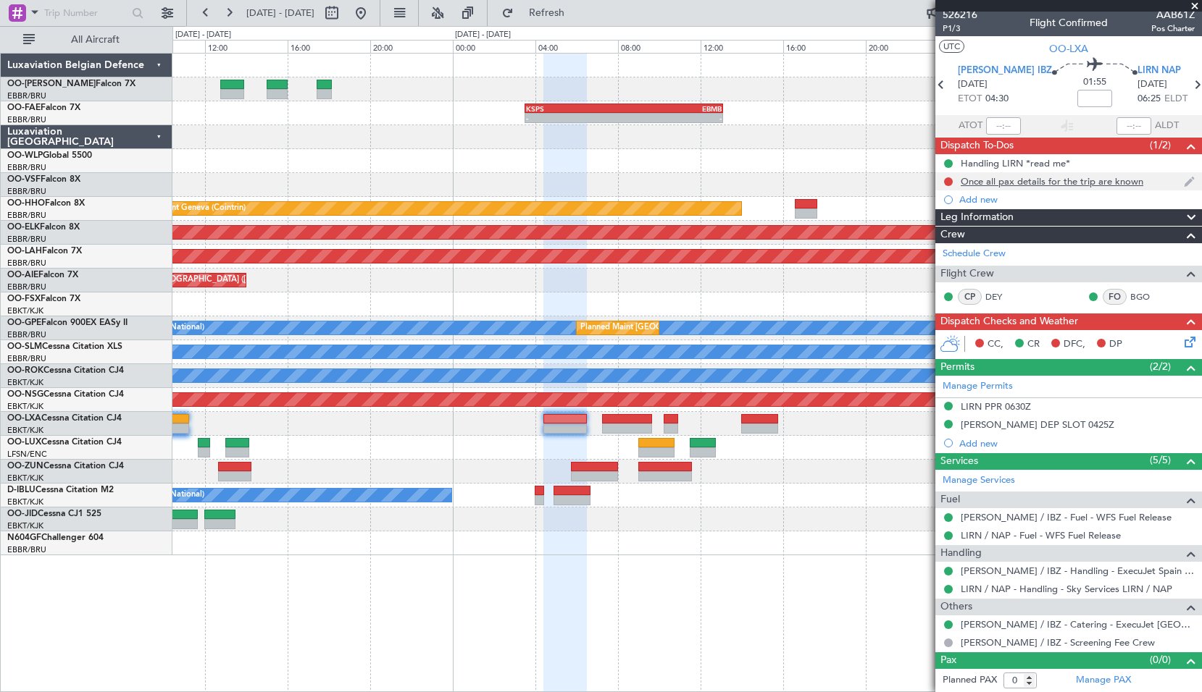
click at [1021, 183] on div "Once all pax details for the trip are known" at bounding box center [1051, 181] width 183 height 12
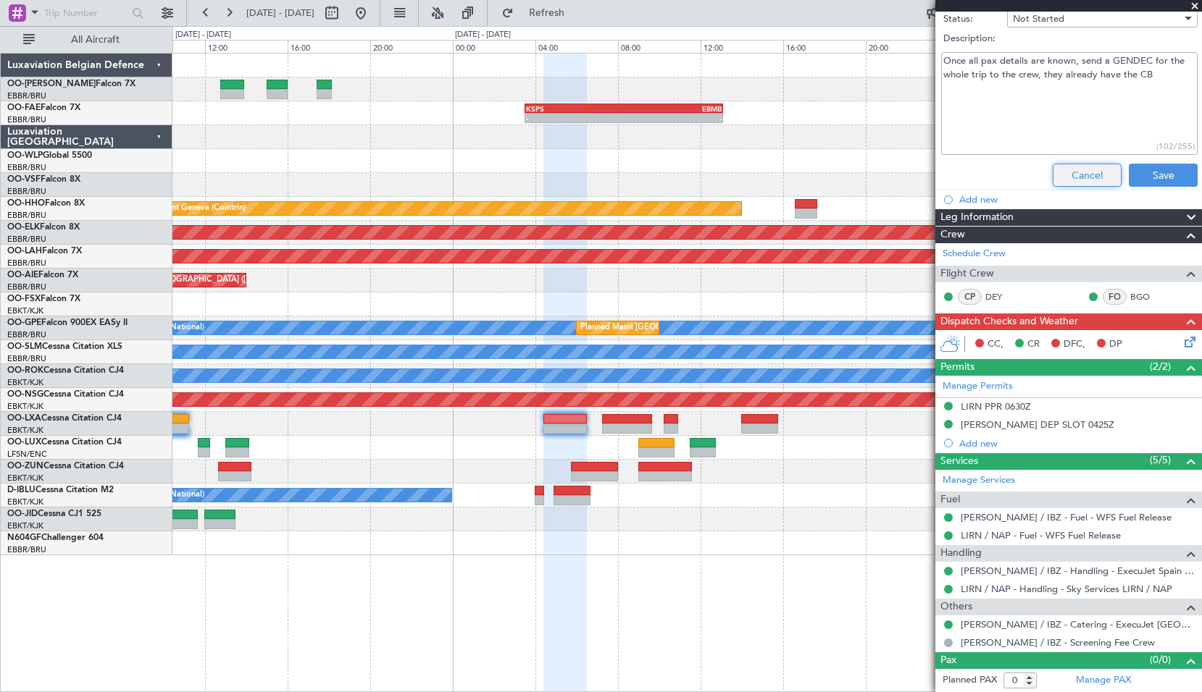
click at [1071, 180] on button "Cancel" at bounding box center [1086, 175] width 69 height 23
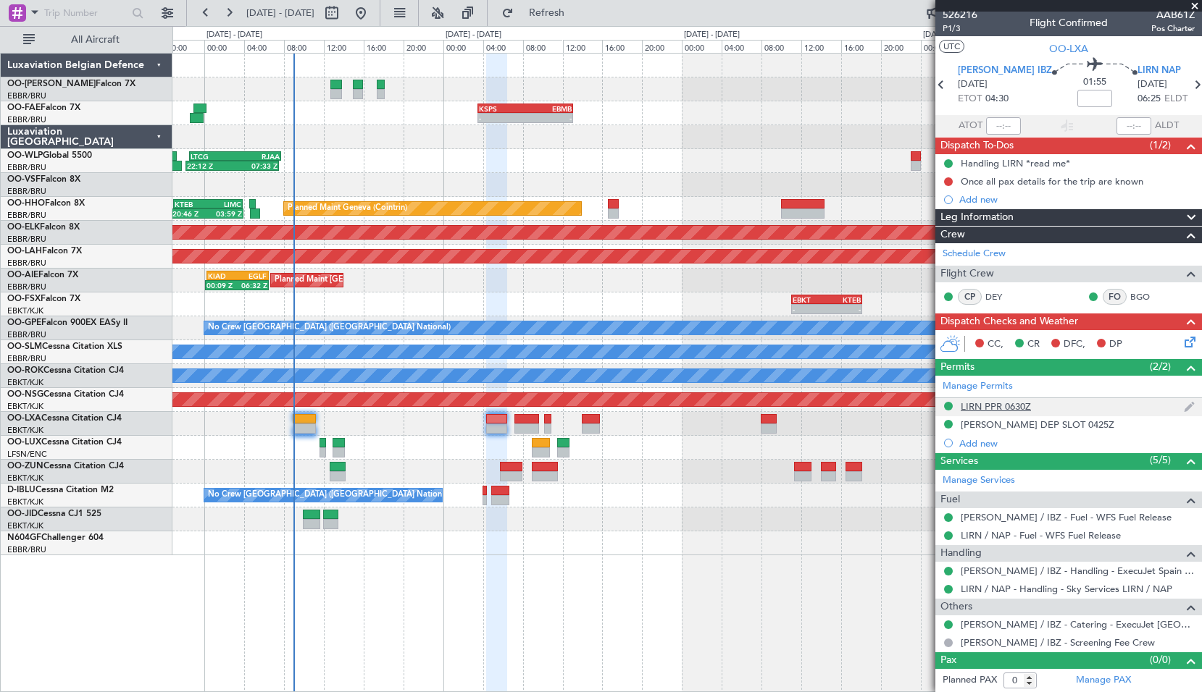
click at [1016, 409] on div "LIRN PPR 0630Z" at bounding box center [995, 407] width 70 height 12
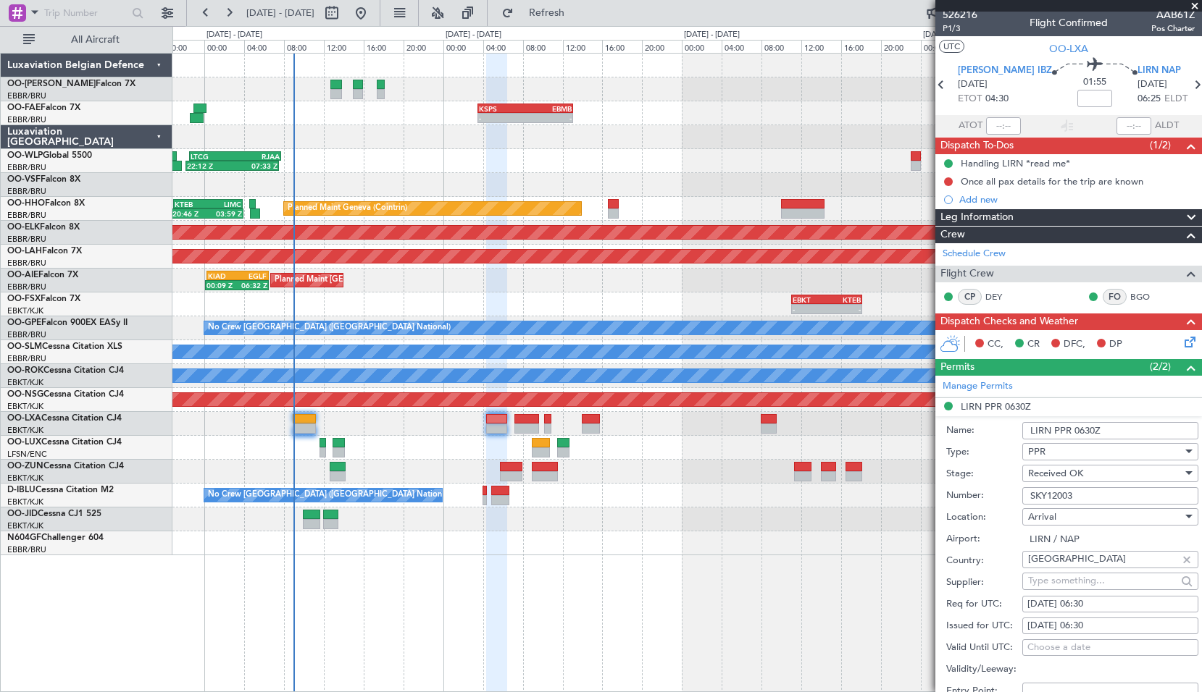
click at [1102, 500] on input "SKY12003" at bounding box center [1110, 495] width 176 height 17
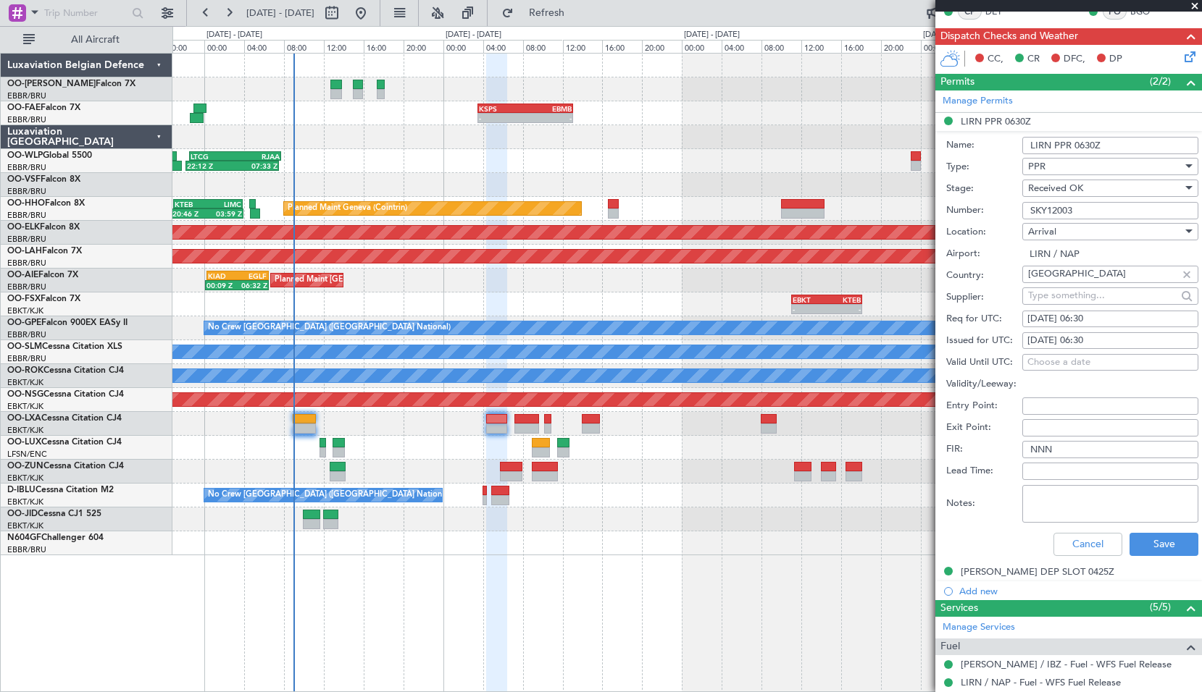
scroll to position [294, 0]
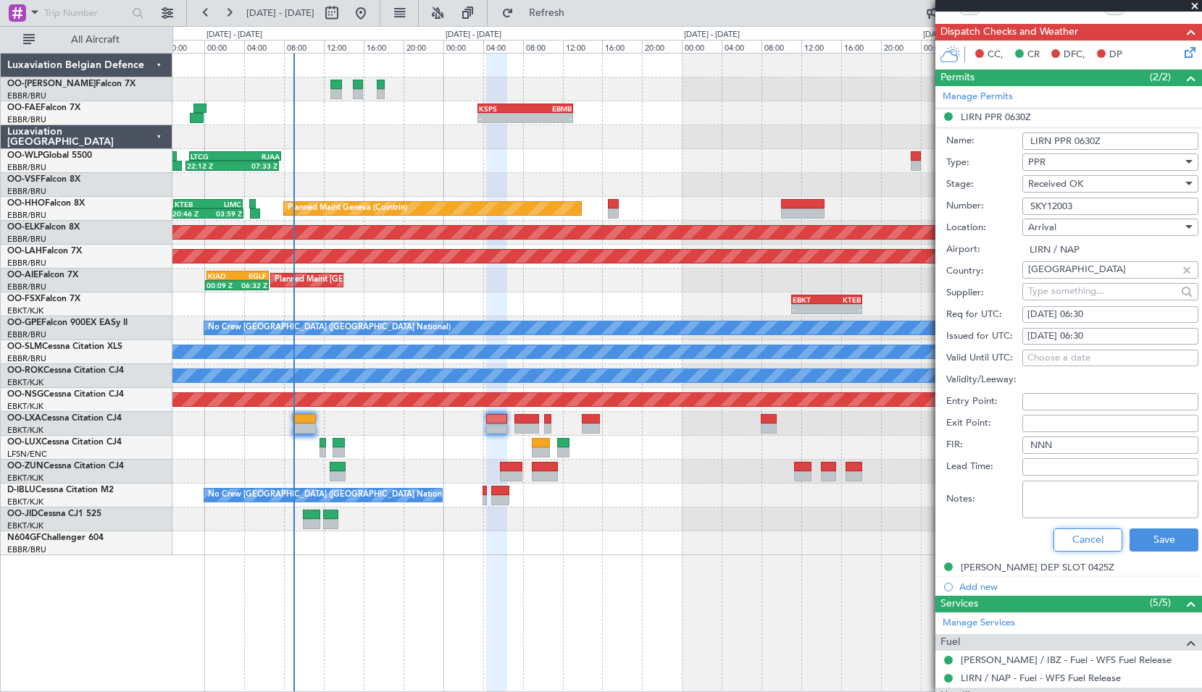
drag, startPoint x: 1069, startPoint y: 542, endPoint x: 1081, endPoint y: 507, distance: 36.6
click at [1069, 542] on button "Cancel" at bounding box center [1087, 540] width 69 height 23
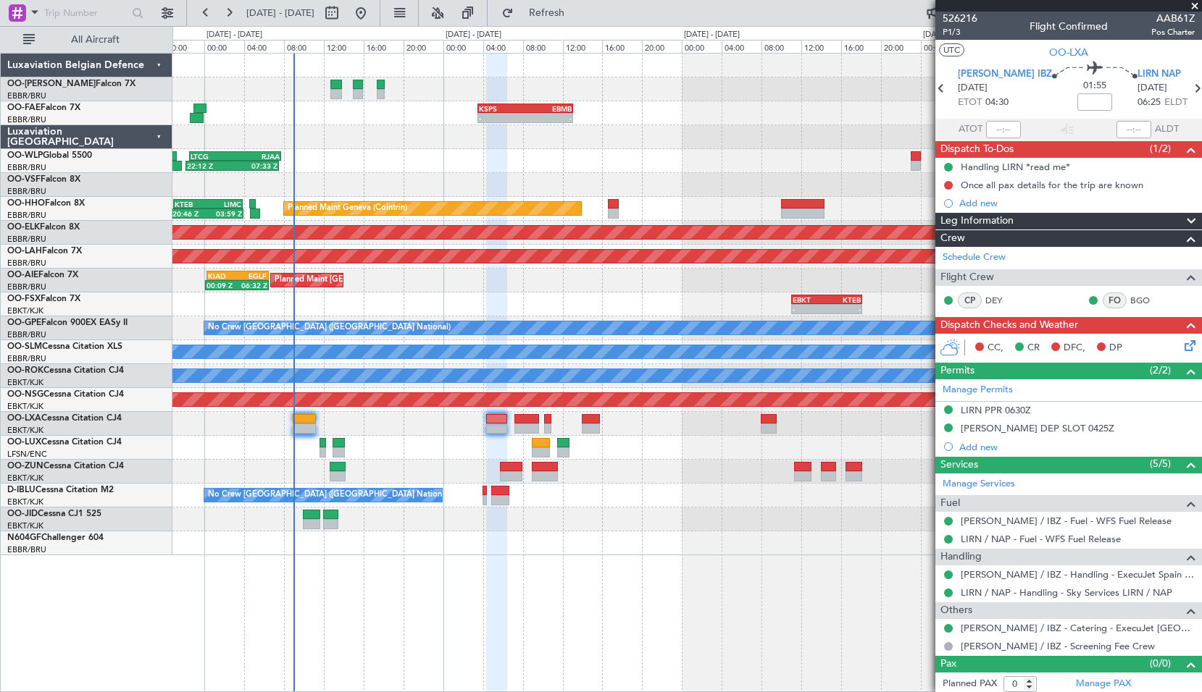
scroll to position [0, 0]
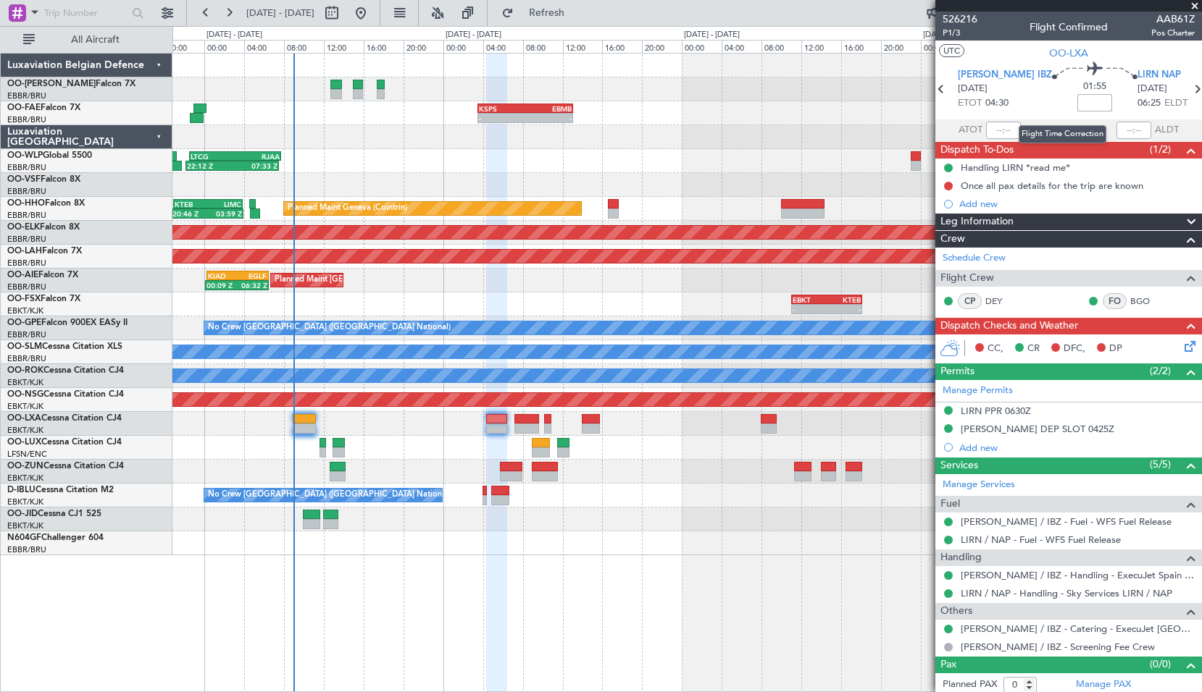
click at [1077, 103] on input at bounding box center [1094, 102] width 35 height 17
click at [992, 415] on div "LIRN PPR 0630Z" at bounding box center [995, 411] width 70 height 12
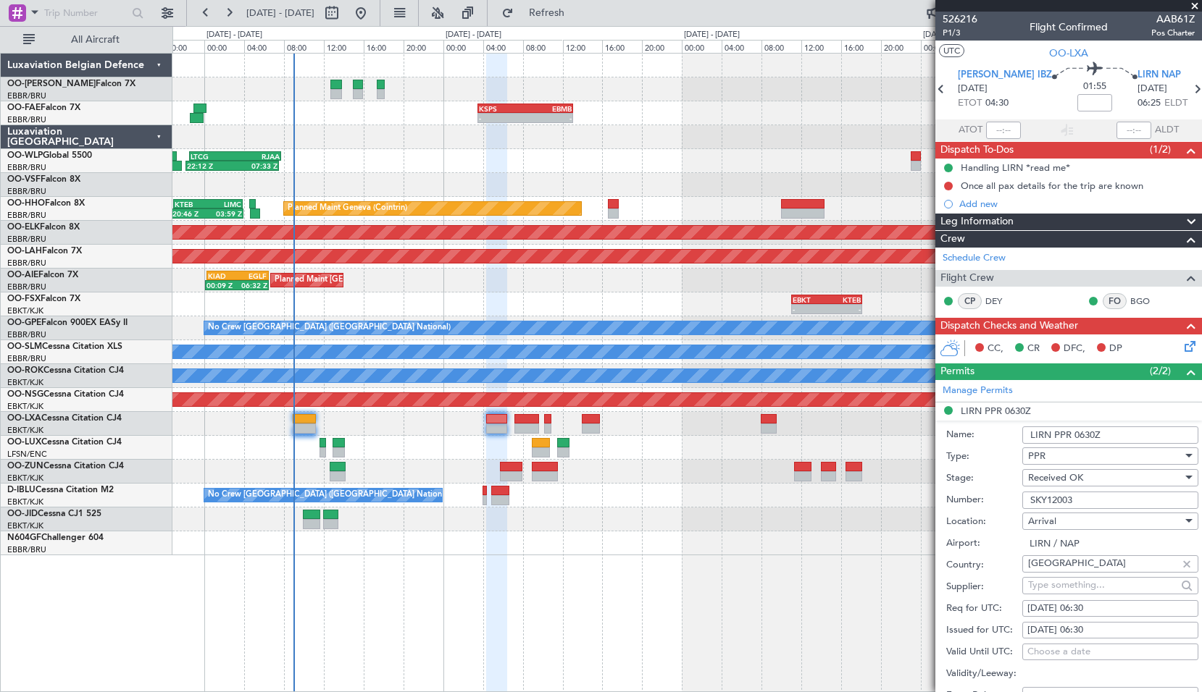
scroll to position [362, 0]
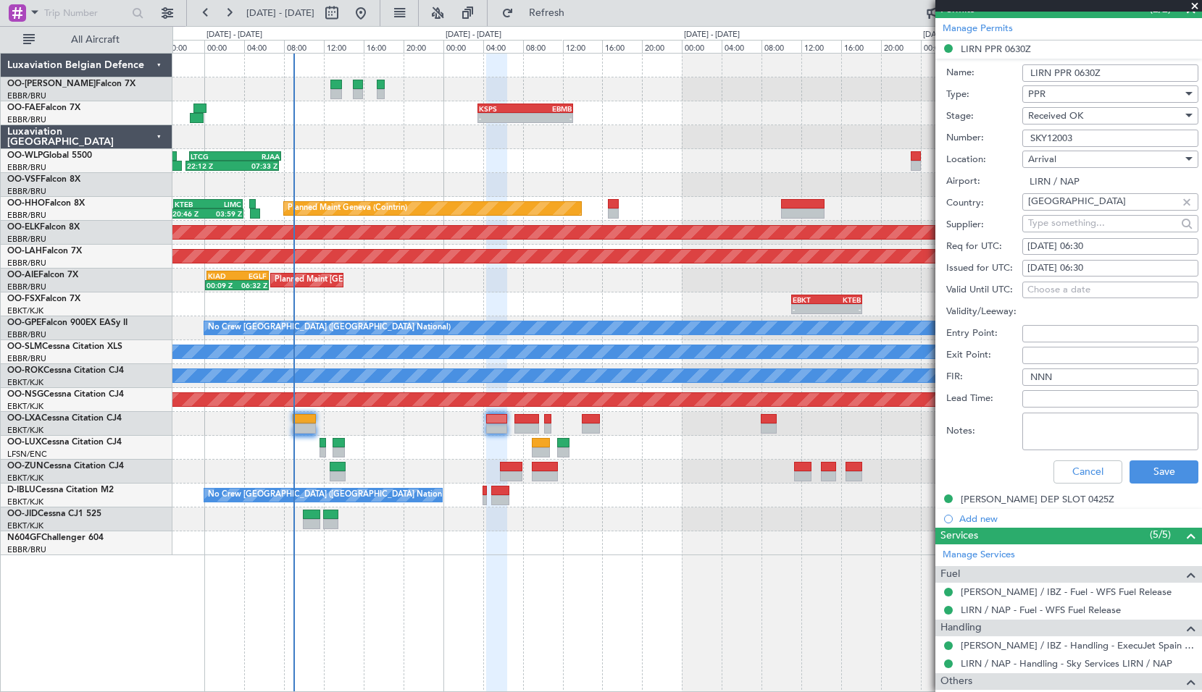
click at [1075, 430] on textarea "Notes:" at bounding box center [1110, 432] width 176 height 38
click at [1098, 467] on button "Cancel" at bounding box center [1087, 472] width 69 height 23
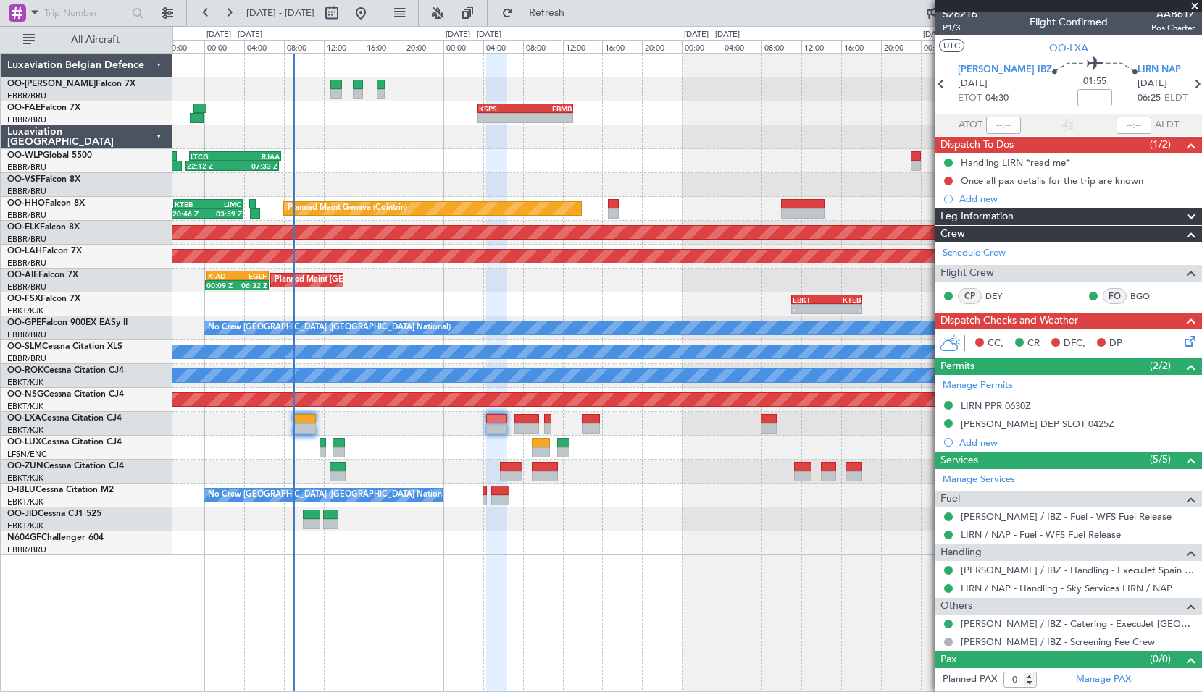
scroll to position [4, 0]
click at [1187, 88] on icon at bounding box center [1196, 84] width 19 height 19
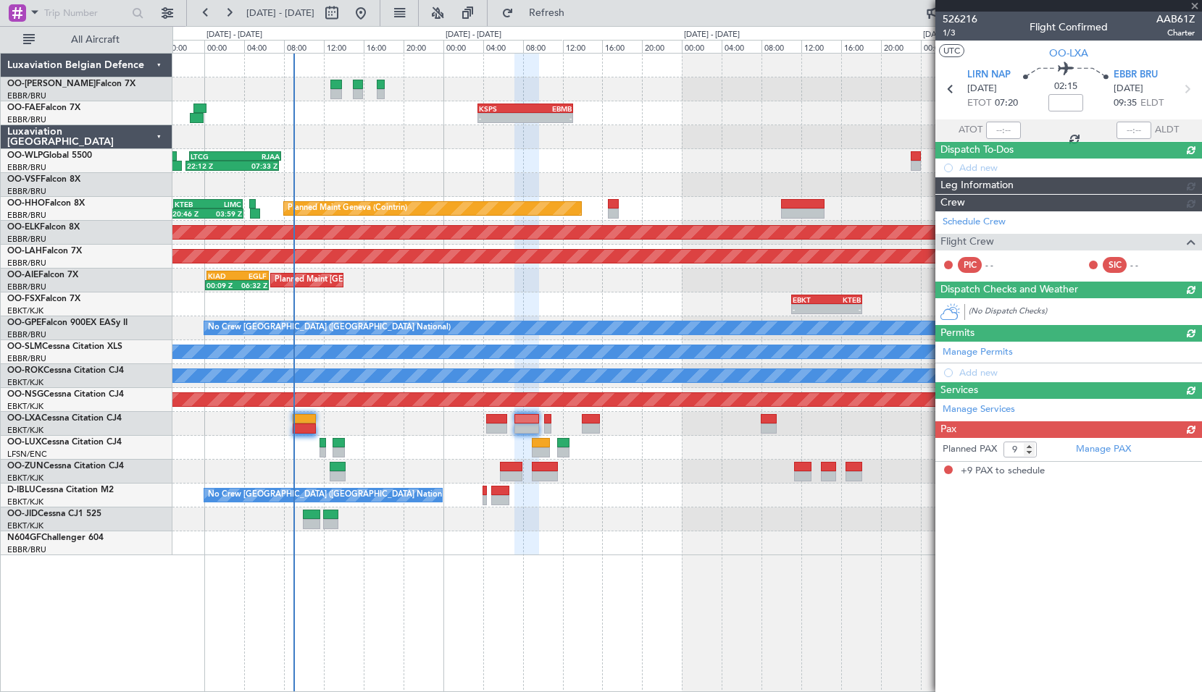
scroll to position [0, 0]
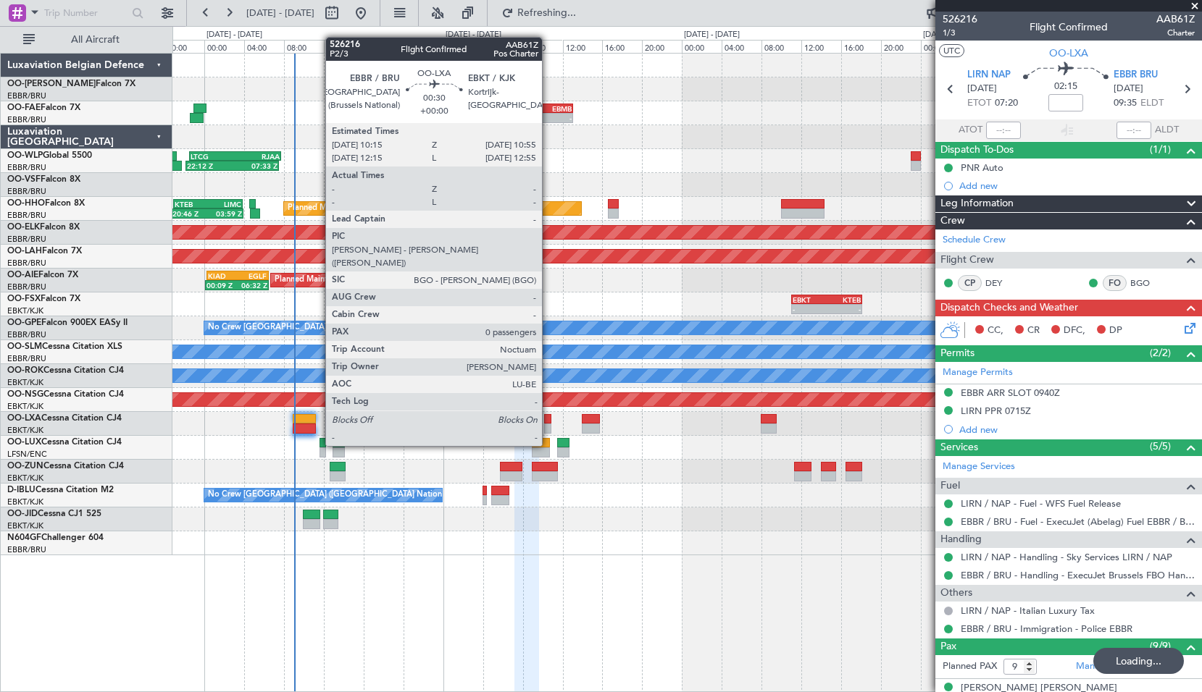
click at [548, 420] on div at bounding box center [547, 419] width 7 height 10
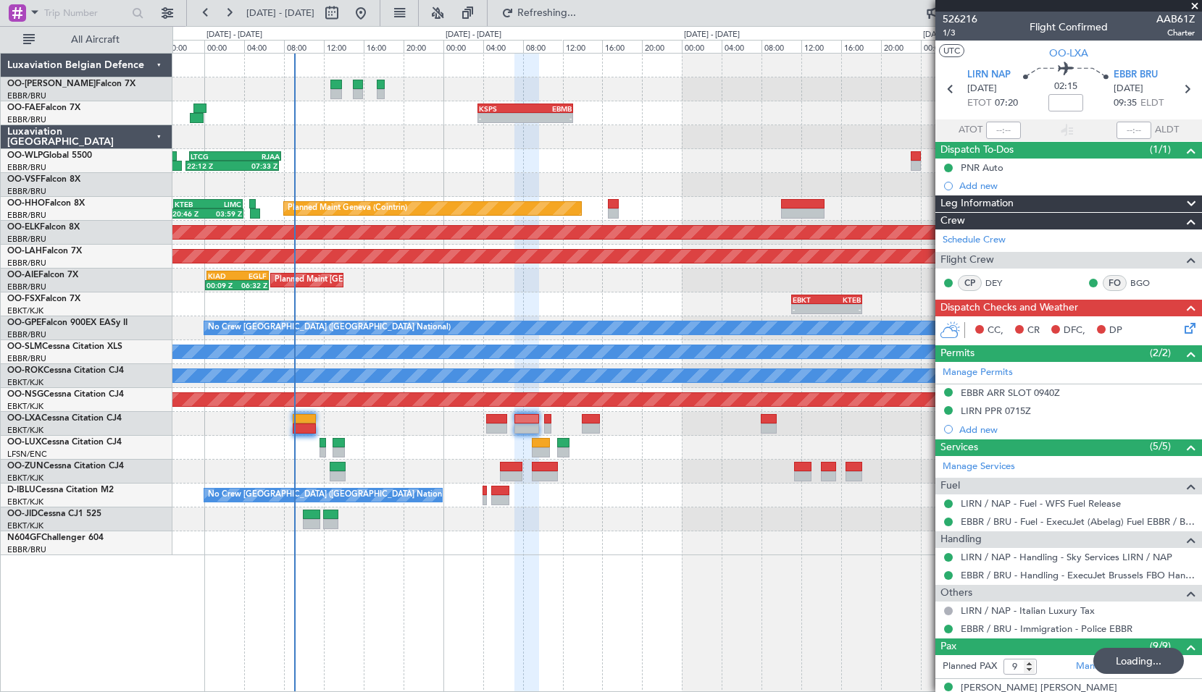
click at [652, 484] on div "No Crew [GEOGRAPHIC_DATA] ([GEOGRAPHIC_DATA] National)" at bounding box center [686, 496] width 1029 height 24
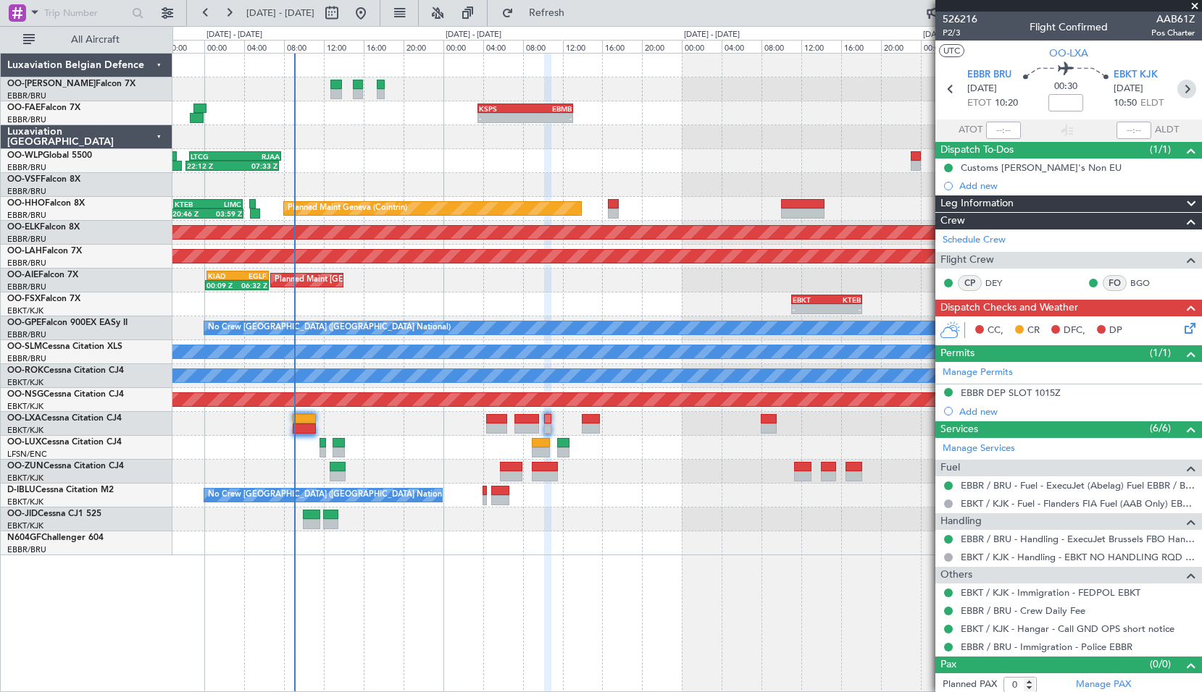
click at [1177, 89] on icon at bounding box center [1186, 89] width 19 height 19
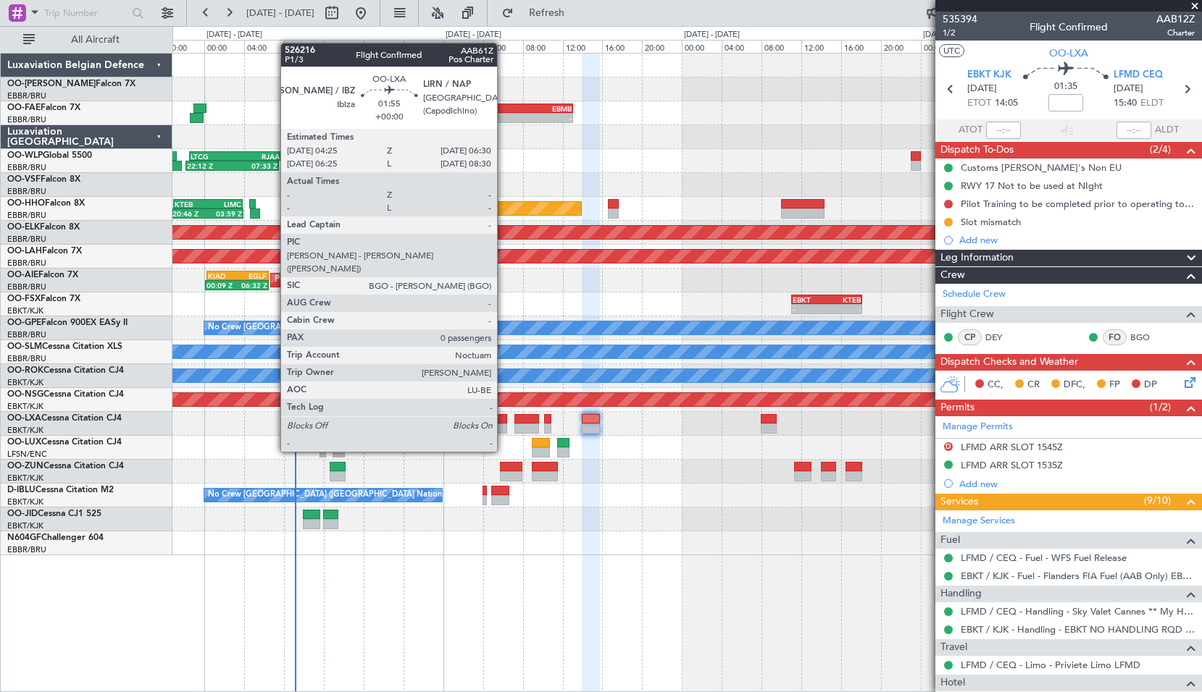
click at [503, 424] on div at bounding box center [496, 429] width 21 height 10
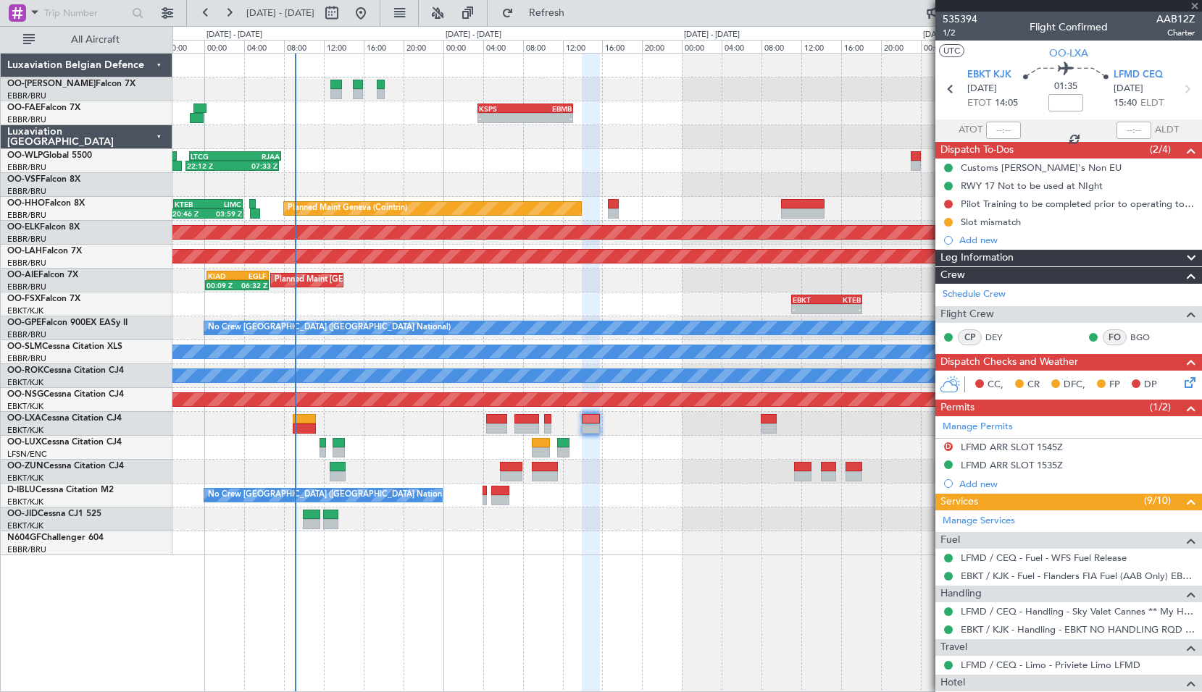
click at [637, 451] on div "No Crew Nancy (Essey)" at bounding box center [686, 448] width 1029 height 24
type input "0"
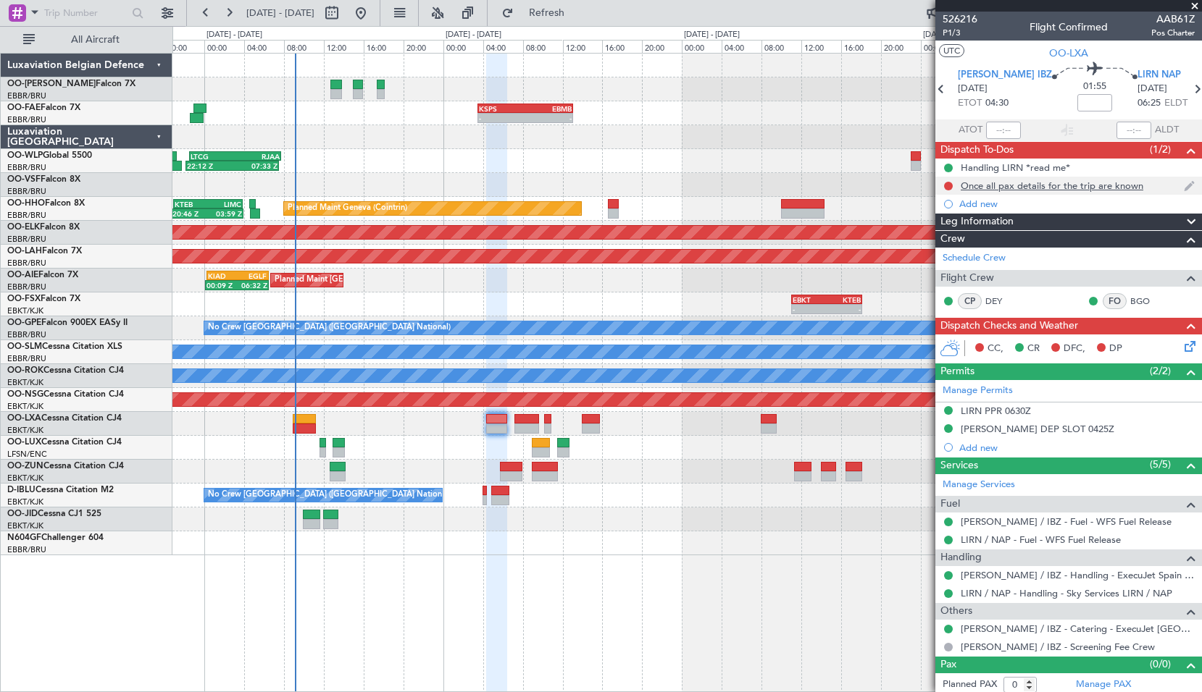
click at [1007, 188] on div "Once all pax details for the trip are known" at bounding box center [1051, 186] width 183 height 12
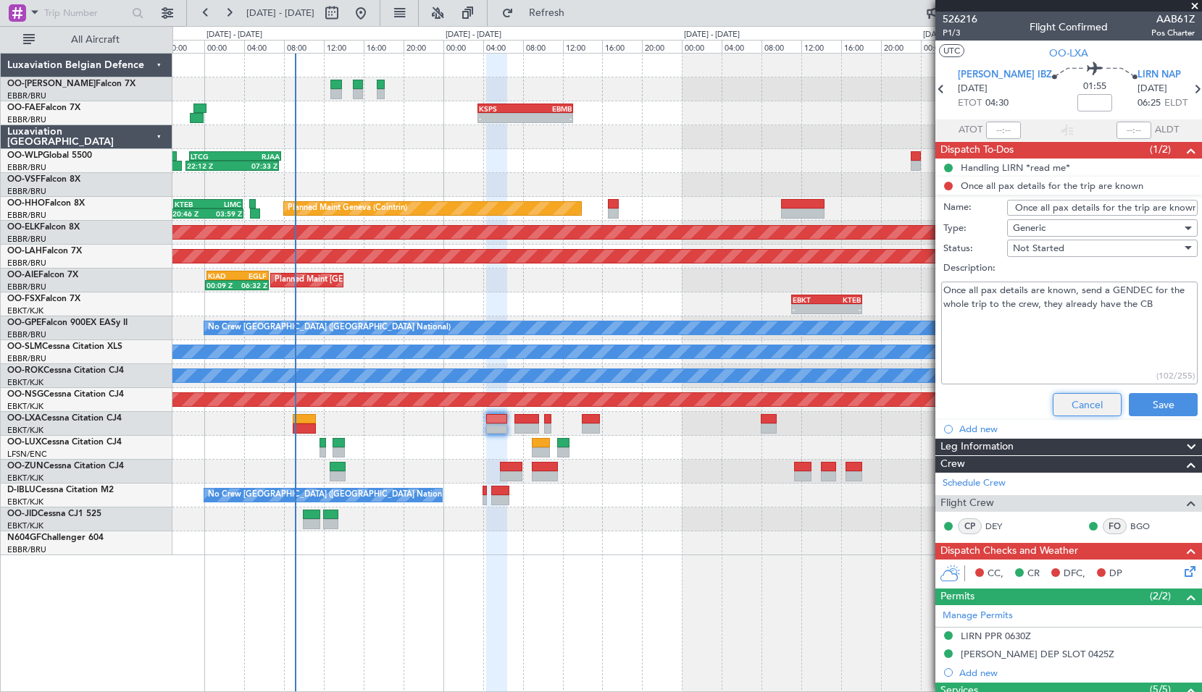
click at [1080, 412] on button "Cancel" at bounding box center [1086, 404] width 69 height 23
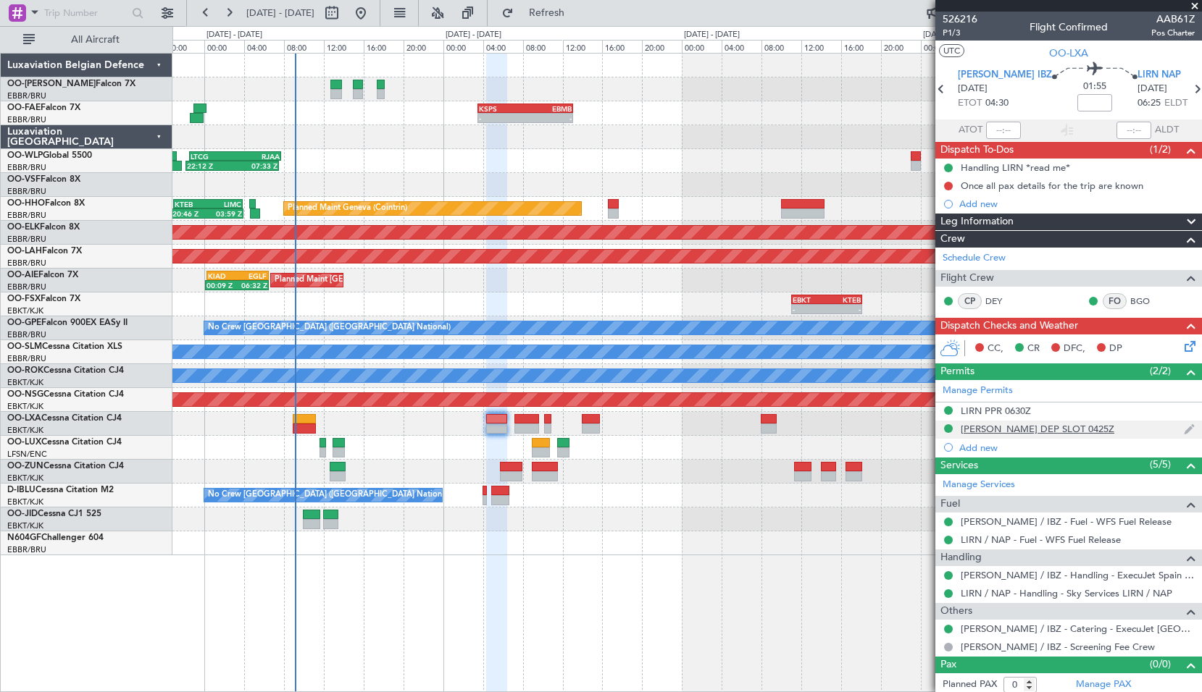
scroll to position [4, 0]
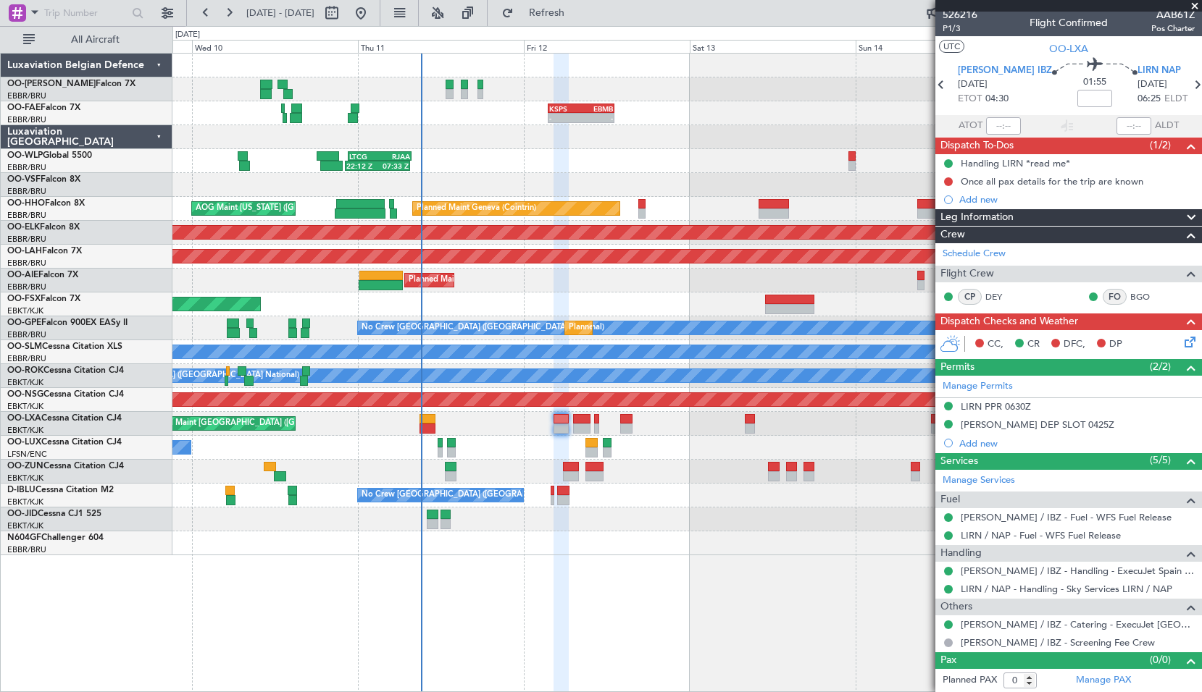
click at [681, 151] on div "22:12 Z 07:33 Z LTCG 22:35 Z RJAA 07:45 Z - - RJAA 06:00 Z UBBB 16:55 Z Planned…" at bounding box center [686, 161] width 1029 height 24
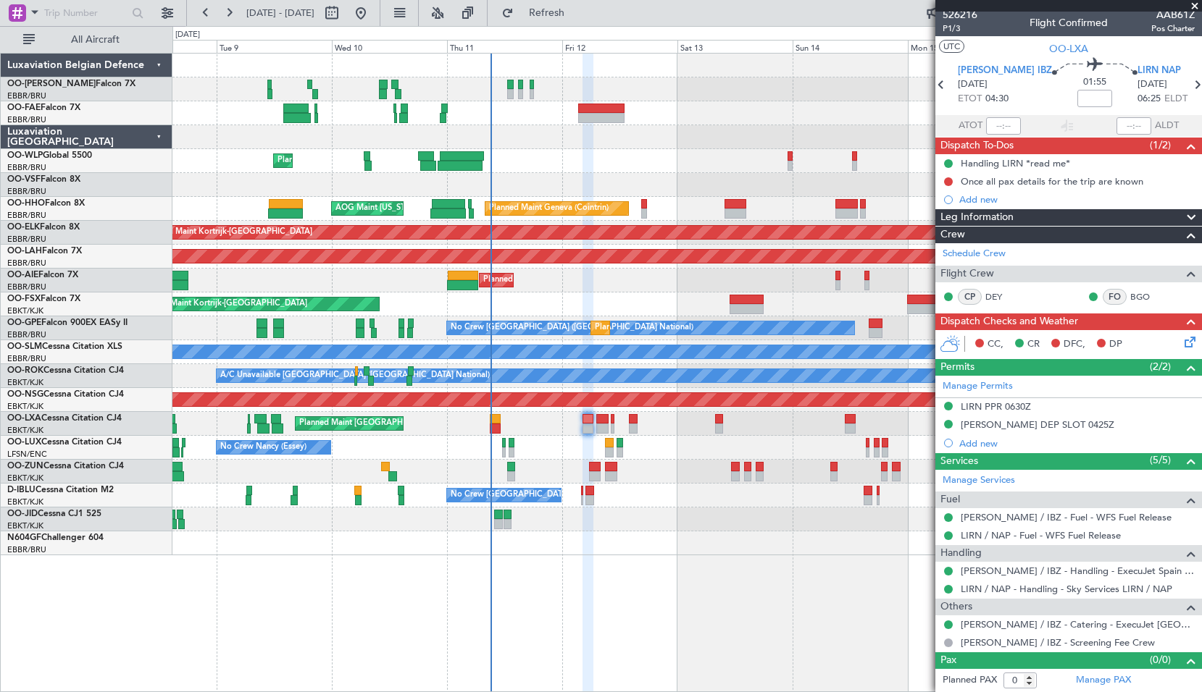
click at [1193, 7] on span at bounding box center [1194, 6] width 14 height 13
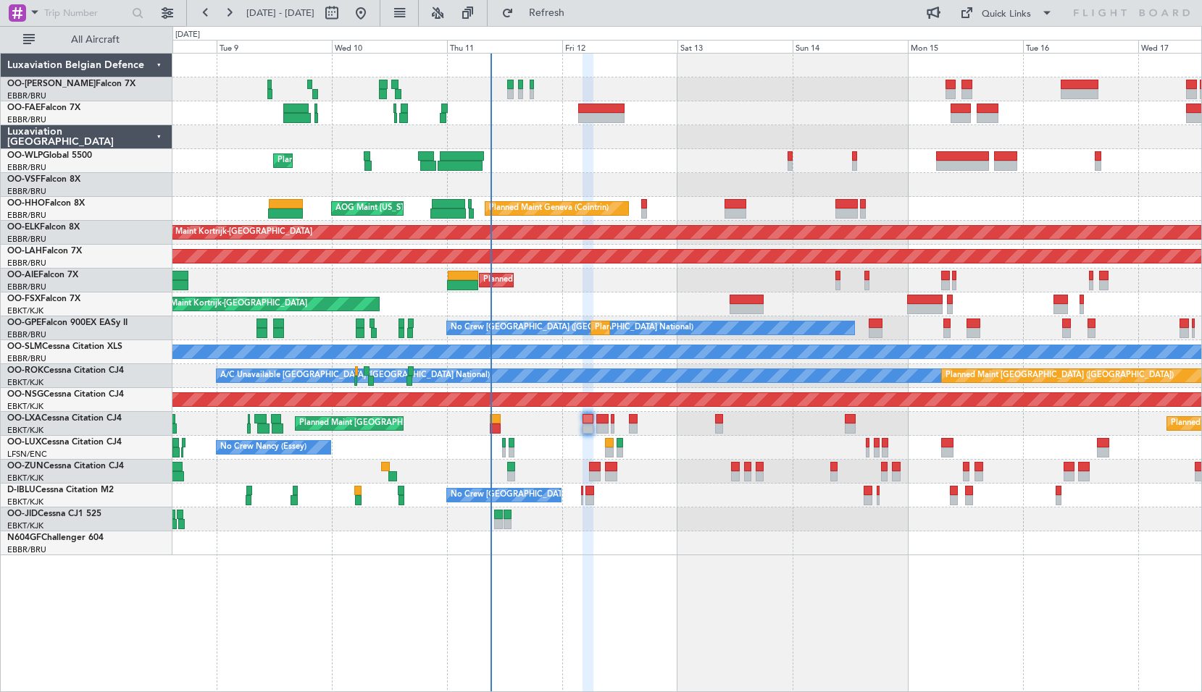
scroll to position [0, 0]
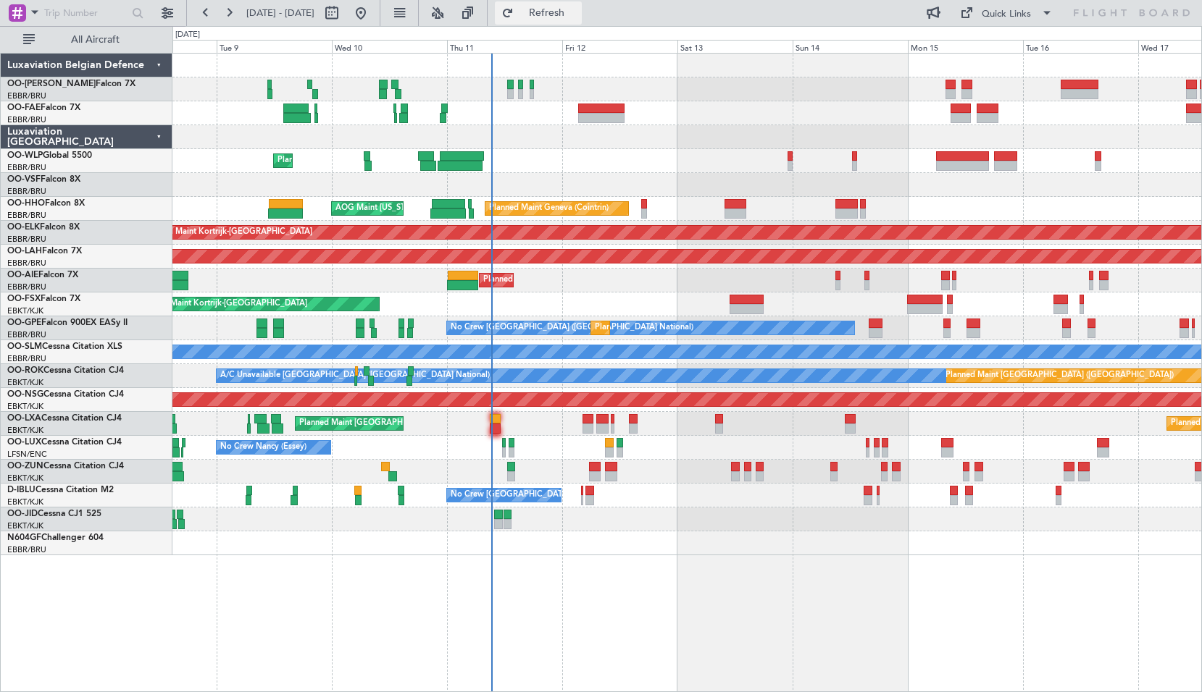
click at [567, 17] on span "Refresh" at bounding box center [546, 13] width 61 height 10
